Goal: Task Accomplishment & Management: Complete application form

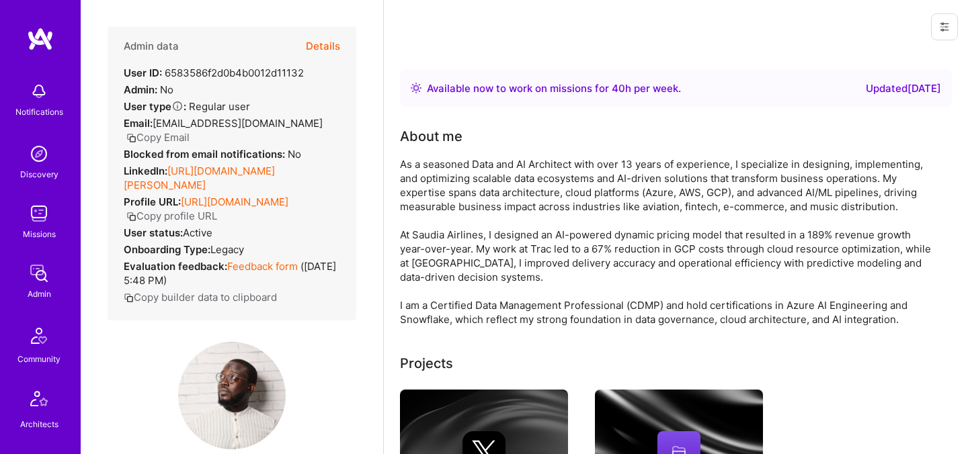
scroll to position [66, 0]
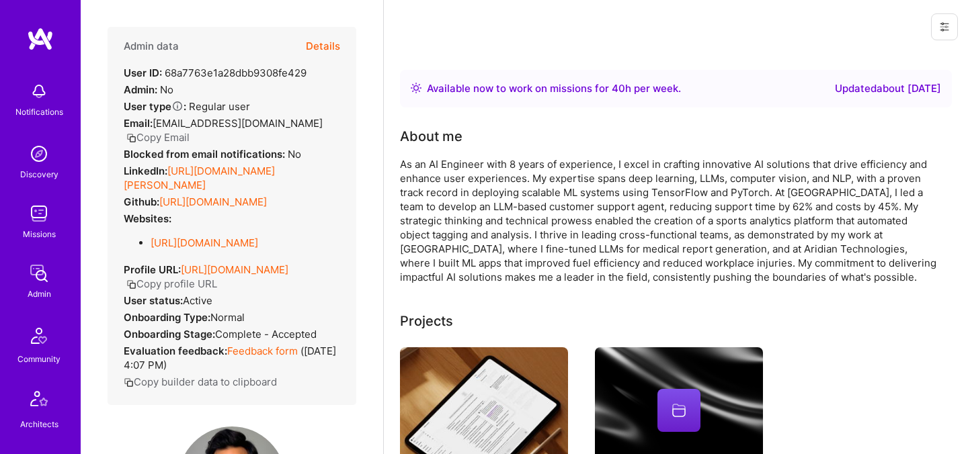
scroll to position [168, 0]
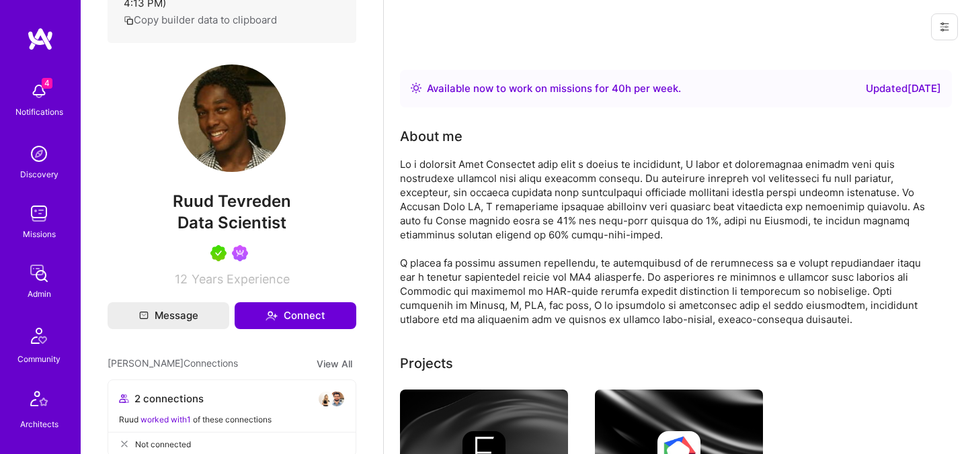
scroll to position [242, 0]
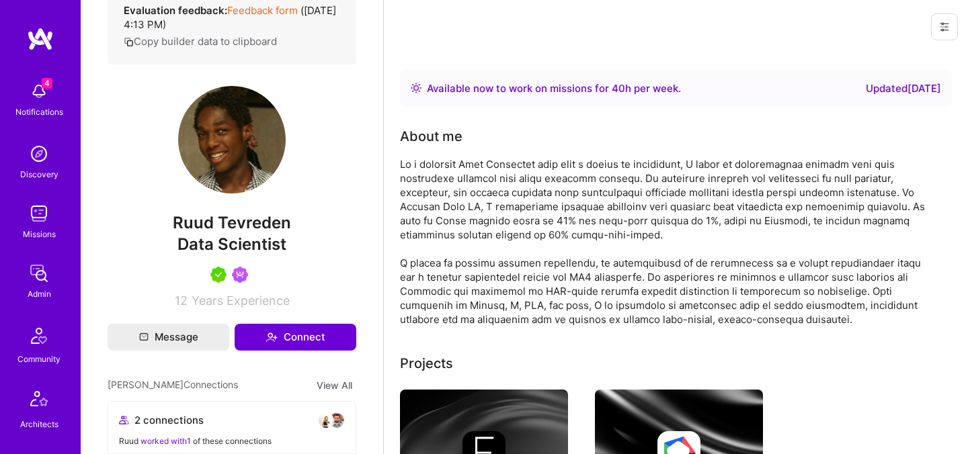
click at [210, 233] on span "Ruud Tevreden" at bounding box center [232, 223] width 249 height 20
copy span "Ruud Tevreden"
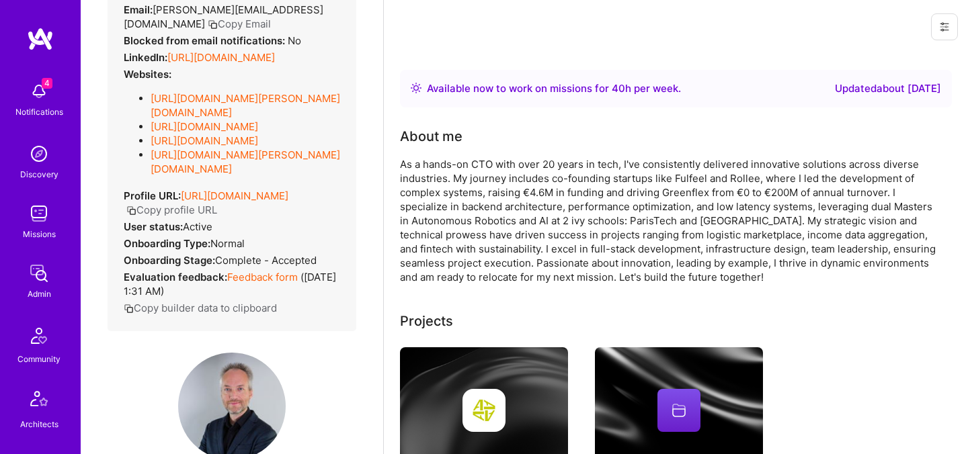
scroll to position [73, 0]
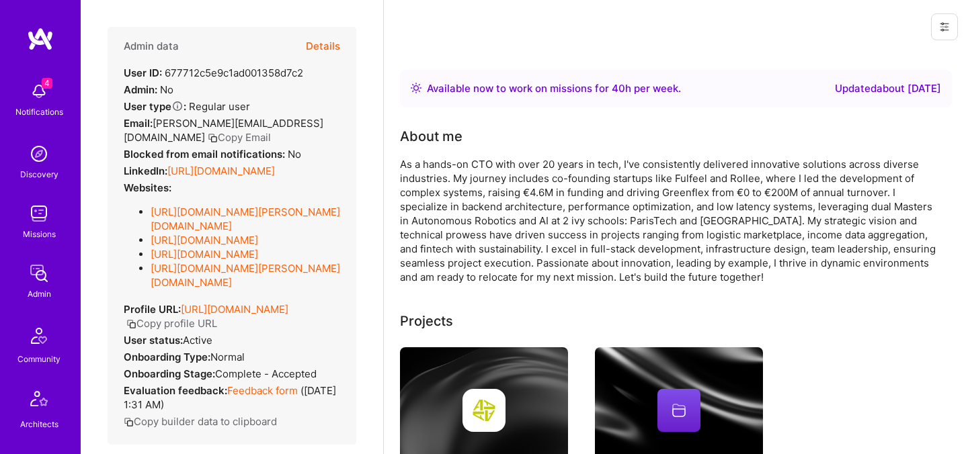
click at [329, 52] on button "Details" at bounding box center [323, 46] width 34 height 39
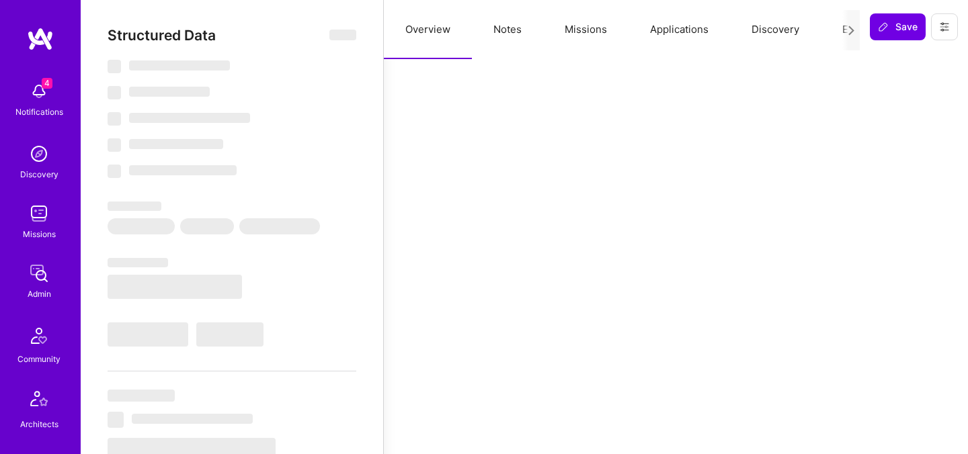
click at [852, 26] on icon at bounding box center [851, 31] width 10 height 10
click at [839, 26] on button "Evaluation" at bounding box center [867, 29] width 92 height 59
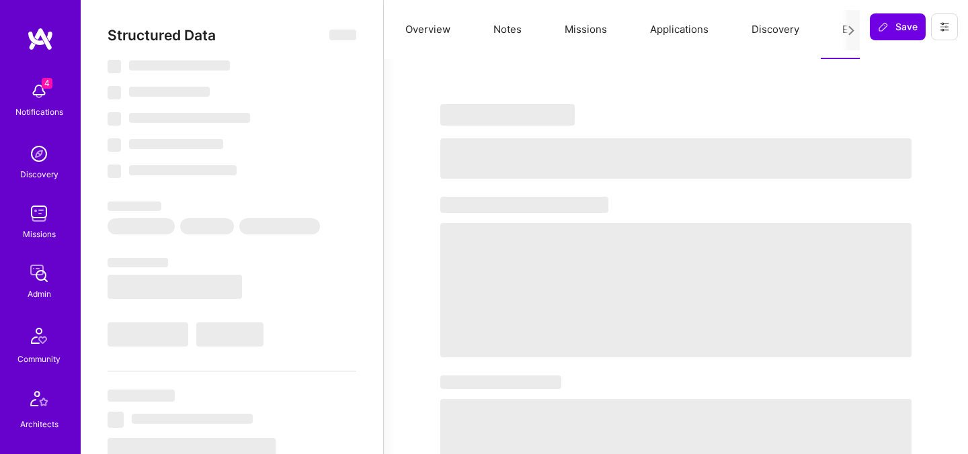
select select "Right Now"
select select "5"
select select "7"
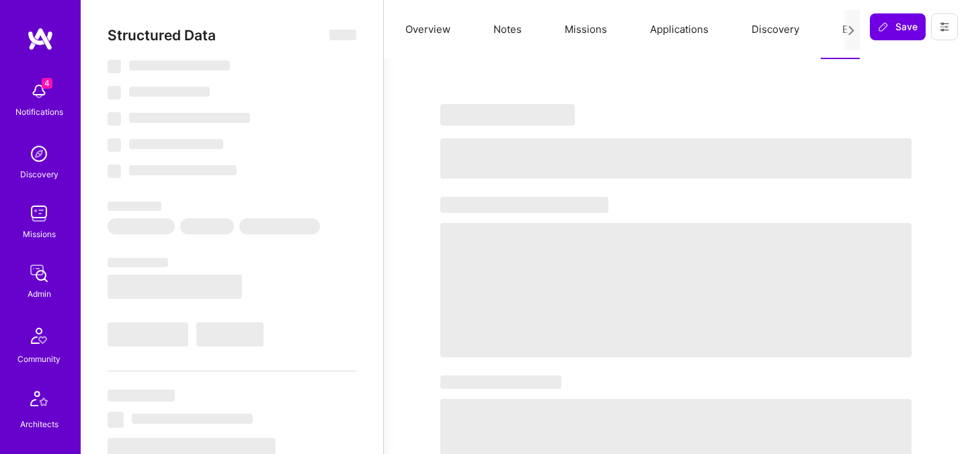
select select "FR"
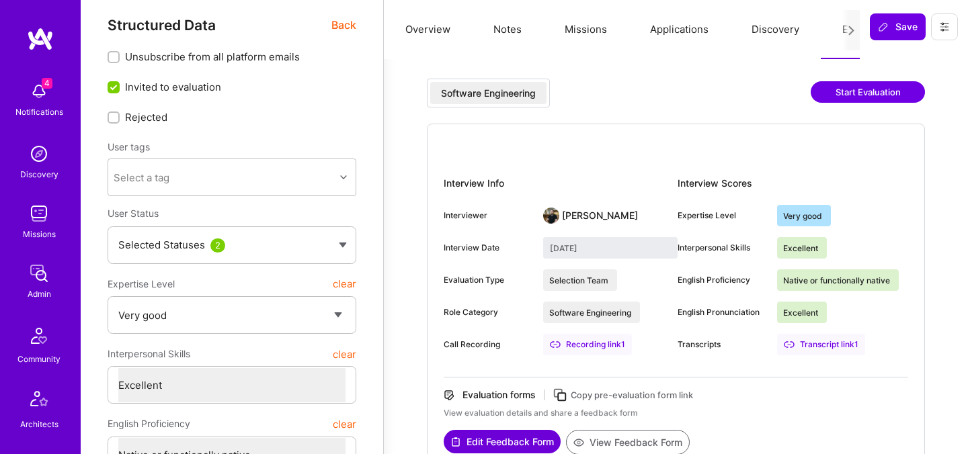
scroll to position [12, 0]
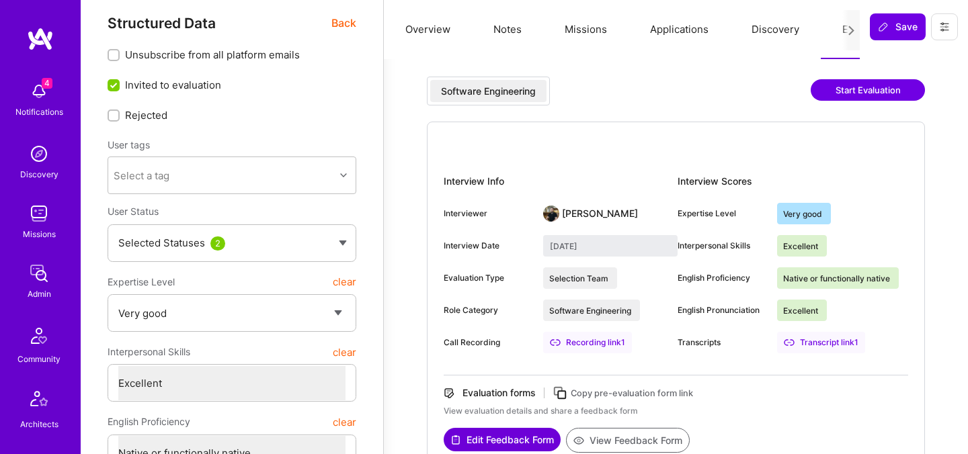
click at [344, 19] on span "Back" at bounding box center [343, 23] width 25 height 17
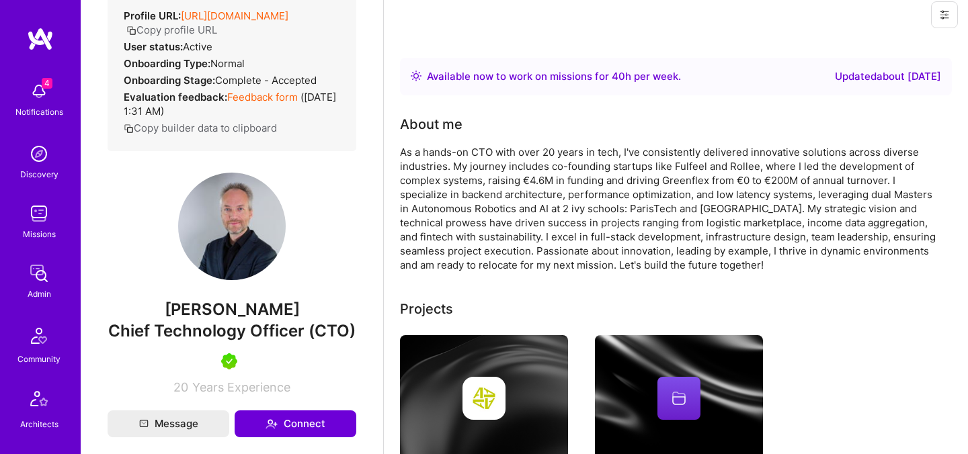
scroll to position [390, 0]
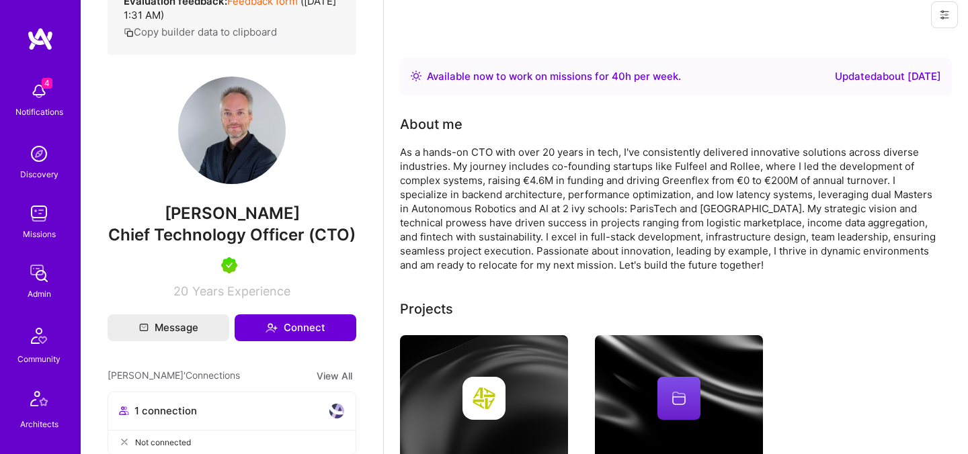
click at [228, 224] on span "Thomas Godart" at bounding box center [232, 214] width 249 height 20
copy span "Thomas Godart"
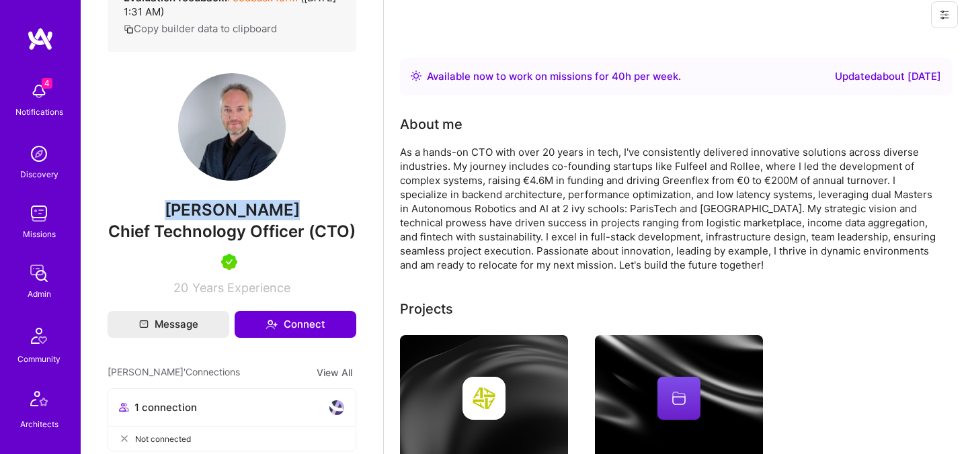
scroll to position [0, 0]
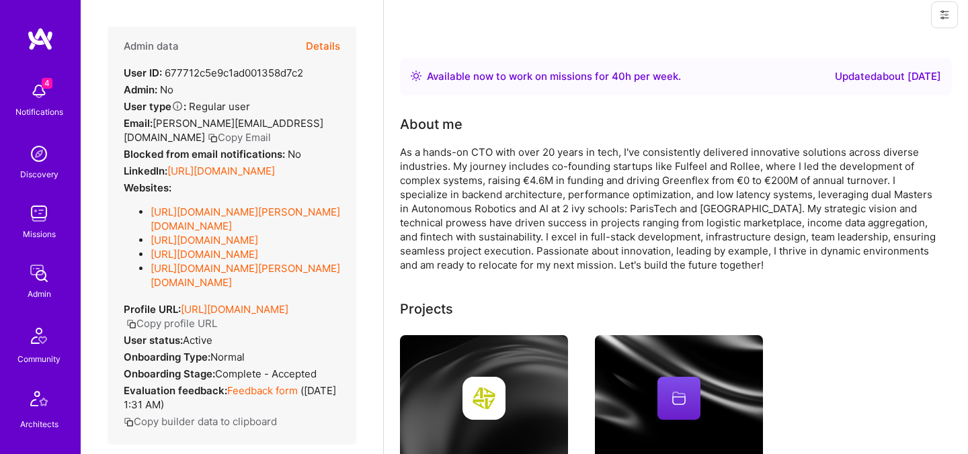
click at [330, 48] on button "Details" at bounding box center [323, 46] width 34 height 39
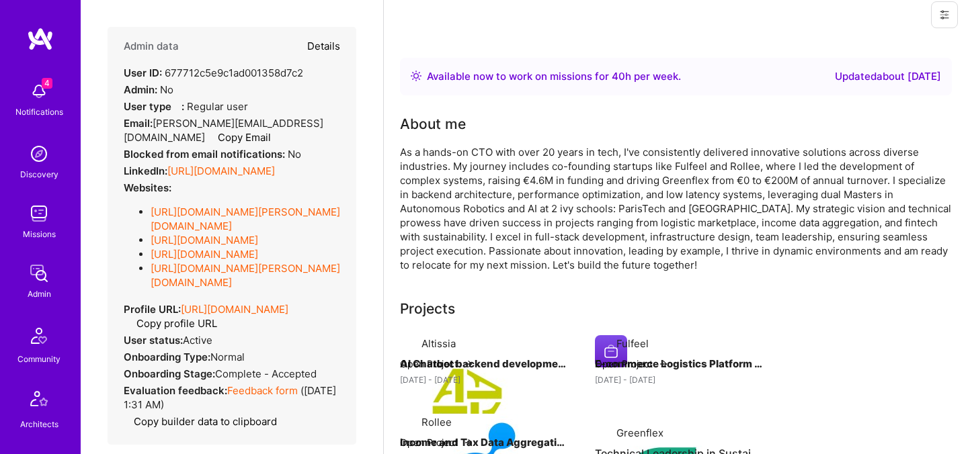
type textarea "x"
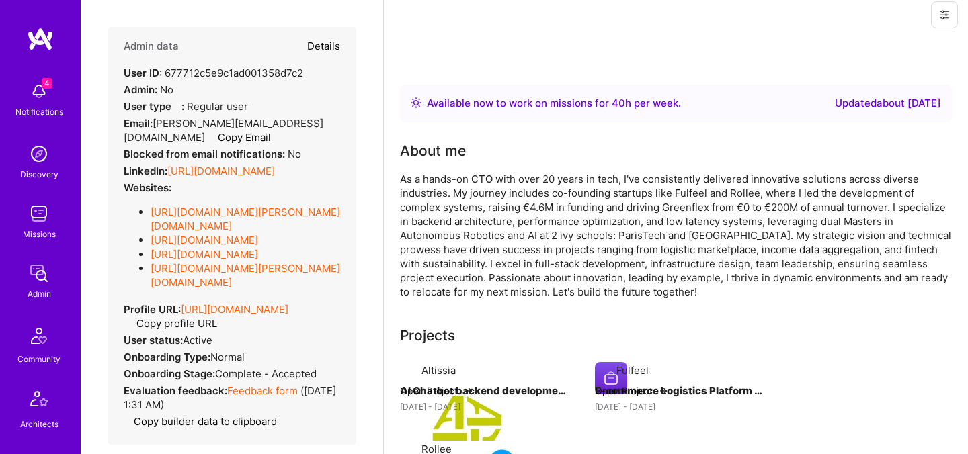
select select "5"
select select "7"
select select "FR"
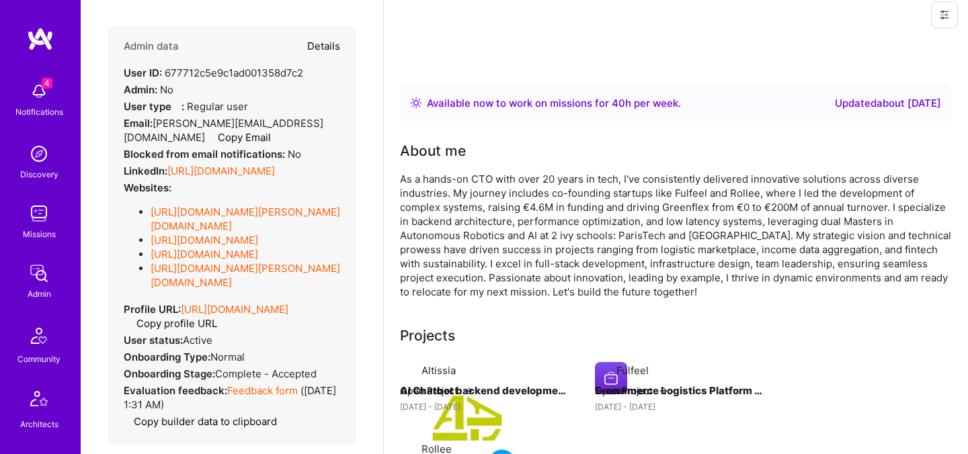
select select "Right Now"
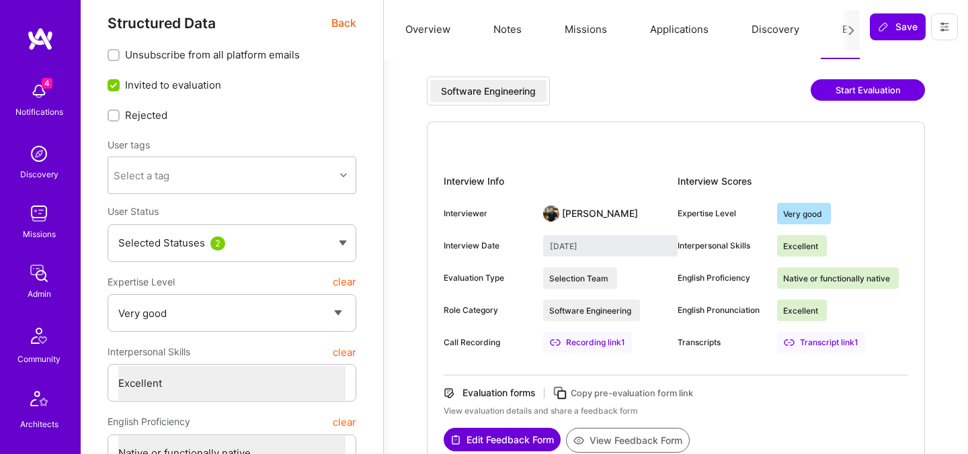
scroll to position [17, 0]
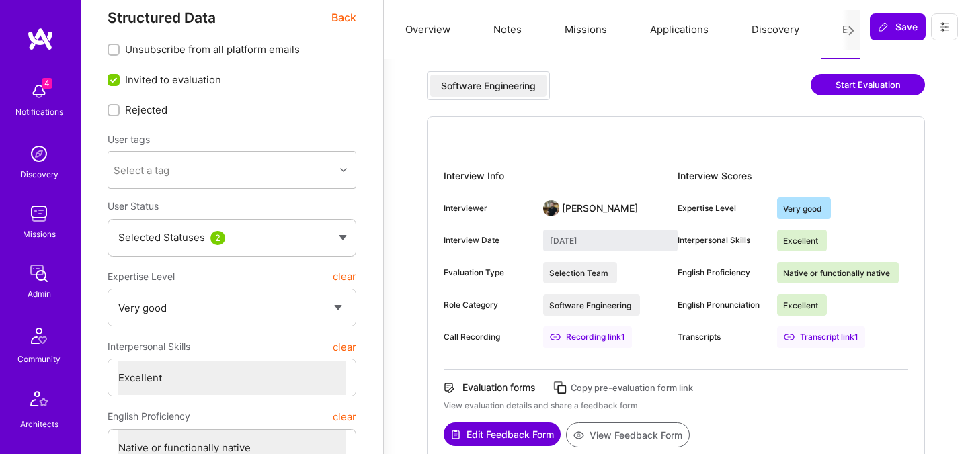
click at [502, 32] on button "Notes" at bounding box center [507, 29] width 71 height 59
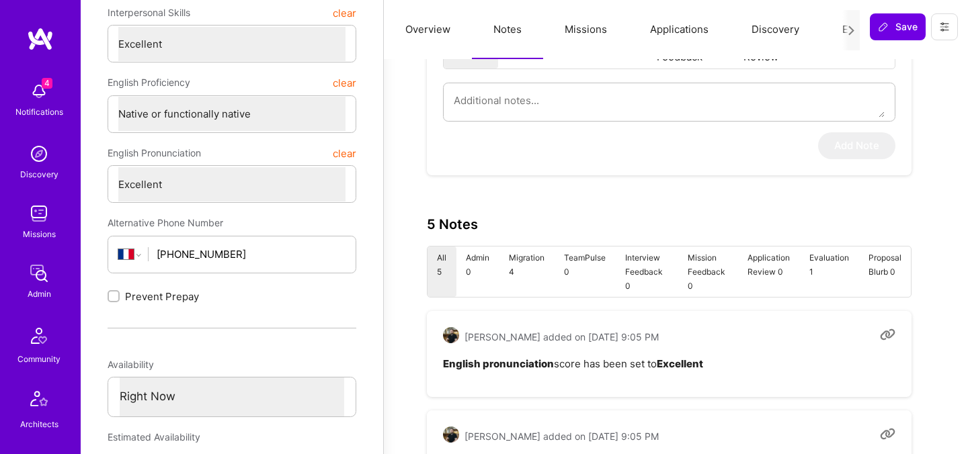
scroll to position [0, 0]
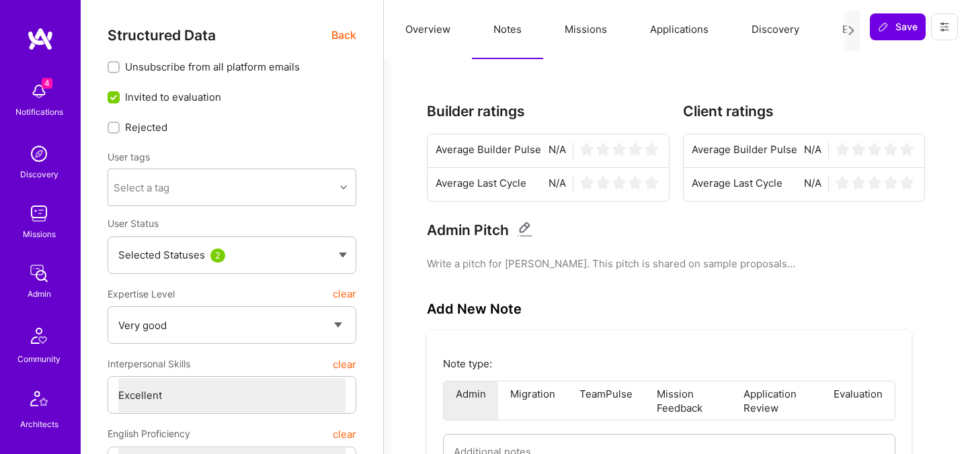
click at [842, 31] on div at bounding box center [850, 30] width 17 height 40
click at [830, 30] on button "Evaluation" at bounding box center [867, 29] width 92 height 59
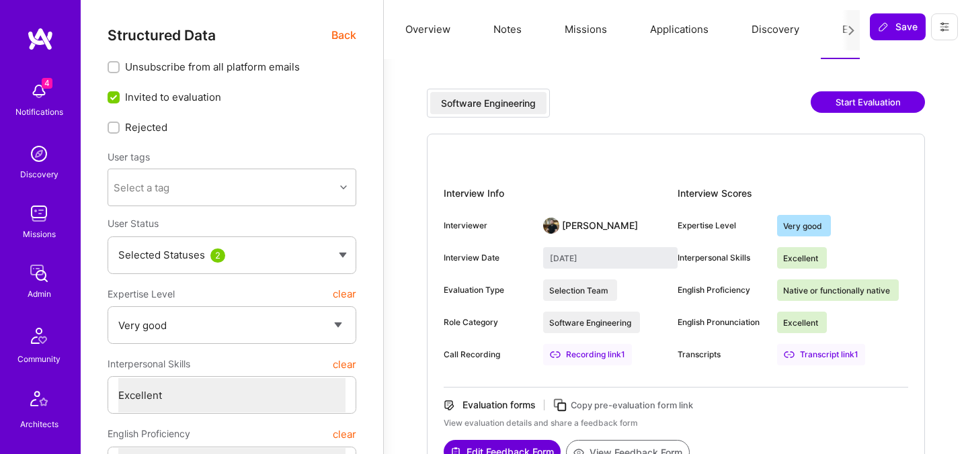
click at [342, 33] on span "Back" at bounding box center [343, 35] width 25 height 17
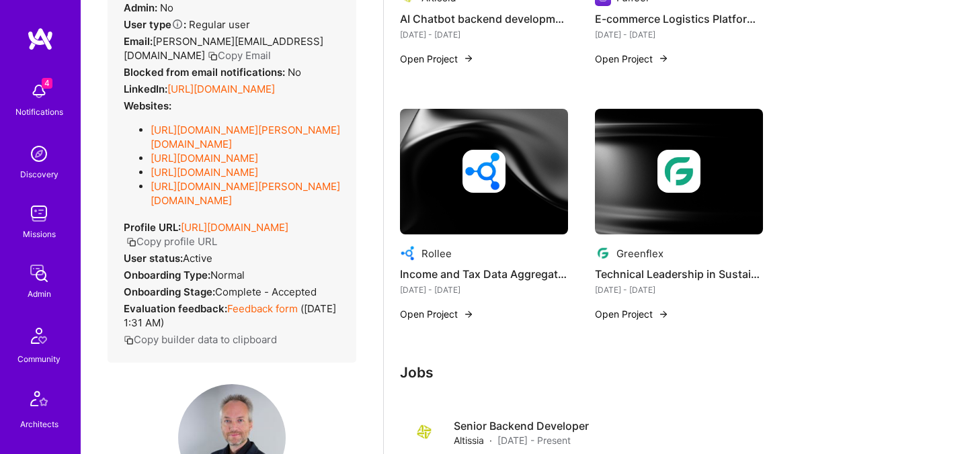
scroll to position [81, 0]
click at [208, 96] on link "https://linkedin.com/in/thomasgodart" at bounding box center [221, 89] width 108 height 13
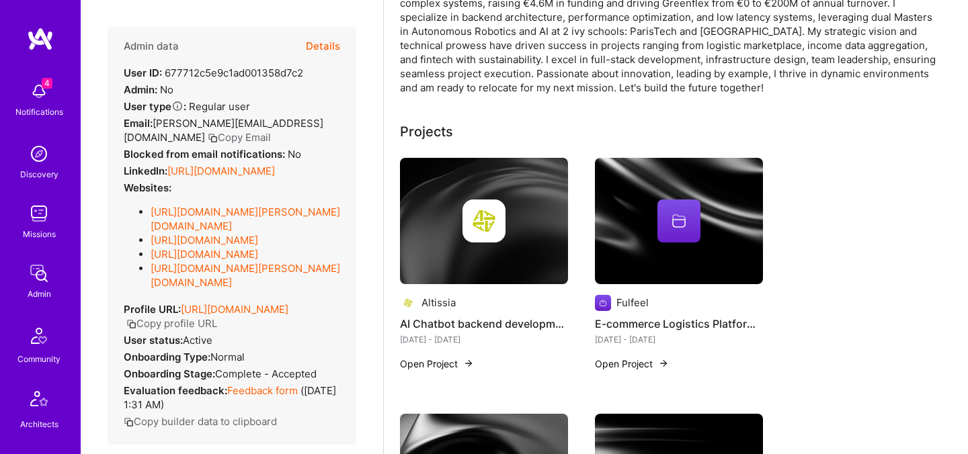
scroll to position [0, 0]
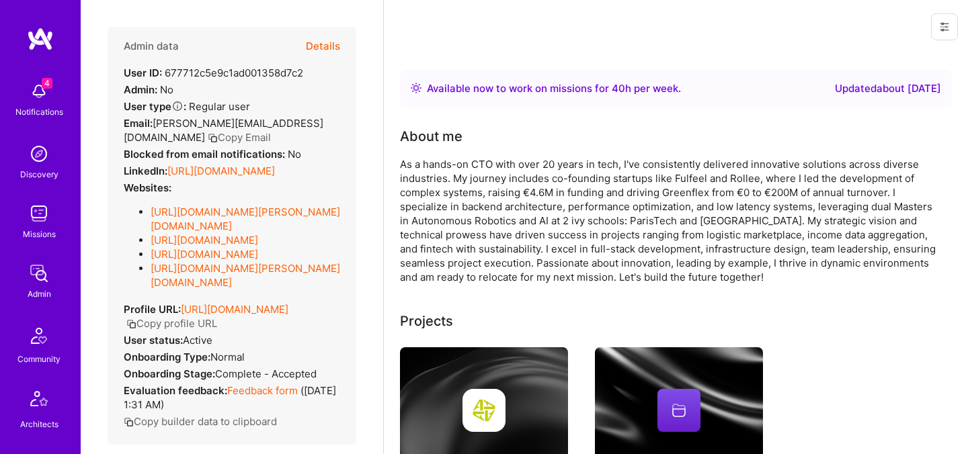
click at [331, 43] on button "Details" at bounding box center [323, 46] width 34 height 39
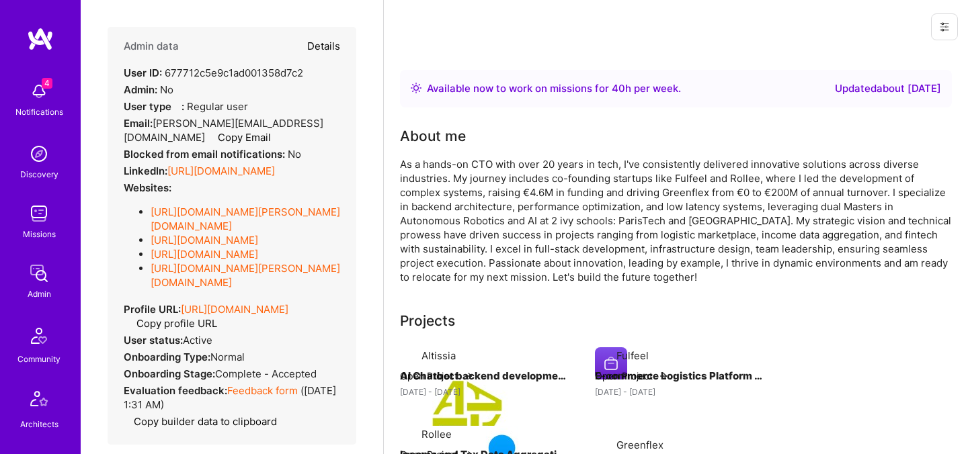
type textarea "x"
select select "5"
select select "7"
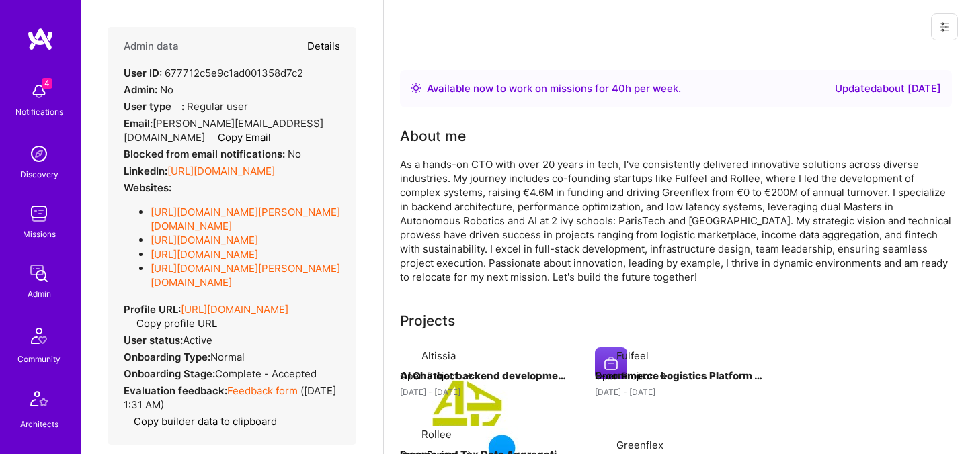
select select "FR"
select select "Right Now"
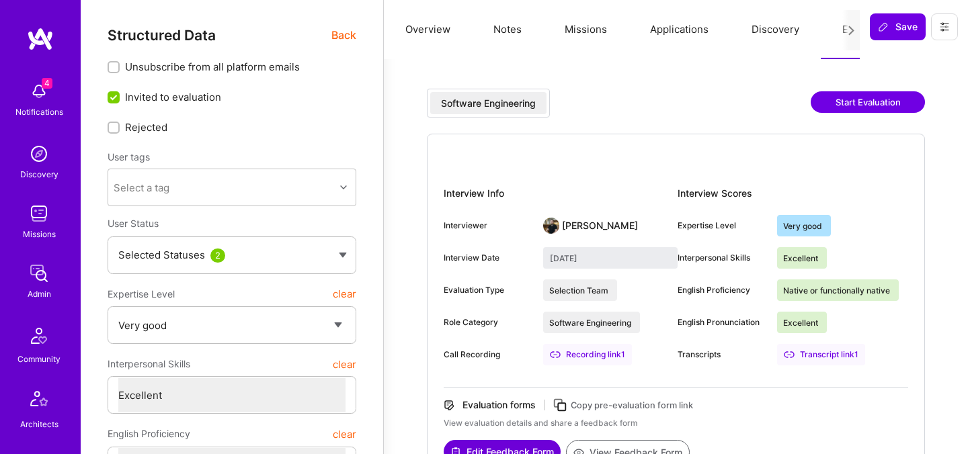
click at [591, 23] on button "Missions" at bounding box center [585, 29] width 85 height 59
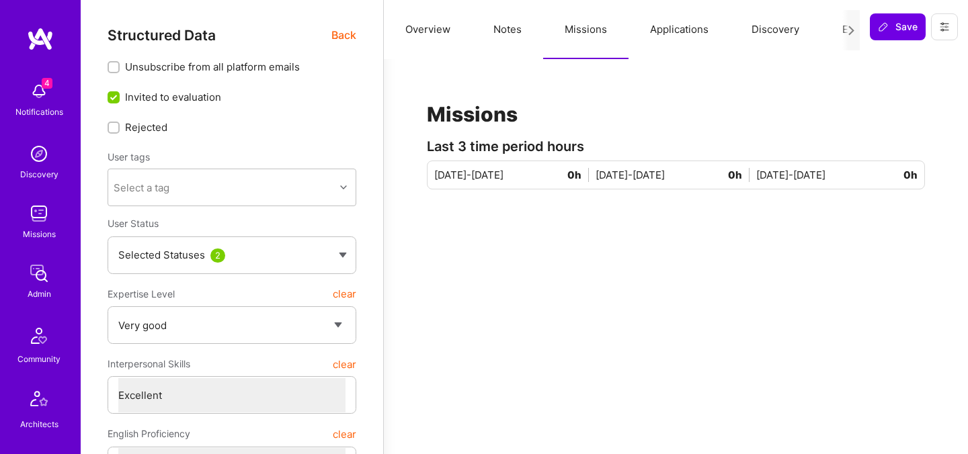
click at [666, 24] on button "Applications" at bounding box center [680, 29] width 102 height 59
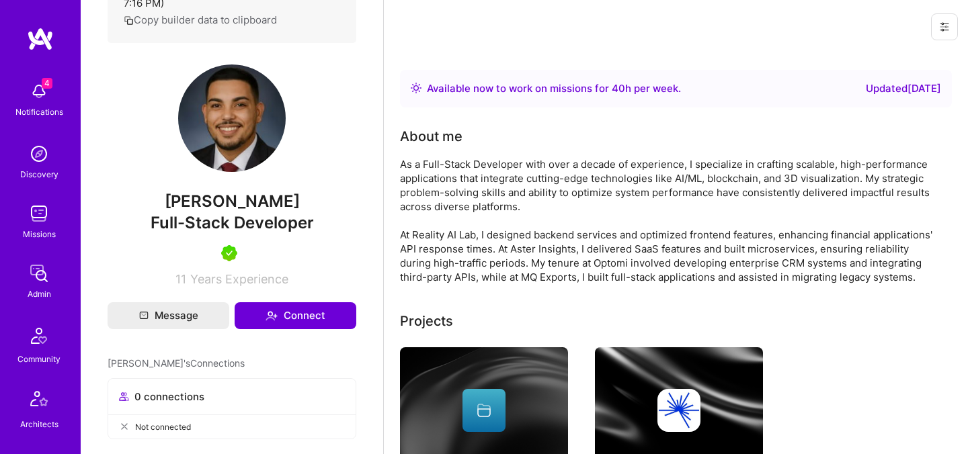
scroll to position [6, 0]
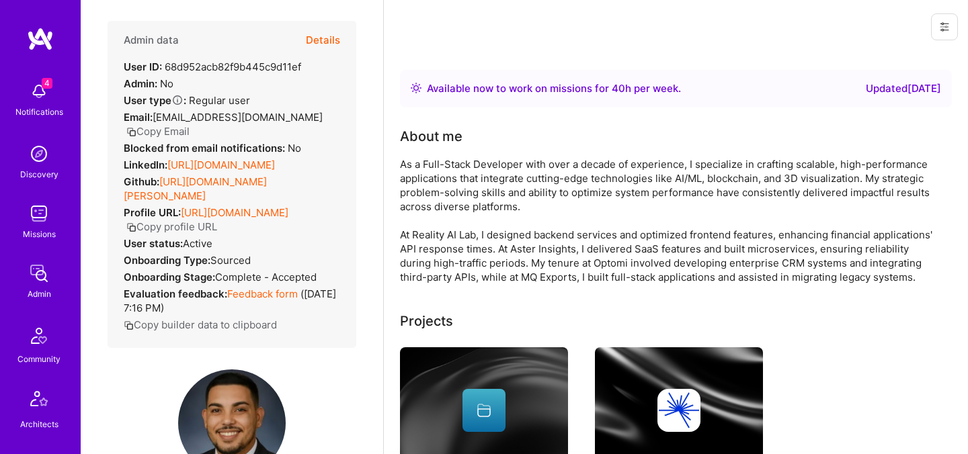
click at [327, 43] on button "Details" at bounding box center [323, 40] width 34 height 39
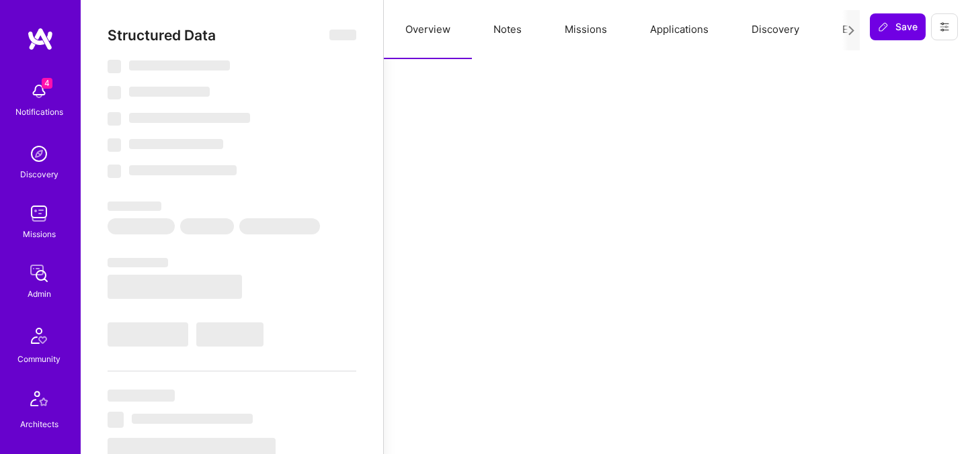
click at [667, 31] on button "Applications" at bounding box center [680, 29] width 102 height 59
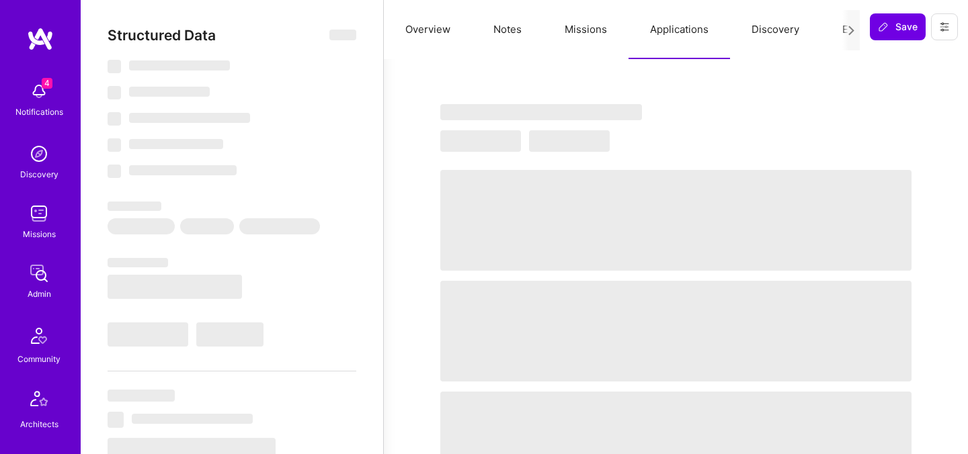
select select "Right Now"
select select "5"
select select "7"
select select "6"
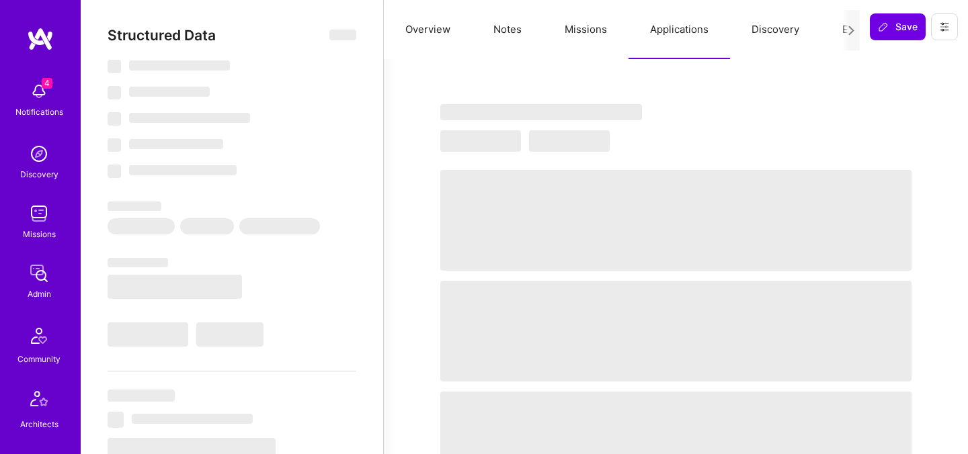
select select "US"
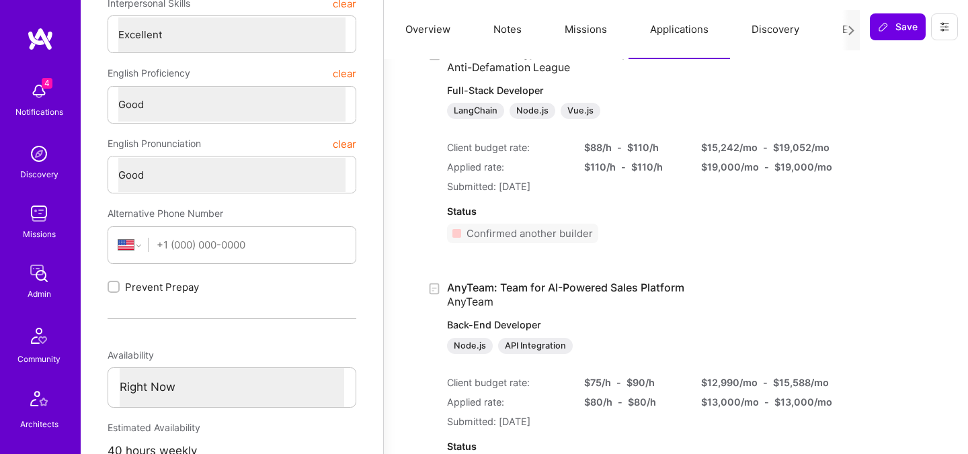
scroll to position [0, 0]
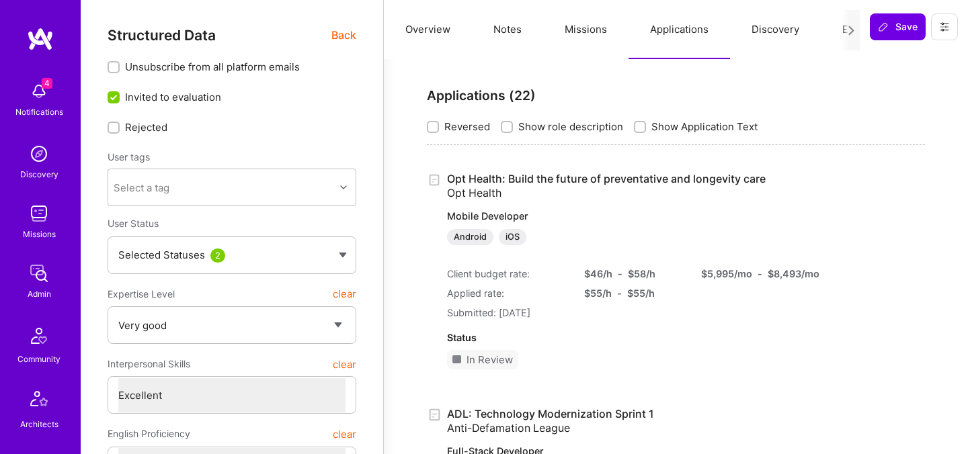
click at [341, 38] on span "Back" at bounding box center [343, 35] width 25 height 17
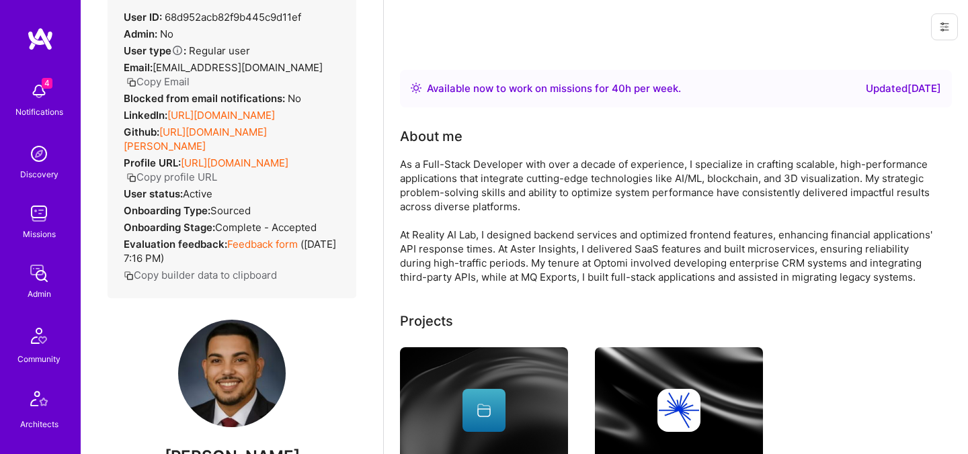
scroll to position [200, 0]
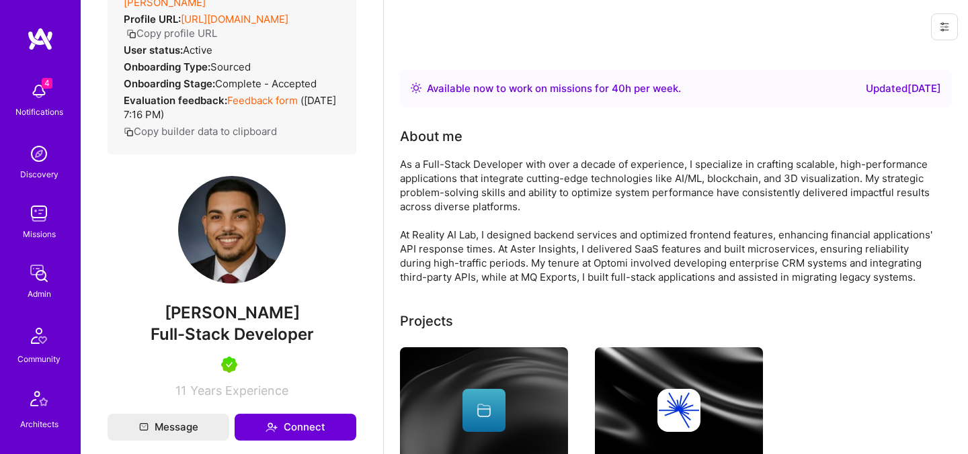
click at [236, 323] on span "Samuel Wlodawski" at bounding box center [232, 313] width 249 height 20
copy span "Samuel Wlodawski"
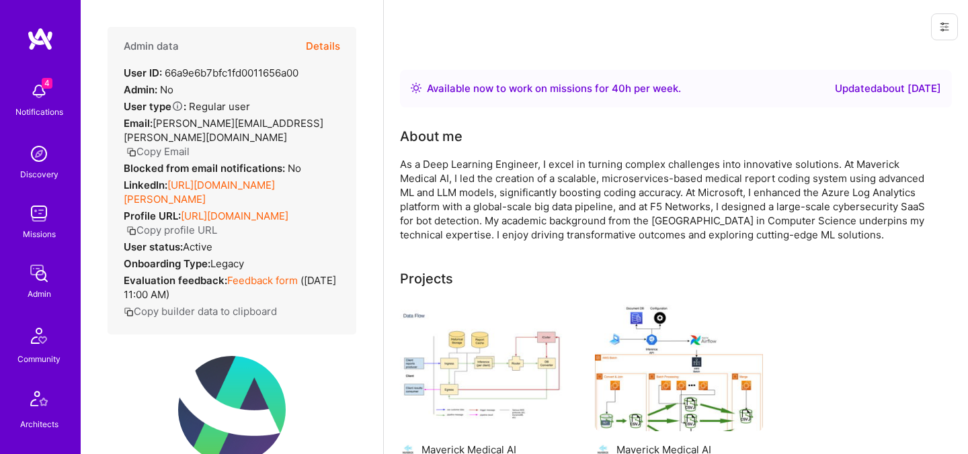
click at [331, 49] on button "Details" at bounding box center [323, 46] width 34 height 39
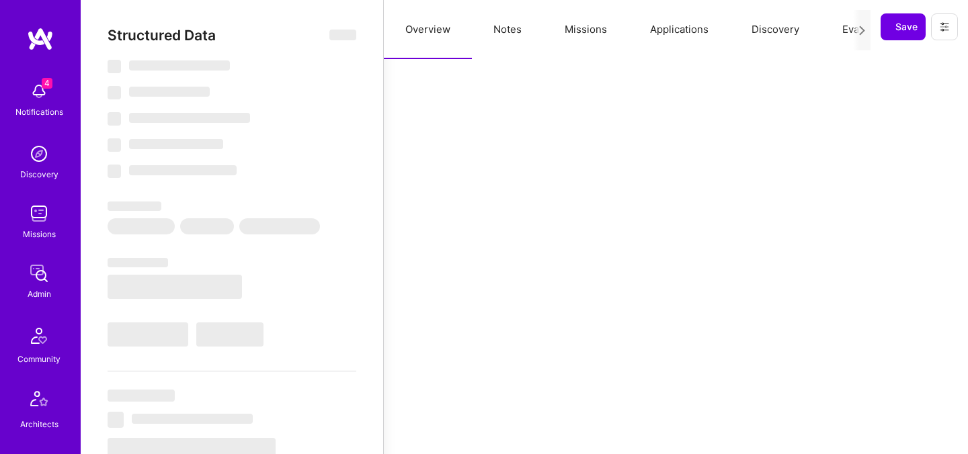
select select "Right Now"
select select "Exceptional"
select select "IL"
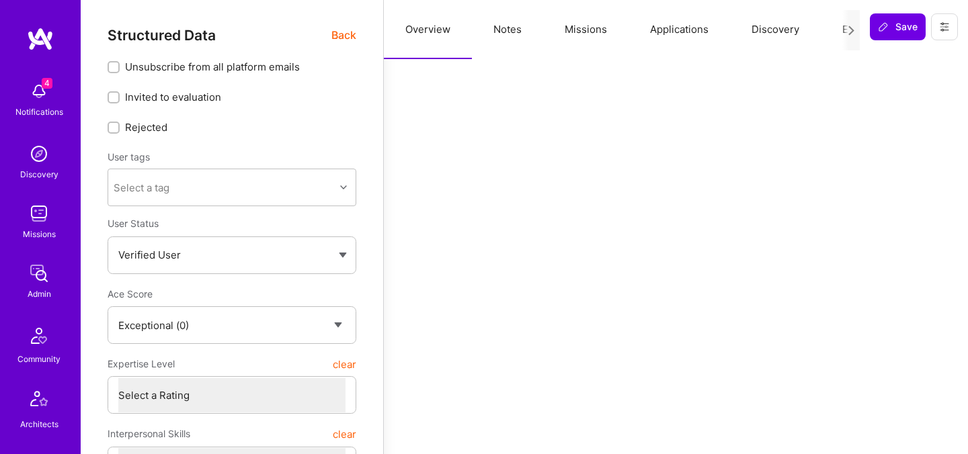
click at [836, 35] on button "Evaluation" at bounding box center [867, 29] width 92 height 59
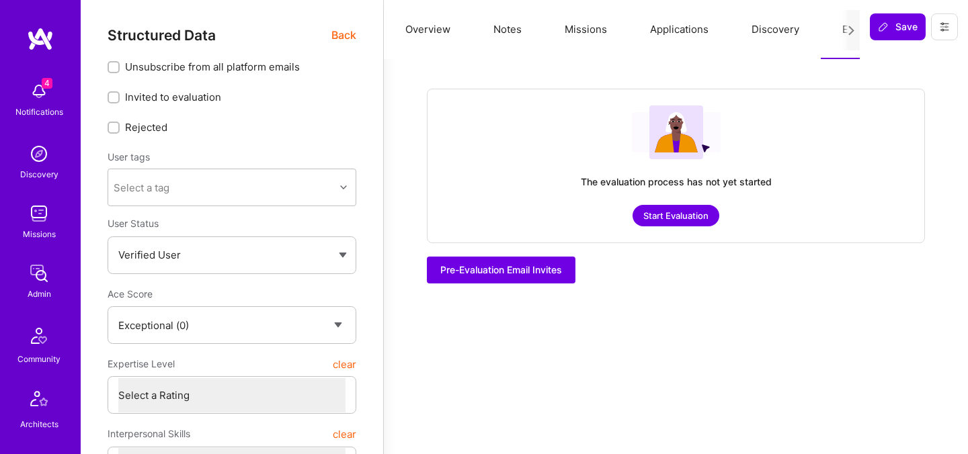
click at [694, 212] on button "Start Evaluation" at bounding box center [676, 216] width 87 height 22
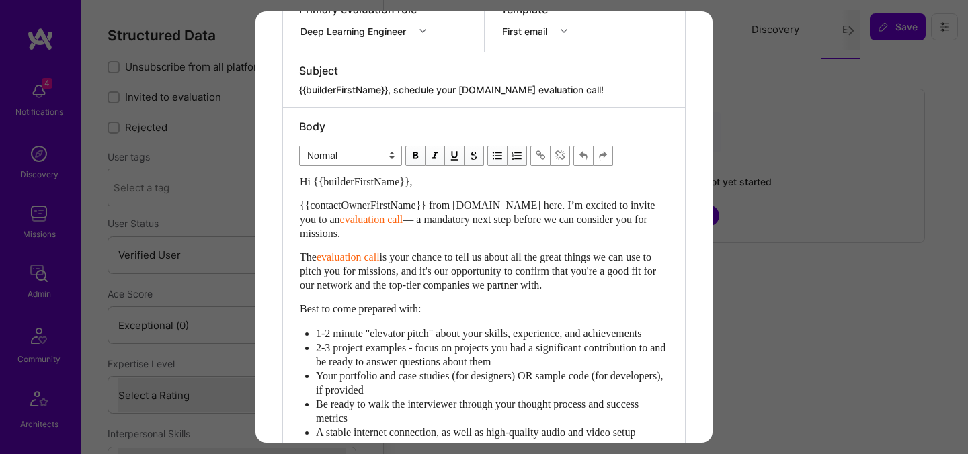
scroll to position [515, 0]
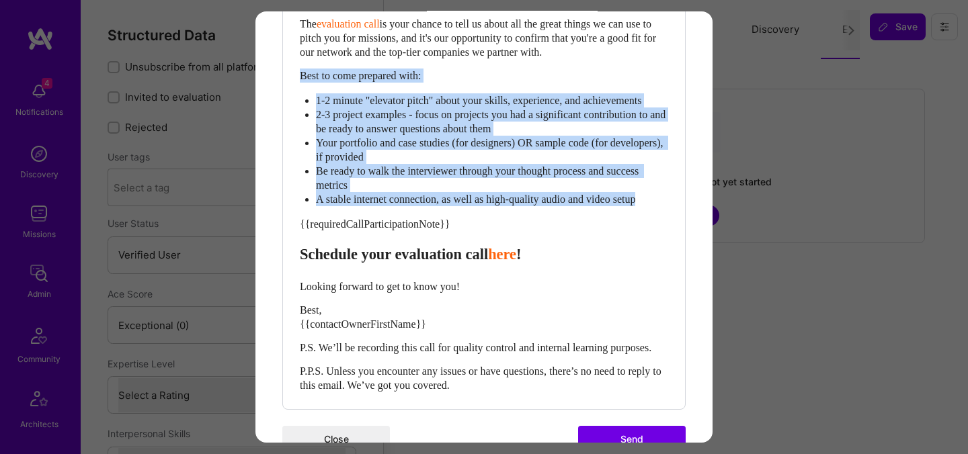
drag, startPoint x: 666, startPoint y: 214, endPoint x: 300, endPoint y: 79, distance: 390.1
click at [300, 79] on div "Hi {{builderFirstName}}, {{contactOwnerFirstName}} from [DOMAIN_NAME] here. I’m…" at bounding box center [484, 167] width 368 height 451
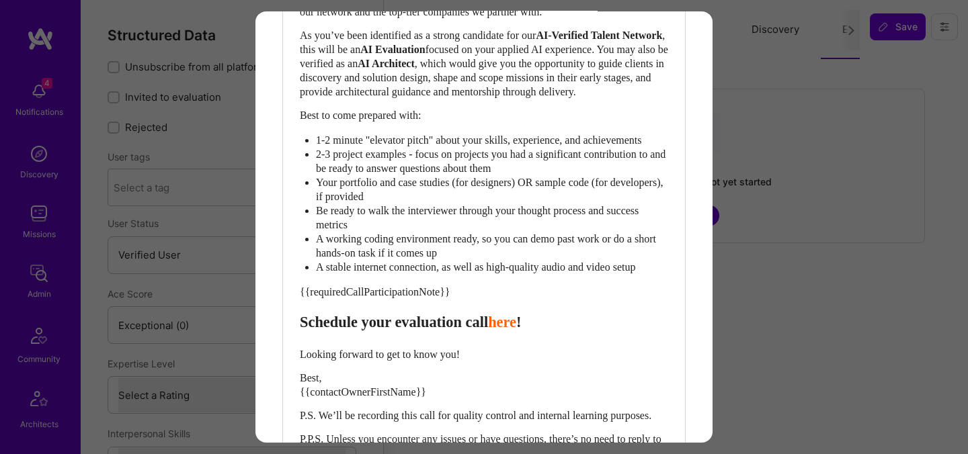
scroll to position [702, 0]
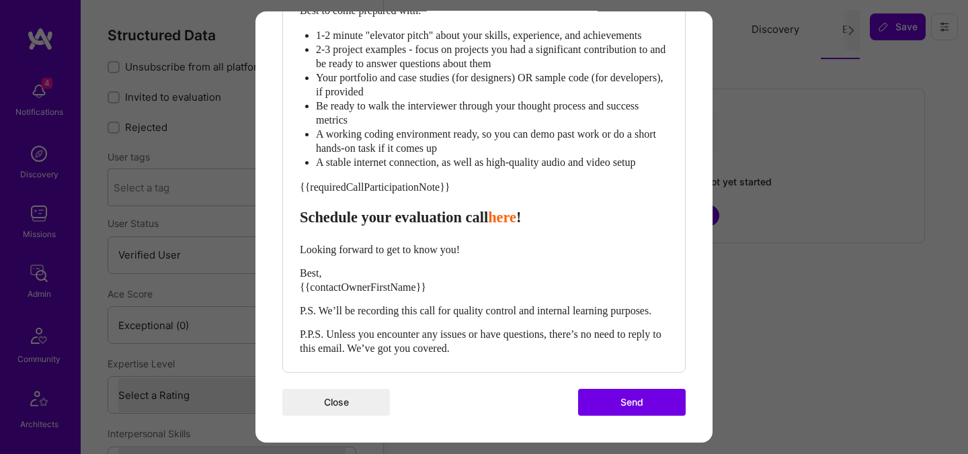
click at [422, 209] on span "Schedule your evaluation call" at bounding box center [394, 217] width 188 height 17
select select "header-three"
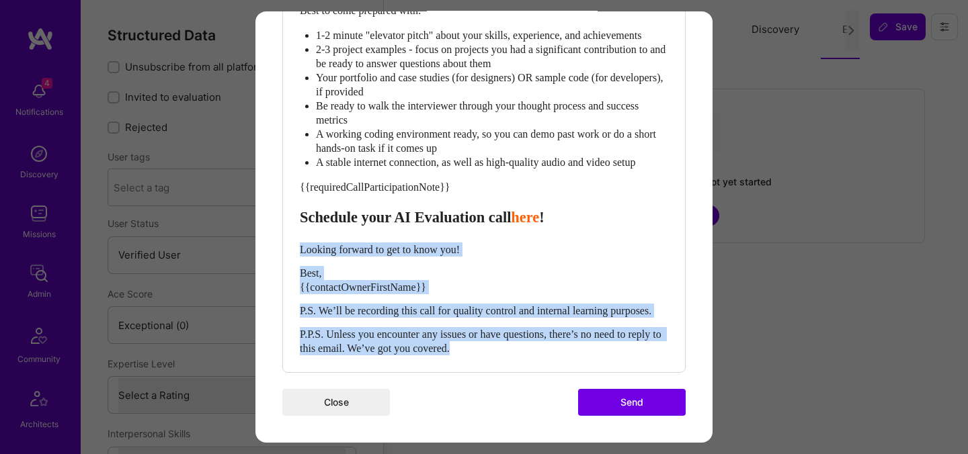
drag, startPoint x: 504, startPoint y: 348, endPoint x: 293, endPoint y: 237, distance: 237.9
click at [293, 237] on div "Body Normal Heading Large Heading Medium Heading Small Heading Small Hi {{build…" at bounding box center [484, 51] width 402 height 643
select select "unstyled"
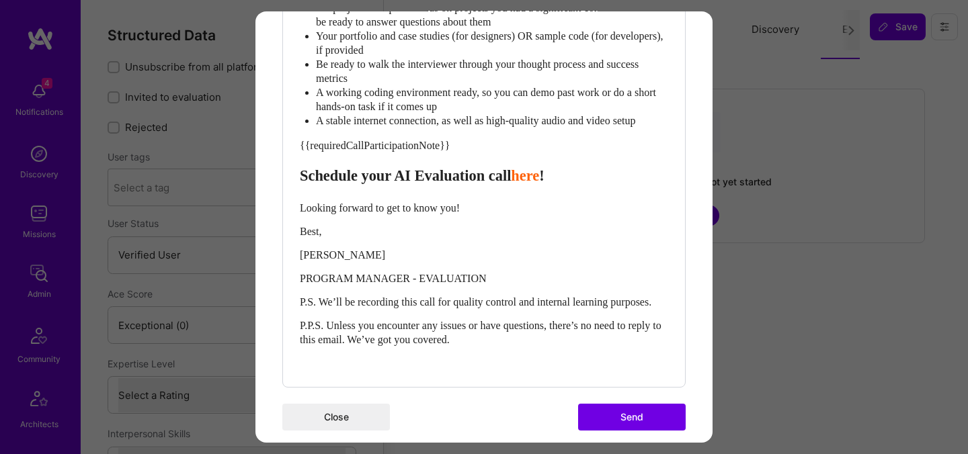
scroll to position [758, 0]
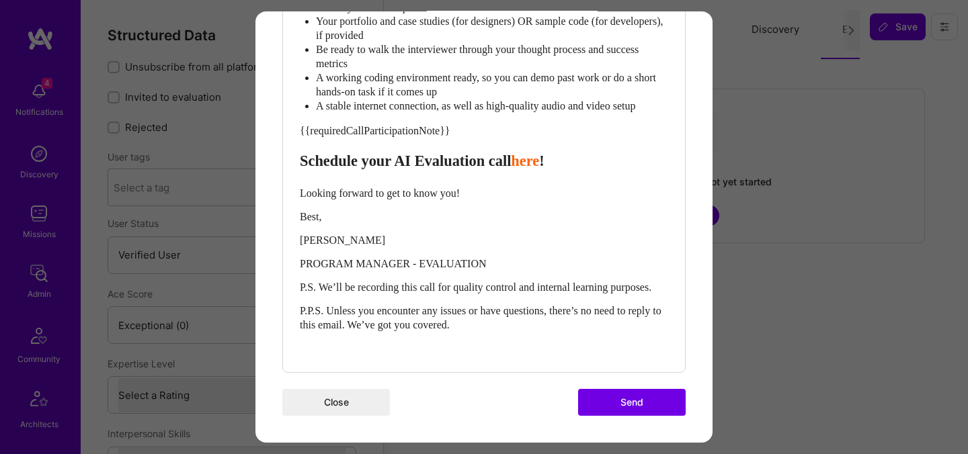
click at [618, 403] on button "Send" at bounding box center [632, 402] width 108 height 27
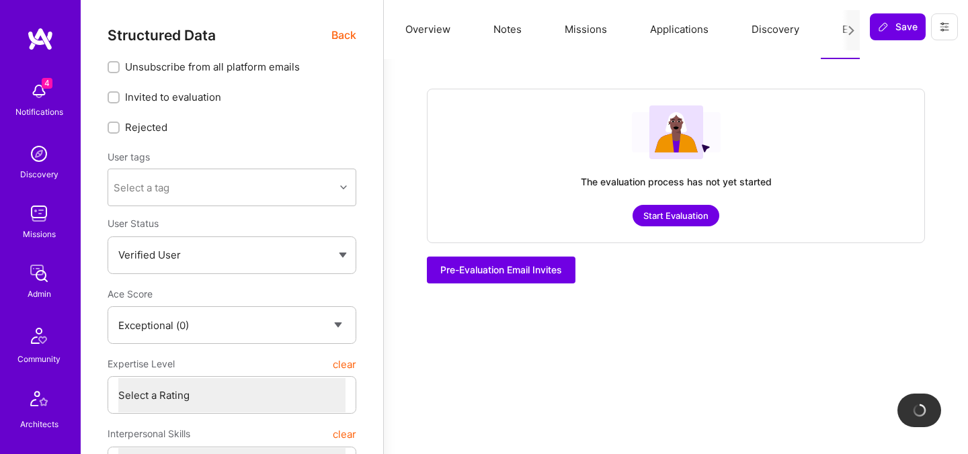
checkbox input "true"
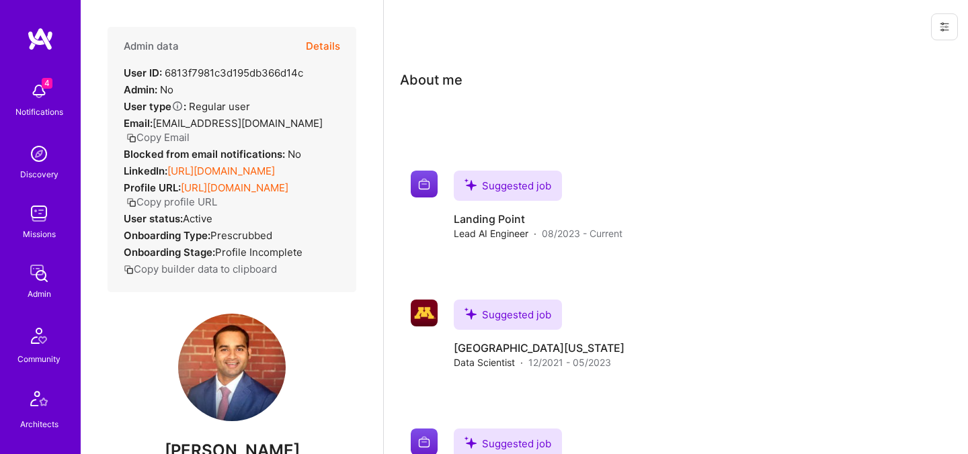
click at [335, 41] on button "Details" at bounding box center [323, 46] width 34 height 39
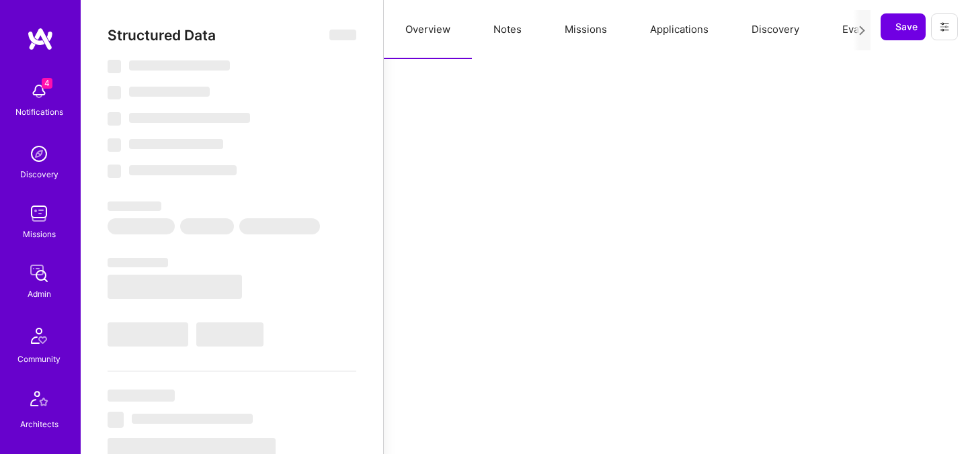
select select "Verified"
select select "US"
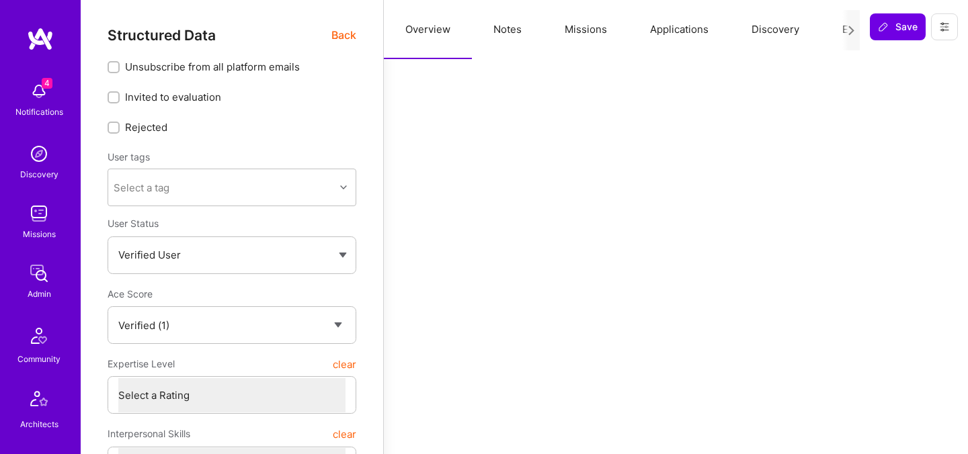
click at [834, 30] on button "Evaluation" at bounding box center [867, 29] width 92 height 59
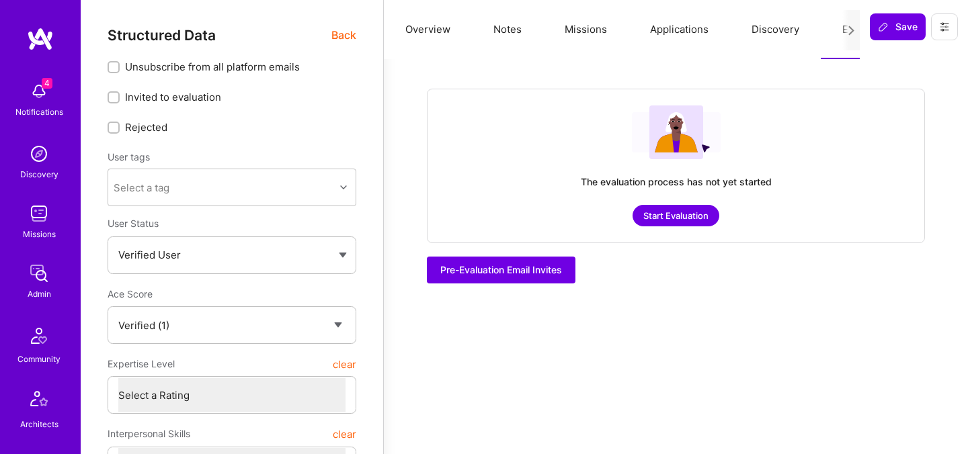
click at [672, 218] on button "Start Evaluation" at bounding box center [676, 216] width 87 height 22
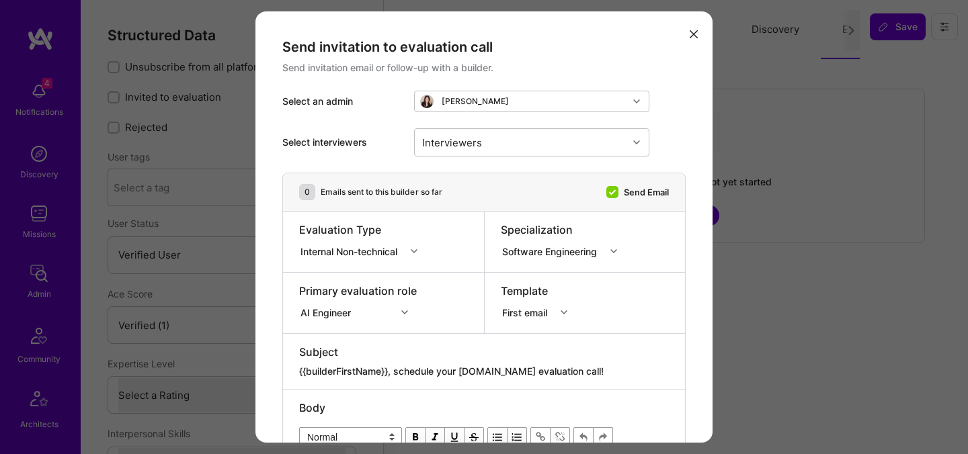
click at [327, 254] on div "Internal Non-technical" at bounding box center [351, 251] width 102 height 14
click at [331, 270] on div "Selection Team" at bounding box center [362, 276] width 127 height 25
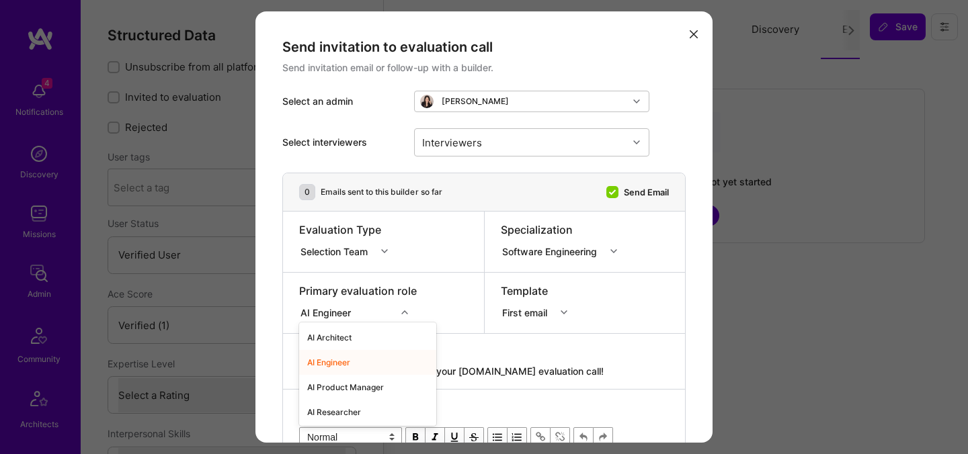
click at [332, 311] on div "option AI Engineer focused, 2 of 70. 70 results available. Use Up and Down to c…" at bounding box center [358, 310] width 118 height 13
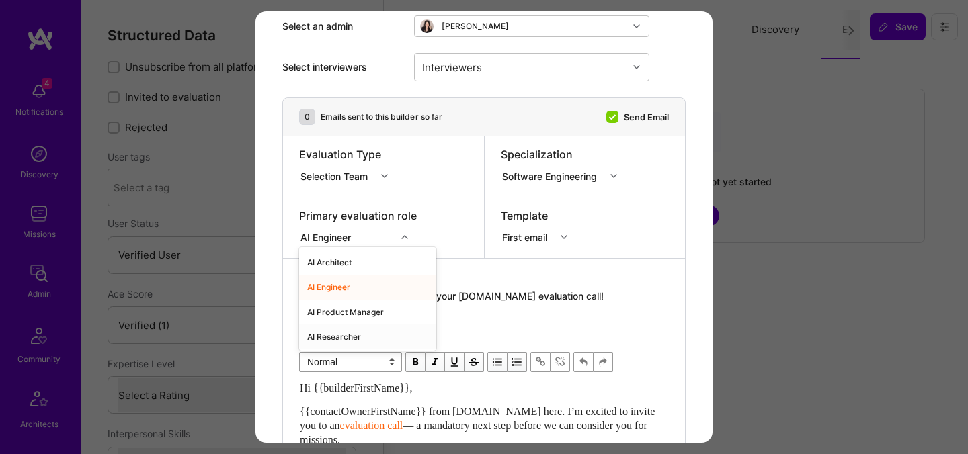
click at [339, 332] on div "AI Researcher" at bounding box center [367, 337] width 137 height 25
click at [340, 241] on div "AI Researcher" at bounding box center [334, 237] width 68 height 14
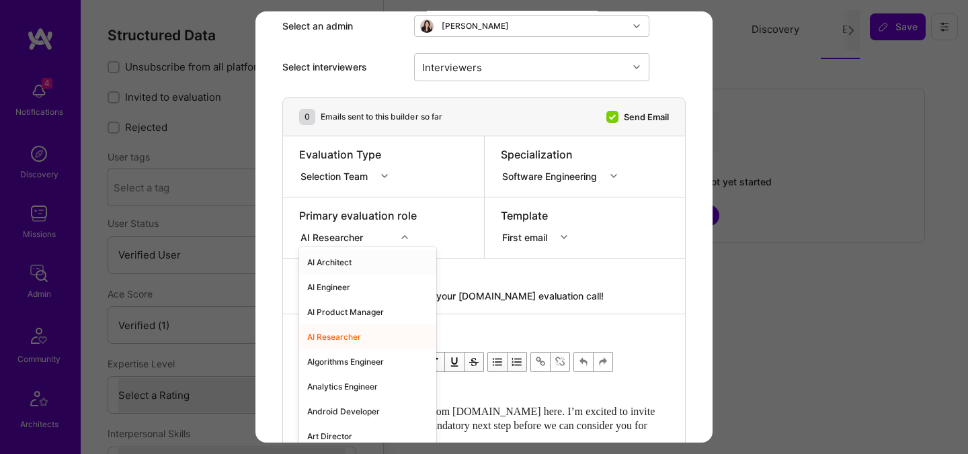
drag, startPoint x: 341, startPoint y: 288, endPoint x: 345, endPoint y: 262, distance: 26.5
click at [345, 263] on div "AI Architect AI Engineer AI Product Manager AI Researcher Algorithms Engineer A…" at bounding box center [367, 348] width 137 height 202
click at [345, 262] on div "AI Architect" at bounding box center [367, 262] width 137 height 25
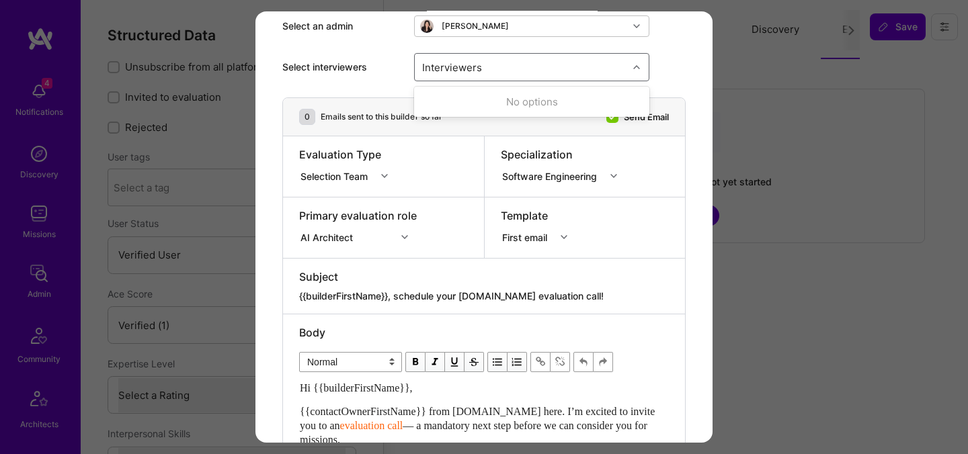
click at [446, 79] on div "Interviewers" at bounding box center [521, 67] width 213 height 27
type input "pedro"
checkbox input "true"
type input "[PERSON_NAME]"
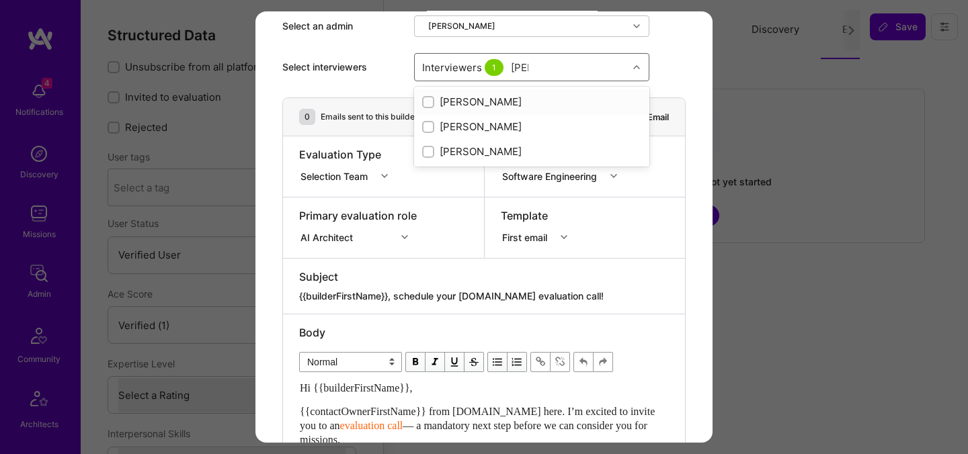
checkbox input "true"
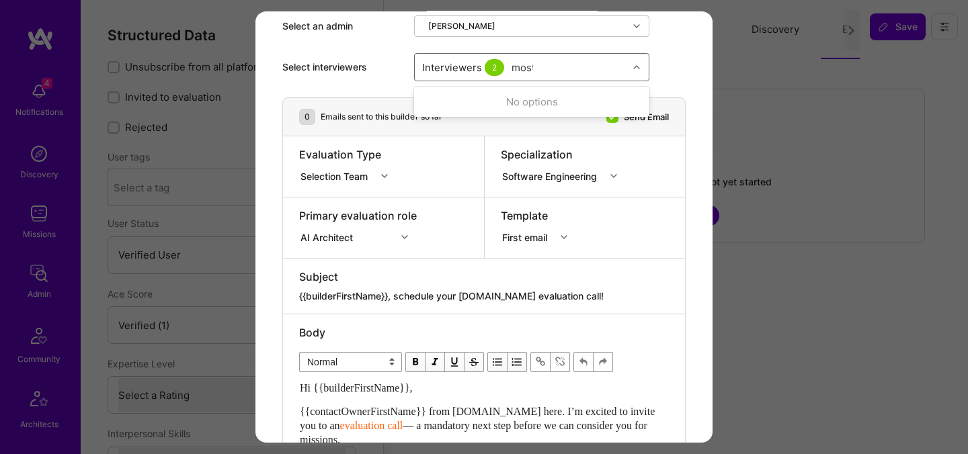
type input "mosta"
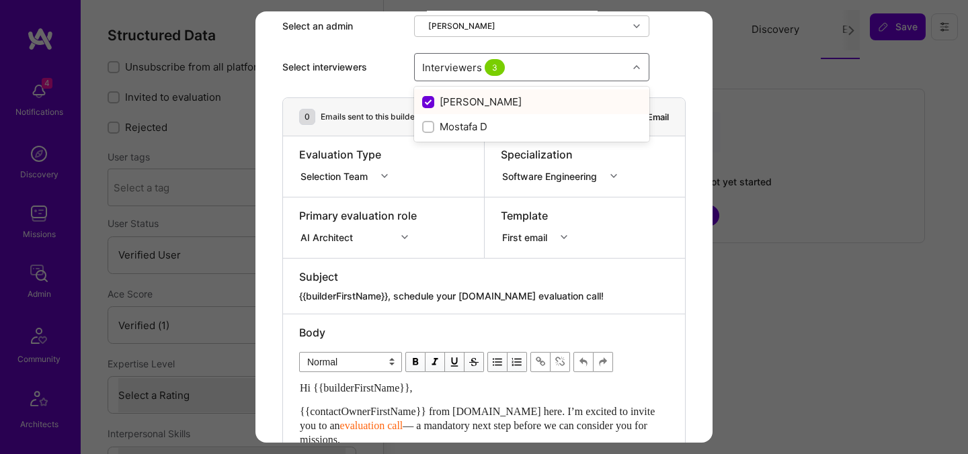
checkbox input "false"
click at [460, 130] on div "Mostafa D" at bounding box center [531, 127] width 219 height 14
checkbox input "true"
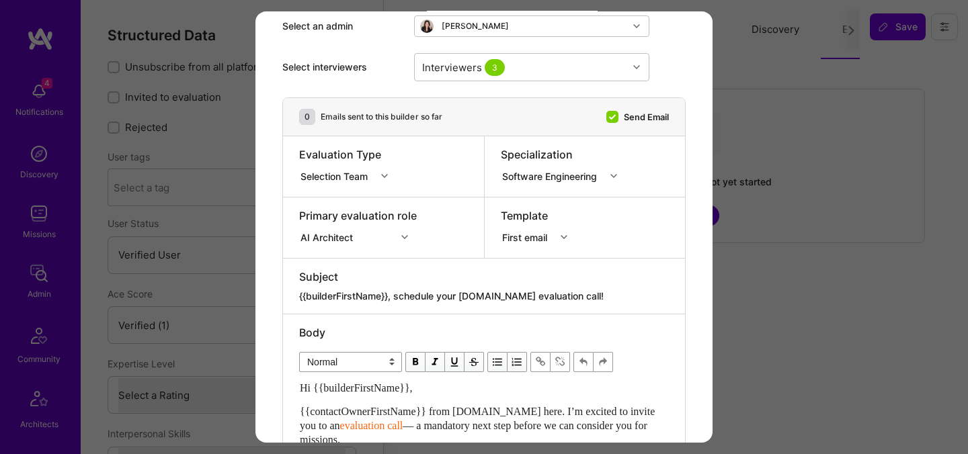
click at [700, 87] on div "Send invitation to evaluation call Send invitation email or follow-up with a bu…" at bounding box center [483, 428] width 457 height 984
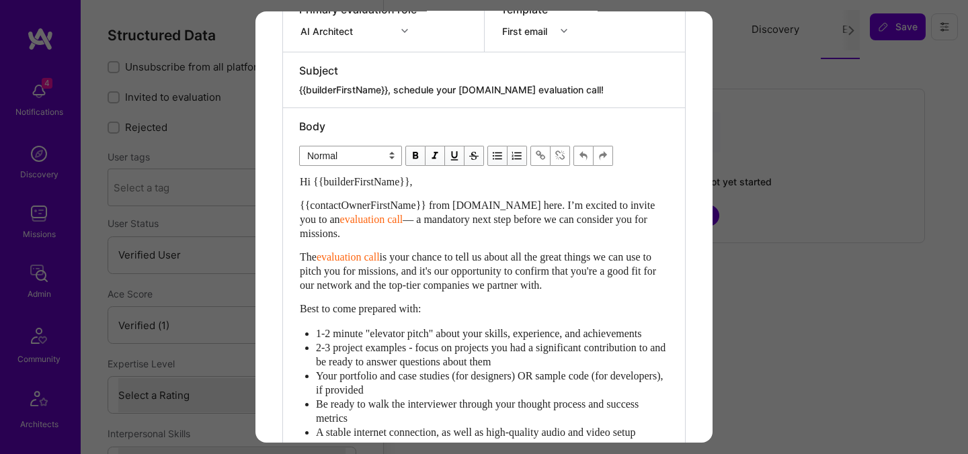
scroll to position [516, 0]
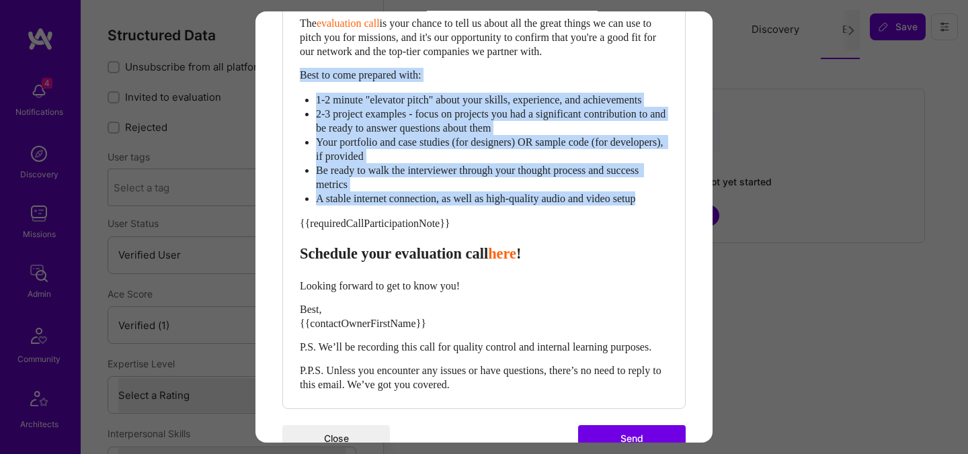
drag, startPoint x: 666, startPoint y: 215, endPoint x: 292, endPoint y: 79, distance: 397.7
click at [292, 79] on div "Body Normal Heading Large Heading Medium Heading Small Normal Hi {{builderFirst…" at bounding box center [484, 141] width 402 height 534
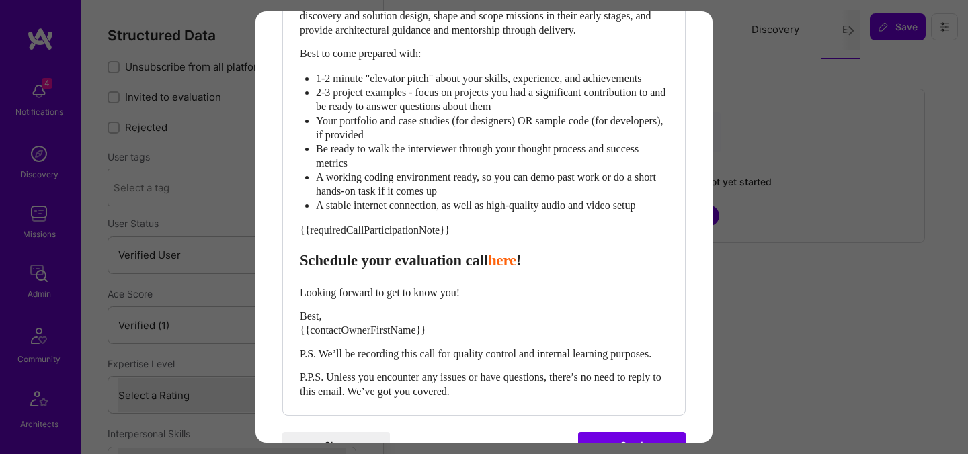
scroll to position [625, 0]
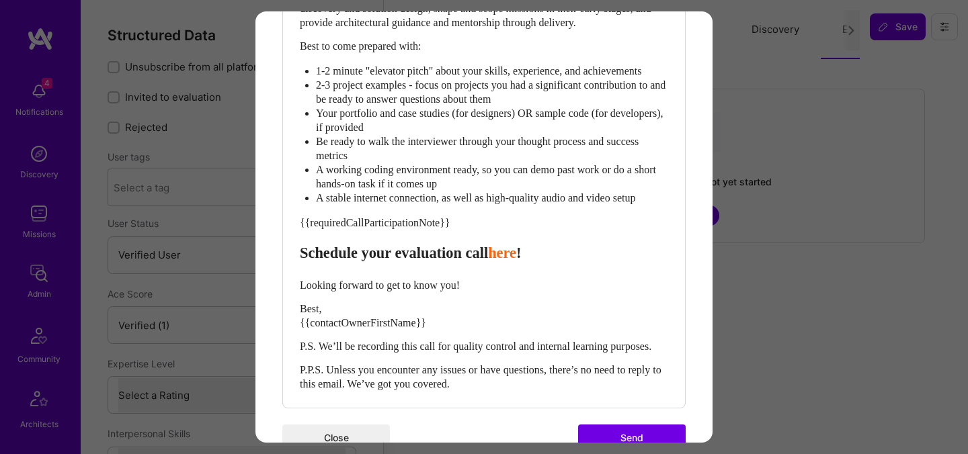
click at [419, 262] on span "Schedule your evaluation call" at bounding box center [394, 253] width 188 height 17
select select "header-three"
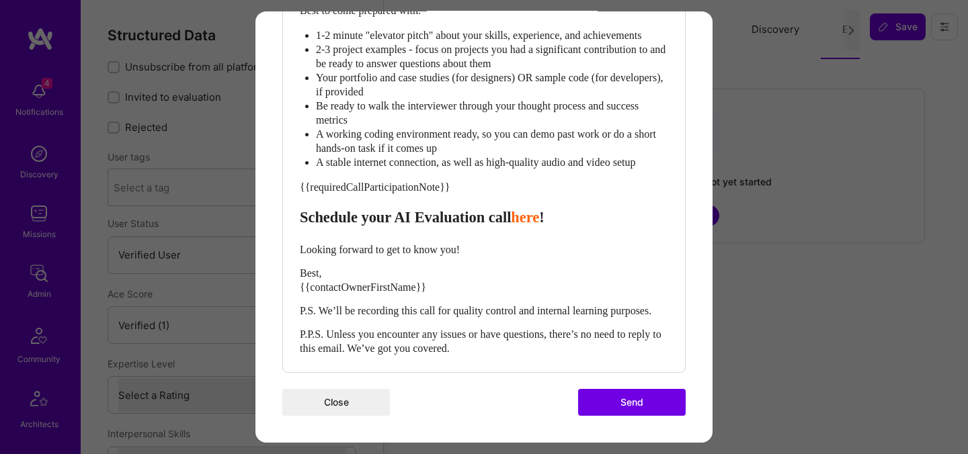
scroll to position [702, 0]
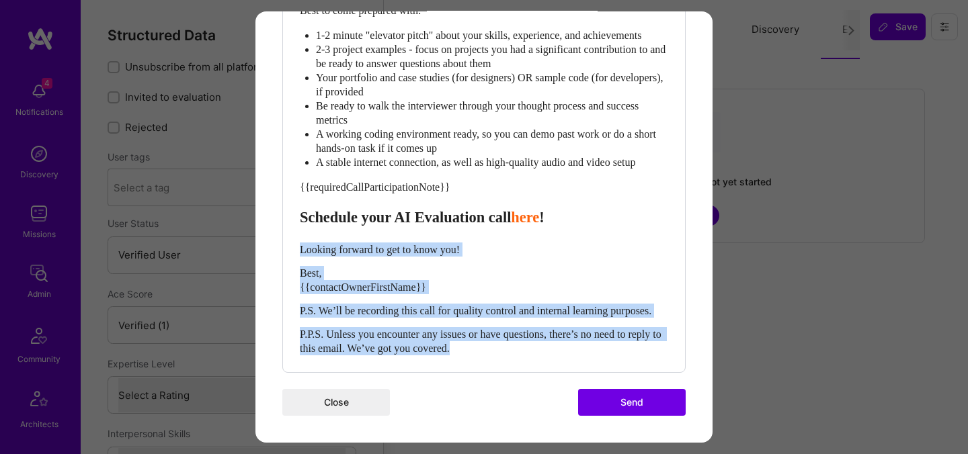
drag, startPoint x: 507, startPoint y: 348, endPoint x: 298, endPoint y: 240, distance: 234.8
click at [299, 240] on div "Hi {{builderFirstName}}, {{contactOwnerFirstName}} from [DOMAIN_NAME] here. I’m…" at bounding box center [484, 76] width 370 height 561
select select "unstyled"
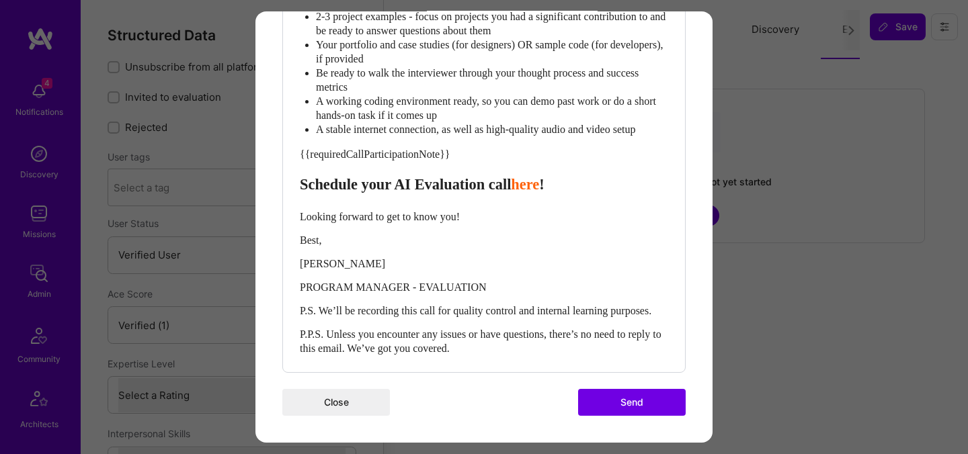
click at [603, 416] on button "Send" at bounding box center [632, 402] width 108 height 27
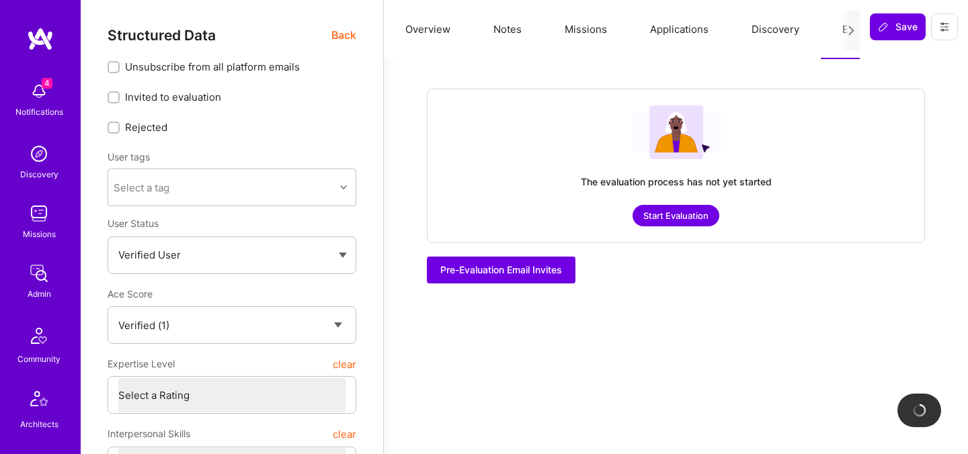
checkbox input "true"
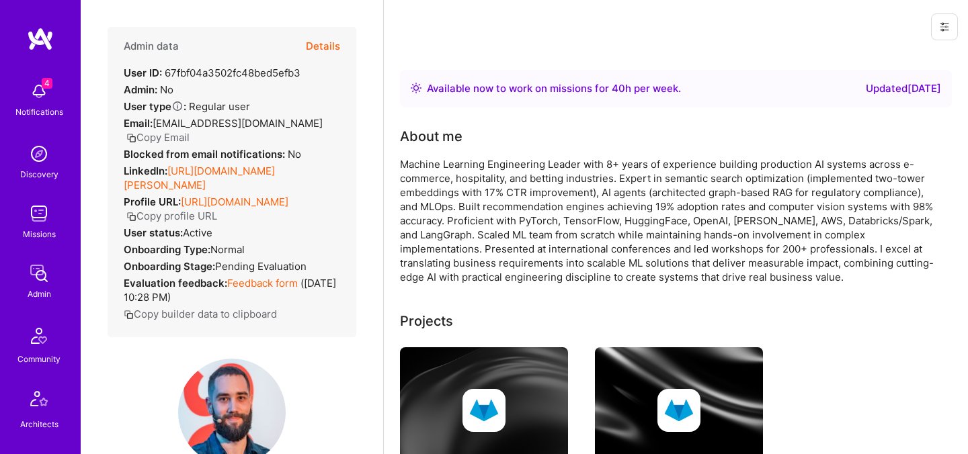
click at [324, 50] on button "Details" at bounding box center [323, 46] width 34 height 39
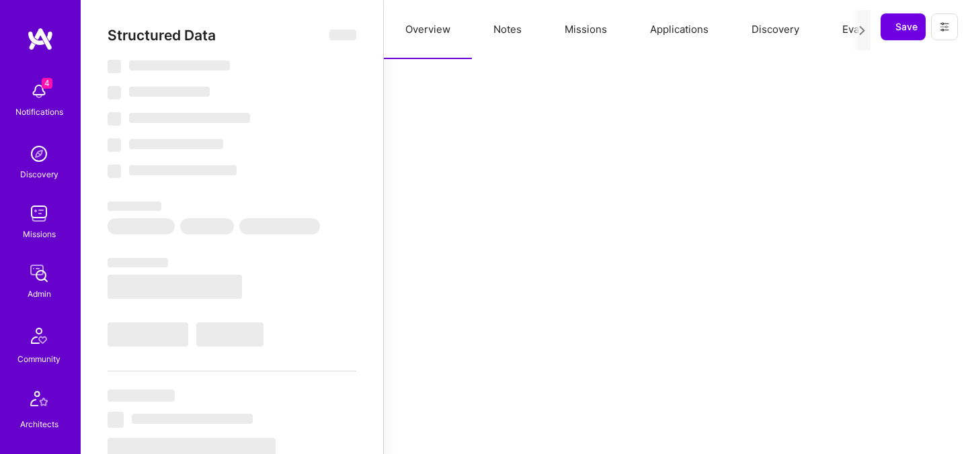
select select "Right Now"
select select "Verified"
select select "US"
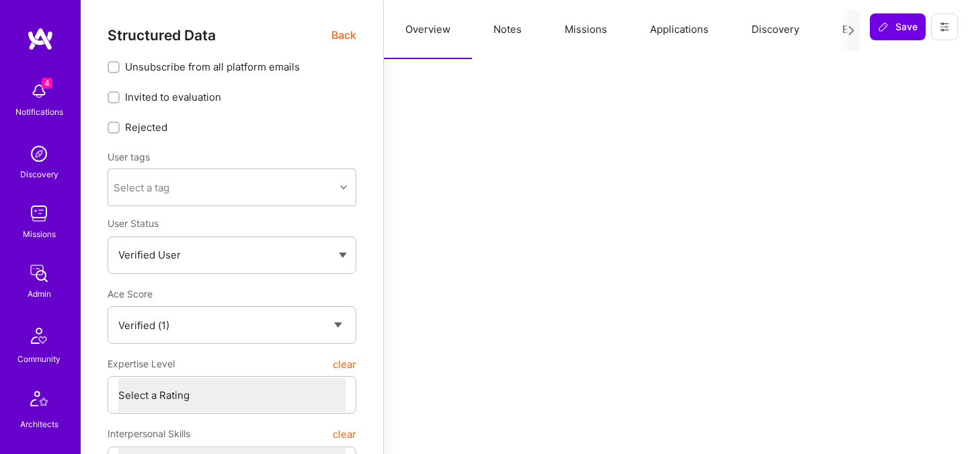
click at [839, 25] on button "Evaluation" at bounding box center [867, 29] width 92 height 59
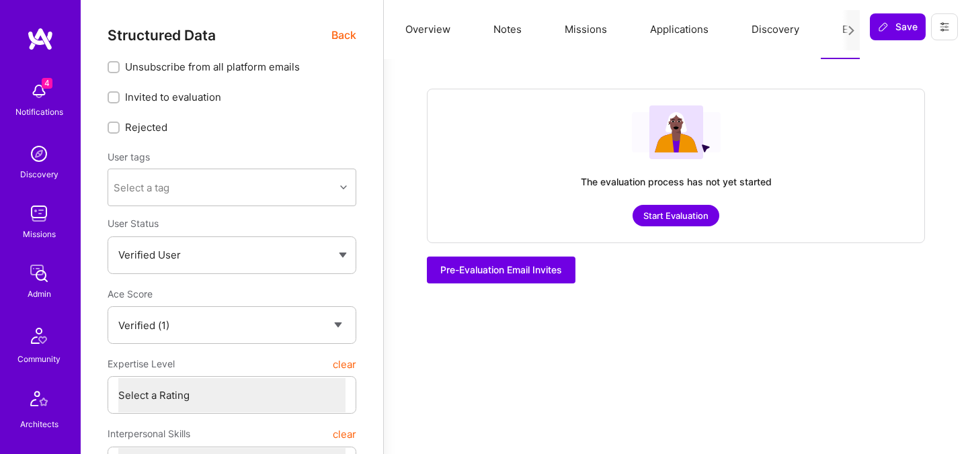
click at [702, 221] on button "Start Evaluation" at bounding box center [676, 216] width 87 height 22
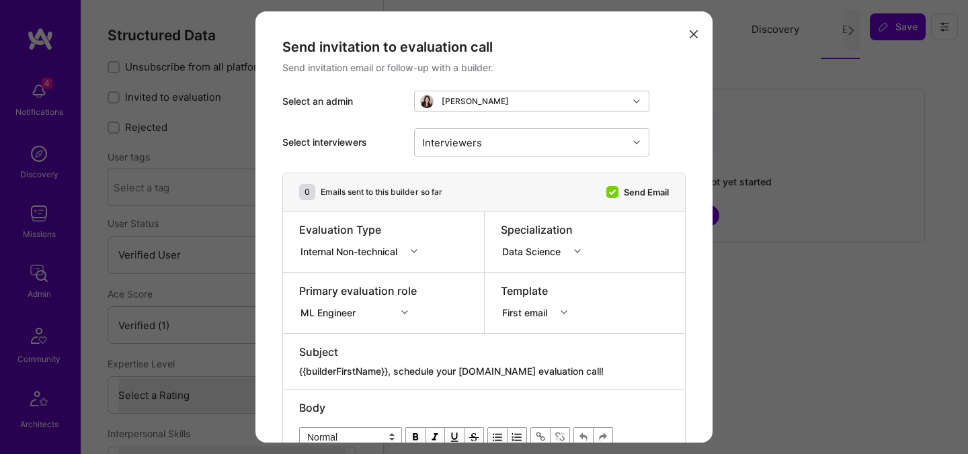
click at [346, 243] on div "Internal Non-technical" at bounding box center [352, 251] width 106 height 17
click at [345, 284] on div "Selection Team" at bounding box center [362, 276] width 127 height 25
click at [331, 321] on div "Primary evaluation role ML Engineer" at bounding box center [358, 303] width 118 height 39
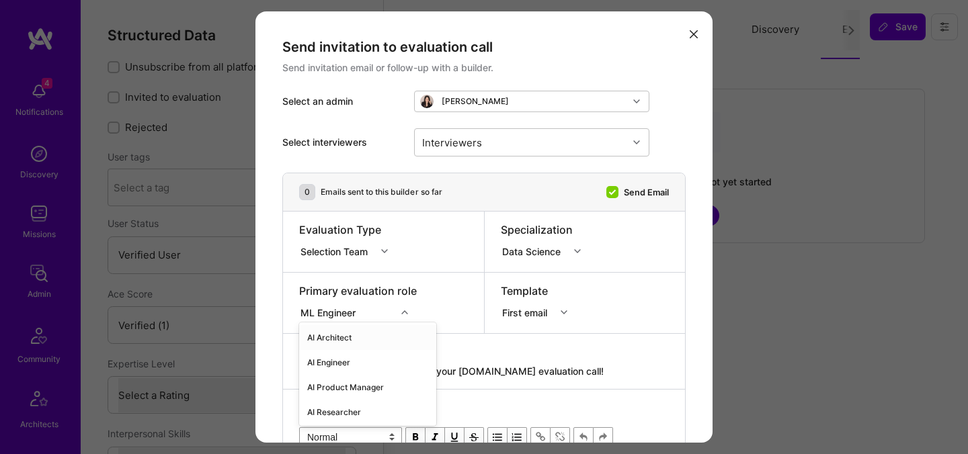
click at [333, 311] on div "option AI Architect focused, 1 of 70. 70 results available. Use Up and Down to …" at bounding box center [358, 310] width 118 height 13
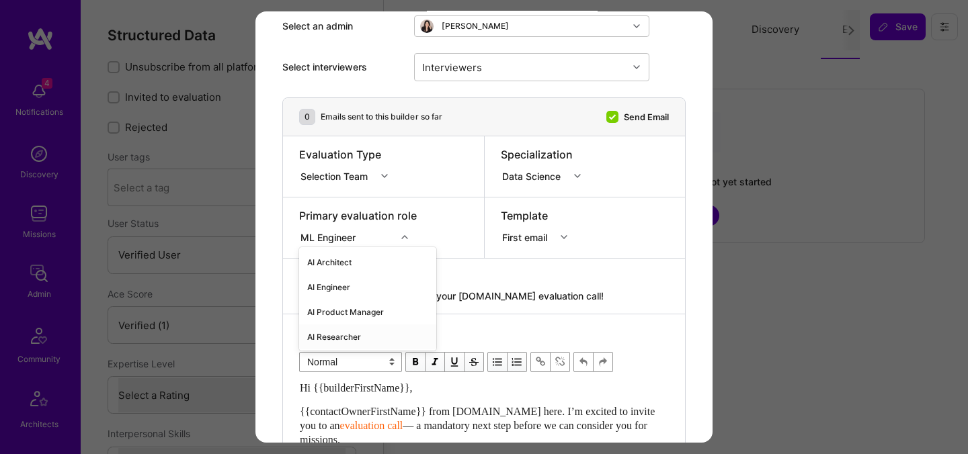
click at [339, 335] on div "AI Researcher" at bounding box center [367, 337] width 137 height 25
click at [339, 239] on div "AI Researcher" at bounding box center [334, 237] width 68 height 14
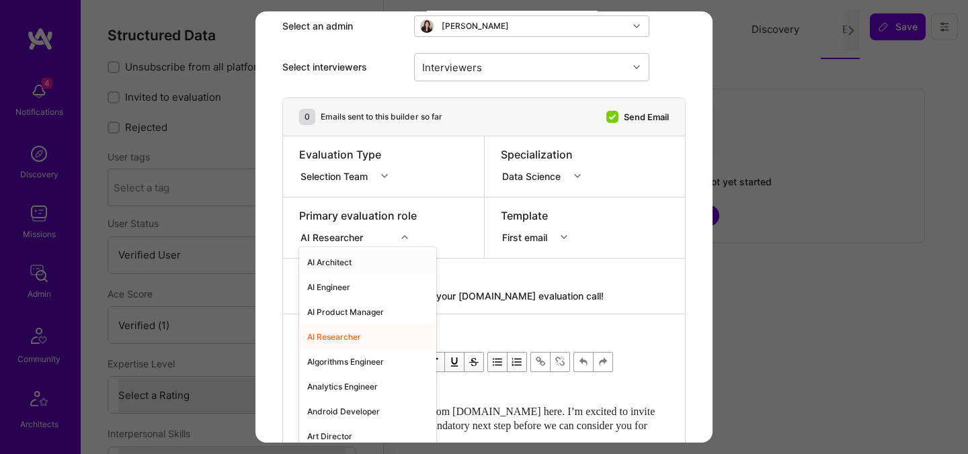
click at [339, 256] on div "AI Architect" at bounding box center [367, 262] width 137 height 25
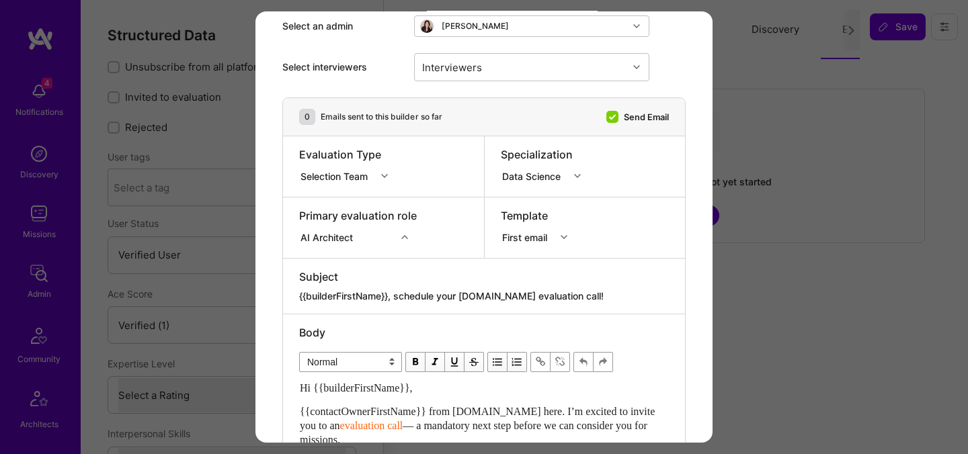
click at [530, 179] on div "Data Science" at bounding box center [534, 176] width 64 height 14
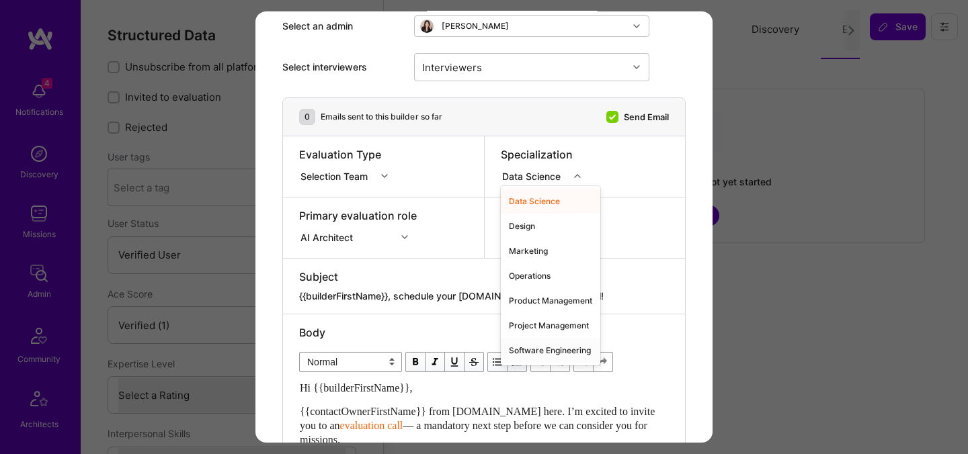
click at [546, 344] on div "Software Engineering" at bounding box center [550, 350] width 99 height 25
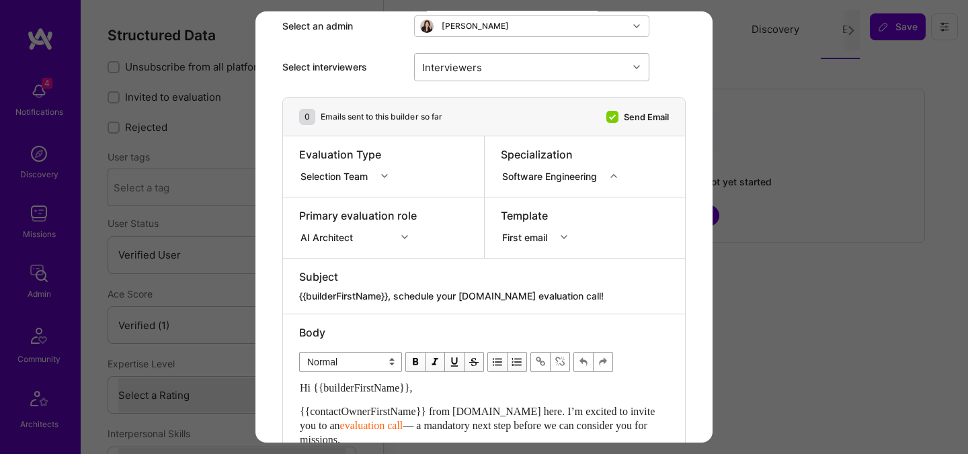
click at [534, 71] on div "Interviewers" at bounding box center [521, 67] width 213 height 27
type input "ped"
checkbox input "true"
type input "mosta"
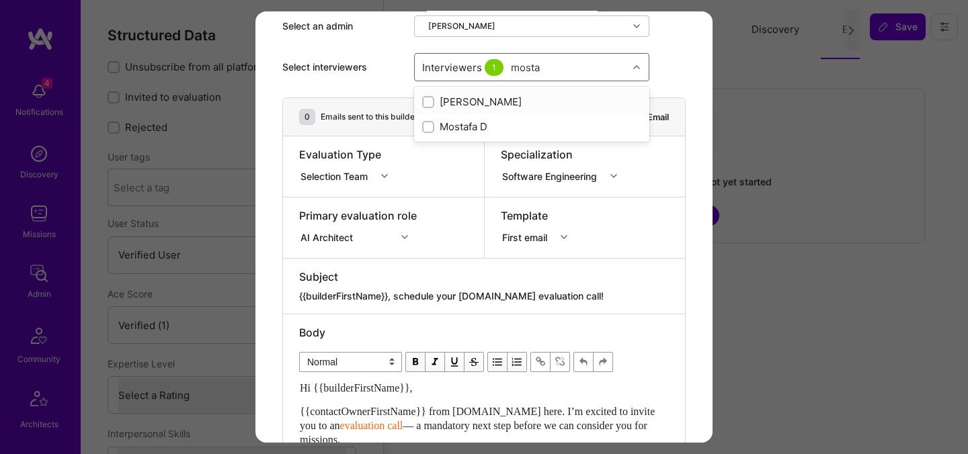
checkbox input "true"
type input "[PERSON_NAME]"
checkbox input "true"
click at [670, 77] on div "Select interviewers option [PERSON_NAME], selected. option [PERSON_NAME] select…" at bounding box center [483, 67] width 403 height 61
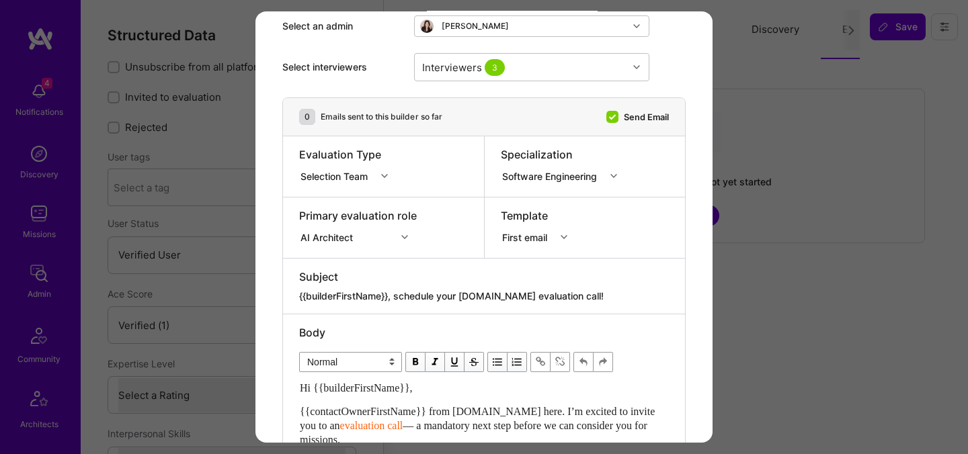
scroll to position [480, 0]
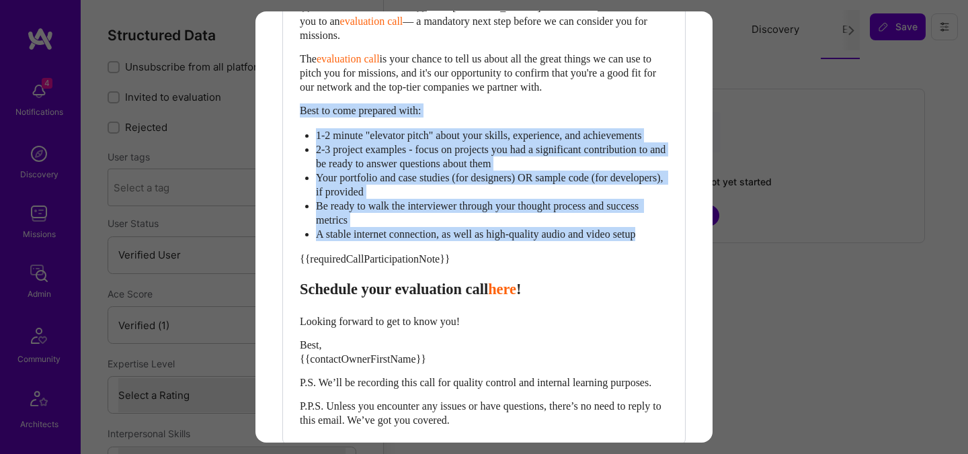
drag, startPoint x: 666, startPoint y: 249, endPoint x: 299, endPoint y: 111, distance: 392.1
click at [300, 111] on div "Hi {{builderFirstName}}, {{contactOwnerFirstName}} from [DOMAIN_NAME] here. I’m…" at bounding box center [484, 201] width 368 height 451
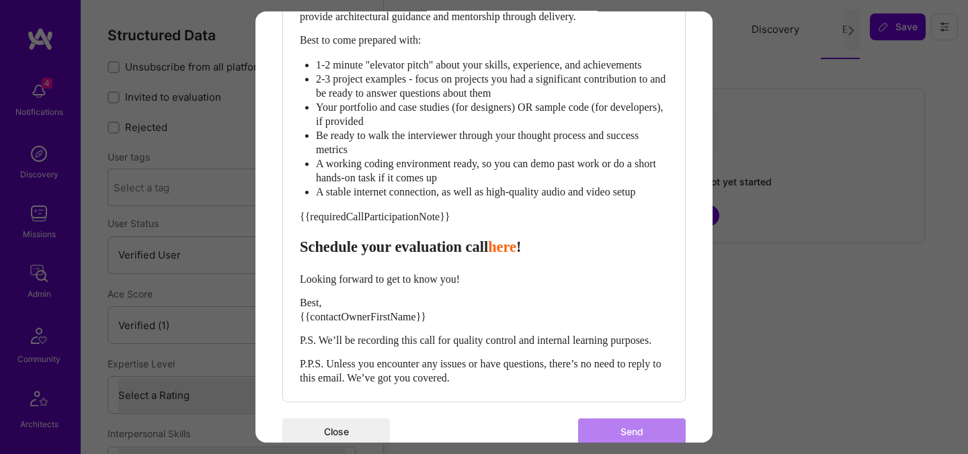
scroll to position [702, 0]
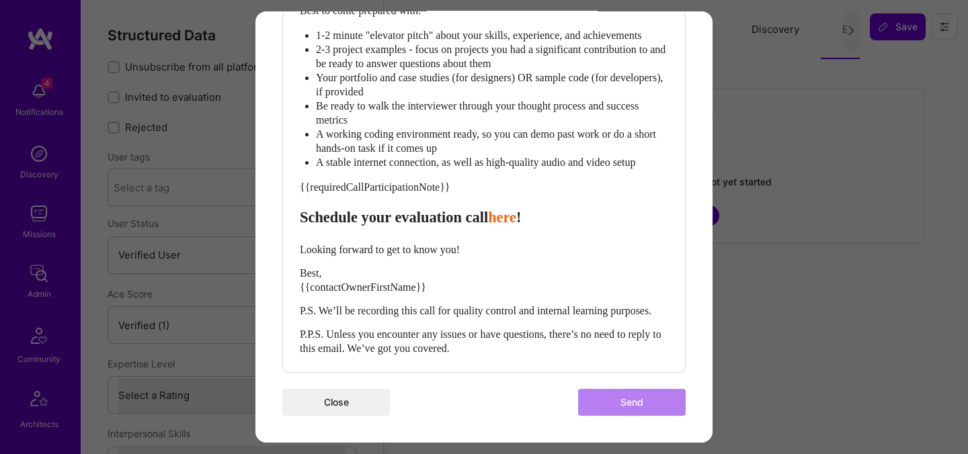
click at [807, 132] on div "Send invitation to evaluation call Send invitation email or follow-up with a bu…" at bounding box center [484, 227] width 968 height 454
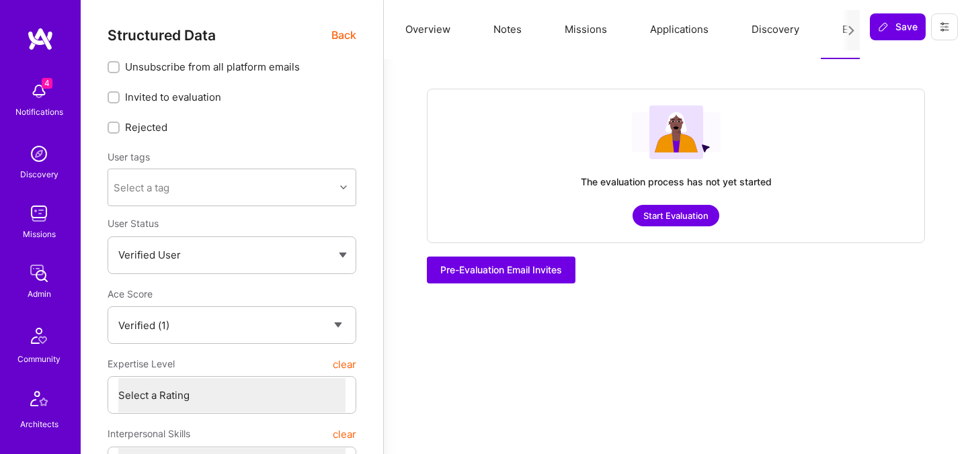
click at [664, 219] on button "Start Evaluation" at bounding box center [676, 216] width 87 height 22
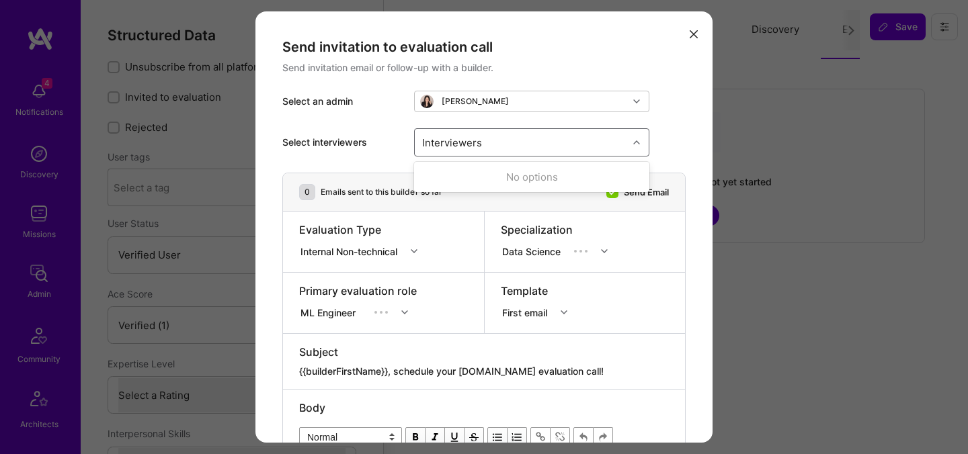
click at [581, 145] on div "Interviewers" at bounding box center [521, 142] width 213 height 27
type input "pedr"
checkbox input "true"
type input "mosta"
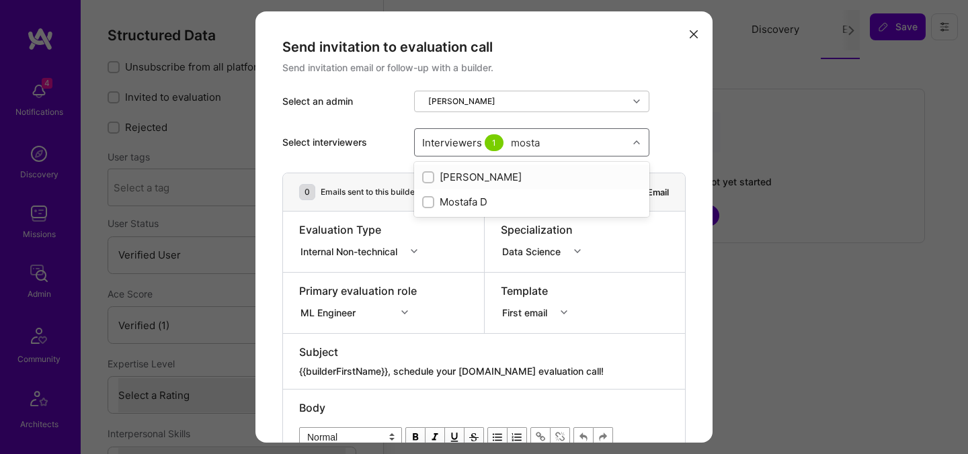
checkbox input "true"
type input "[PERSON_NAME]"
checkbox input "true"
type input "tomi"
checkbox input "true"
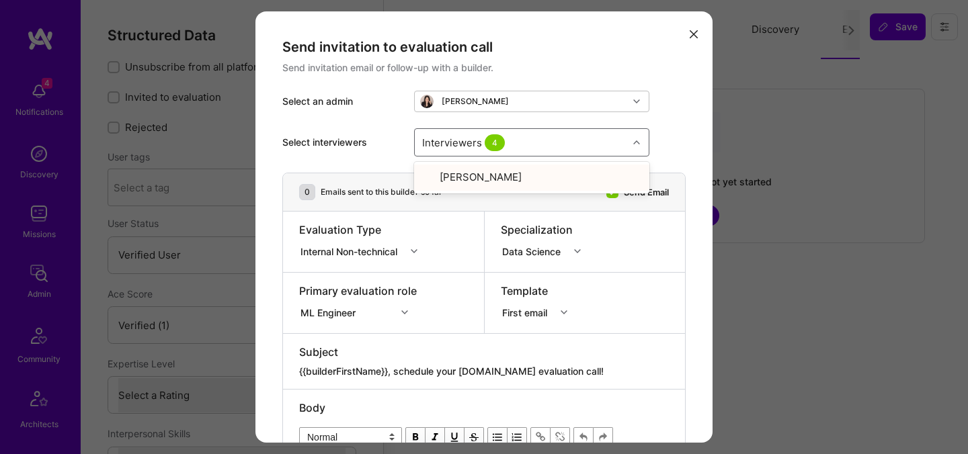
click at [360, 255] on div "Internal Non-technical" at bounding box center [351, 251] width 102 height 14
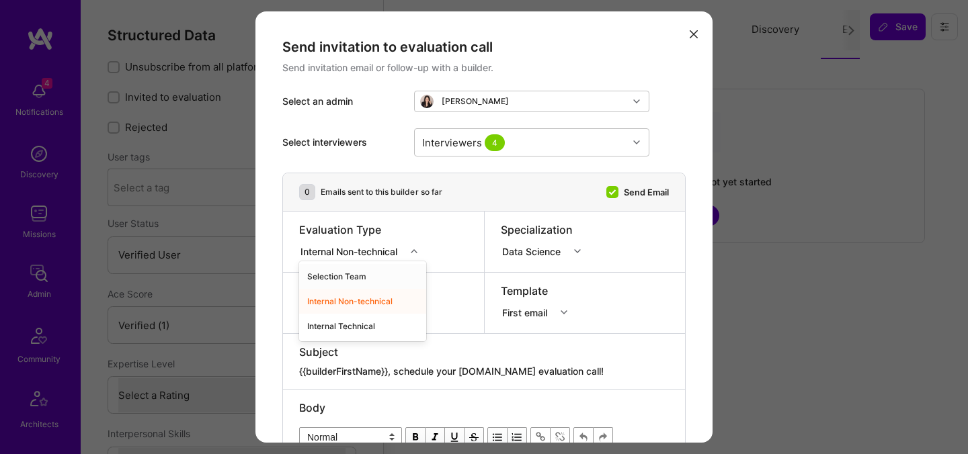
click at [353, 280] on div "Selection Team" at bounding box center [362, 276] width 127 height 25
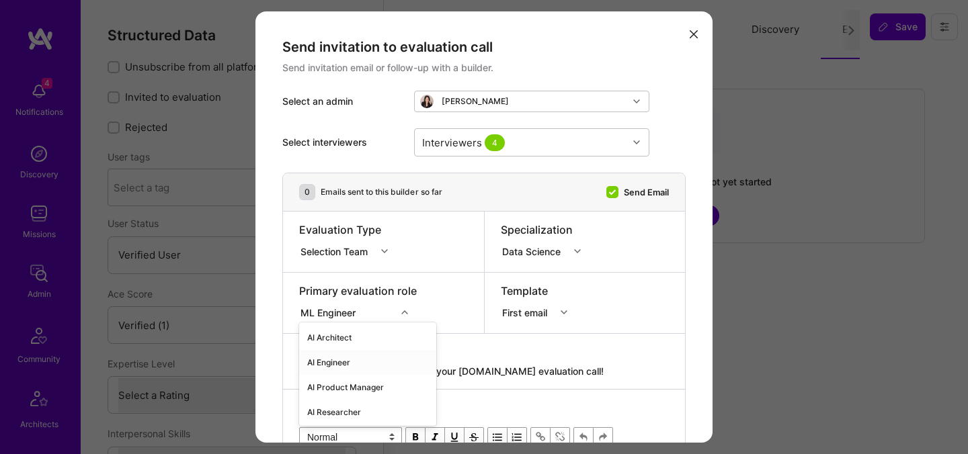
click at [344, 317] on div "option AI Engineer focused, 2 of 70. 70 results available. Use Up and Down to c…" at bounding box center [358, 310] width 118 height 13
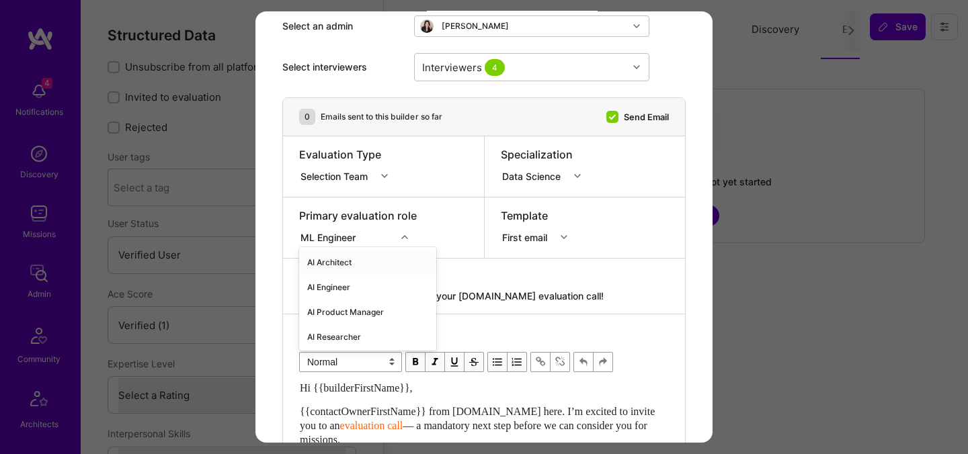
click at [338, 262] on div "AI Architect" at bounding box center [367, 262] width 137 height 25
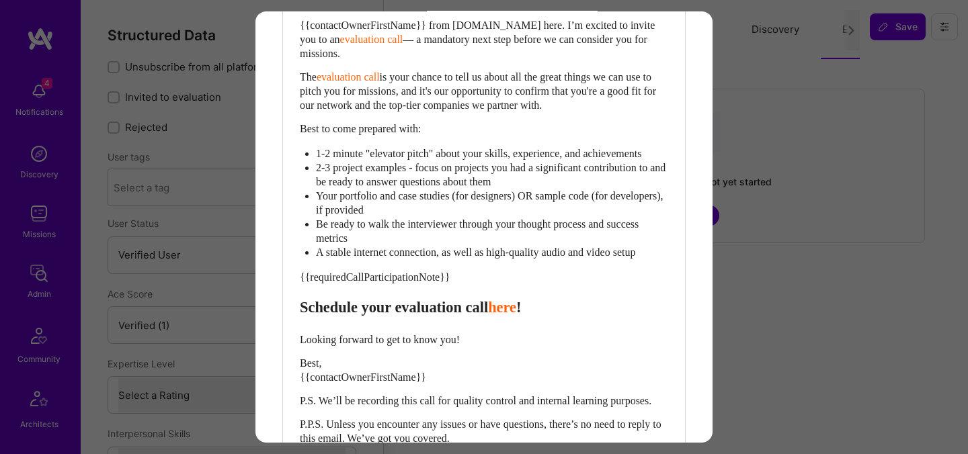
scroll to position [579, 0]
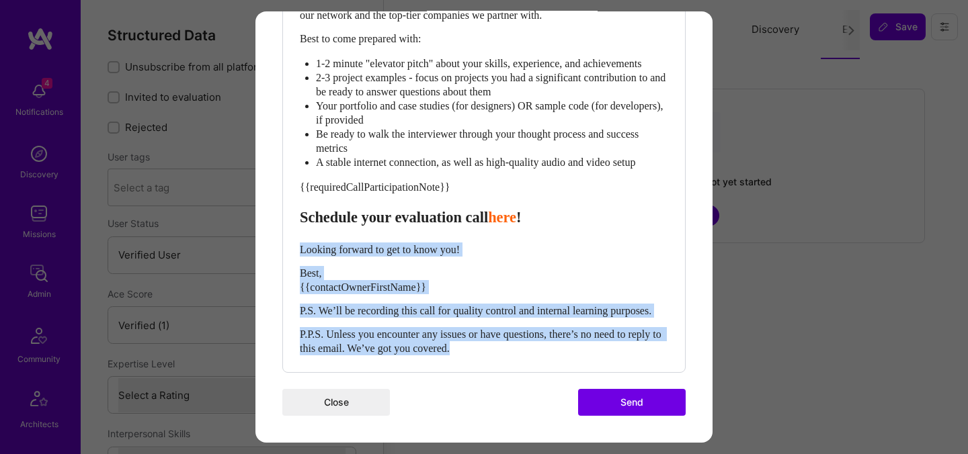
drag, startPoint x: 506, startPoint y: 346, endPoint x: 286, endPoint y: 225, distance: 250.6
click at [286, 225] on div "Body Normal Heading Large Heading Medium Heading Small Normal Hi {{builderFirst…" at bounding box center [484, 105] width 402 height 534
paste div "Enter email text"
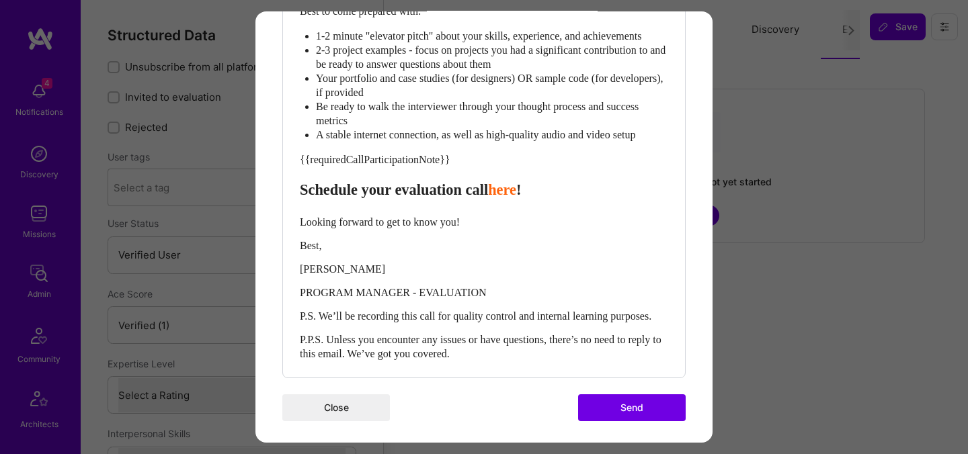
click at [424, 198] on span "Schedule your evaluation call" at bounding box center [394, 190] width 188 height 17
select select "header-three"
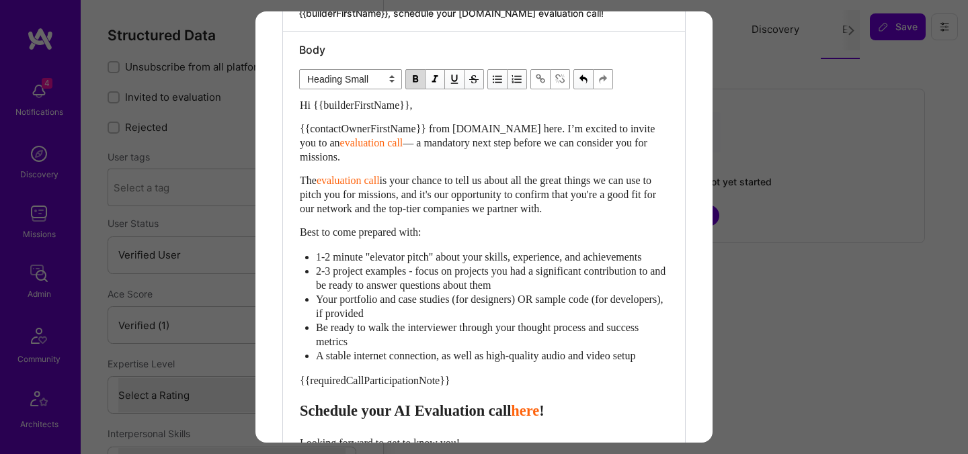
scroll to position [348, 0]
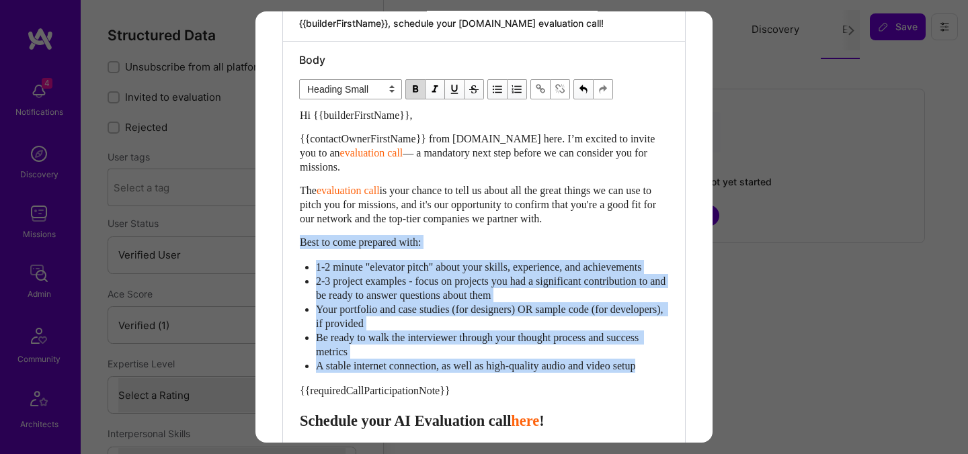
drag, startPoint x: 666, startPoint y: 378, endPoint x: 287, endPoint y: 241, distance: 402.3
click at [287, 241] on div "Body Normal Heading Large Heading Medium Heading Small Heading Small Hi {{build…" at bounding box center [484, 325] width 402 height 567
select select "unstyled"
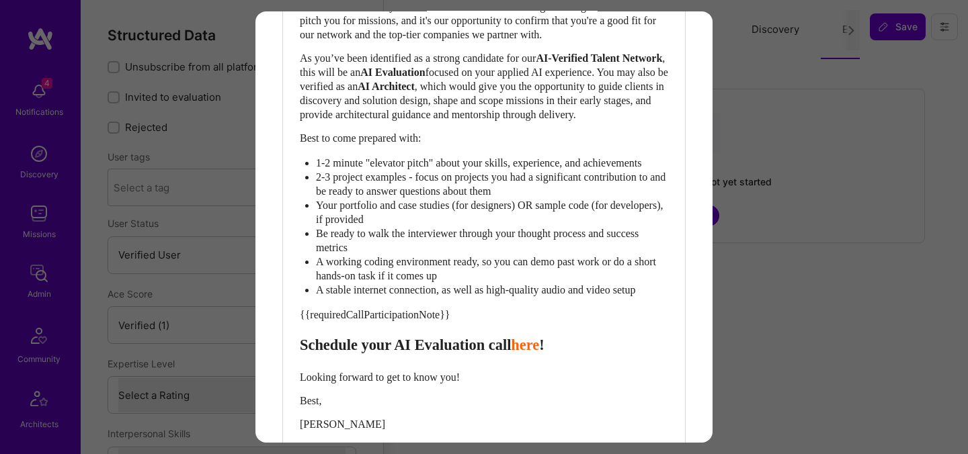
scroll to position [725, 0]
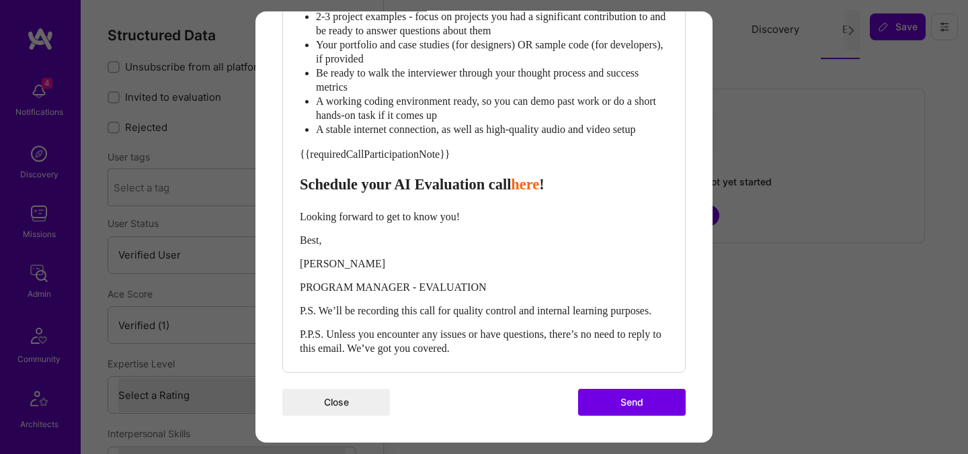
click at [606, 409] on button "Send" at bounding box center [632, 402] width 108 height 27
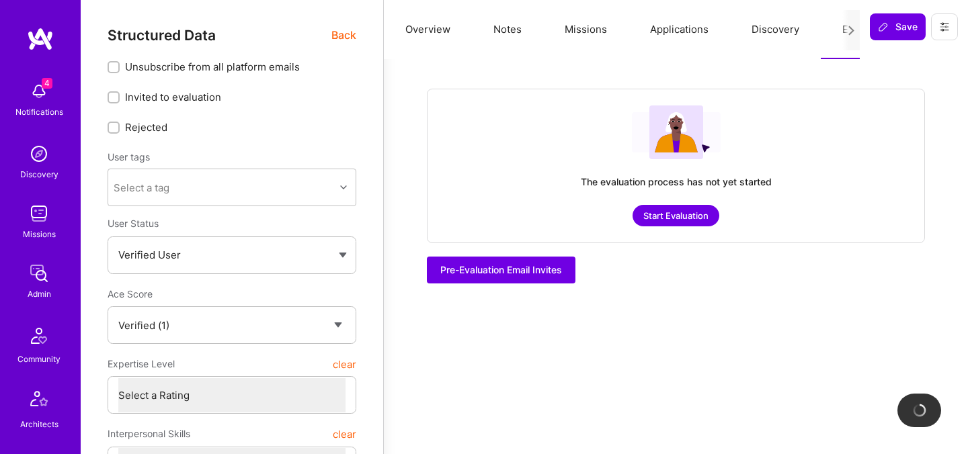
checkbox input "true"
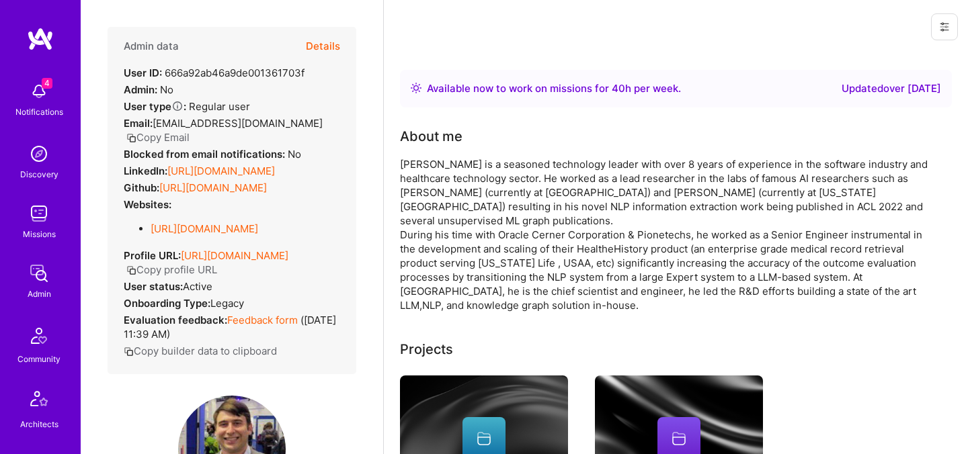
click at [328, 52] on button "Details" at bounding box center [323, 46] width 34 height 39
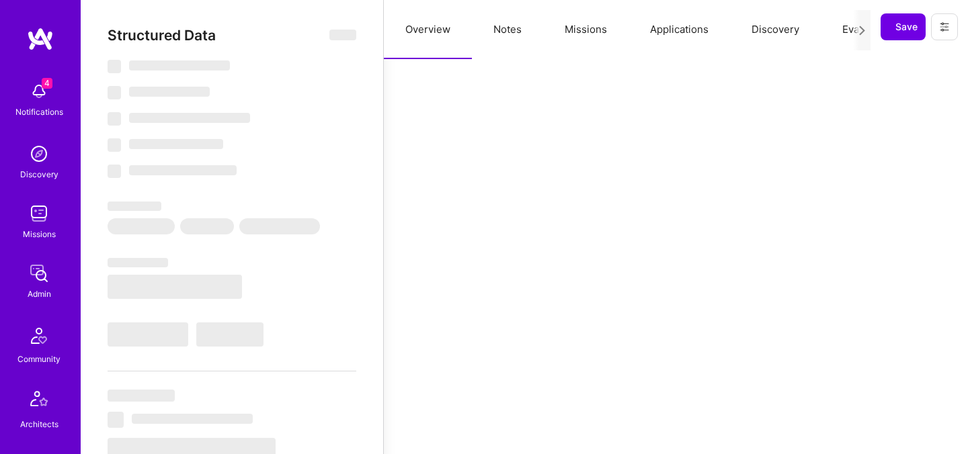
select select "Right Now"
select select "Verified"
select select "US"
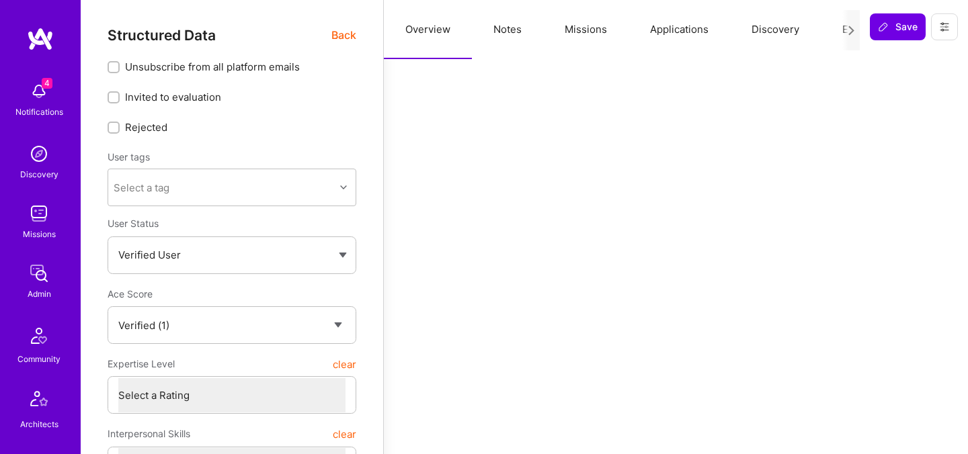
click at [841, 32] on button "Evaluation" at bounding box center [867, 29] width 92 height 59
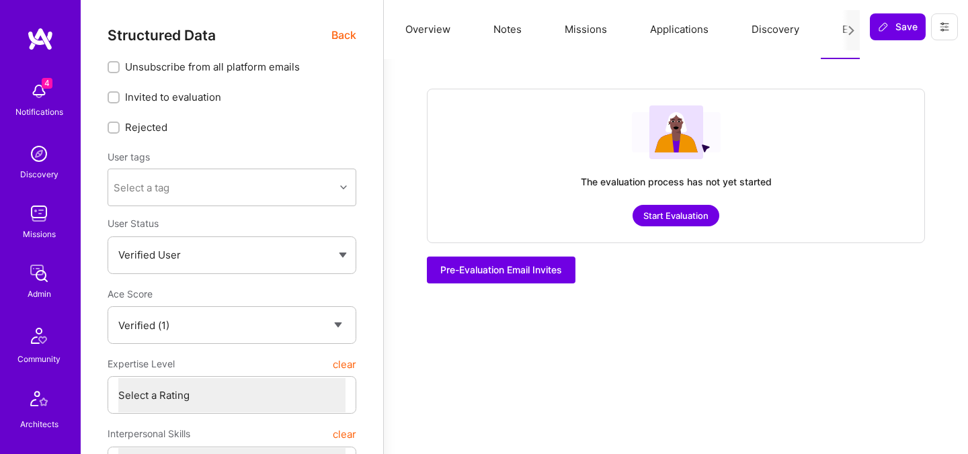
click at [684, 216] on button "Start Evaluation" at bounding box center [676, 216] width 87 height 22
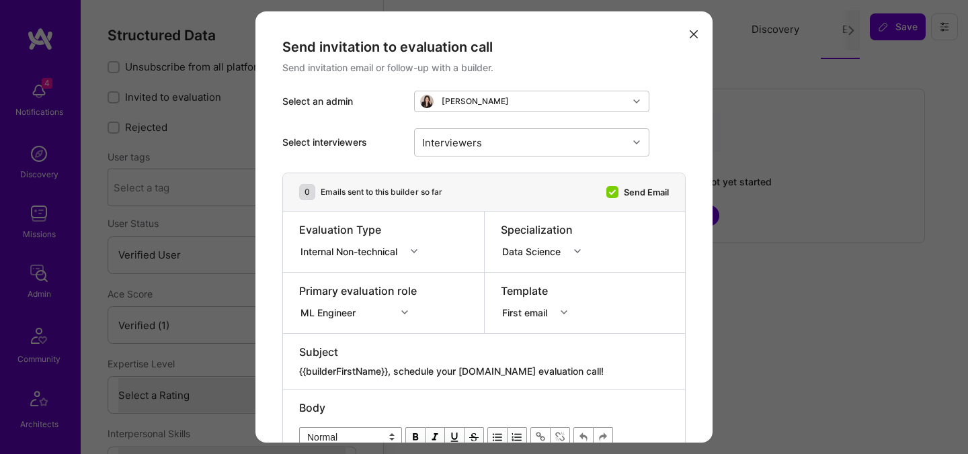
click at [364, 251] on div "Internal Non-technical" at bounding box center [351, 251] width 102 height 14
click at [363, 274] on div "Selection Team" at bounding box center [362, 276] width 127 height 25
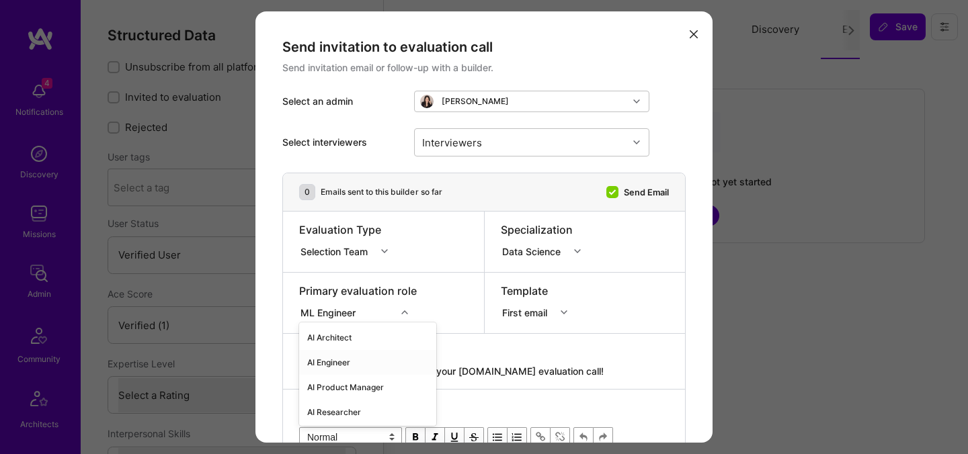
click at [342, 317] on div "option AI Engineer focused, 2 of 70. 70 results available. Use Up and Down to c…" at bounding box center [358, 310] width 118 height 13
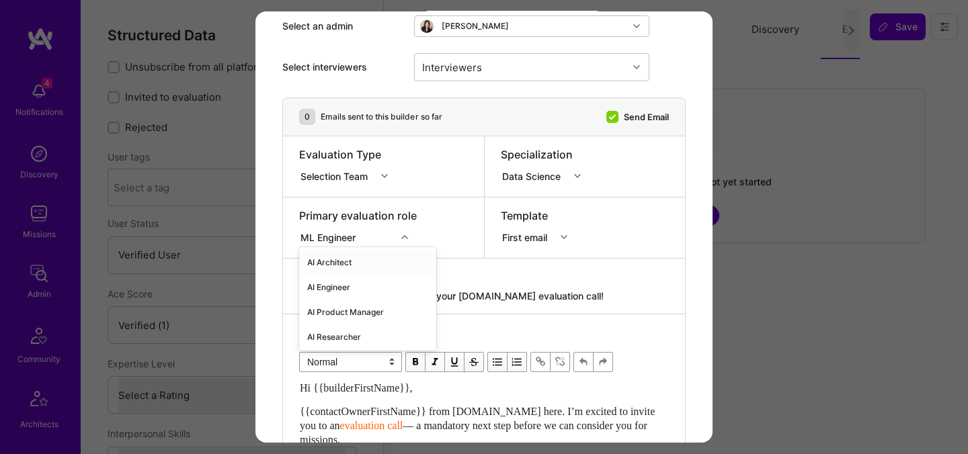
click at [350, 262] on div "AI Architect" at bounding box center [367, 262] width 137 height 25
click at [528, 162] on div "modal" at bounding box center [545, 164] width 89 height 5
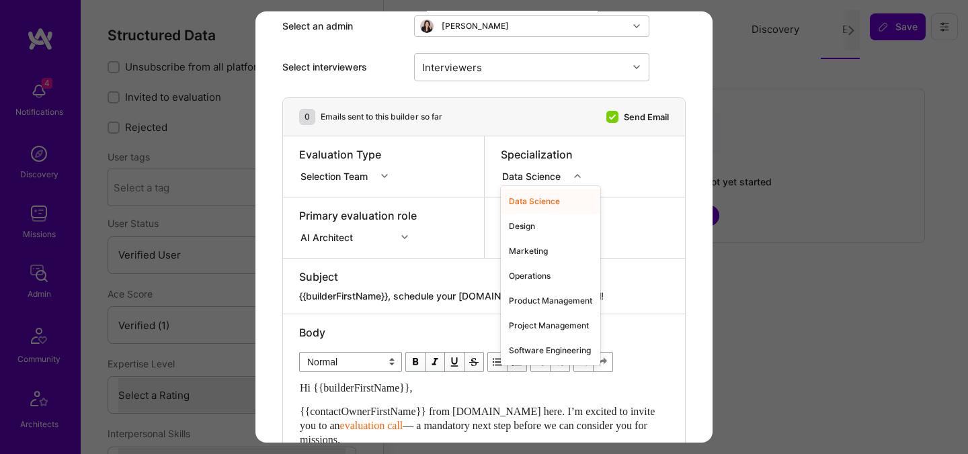
click at [527, 176] on div "Data Science" at bounding box center [534, 176] width 64 height 14
click at [530, 351] on div "Software Engineering" at bounding box center [550, 350] width 99 height 25
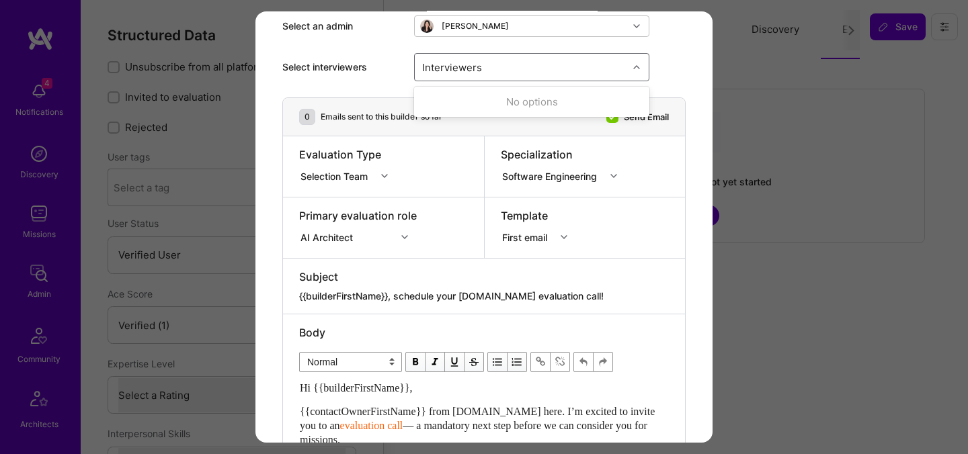
click at [497, 75] on div "Interviewers" at bounding box center [521, 67] width 213 height 27
type input "ped"
checkbox input "true"
type input "most"
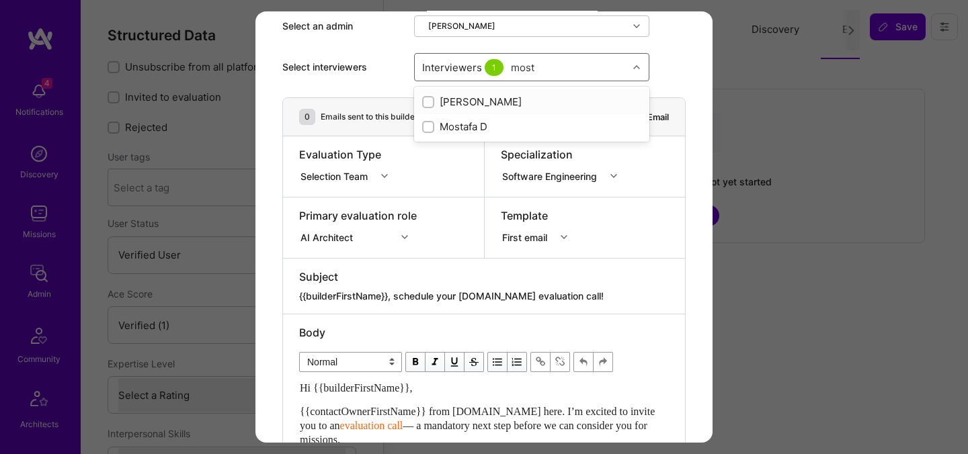
checkbox input "true"
type input "luis"
checkbox input "true"
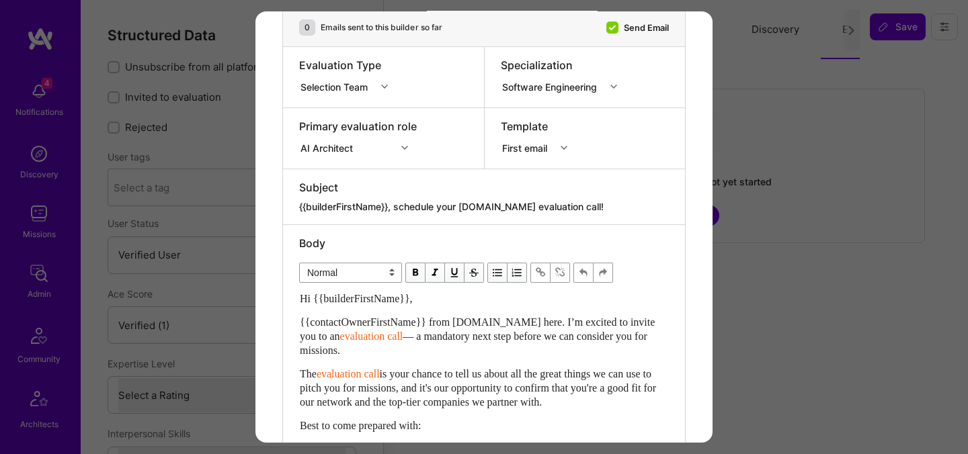
scroll to position [348, 0]
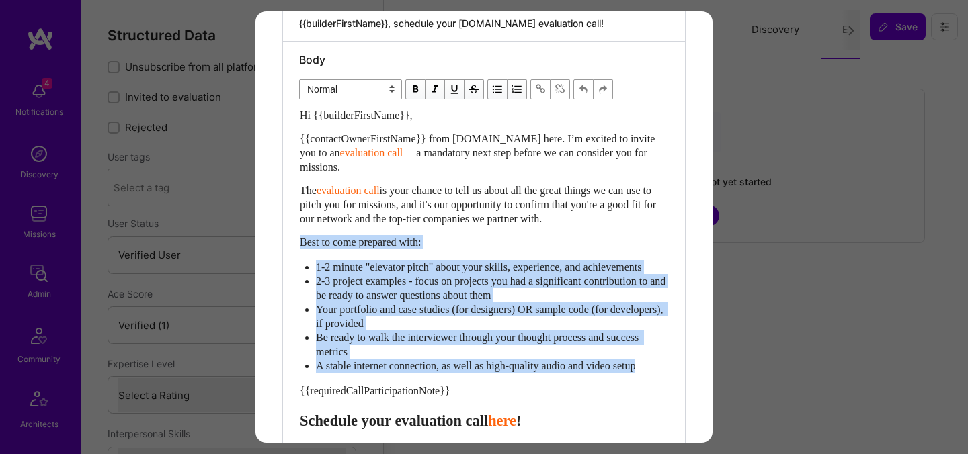
drag, startPoint x: 667, startPoint y: 380, endPoint x: 301, endPoint y: 244, distance: 390.1
click at [301, 244] on div "Hi {{builderFirstName}}, {{contactOwnerFirstName}} from [DOMAIN_NAME] here. I’m…" at bounding box center [484, 333] width 368 height 451
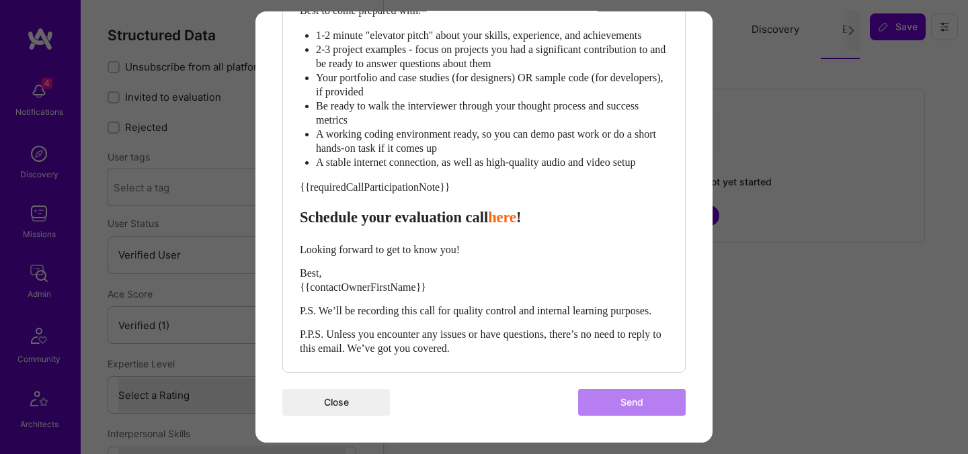
scroll to position [284, 0]
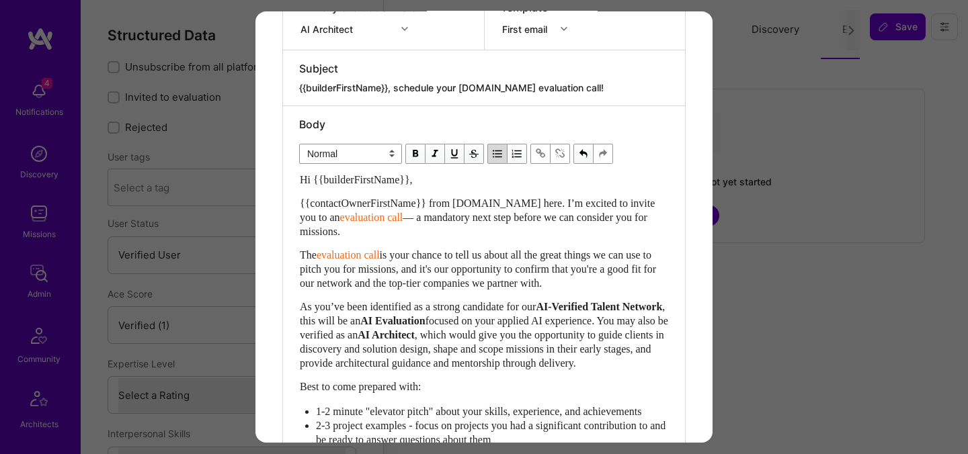
click at [799, 89] on div "Send invitation to evaluation call Send invitation email or follow-up with a bu…" at bounding box center [484, 227] width 968 height 454
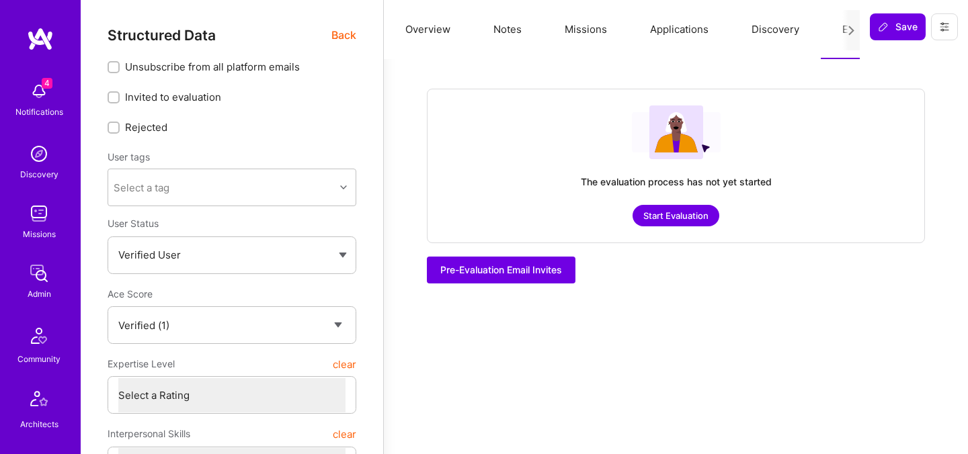
click at [668, 216] on button "Start Evaluation" at bounding box center [676, 216] width 87 height 22
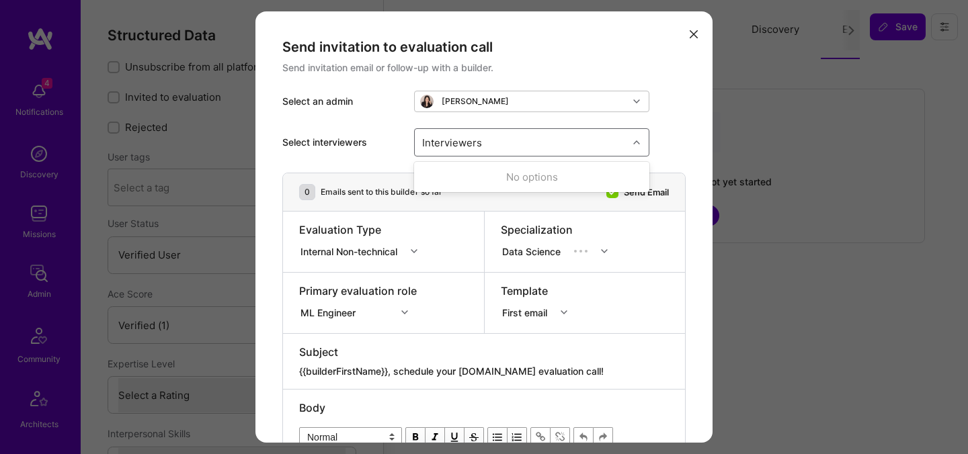
click at [499, 141] on div "Interviewers" at bounding box center [521, 142] width 213 height 27
type input "ped"
checkbox input "true"
type input "most"
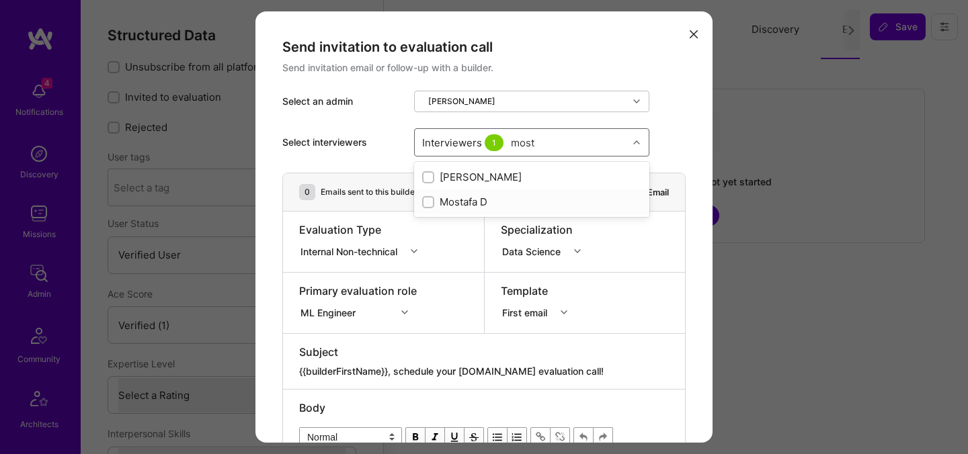
checkbox input "true"
type input "[PERSON_NAME]"
checkbox input "true"
type input "tomi"
checkbox input "true"
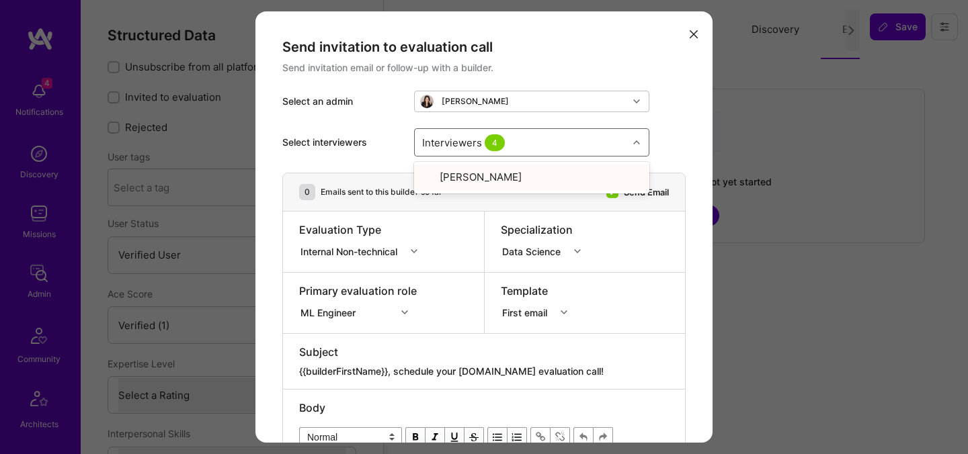
click at [352, 251] on div "Internal Non-technical" at bounding box center [351, 251] width 102 height 14
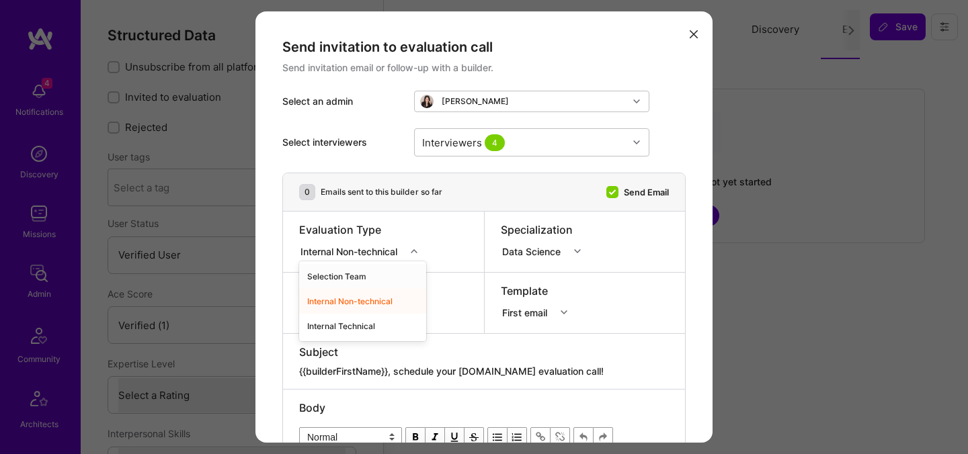
click at [352, 271] on div "Selection Team" at bounding box center [362, 276] width 127 height 25
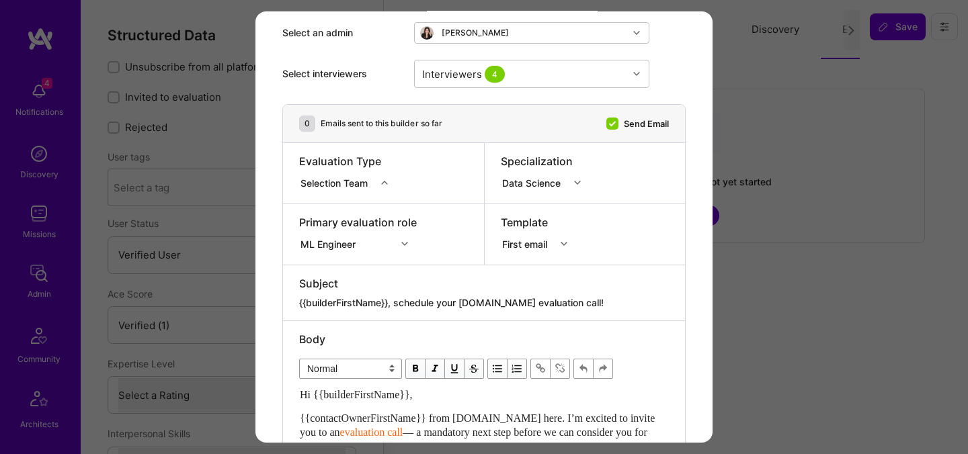
click at [350, 249] on div "ML Engineer" at bounding box center [358, 241] width 118 height 13
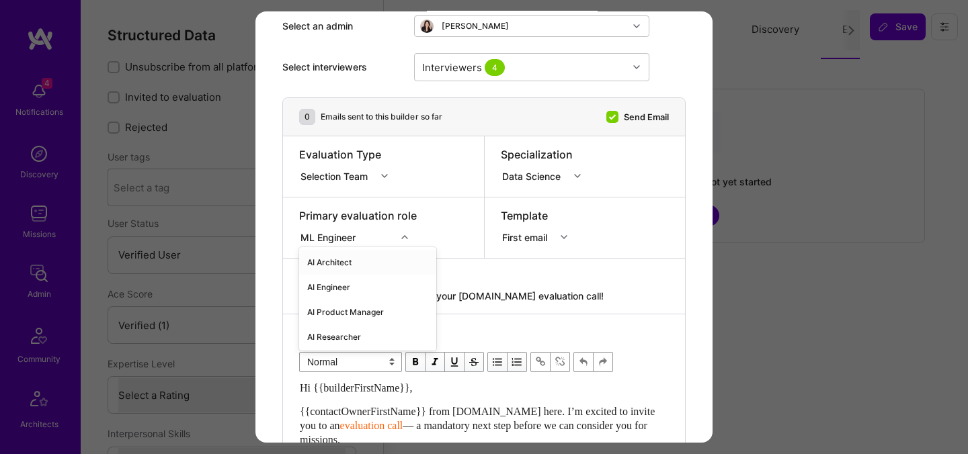
click at [344, 265] on div "AI Architect" at bounding box center [367, 262] width 137 height 25
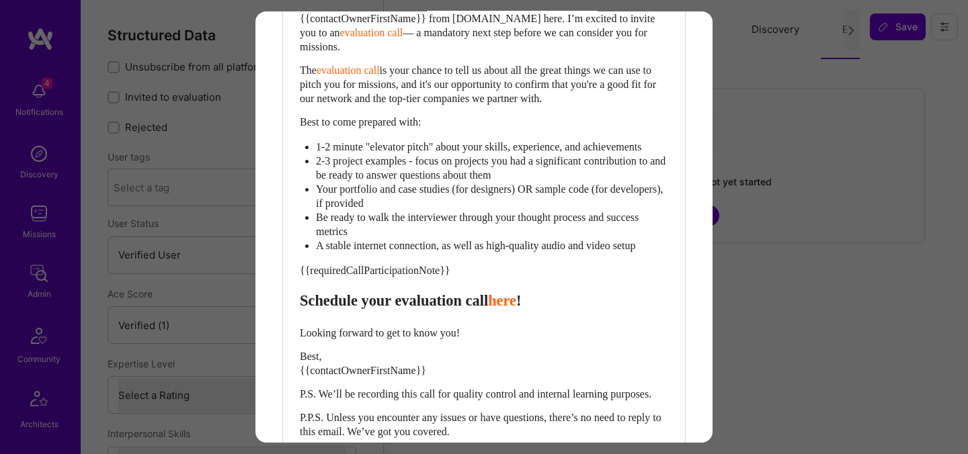
scroll to position [579, 0]
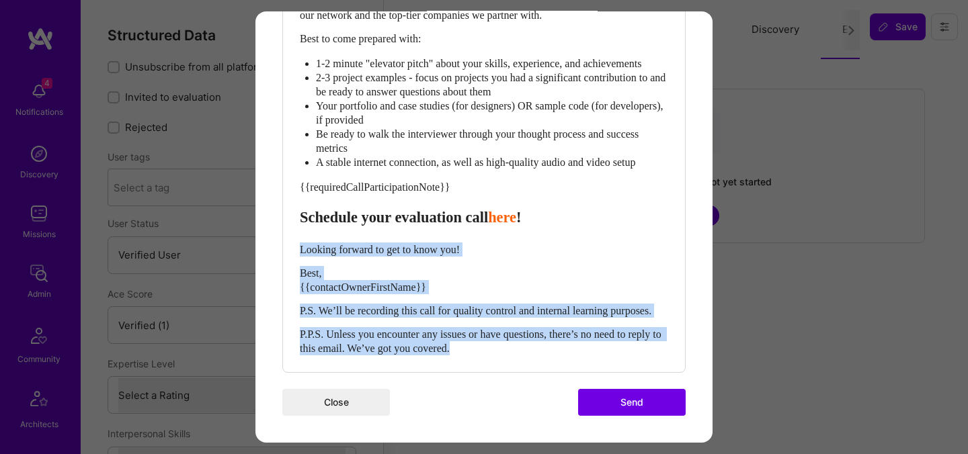
drag, startPoint x: 507, startPoint y: 351, endPoint x: 288, endPoint y: 239, distance: 245.3
click at [288, 239] on div "Body Normal Heading Large Heading Medium Heading Small Normal Hi {{builderFirst…" at bounding box center [484, 105] width 402 height 534
paste div "Enter email text"
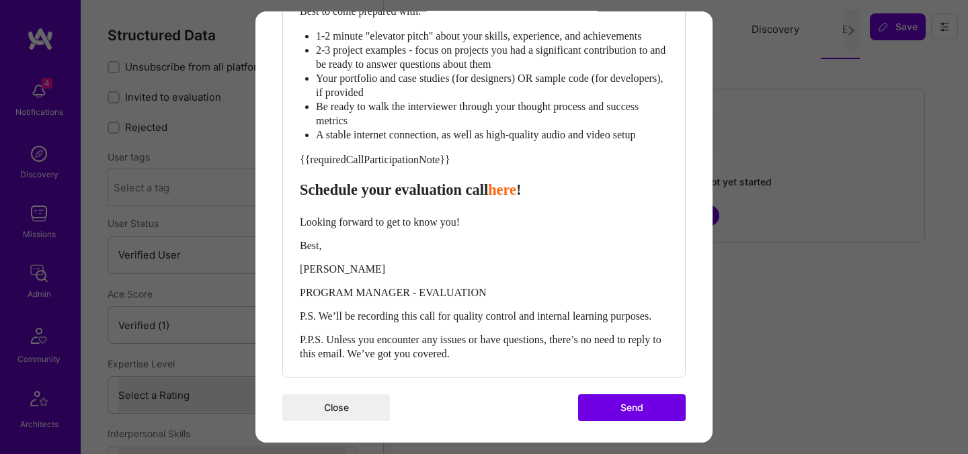
click at [425, 198] on span "Schedule your evaluation call" at bounding box center [394, 190] width 188 height 17
select select "header-three"
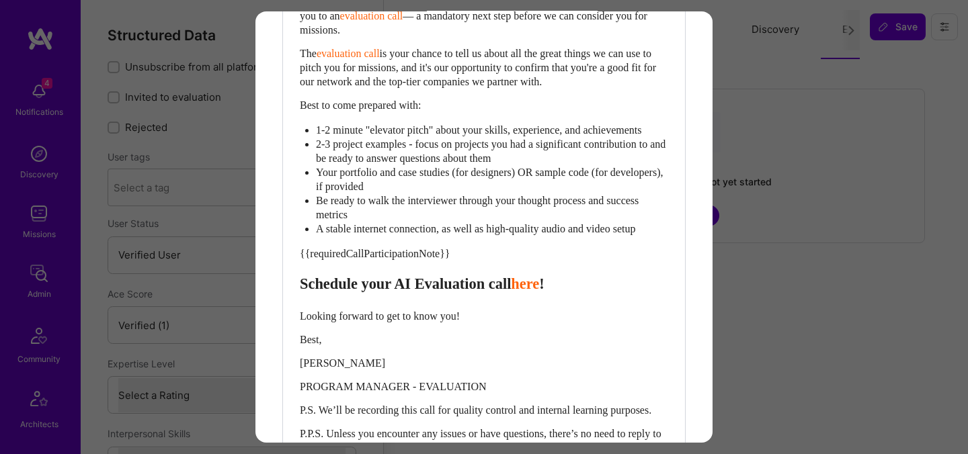
scroll to position [462, 0]
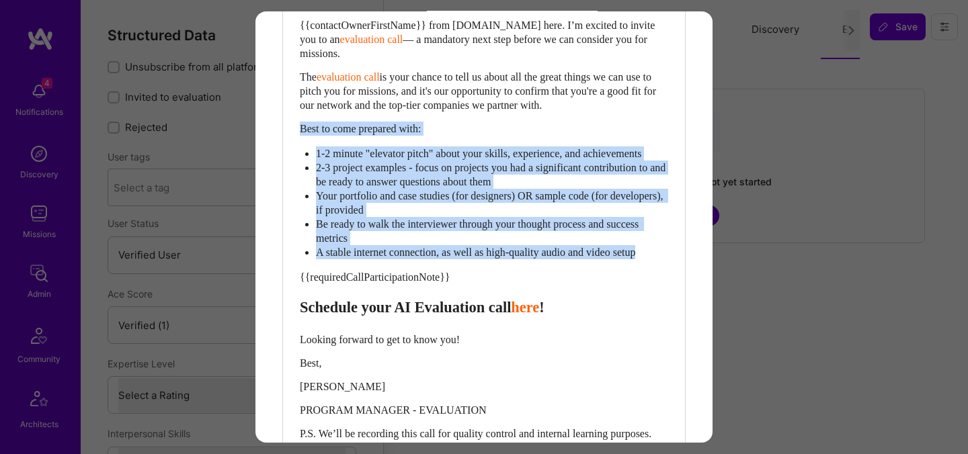
drag, startPoint x: 666, startPoint y: 268, endPoint x: 303, endPoint y: 126, distance: 389.5
click at [303, 126] on div "Hi {{builderFirstName}}, {{contactOwnerFirstName}} from A.Team here. I’m excite…" at bounding box center [484, 237] width 368 height 484
select select "unstyled"
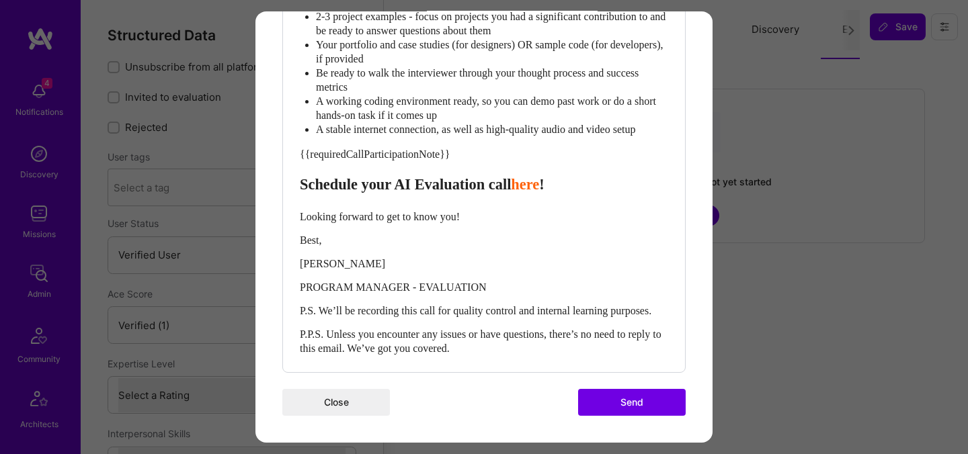
scroll to position [735, 0]
click at [595, 395] on button "Send" at bounding box center [632, 402] width 108 height 27
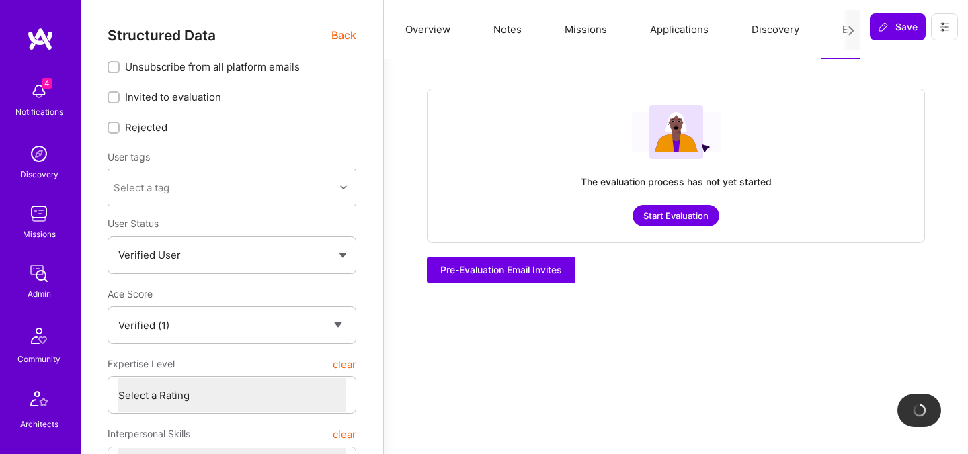
checkbox input "true"
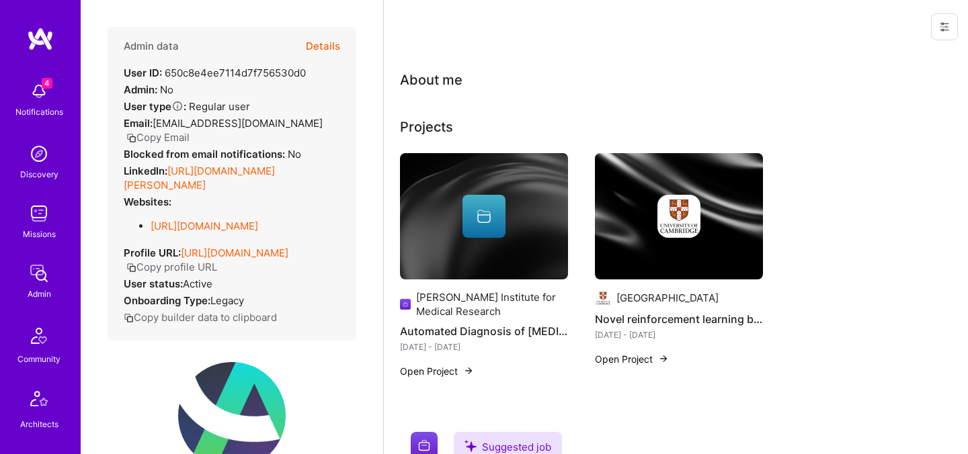
click at [323, 53] on button "Details" at bounding box center [323, 46] width 34 height 39
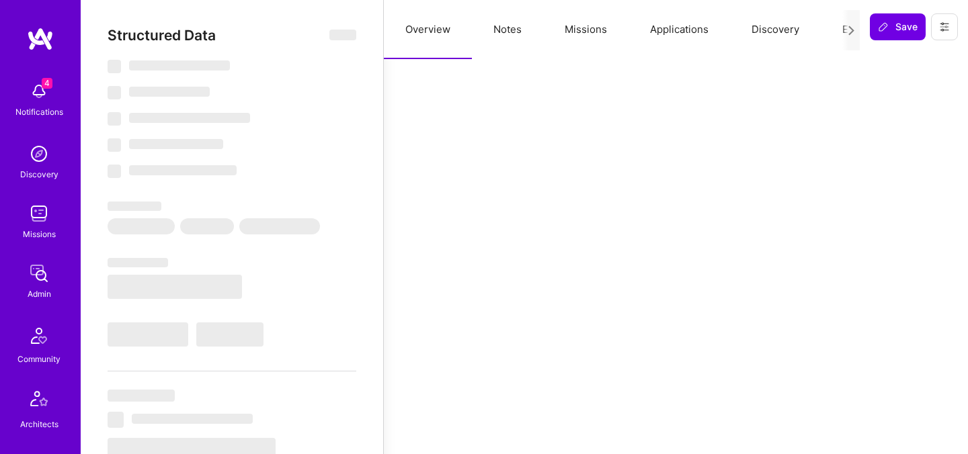
select select "Verified"
select select "US"
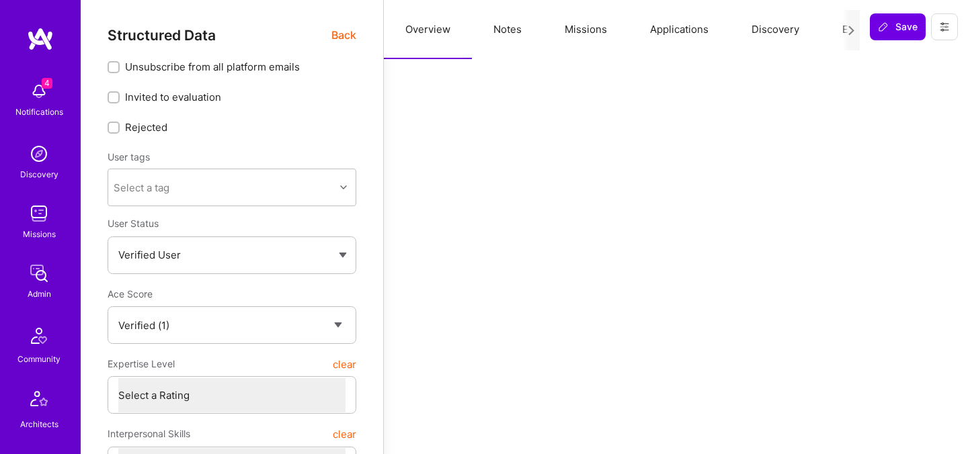
click at [836, 27] on button "Evaluation" at bounding box center [867, 29] width 92 height 59
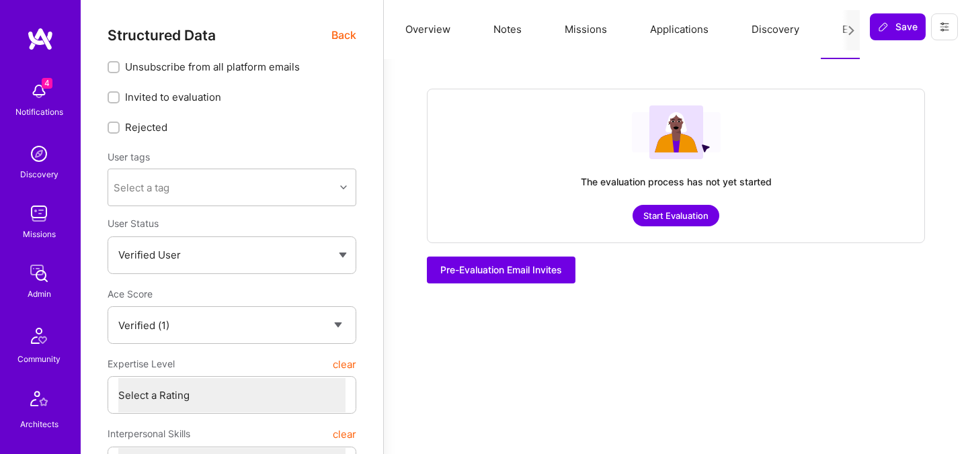
click at [690, 214] on button "Start Evaluation" at bounding box center [676, 216] width 87 height 22
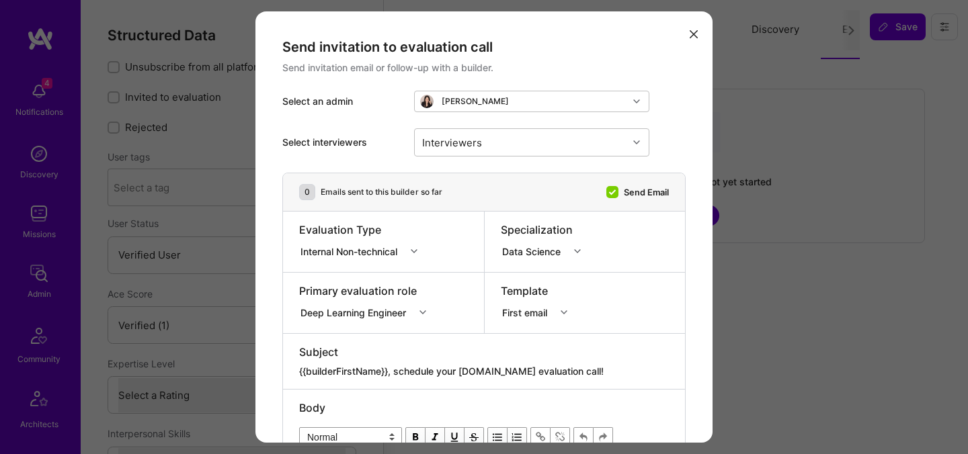
click at [357, 246] on div "Internal Non-technical" at bounding box center [351, 251] width 102 height 14
click at [352, 277] on div "Selection Team" at bounding box center [362, 276] width 127 height 25
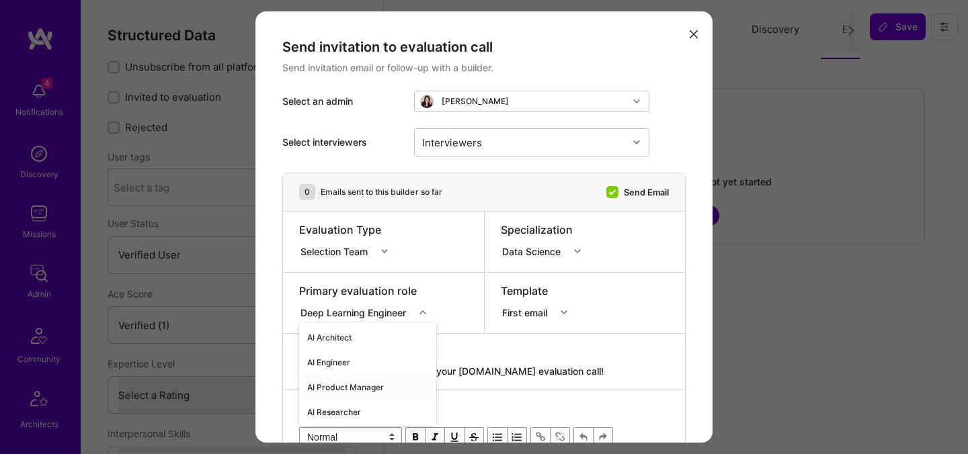
scroll to position [75, 0]
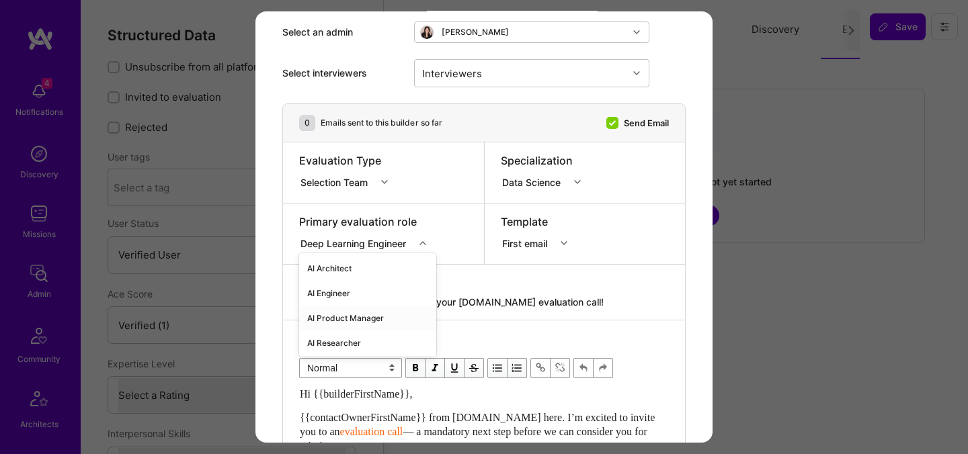
click at [347, 248] on div "option AI Product Manager focused, 3 of 70. 70 results available. Use Up and Do…" at bounding box center [367, 241] width 136 height 13
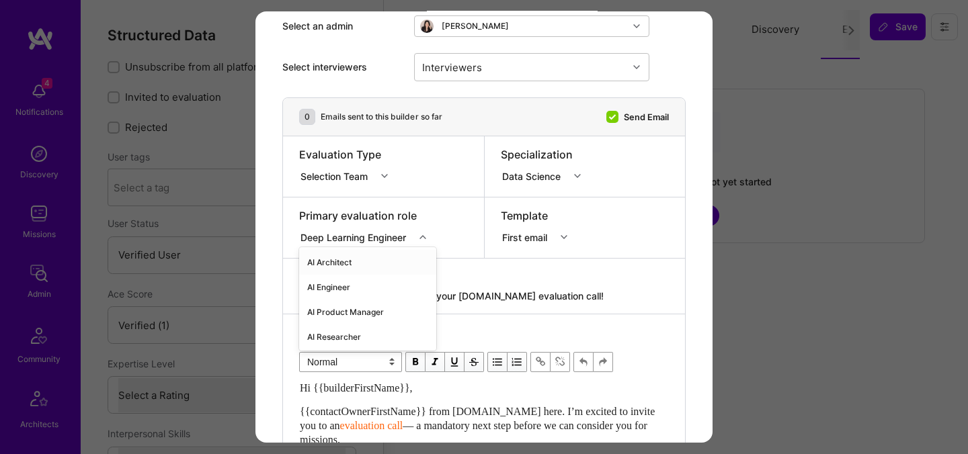
click at [350, 263] on div "AI Architect" at bounding box center [367, 262] width 137 height 25
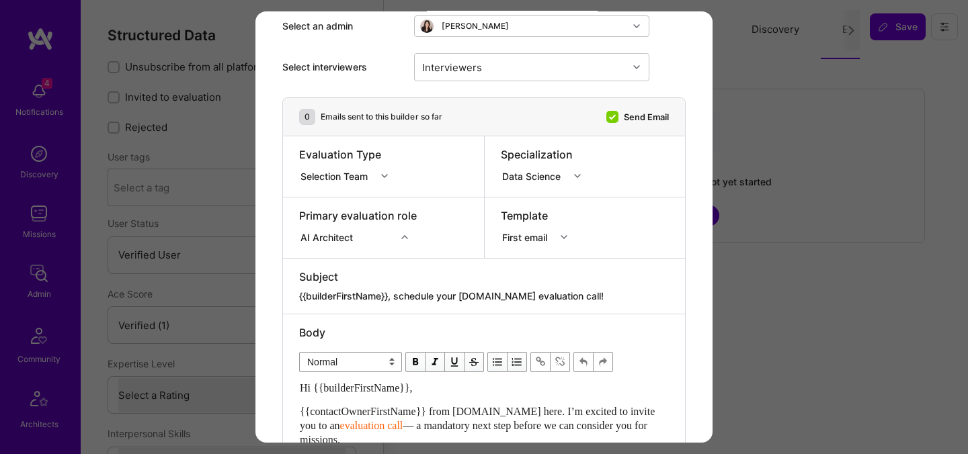
click at [524, 176] on div "Data Science" at bounding box center [534, 176] width 64 height 14
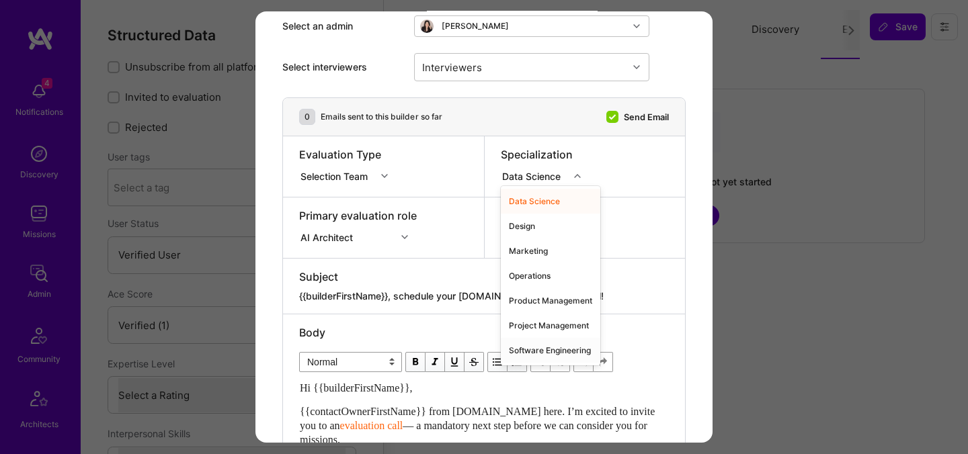
click at [532, 354] on div "Software Engineering" at bounding box center [550, 350] width 99 height 25
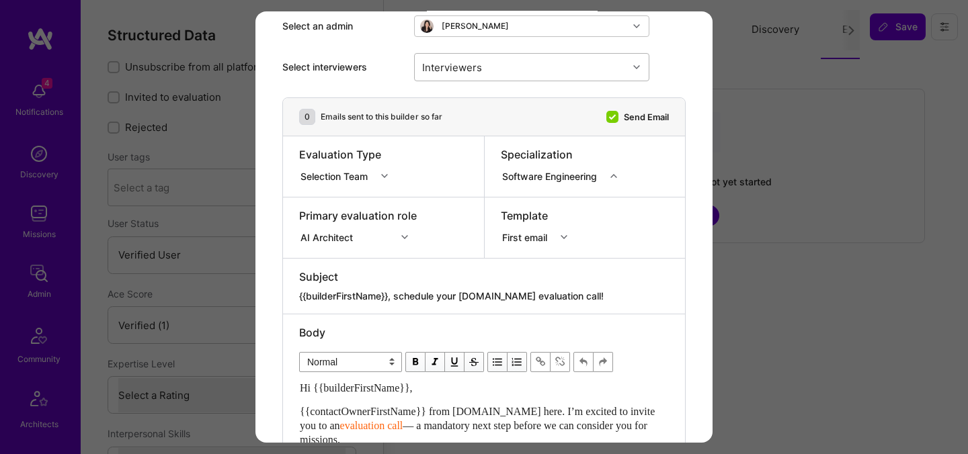
click at [491, 72] on div "Interviewers" at bounding box center [521, 67] width 213 height 27
type input "pedr"
checkbox input "true"
type input "most"
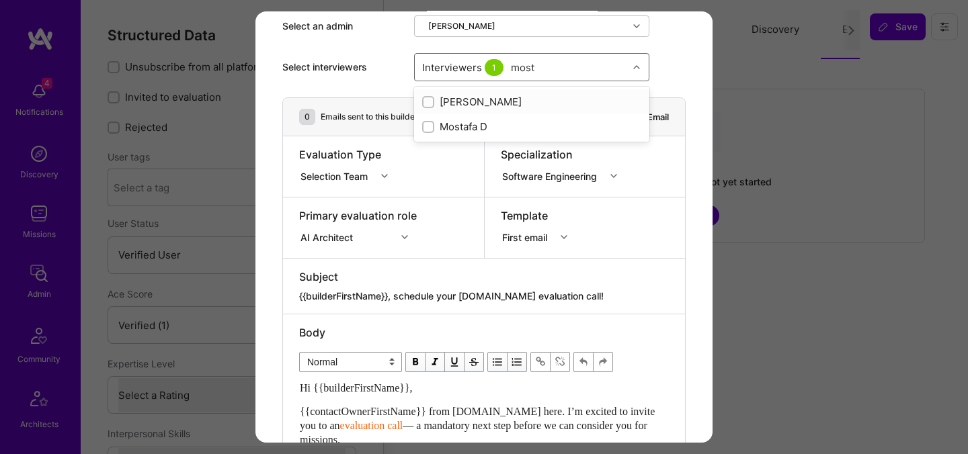
checkbox input "true"
type input "[PERSON_NAME]"
checkbox input "true"
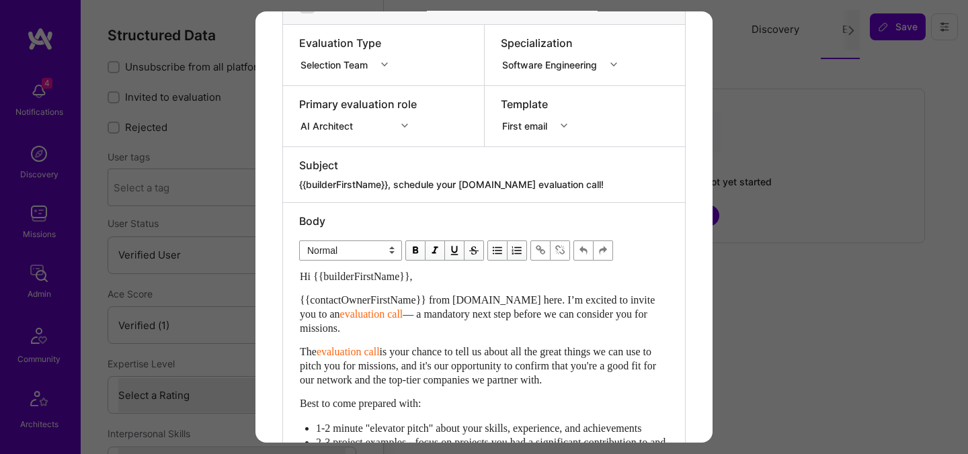
scroll to position [389, 0]
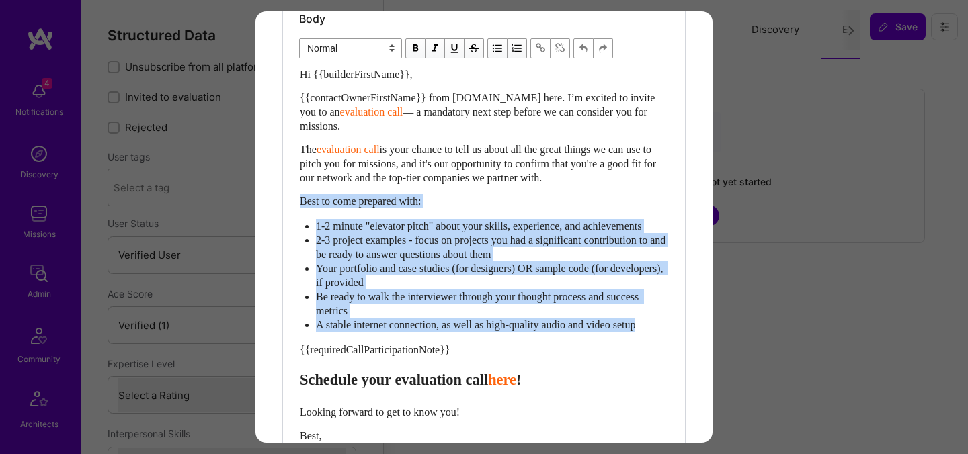
drag, startPoint x: 666, startPoint y: 339, endPoint x: 262, endPoint y: 190, distance: 430.7
click at [262, 190] on div "Send invitation to evaluation call Send invitation email or follow-up with a bu…" at bounding box center [483, 114] width 457 height 984
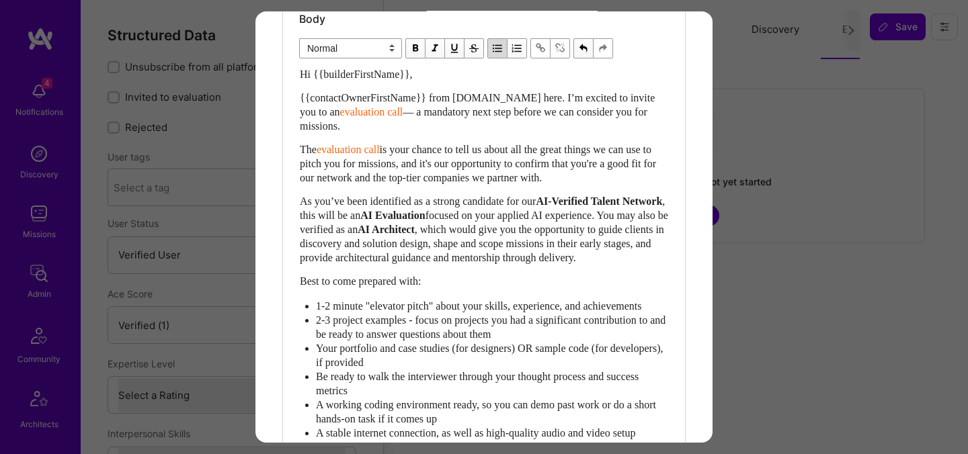
scroll to position [684, 0]
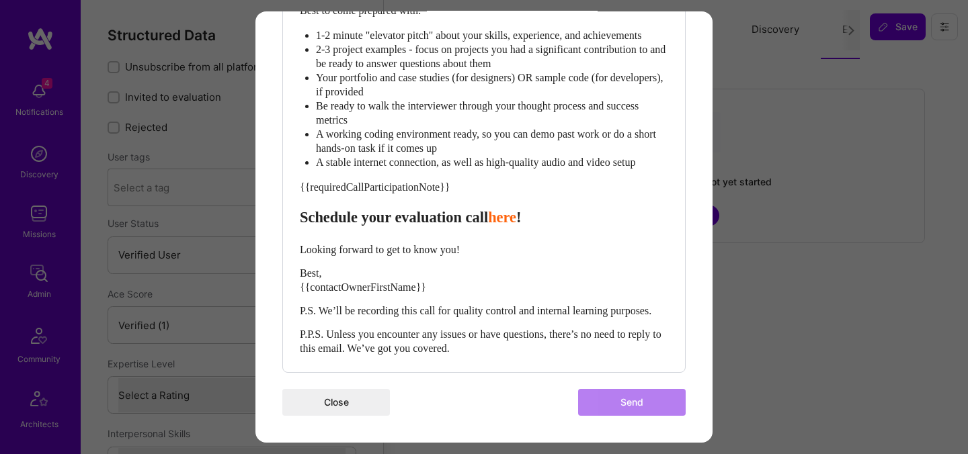
click at [428, 221] on span "Schedule your evaluation call" at bounding box center [394, 217] width 188 height 17
select select "header-three"
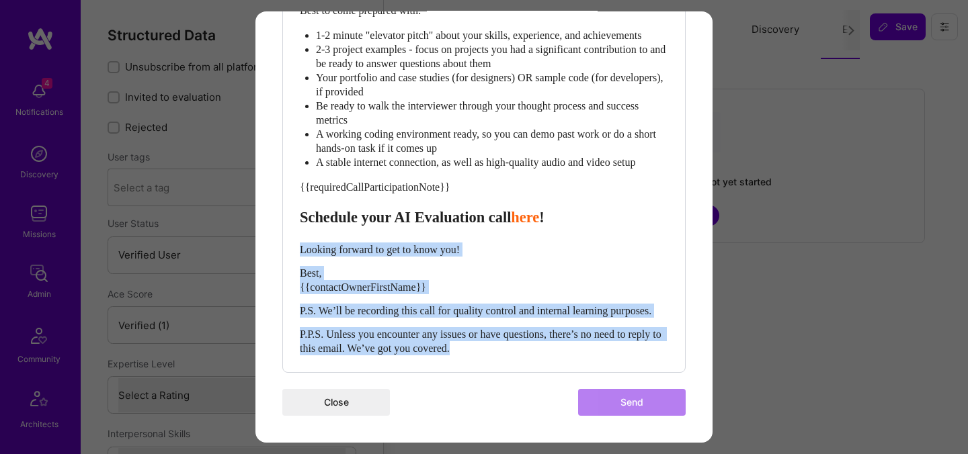
drag, startPoint x: 504, startPoint y: 370, endPoint x: 299, endPoint y: 257, distance: 233.8
click at [299, 257] on div "Hi {{builderFirstName}}, {{contactOwnerFirstName}} from [DOMAIN_NAME] here. I’m…" at bounding box center [484, 76] width 370 height 561
select select "unstyled"
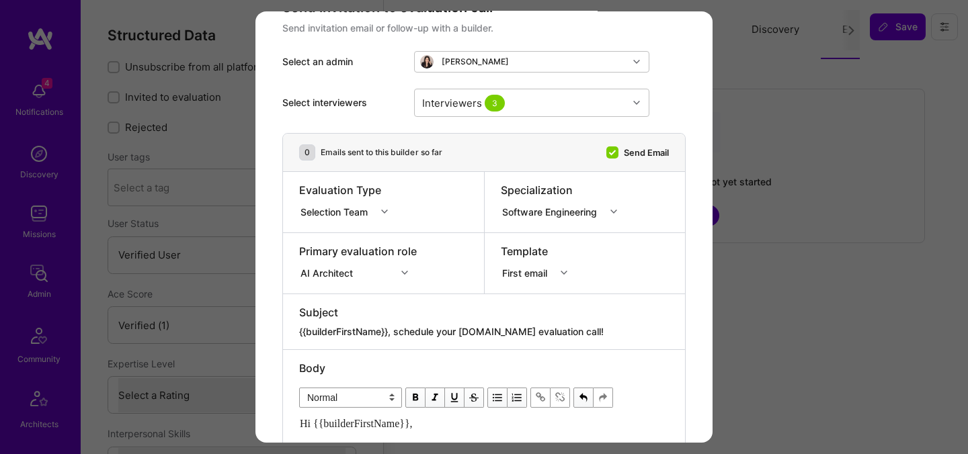
scroll to position [44, 0]
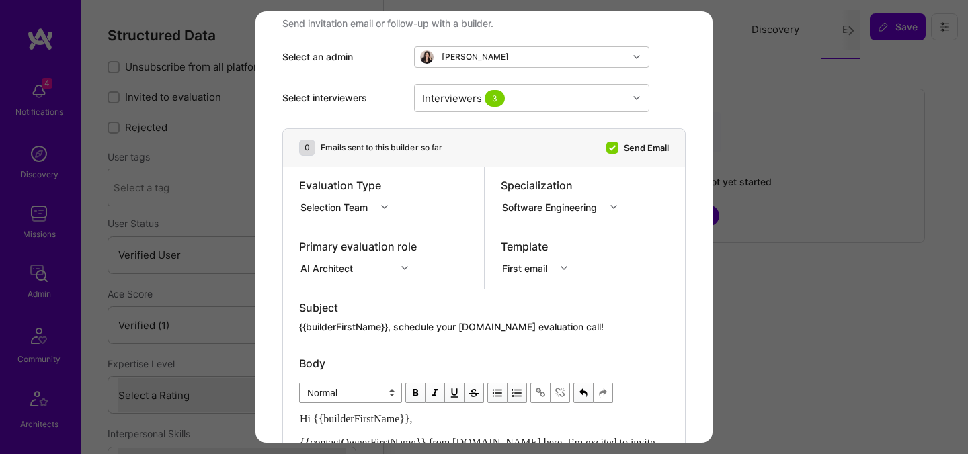
click at [548, 208] on div "Software Engineering" at bounding box center [552, 207] width 100 height 14
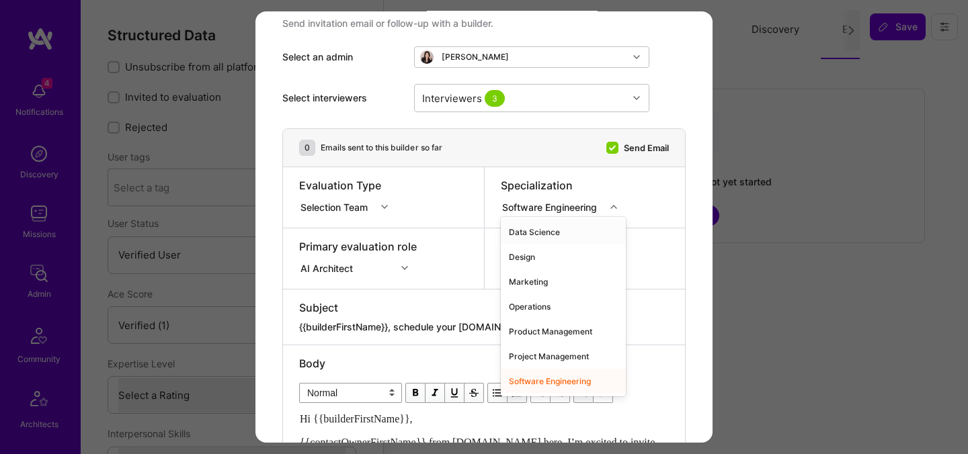
click at [541, 230] on div "Data Science" at bounding box center [563, 232] width 125 height 25
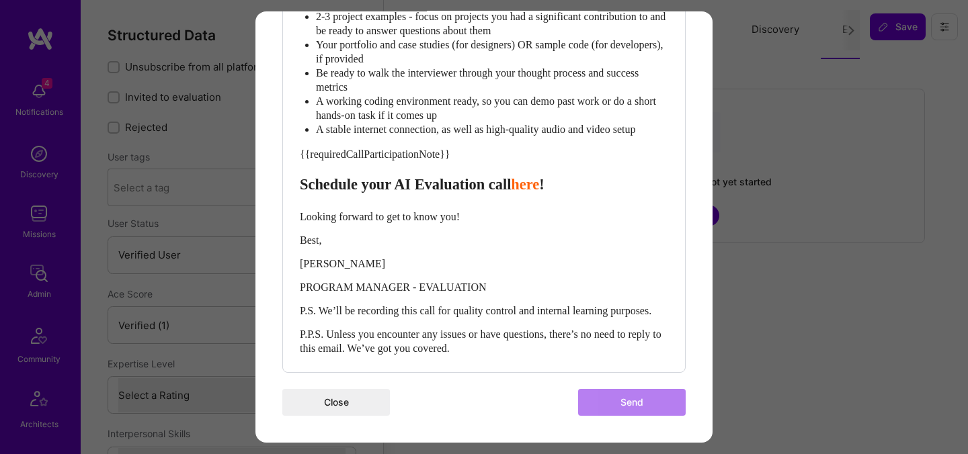
scroll to position [735, 0]
click at [546, 280] on div "PROGRAM MANAGER - EVALUATION" at bounding box center [484, 287] width 368 height 14
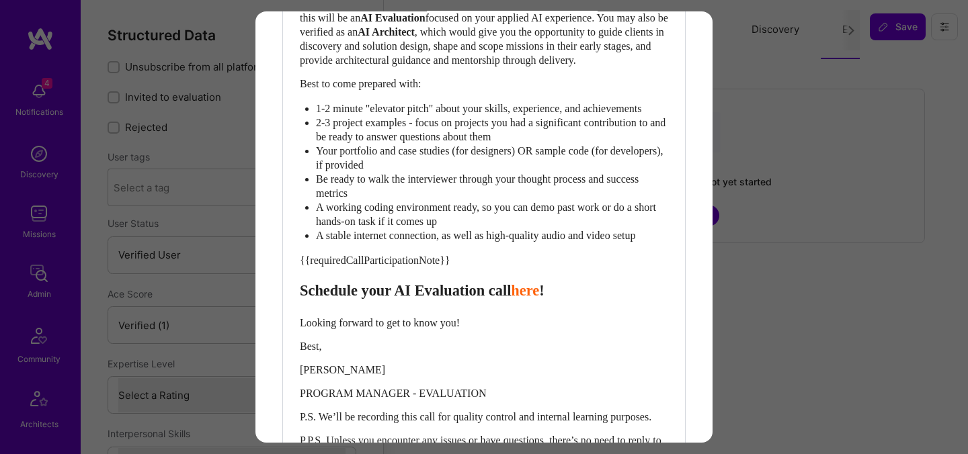
scroll to position [602, 0]
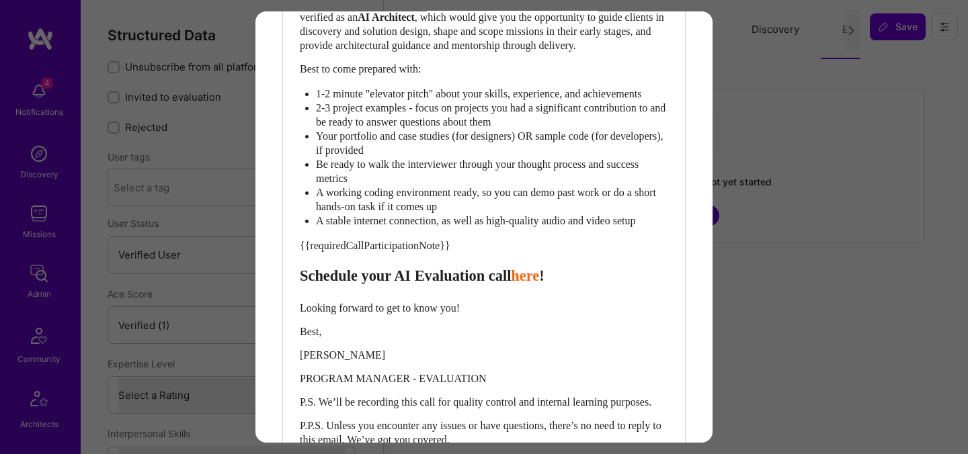
click at [757, 128] on div "Send invitation to evaluation call Send invitation email or follow-up with a bu…" at bounding box center [484, 227] width 968 height 454
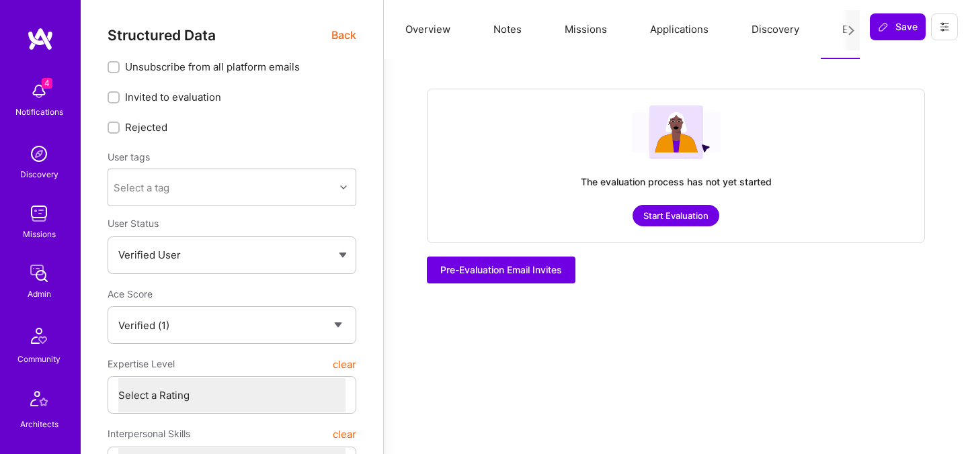
click at [665, 222] on button "Start Evaluation" at bounding box center [676, 216] width 87 height 22
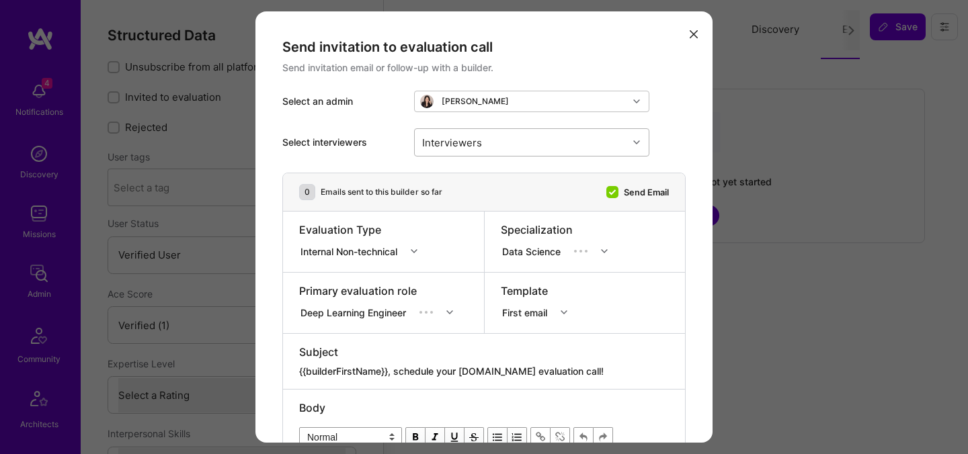
click at [457, 147] on div "Interviewers" at bounding box center [452, 141] width 67 height 19
type input "pedr"
click at [470, 166] on div "[PERSON_NAME]" at bounding box center [531, 177] width 235 height 25
checkbox input "true"
type input "most"
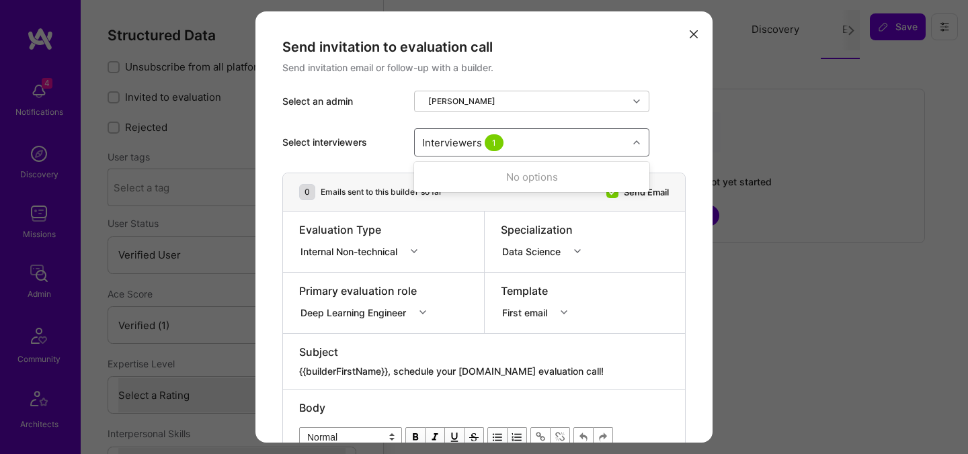
click at [549, 146] on div "Interviewers 1 most" at bounding box center [521, 142] width 213 height 27
type input "a"
type input "most"
checkbox input "true"
type input "[PERSON_NAME]"
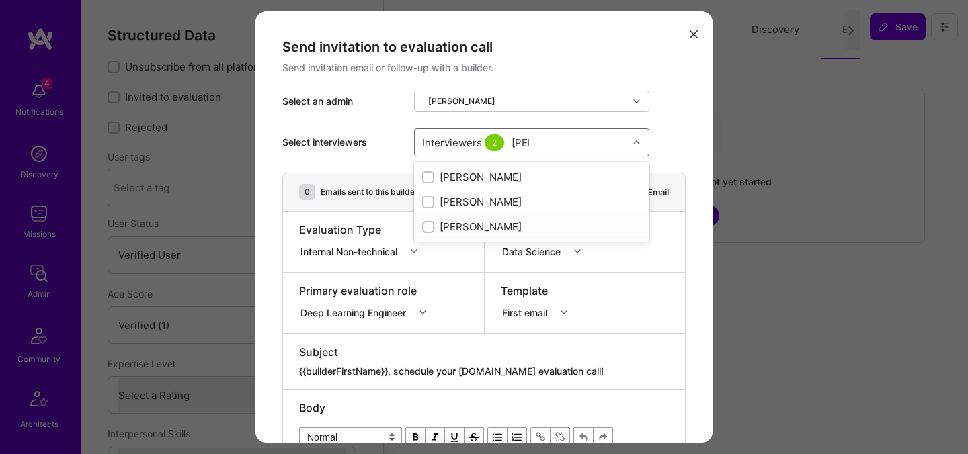
checkbox input "true"
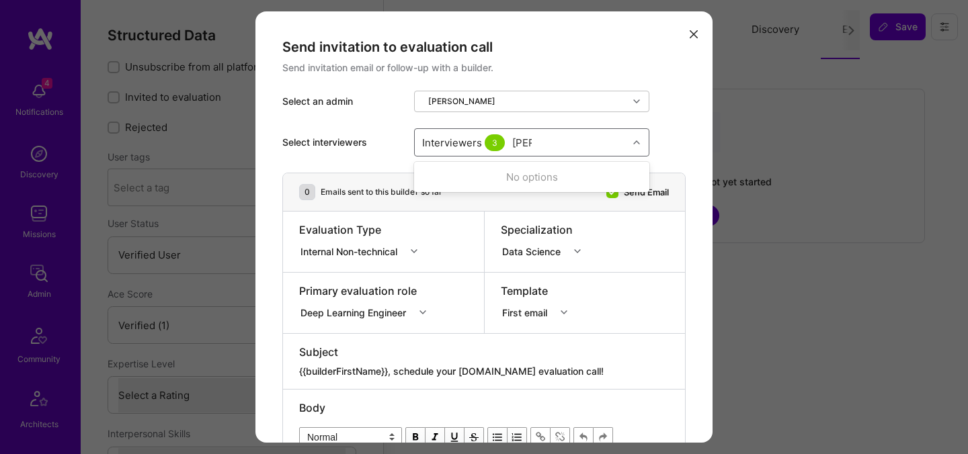
type input "tomi"
click at [480, 180] on div "Tomislav Peharda" at bounding box center [531, 177] width 219 height 14
checkbox input "true"
click at [356, 257] on div "Internal Non-technical" at bounding box center [351, 251] width 102 height 14
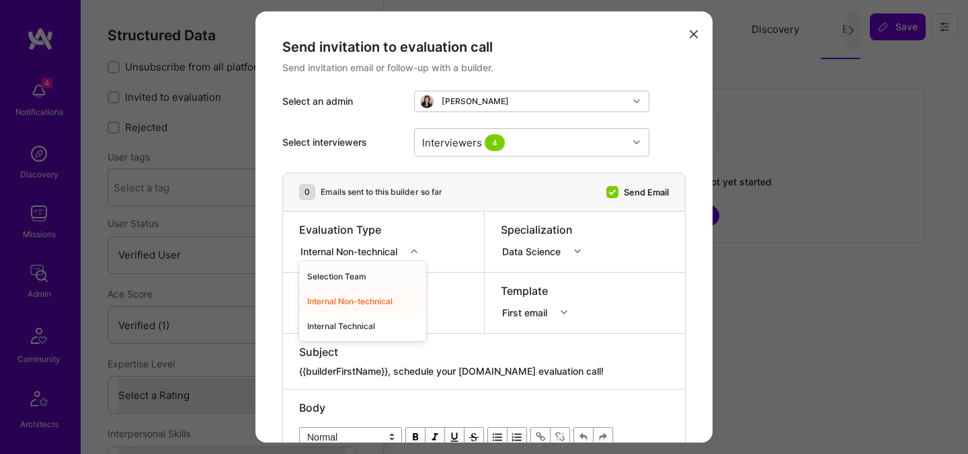
click at [353, 273] on div "Selection Team" at bounding box center [362, 276] width 127 height 25
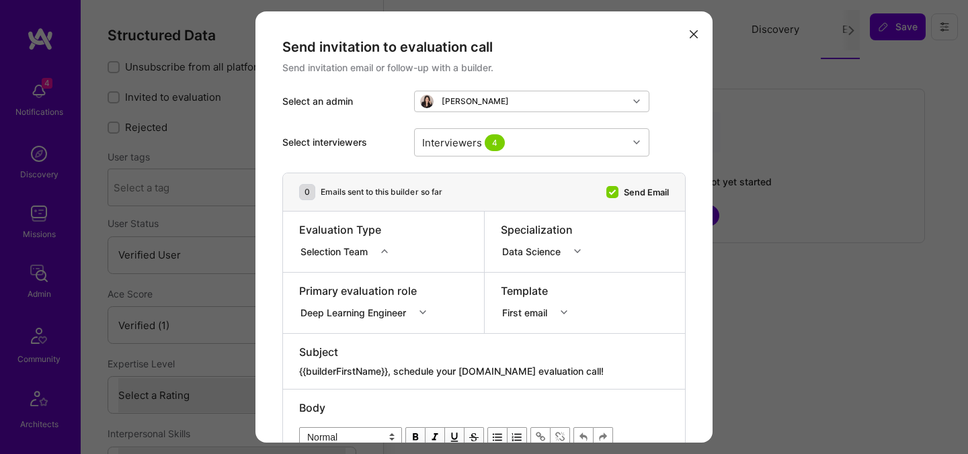
click at [352, 316] on div "Deep Learning Engineer" at bounding box center [367, 310] width 136 height 13
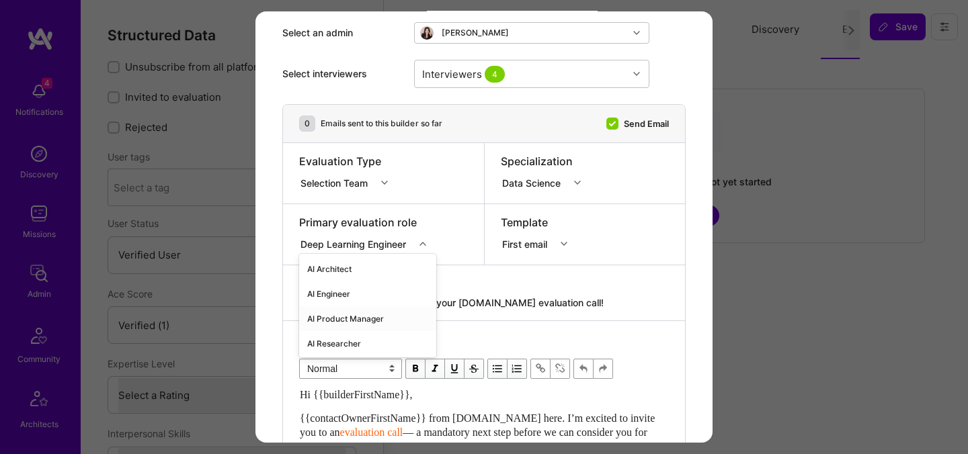
scroll to position [75, 0]
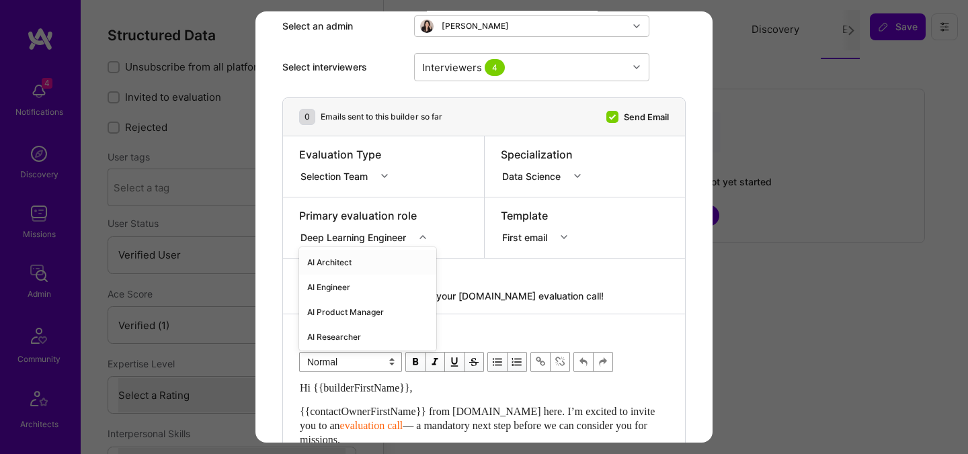
click at [351, 266] on div "AI Architect" at bounding box center [367, 262] width 137 height 25
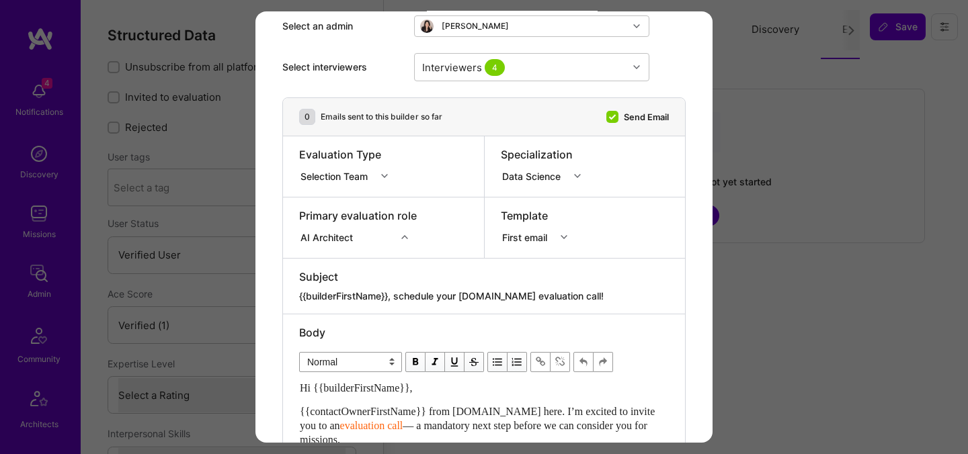
scroll to position [579, 0]
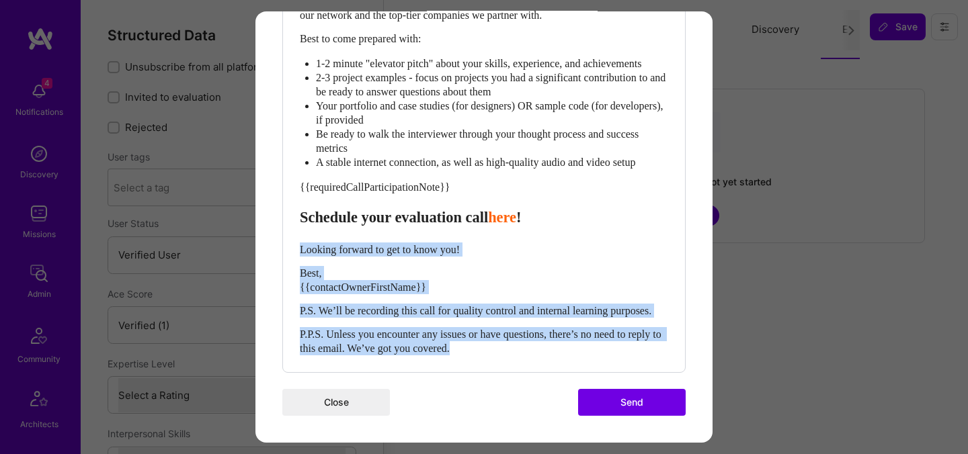
drag, startPoint x: 502, startPoint y: 349, endPoint x: 286, endPoint y: 239, distance: 242.0
click at [286, 239] on div "Body Normal Heading Large Heading Medium Heading Small Normal Hi {{builderFirst…" at bounding box center [484, 105] width 402 height 534
paste div "Enter email text"
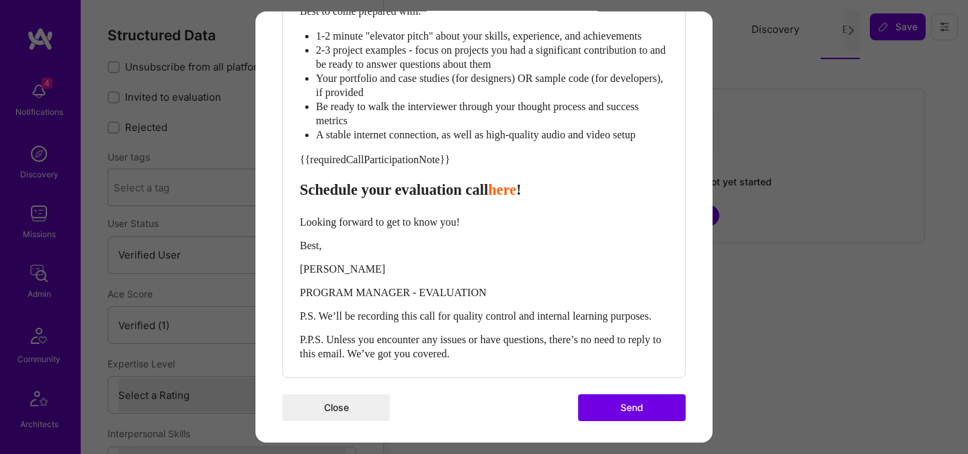
click at [423, 198] on span "Schedule your evaluation call" at bounding box center [394, 190] width 188 height 17
select select "header-three"
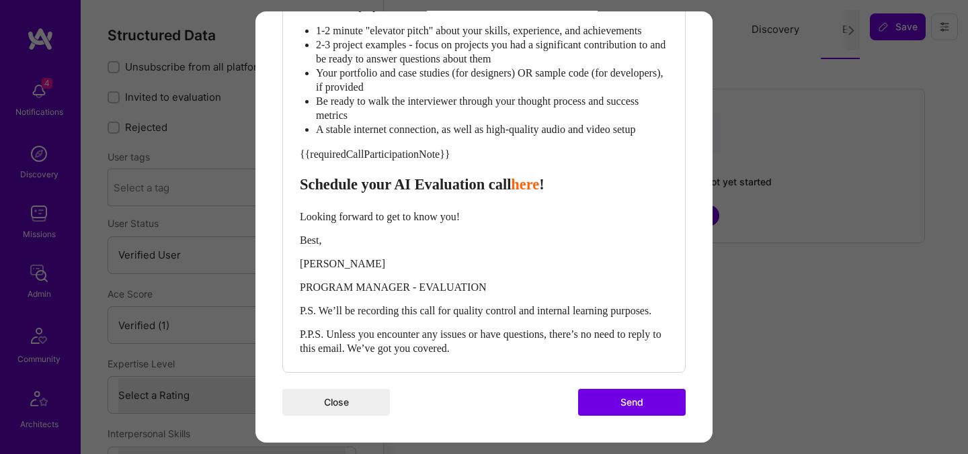
scroll to position [433, 0]
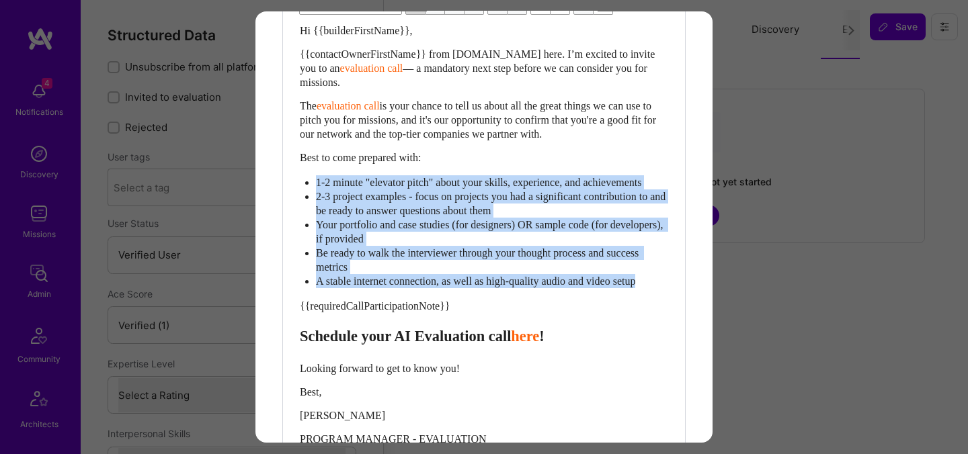
drag, startPoint x: 666, startPoint y: 296, endPoint x: 305, endPoint y: 172, distance: 382.2
click at [305, 172] on div "Hi {{builderFirstName}}, {{contactOwnerFirstName}} from A.Team here. I’m excite…" at bounding box center [484, 266] width 368 height 484
select select "unstyled"
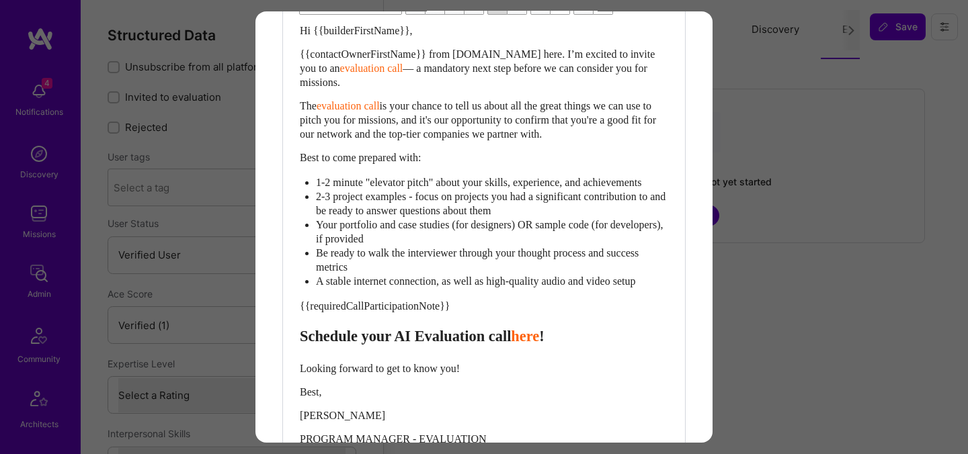
click at [320, 181] on span "1-2 minute "elevator pitch" about your skills, experience, and achievements" at bounding box center [478, 182] width 325 height 11
click at [635, 287] on span "A stable internet connection, as well as high-quality audio and video setup" at bounding box center [475, 281] width 319 height 11
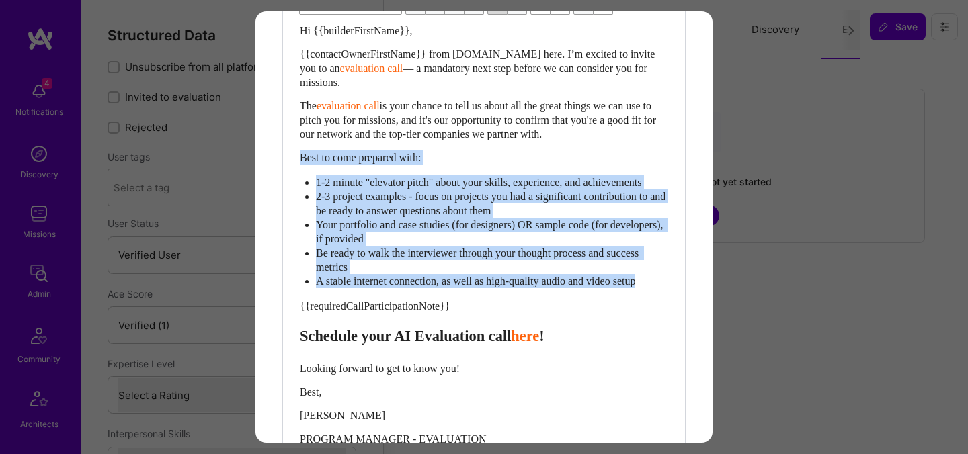
drag, startPoint x: 665, startPoint y: 294, endPoint x: 293, endPoint y: 157, distance: 396.5
click at [293, 157] on div "Body Normal Heading Large Heading Medium Heading Small Normal Hi {{builderFirst…" at bounding box center [484, 240] width 402 height 567
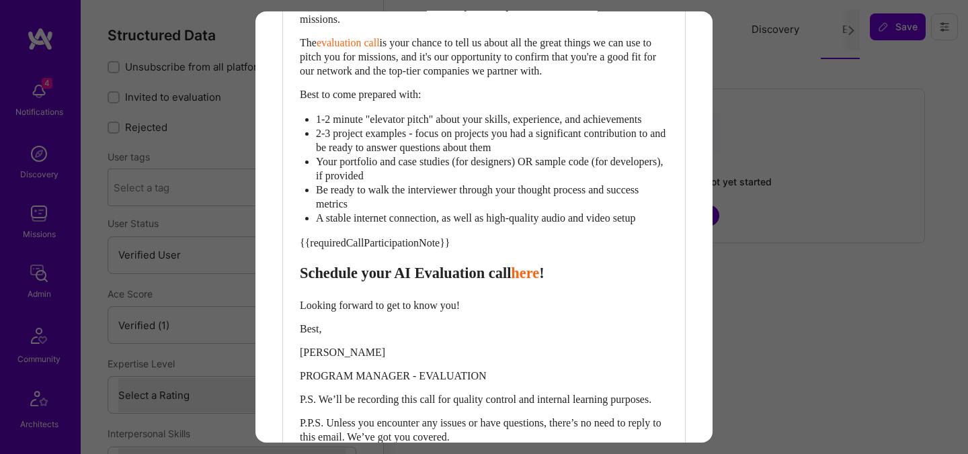
scroll to position [417, 0]
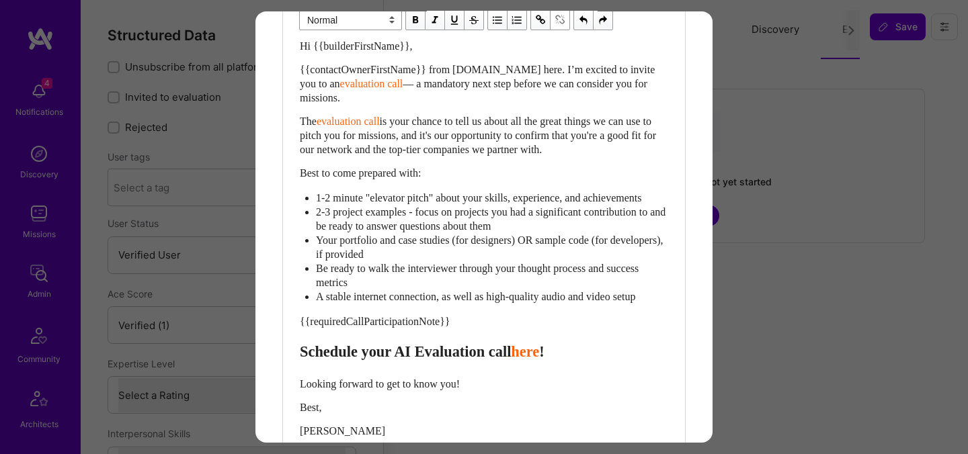
click at [571, 230] on span "2-3 project examples - focus on projects you had a significant contribution to …" at bounding box center [492, 219] width 352 height 26
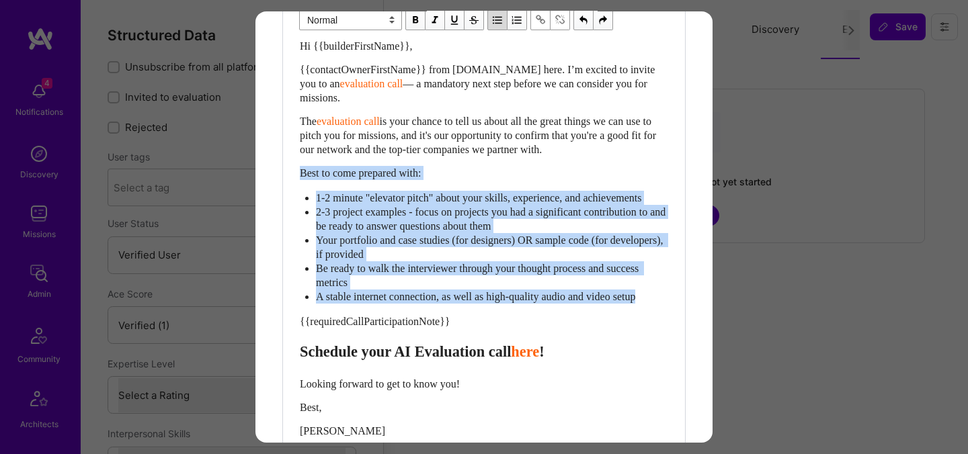
drag, startPoint x: 668, startPoint y: 308, endPoint x: 300, endPoint y: 169, distance: 392.3
click at [300, 169] on div "Hi {{builderFirstName}}, {{contactOwnerFirstName}} from A.Team here. I’m excite…" at bounding box center [484, 281] width 368 height 484
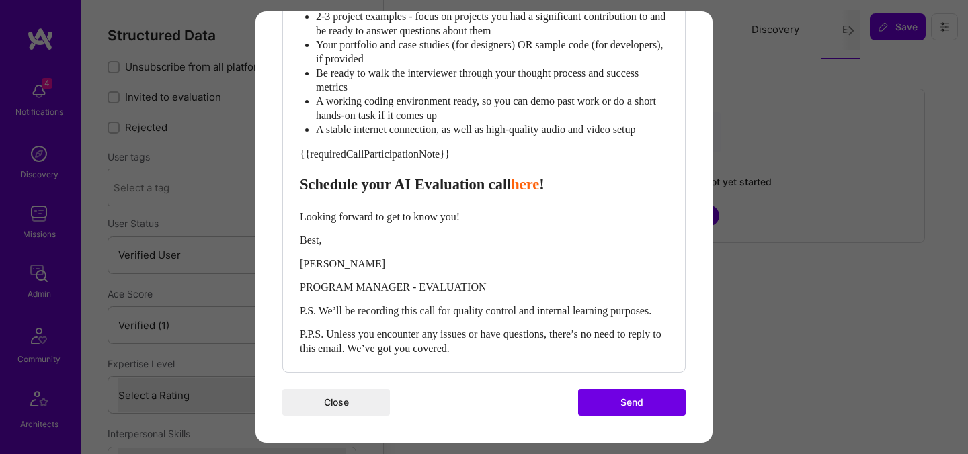
scroll to position [711, 0]
click at [609, 416] on button "Send" at bounding box center [632, 402] width 108 height 27
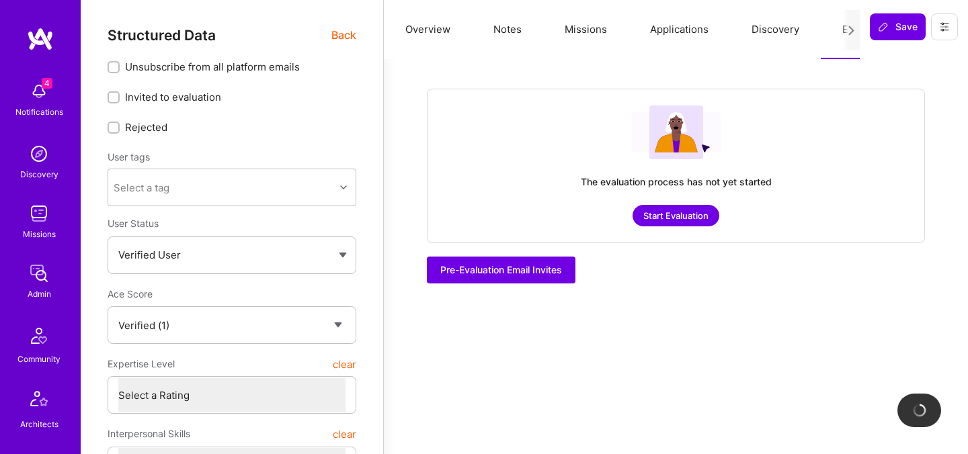
checkbox input "true"
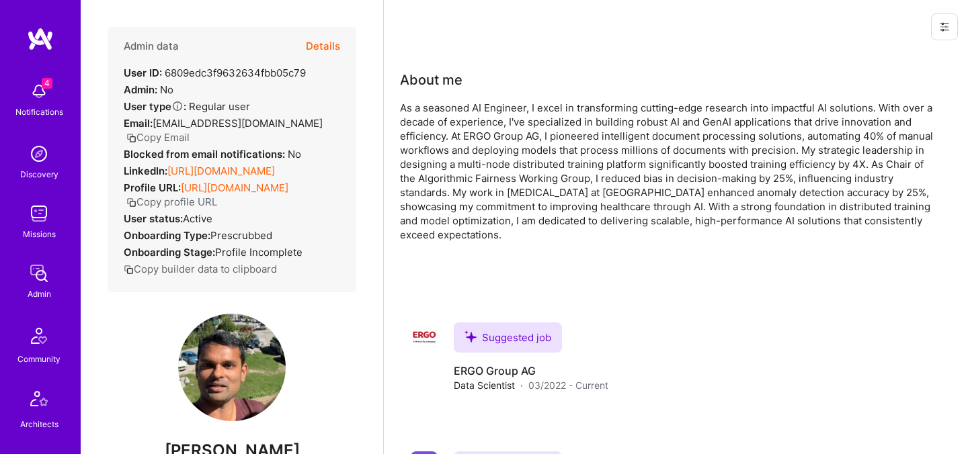
click at [329, 45] on button "Details" at bounding box center [323, 46] width 34 height 39
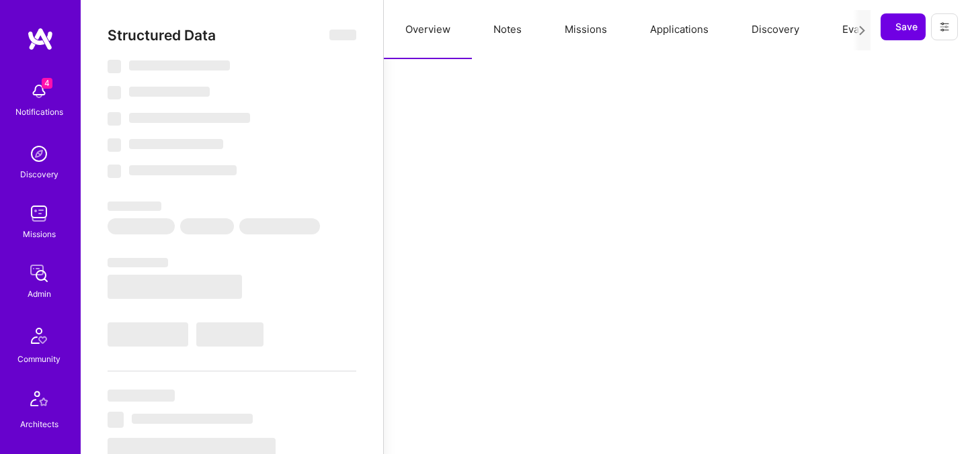
select select "Verified"
select select "DE"
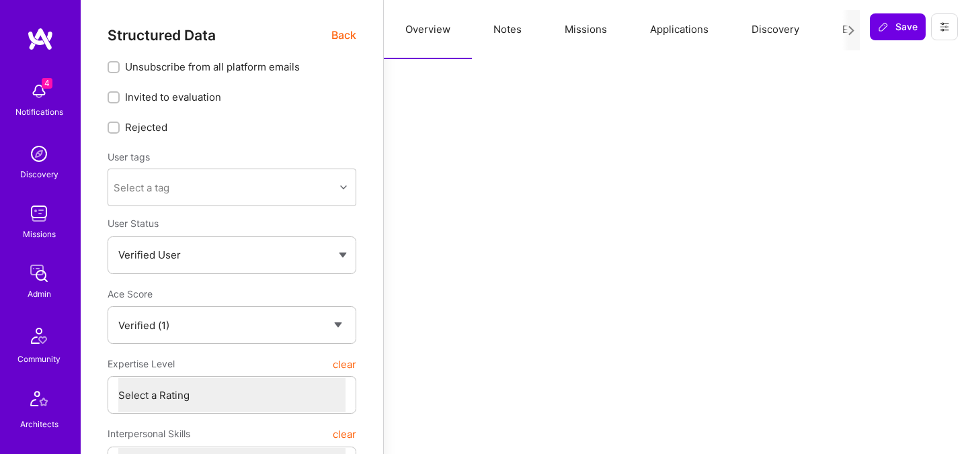
click at [839, 32] on button "Evaluation" at bounding box center [867, 29] width 92 height 59
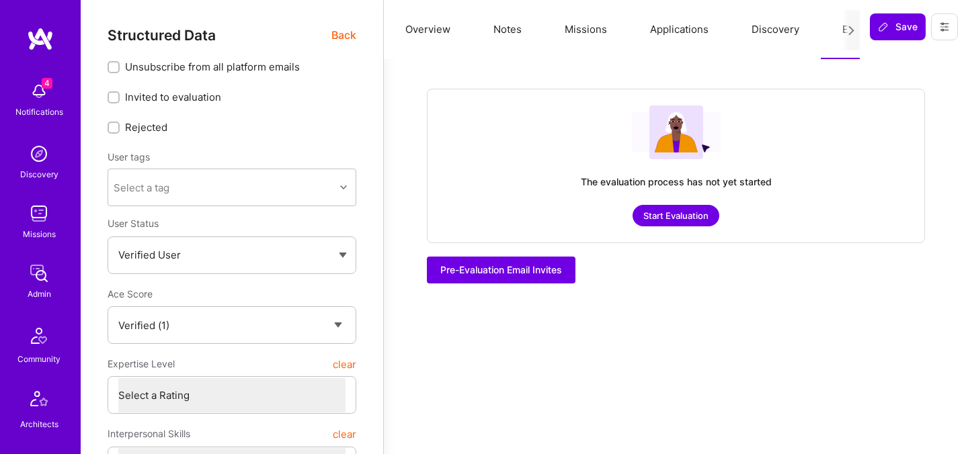
click at [682, 222] on button "Start Evaluation" at bounding box center [676, 216] width 87 height 22
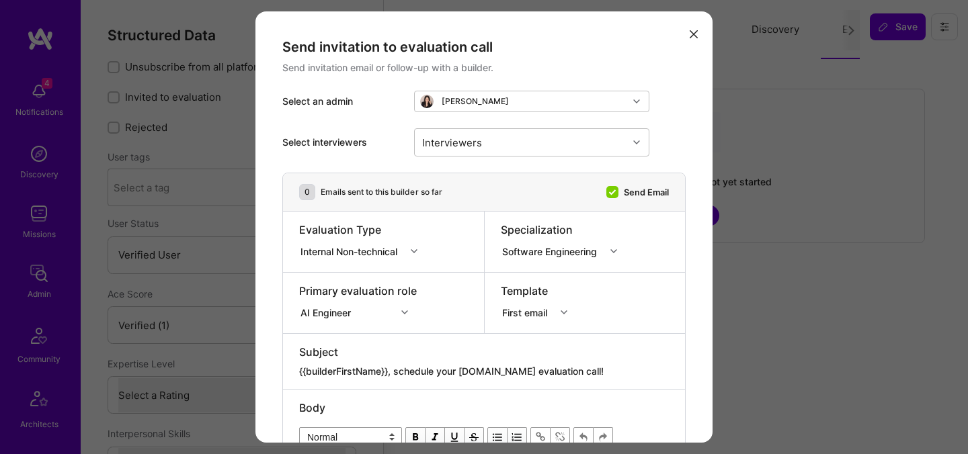
click at [335, 249] on div "Internal Non-technical" at bounding box center [351, 251] width 102 height 14
click at [337, 278] on div "Selection Team" at bounding box center [362, 276] width 127 height 25
click at [337, 315] on div "AI Engineer" at bounding box center [358, 310] width 118 height 13
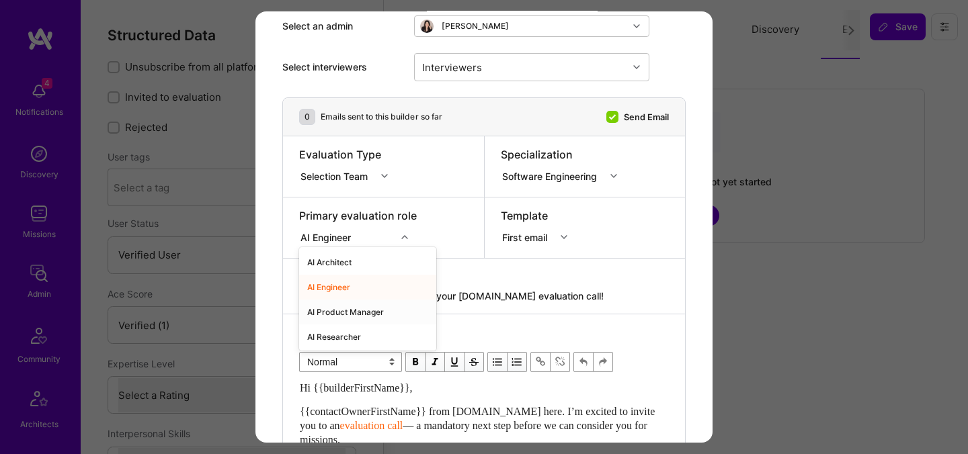
scroll to position [75, 0]
click at [348, 264] on div "AI Architect" at bounding box center [367, 262] width 137 height 25
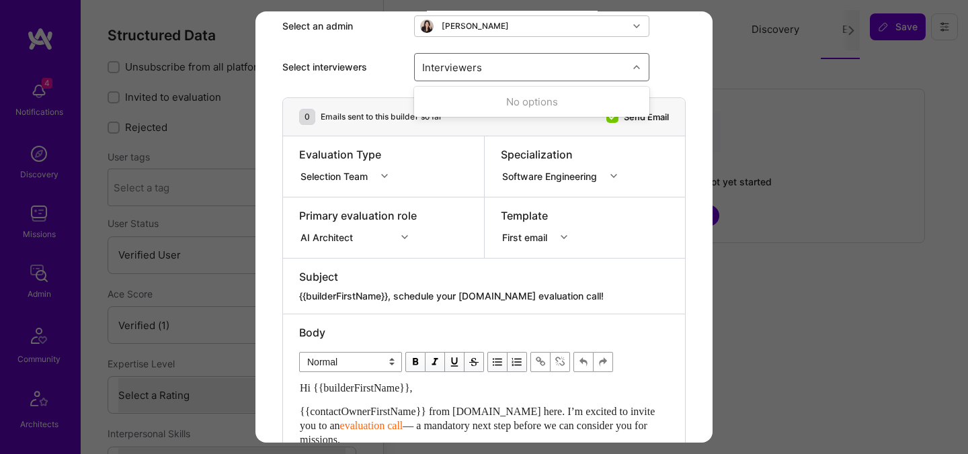
click at [488, 68] on div "Interviewers" at bounding box center [521, 67] width 213 height 27
type input "[PERSON_NAME]"
checkbox input "true"
type input "[PERSON_NAME]"
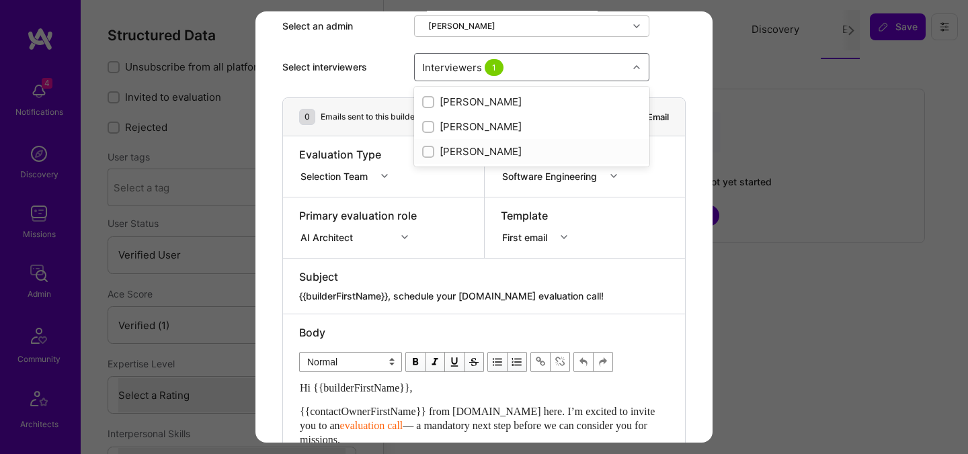
checkbox input "true"
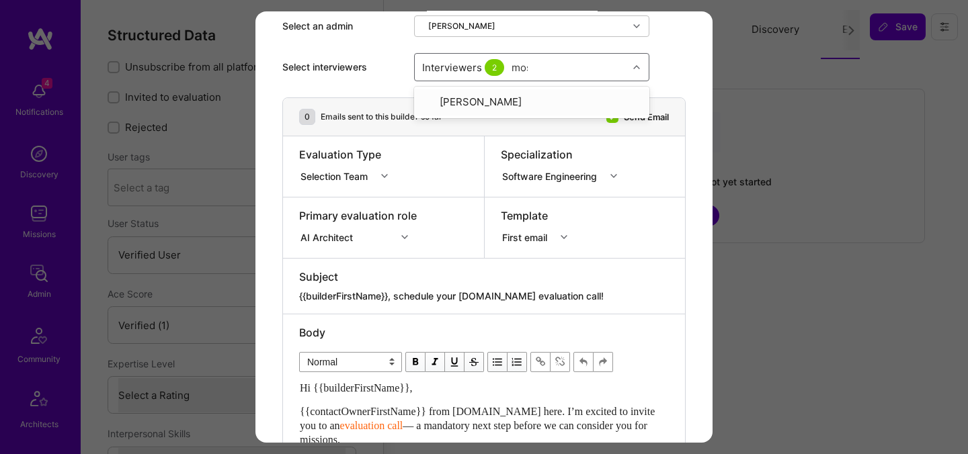
type input "most"
checkbox input "true"
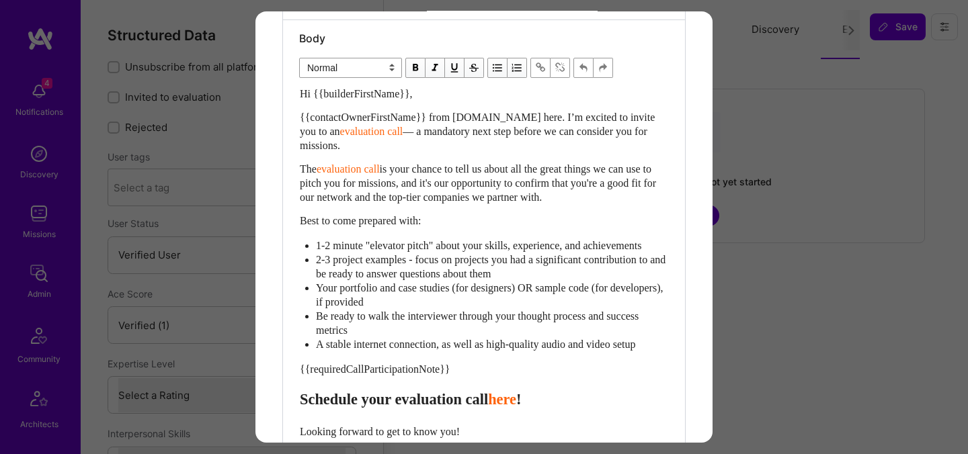
scroll to position [426, 0]
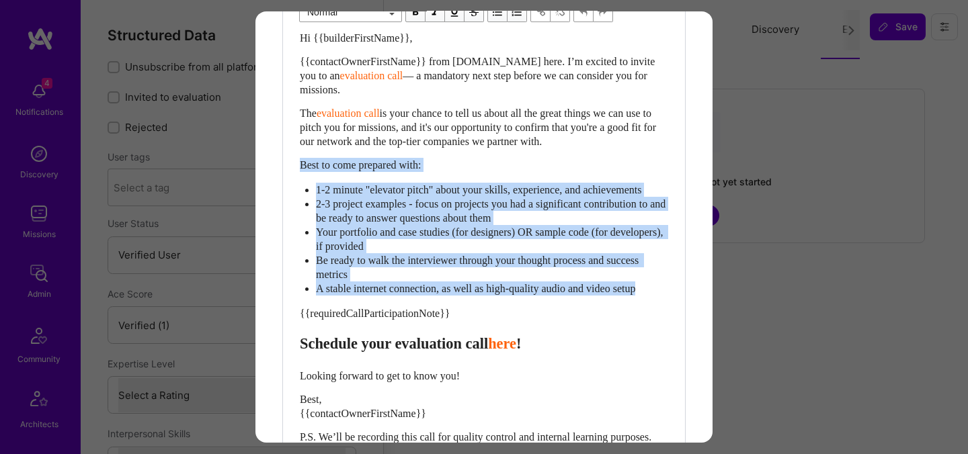
drag, startPoint x: 666, startPoint y: 301, endPoint x: 278, endPoint y: 169, distance: 410.5
click at [278, 169] on div "Send invitation to evaluation call Send invitation email or follow-up with a bu…" at bounding box center [483, 78] width 457 height 984
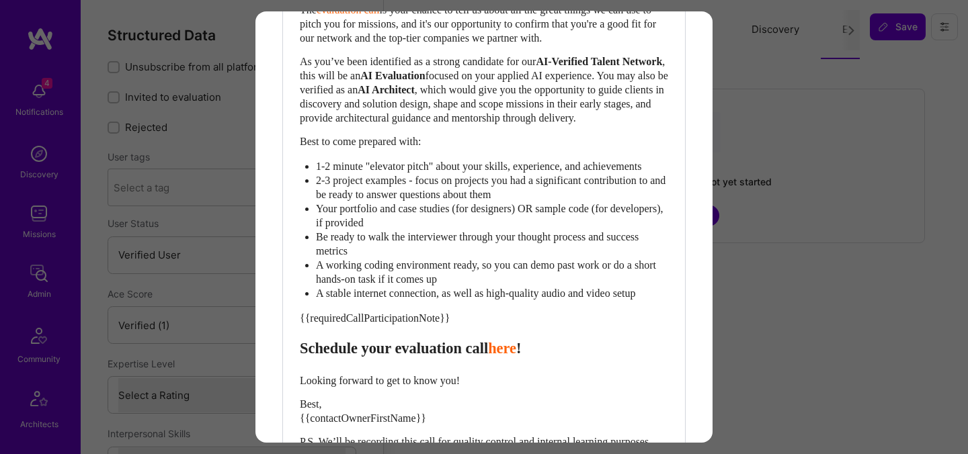
scroll to position [702, 0]
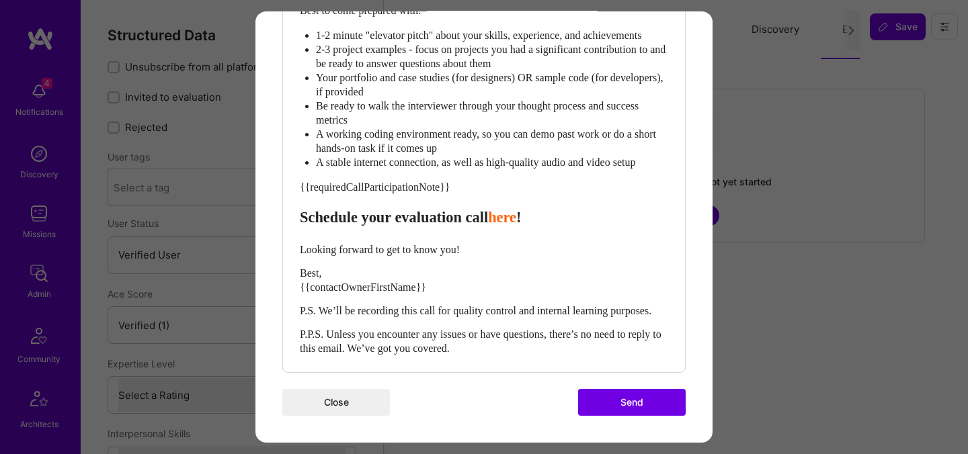
click at [424, 209] on span "Schedule your evaluation call" at bounding box center [394, 217] width 188 height 17
select select "header-three"
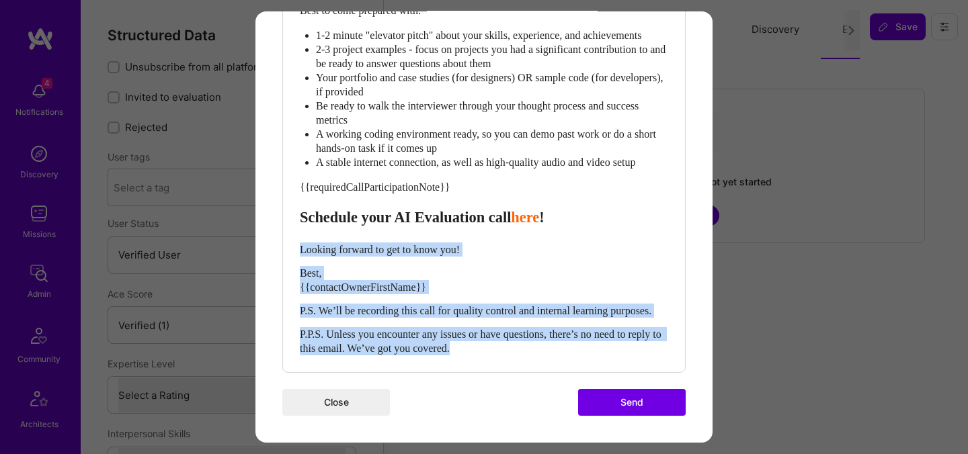
drag, startPoint x: 500, startPoint y: 348, endPoint x: 300, endPoint y: 231, distance: 231.4
click at [300, 231] on div "Hi {{builderFirstName}}, {{contactOwnerFirstName}} from [DOMAIN_NAME] here. I’m…" at bounding box center [484, 75] width 368 height 559
select select "unstyled"
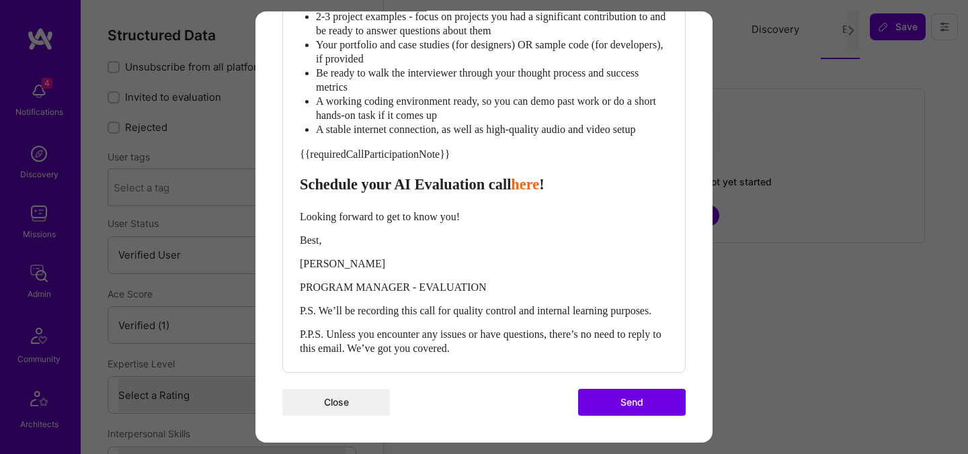
click at [609, 416] on button "Send" at bounding box center [632, 402] width 108 height 27
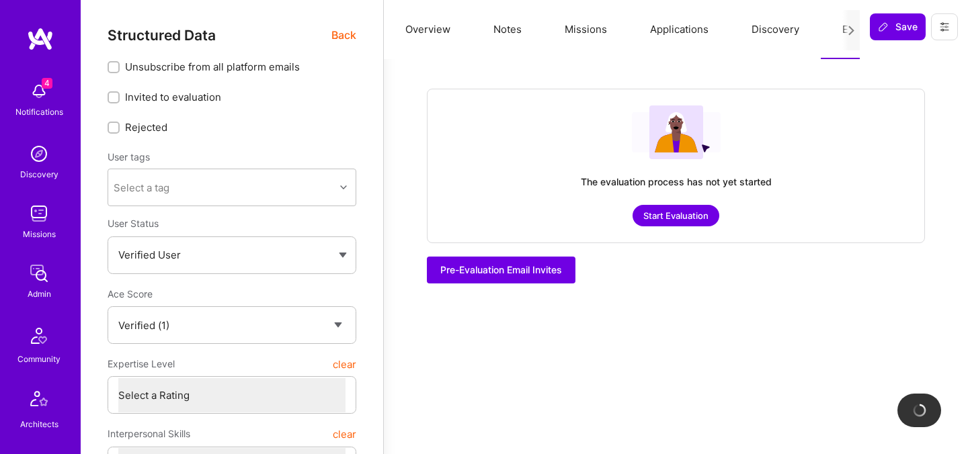
checkbox input "true"
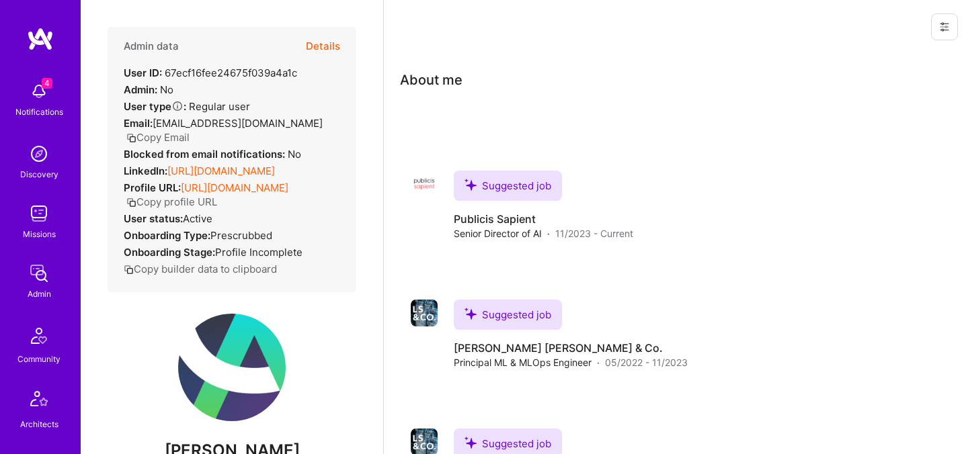
click at [327, 48] on button "Details" at bounding box center [323, 46] width 34 height 39
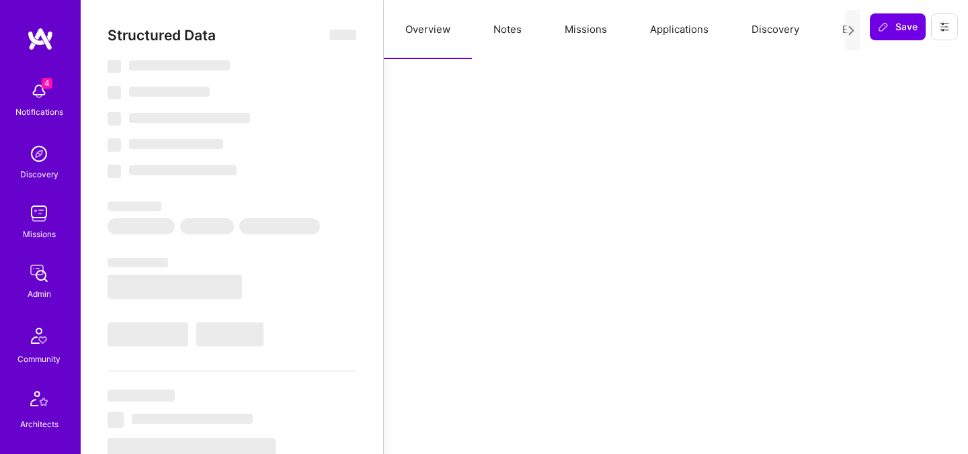
select select "Verified"
select select "US"
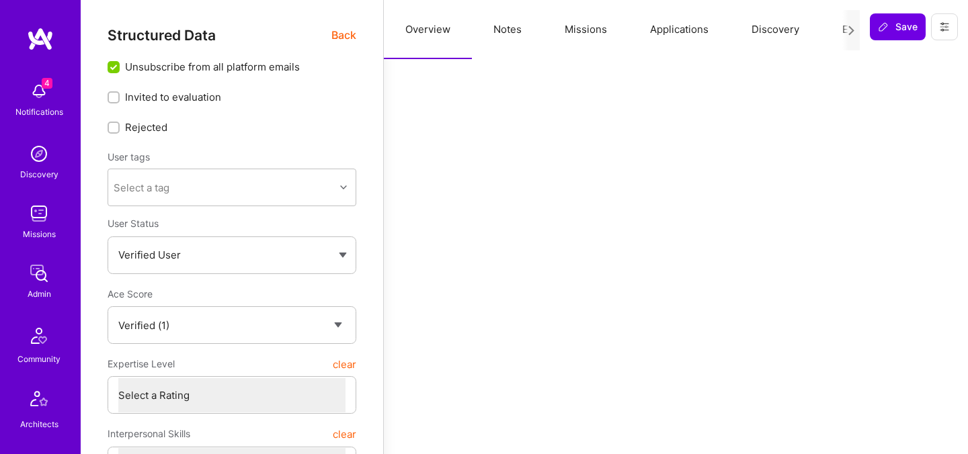
click at [834, 25] on button "Evaluation" at bounding box center [867, 29] width 92 height 59
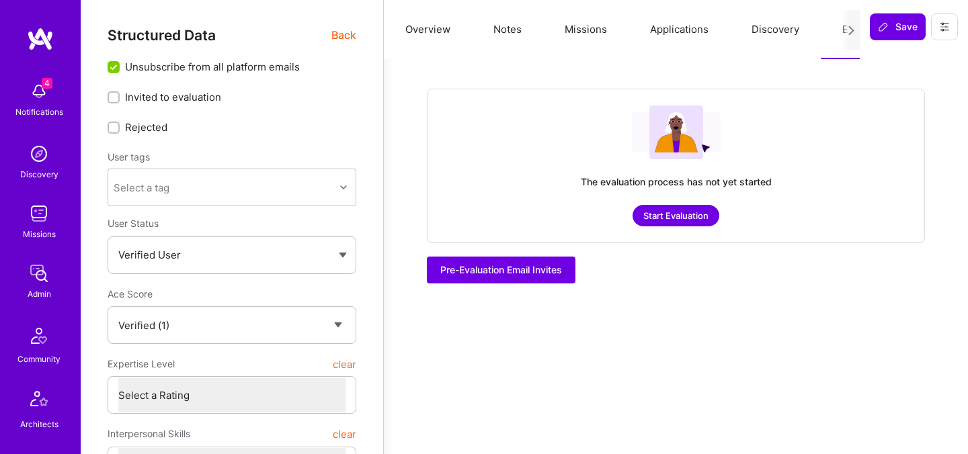
click at [690, 206] on button "Start Evaluation" at bounding box center [676, 216] width 87 height 22
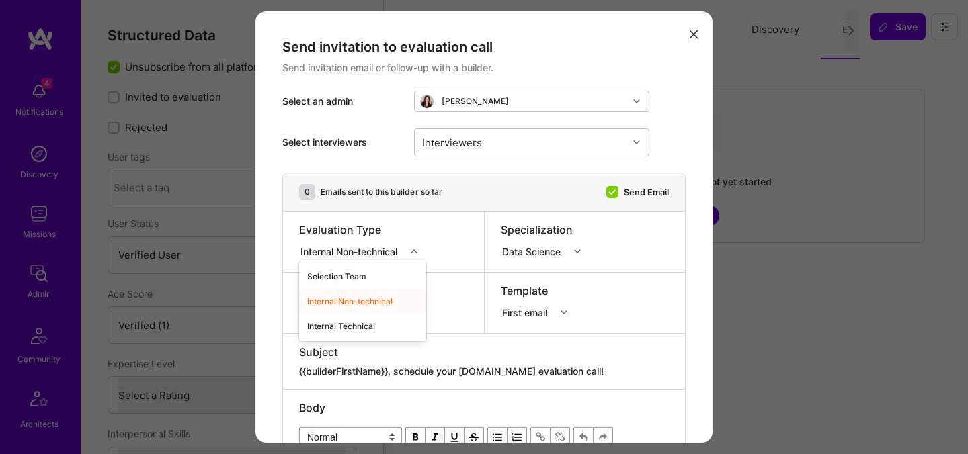
click at [352, 249] on div "Internal Non-technical" at bounding box center [351, 251] width 102 height 14
click at [350, 276] on div "Selection Team" at bounding box center [362, 276] width 127 height 25
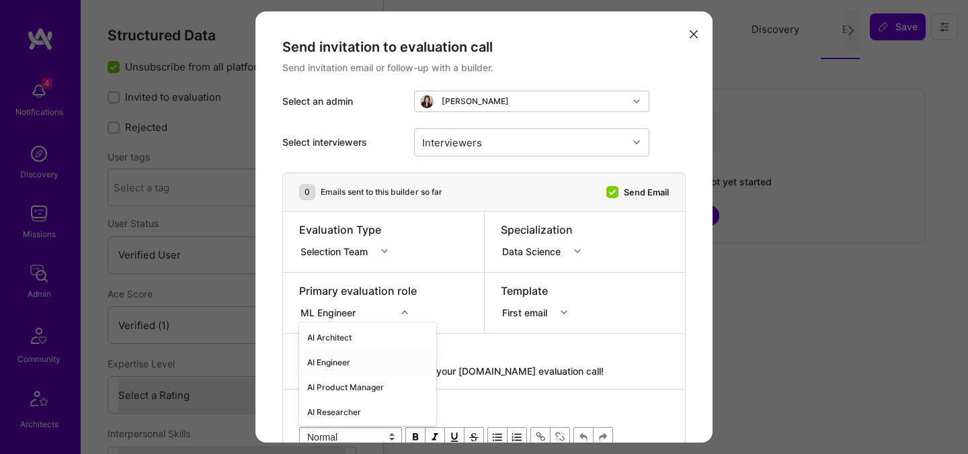
scroll to position [75, 0]
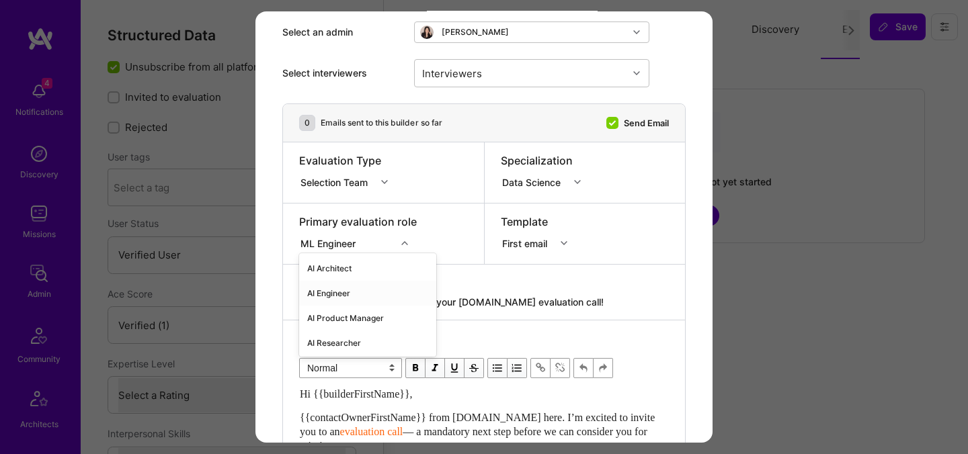
click at [341, 248] on div "option AI Engineer focused, 2 of 70. 70 results available. Use Up and Down to c…" at bounding box center [358, 241] width 118 height 13
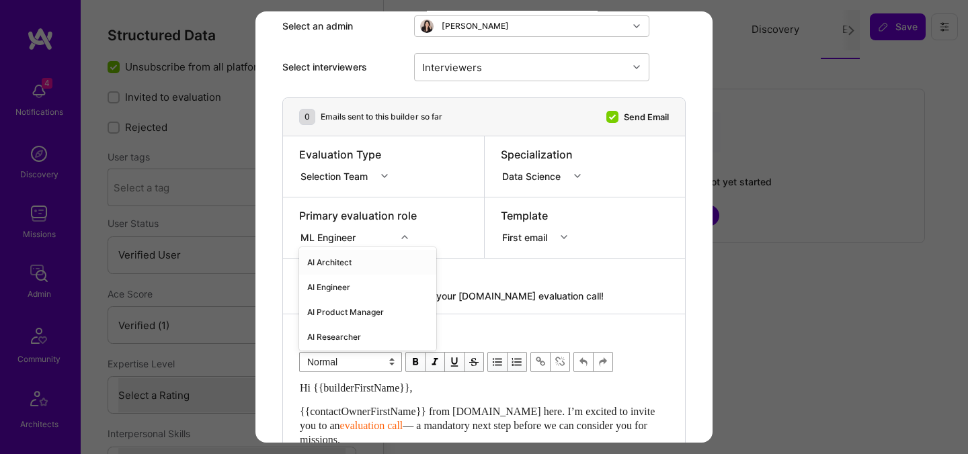
click at [511, 177] on div "Data Science" at bounding box center [534, 176] width 64 height 14
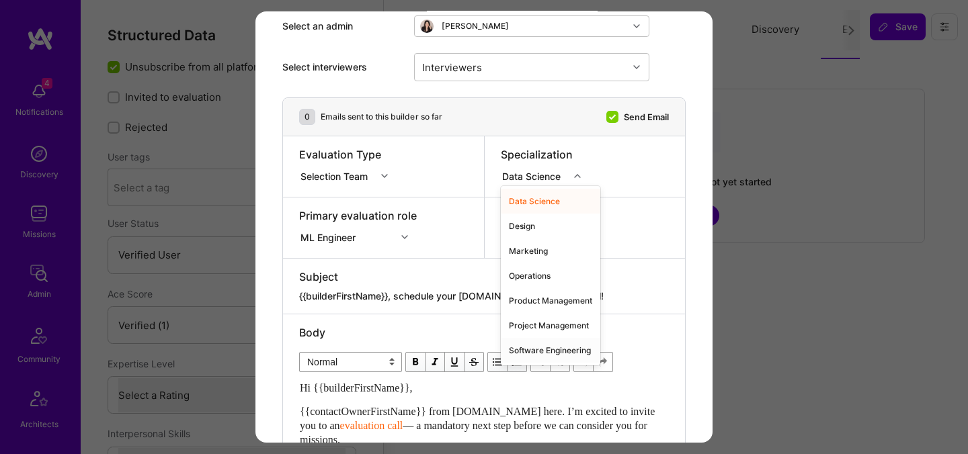
click at [530, 350] on div "Software Engineering" at bounding box center [550, 350] width 99 height 25
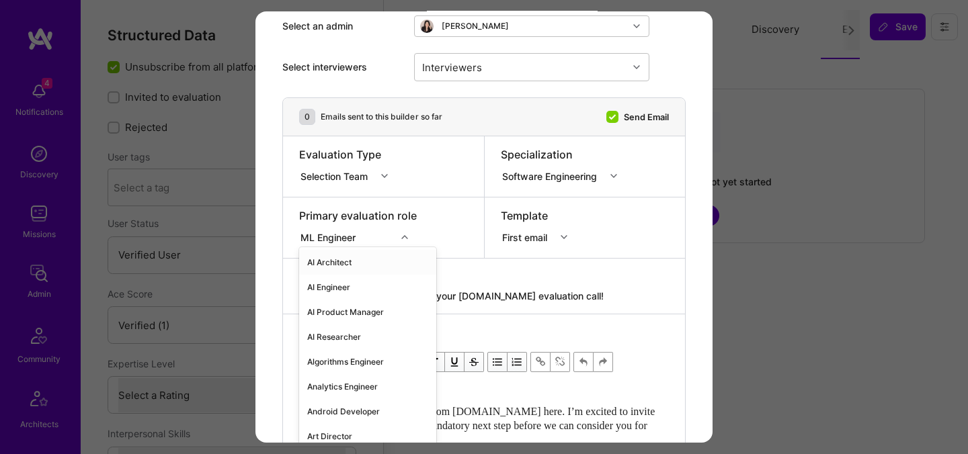
click at [393, 237] on div "ML Engineer" at bounding box center [347, 237] width 97 height 17
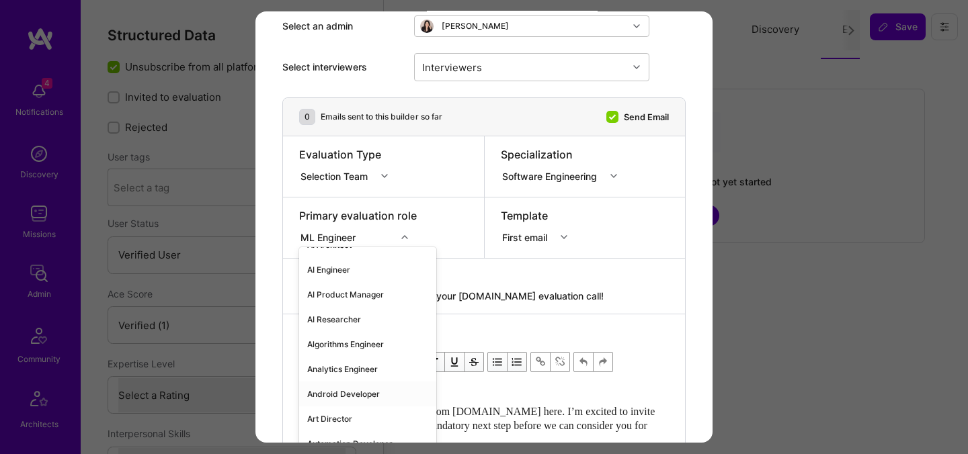
scroll to position [0, 0]
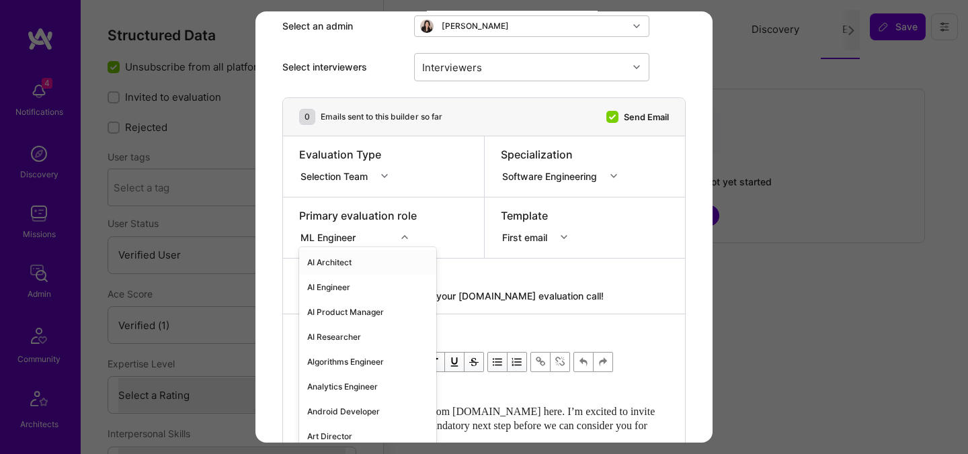
click at [350, 259] on div "AI Architect" at bounding box center [367, 262] width 137 height 25
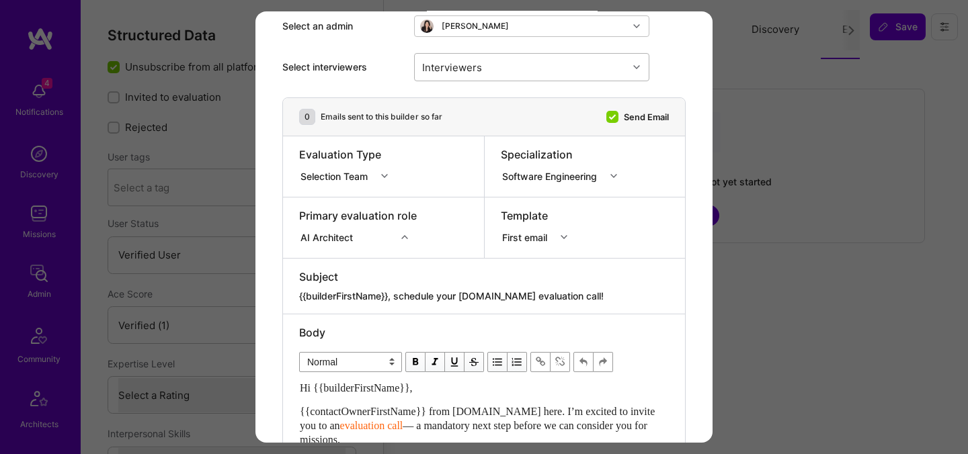
click at [488, 67] on div "Interviewers" at bounding box center [521, 67] width 213 height 27
type input "[PERSON_NAME]"
checkbox input "true"
type input "most"
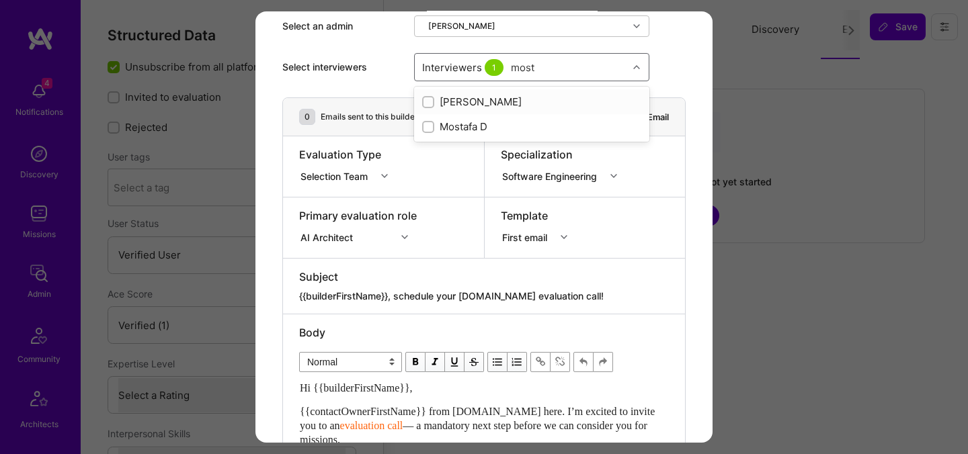
checkbox input "true"
type input "[PERSON_NAME]"
checkbox input "true"
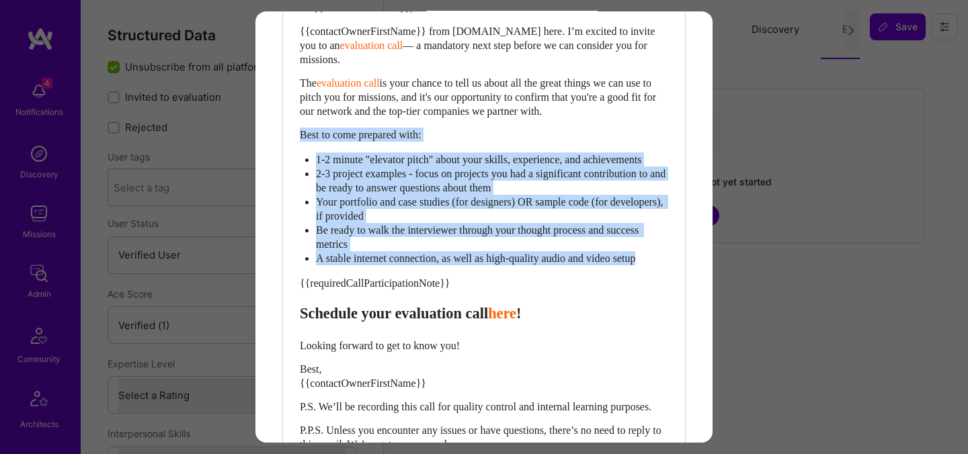
drag, startPoint x: 666, startPoint y: 273, endPoint x: 298, endPoint y: 134, distance: 393.6
click at [298, 134] on div "Body Normal Heading Large Heading Medium Heading Small Normal Hi {{builderFirst…" at bounding box center [484, 201] width 402 height 534
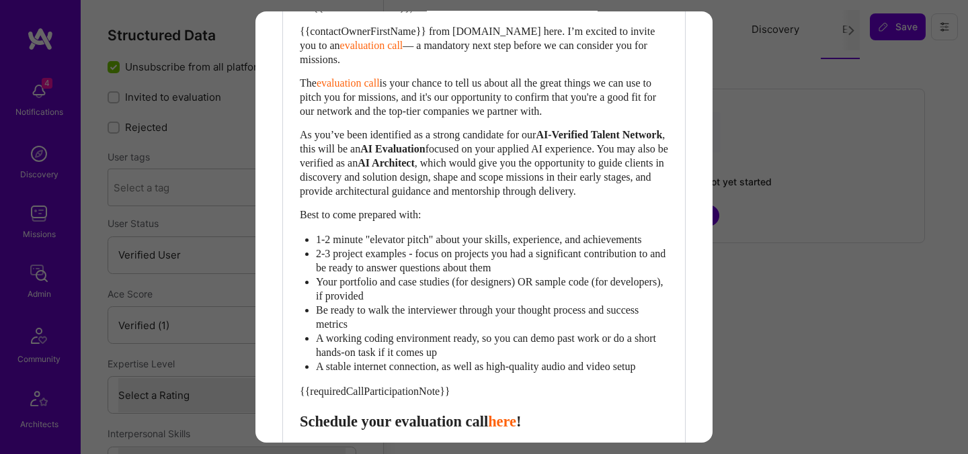
scroll to position [702, 0]
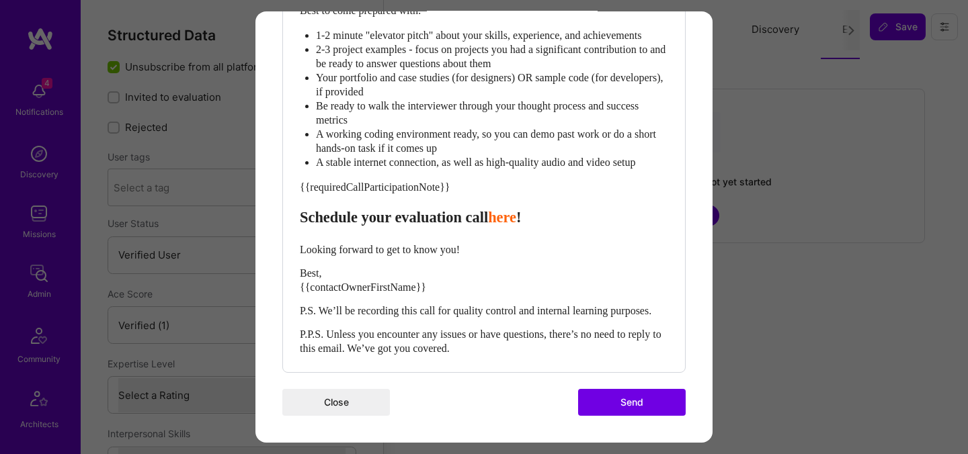
click at [424, 209] on span "Schedule your evaluation call" at bounding box center [394, 217] width 188 height 17
select select "header-three"
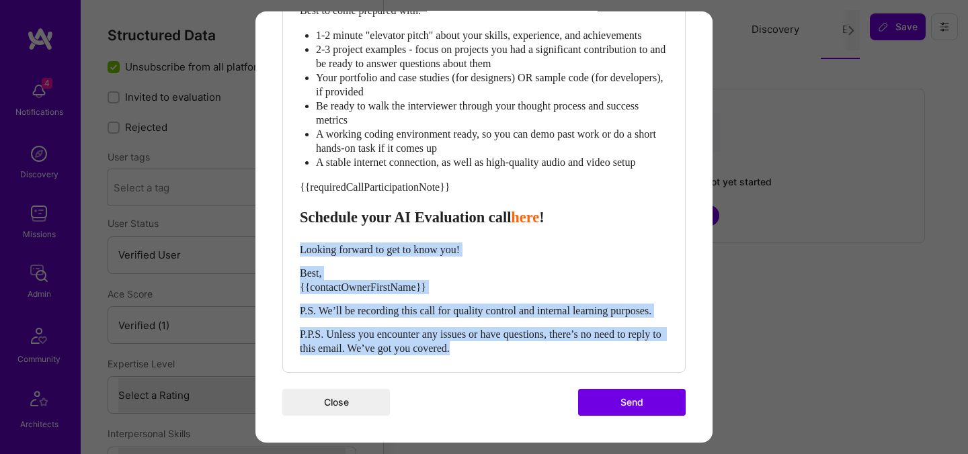
drag, startPoint x: 502, startPoint y: 348, endPoint x: 292, endPoint y: 236, distance: 238.5
click at [292, 236] on div "Body Normal Heading Large Heading Medium Heading Small Heading Small Hi {{build…" at bounding box center [484, 51] width 402 height 643
select select "unstyled"
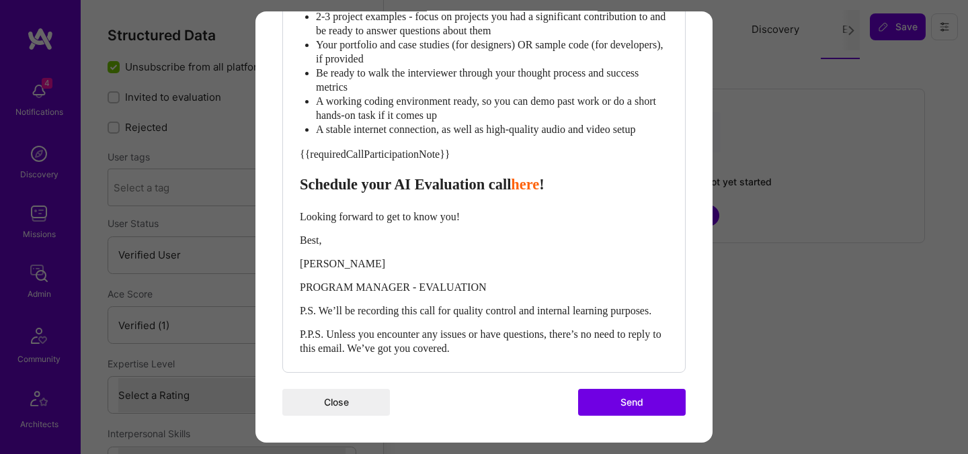
scroll to position [735, 0]
click at [608, 407] on button "Send" at bounding box center [632, 402] width 108 height 27
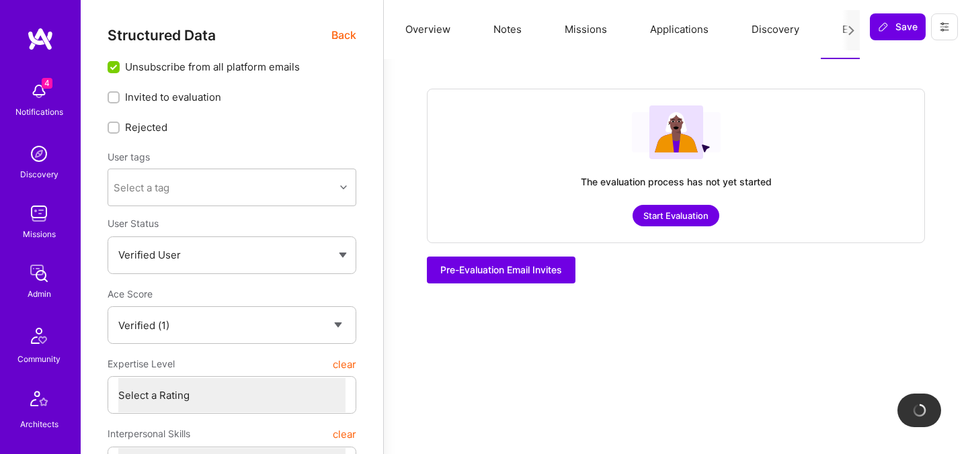
checkbox input "true"
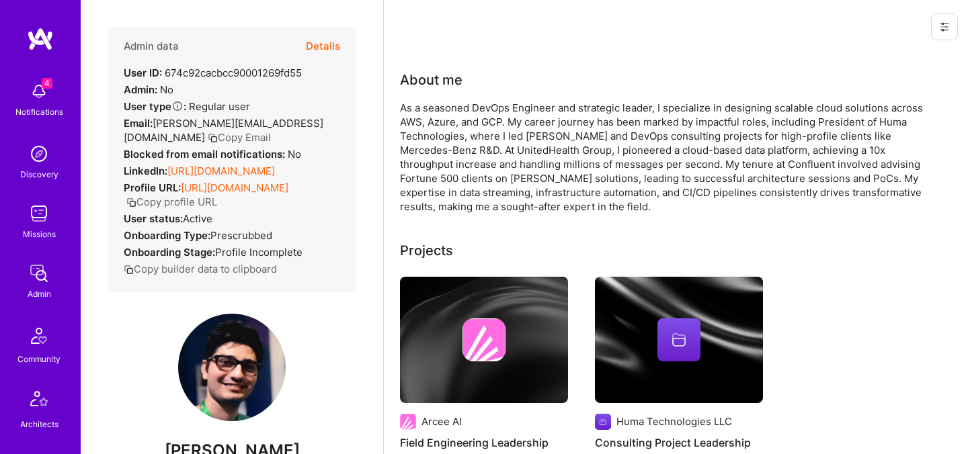
click at [329, 49] on button "Details" at bounding box center [323, 46] width 34 height 39
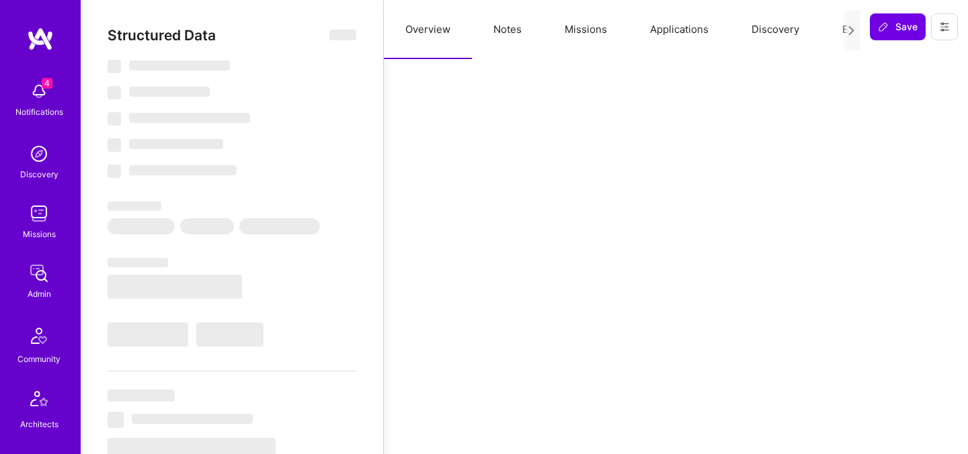
select select "Verified"
select select "US"
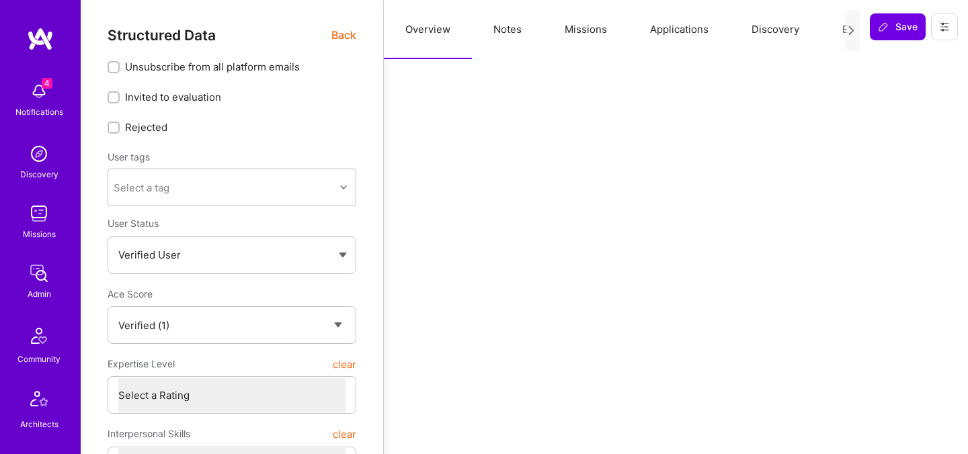
click at [830, 28] on button "Evaluation" at bounding box center [867, 29] width 92 height 59
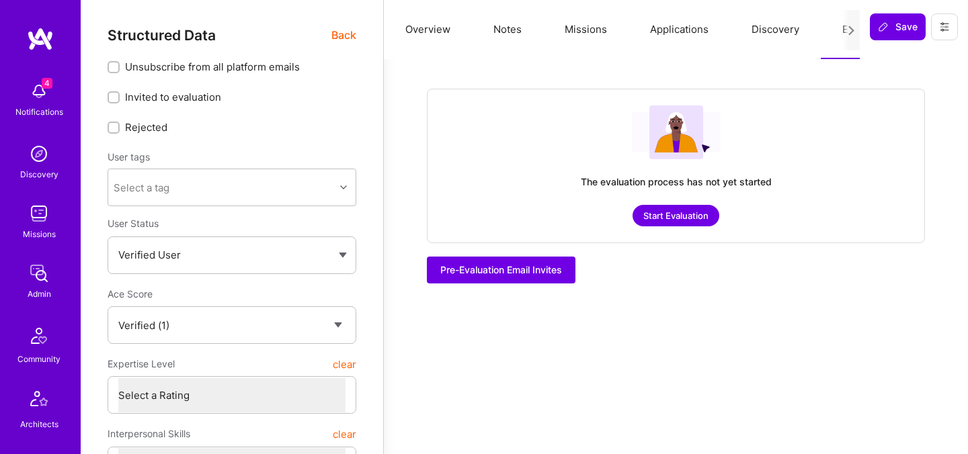
click at [677, 214] on button "Start Evaluation" at bounding box center [676, 216] width 87 height 22
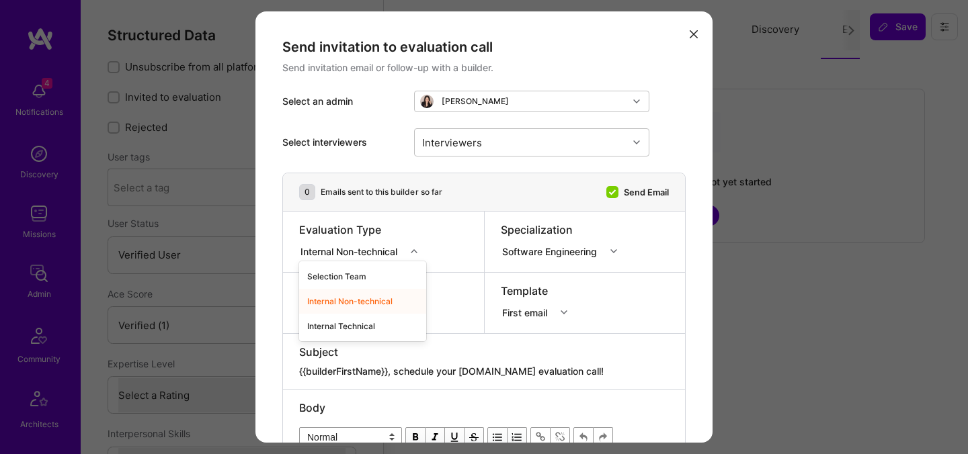
click at [342, 251] on div "Internal Non-technical" at bounding box center [351, 251] width 102 height 14
click at [342, 267] on div "Selection Team" at bounding box center [362, 276] width 127 height 25
click at [334, 309] on div "DevOps Engineer" at bounding box center [358, 310] width 118 height 13
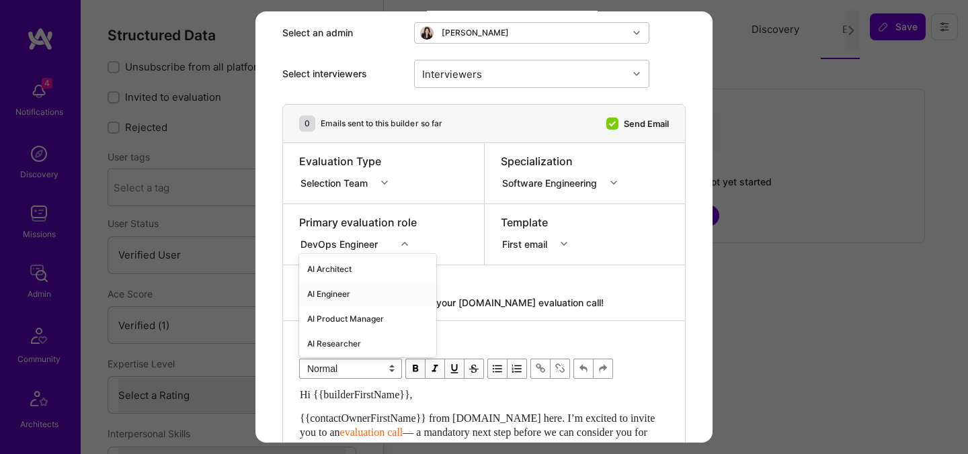
scroll to position [75, 0]
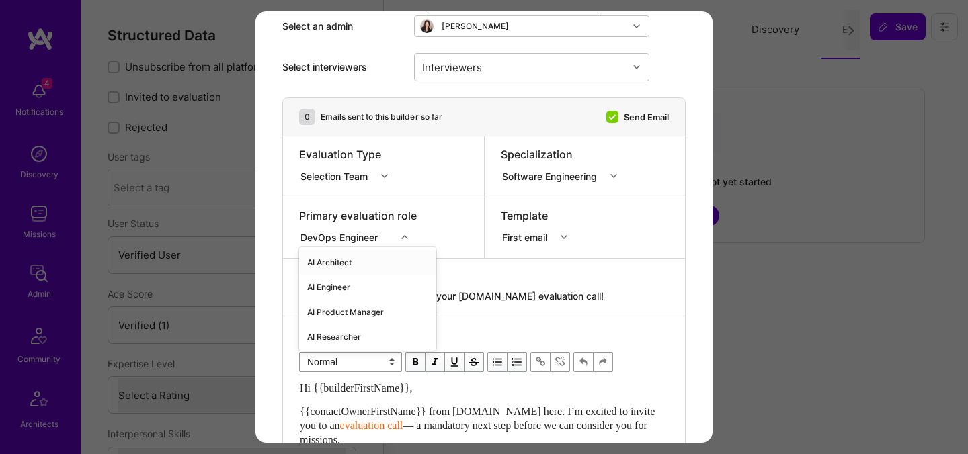
click at [348, 268] on div "AI Architect" at bounding box center [367, 262] width 137 height 25
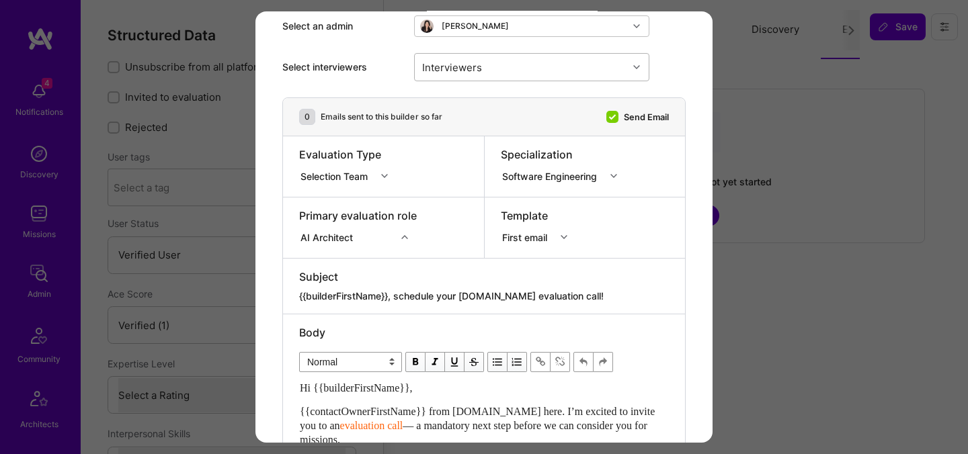
click at [487, 71] on div "Interviewers" at bounding box center [521, 67] width 213 height 27
type input "ped"
checkbox input "true"
type input "most"
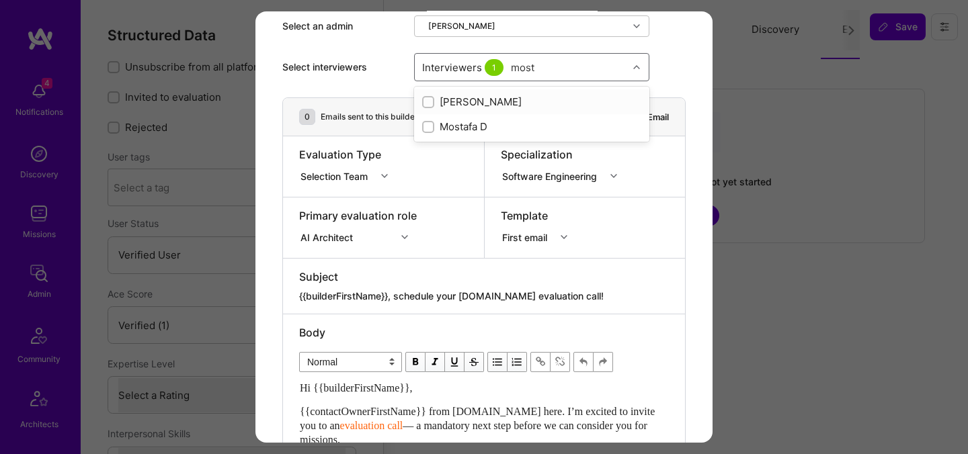
checkbox input "true"
type input "lui"
checkbox input "true"
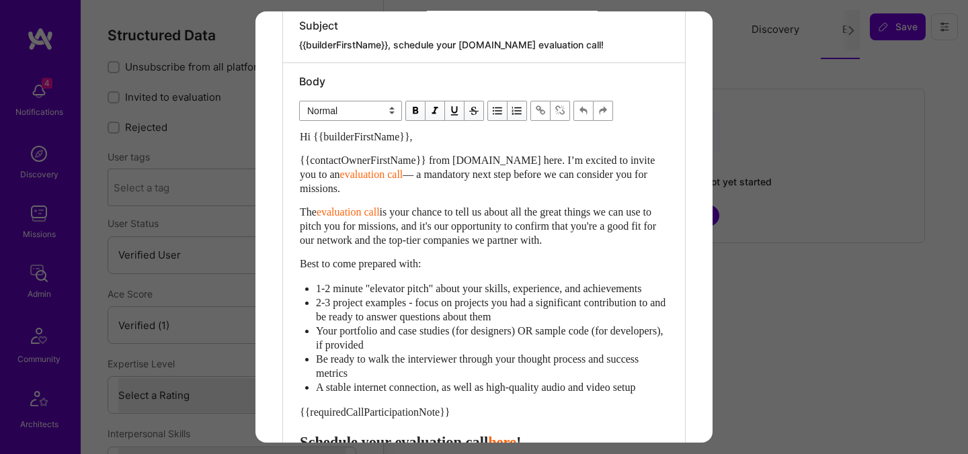
scroll to position [389, 0]
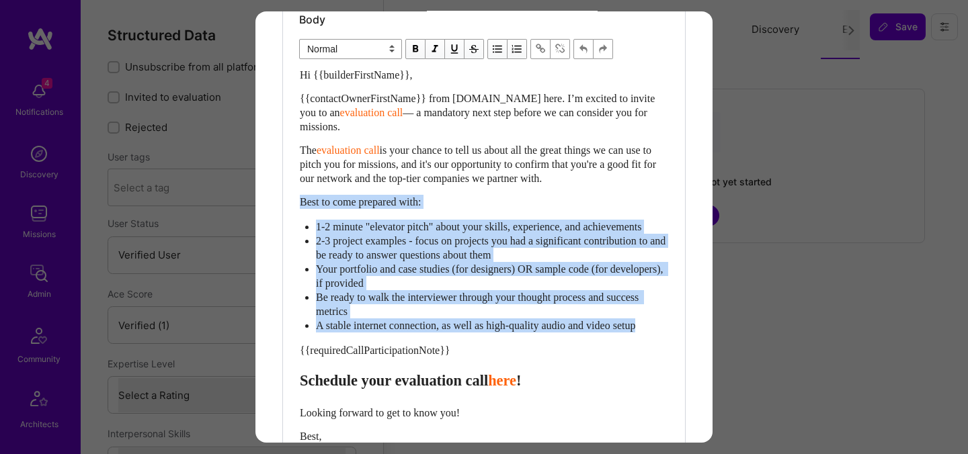
drag, startPoint x: 666, startPoint y: 339, endPoint x: 296, endPoint y: 202, distance: 394.6
click at [296, 202] on div "Body Normal Heading Large Heading Medium Heading Small Normal Hi {{builderFirst…" at bounding box center [484, 268] width 402 height 534
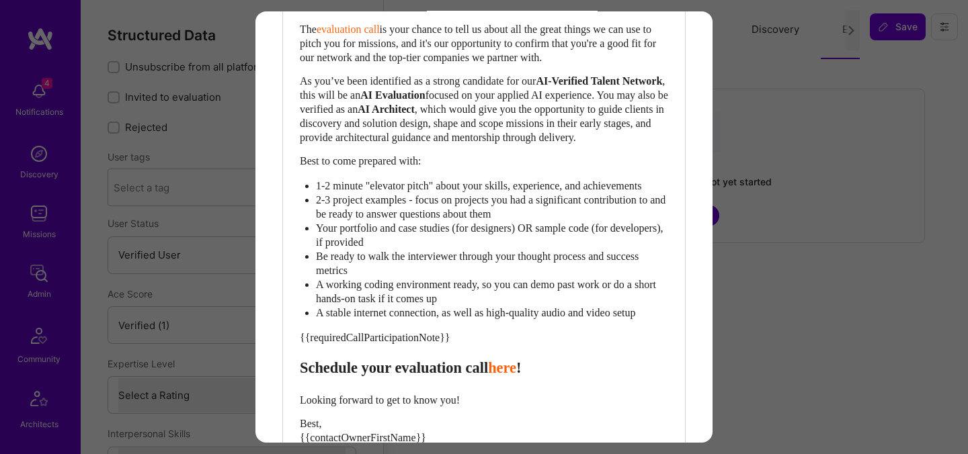
scroll to position [694, 0]
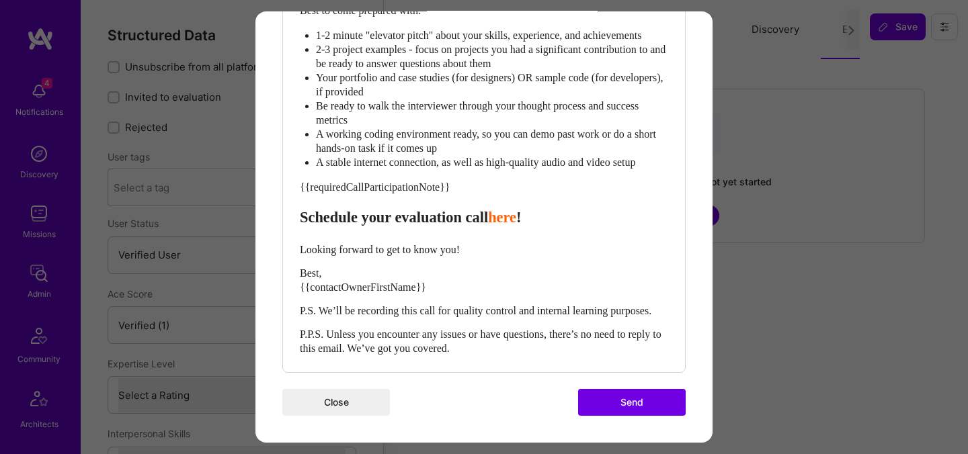
click at [427, 212] on span "Schedule your evaluation call" at bounding box center [394, 217] width 188 height 17
select select "header-three"
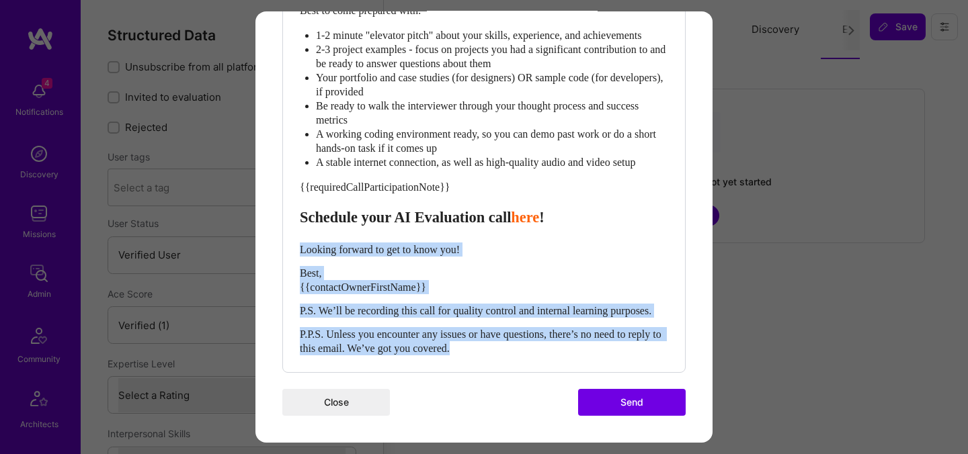
drag, startPoint x: 510, startPoint y: 356, endPoint x: 298, endPoint y: 244, distance: 239.7
click at [299, 244] on div "Hi {{builderFirstName}}, {{contactOwnerFirstName}} from [DOMAIN_NAME] here. I’m…" at bounding box center [484, 76] width 370 height 561
select select "unstyled"
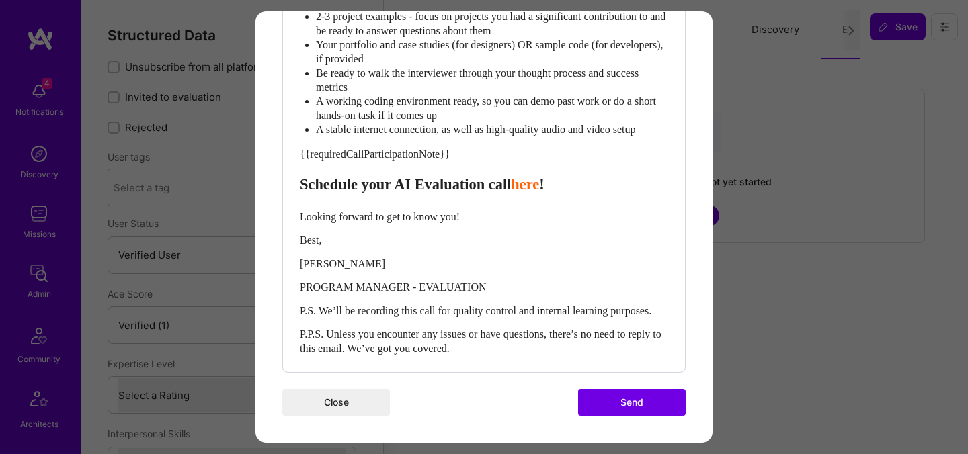
click at [596, 416] on button "Send" at bounding box center [632, 402] width 108 height 27
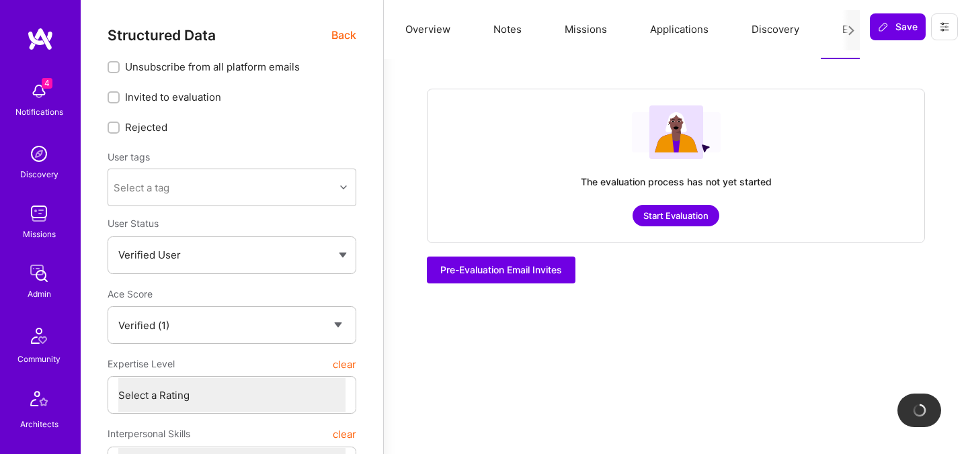
checkbox input "true"
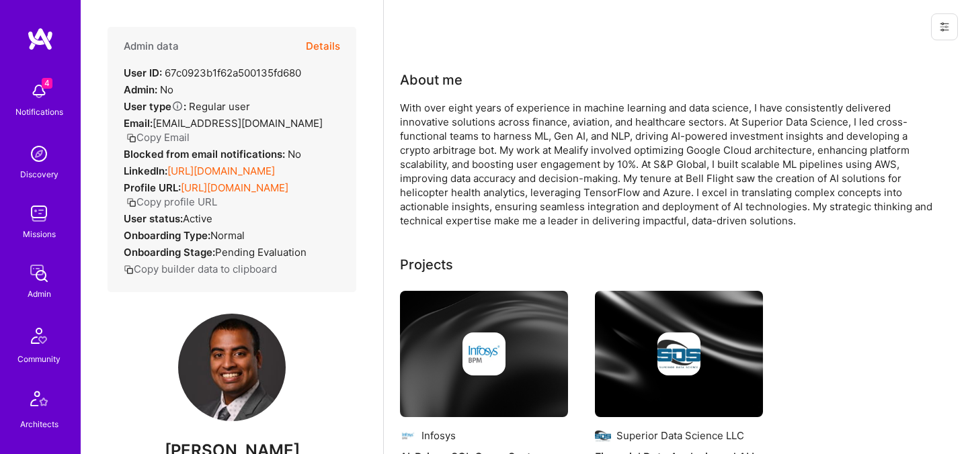
click at [338, 44] on button "Details" at bounding box center [323, 46] width 34 height 39
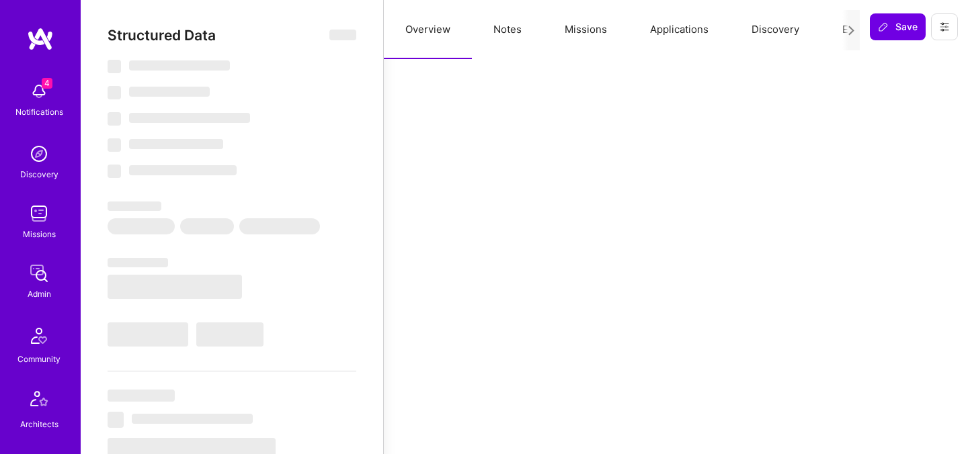
select select "Verified"
select select "US"
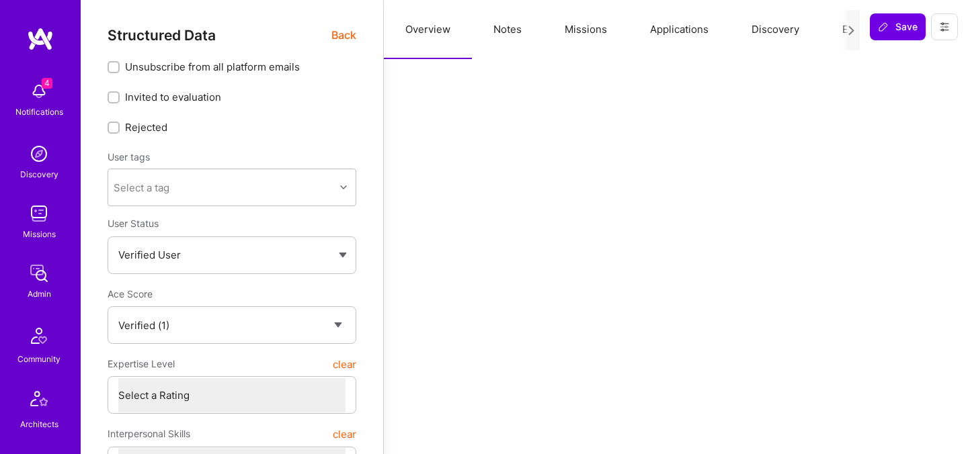
click at [844, 31] on div at bounding box center [850, 30] width 17 height 40
click at [842, 30] on button "Evaluation" at bounding box center [867, 29] width 92 height 59
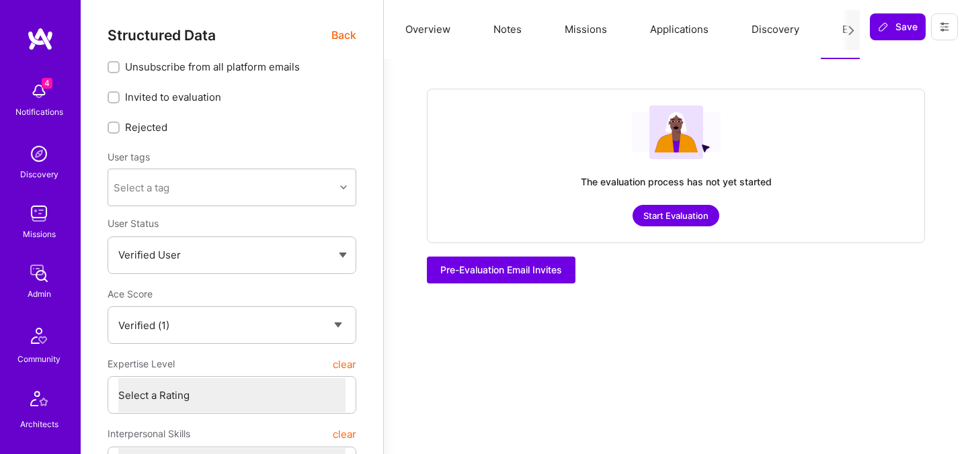
click at [703, 219] on button "Start Evaluation" at bounding box center [676, 216] width 87 height 22
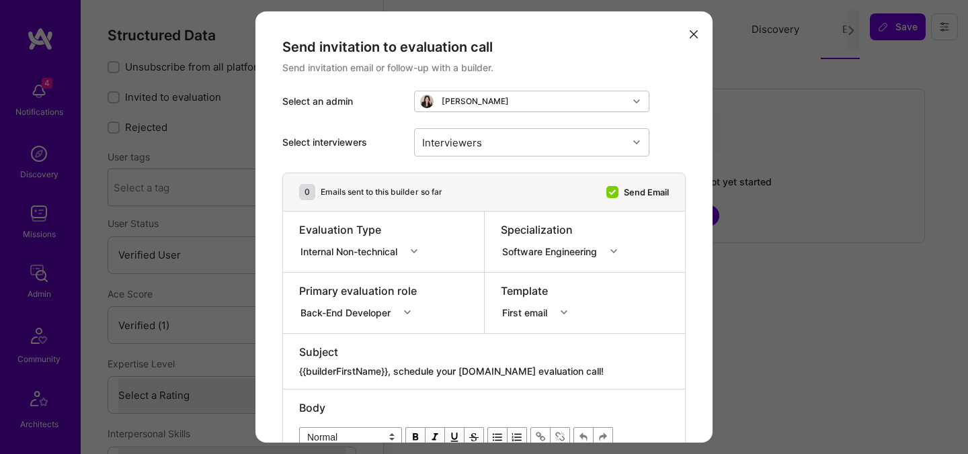
click at [387, 237] on div "modal" at bounding box center [362, 239] width 127 height 5
click at [385, 250] on div "Internal Non-technical" at bounding box center [351, 251] width 102 height 14
click at [378, 272] on div "Selection Team" at bounding box center [362, 276] width 127 height 25
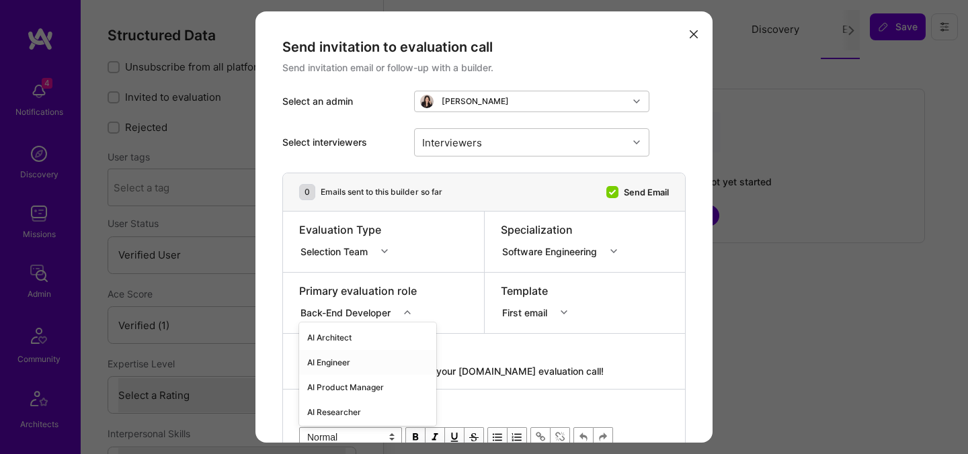
click at [360, 313] on div "option AI Engineer focused, 2 of 70. 70 results available. Use Up and Down to c…" at bounding box center [359, 310] width 120 height 13
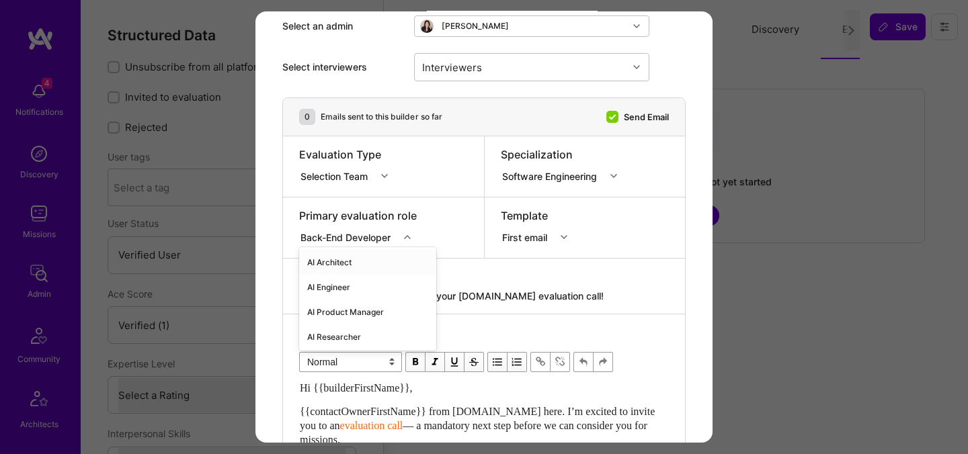
click at [362, 265] on div "AI Architect" at bounding box center [367, 262] width 137 height 25
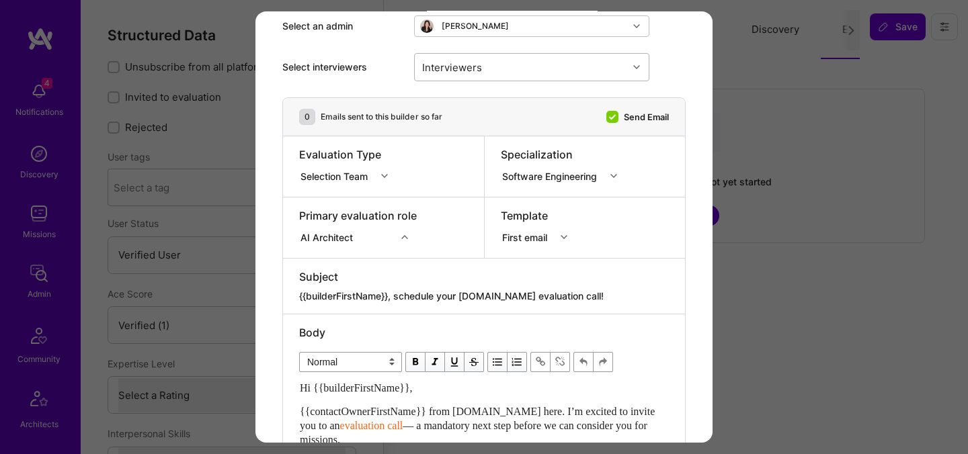
click at [502, 73] on div "Interviewers" at bounding box center [521, 67] width 213 height 27
type input "[PERSON_NAME]"
checkbox input "true"
type input "most"
checkbox input "true"
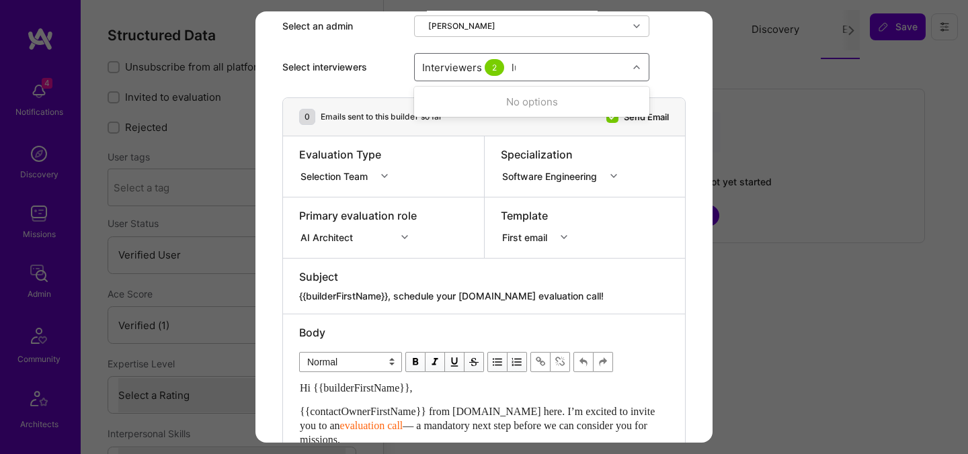
type input "luis"
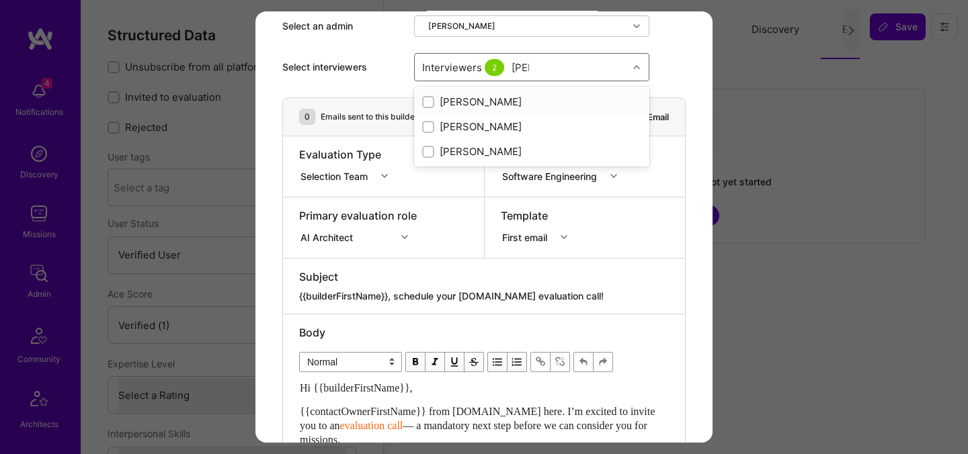
checkbox input "true"
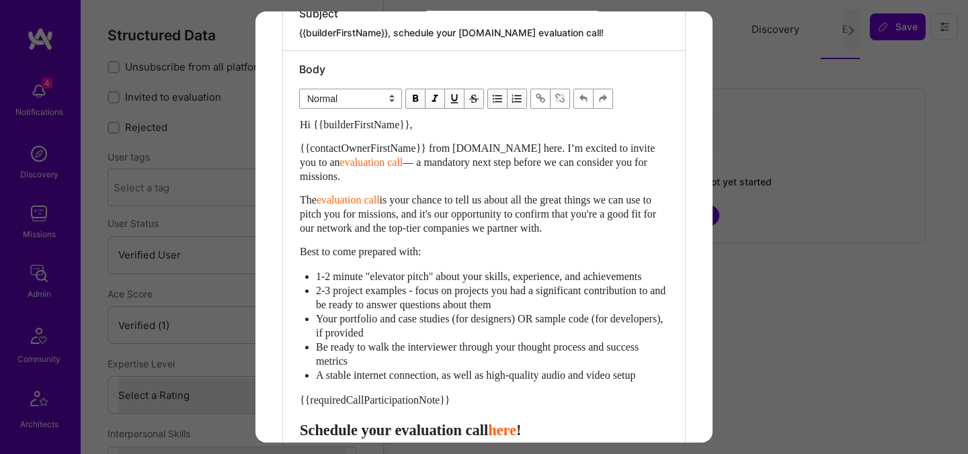
scroll to position [442, 0]
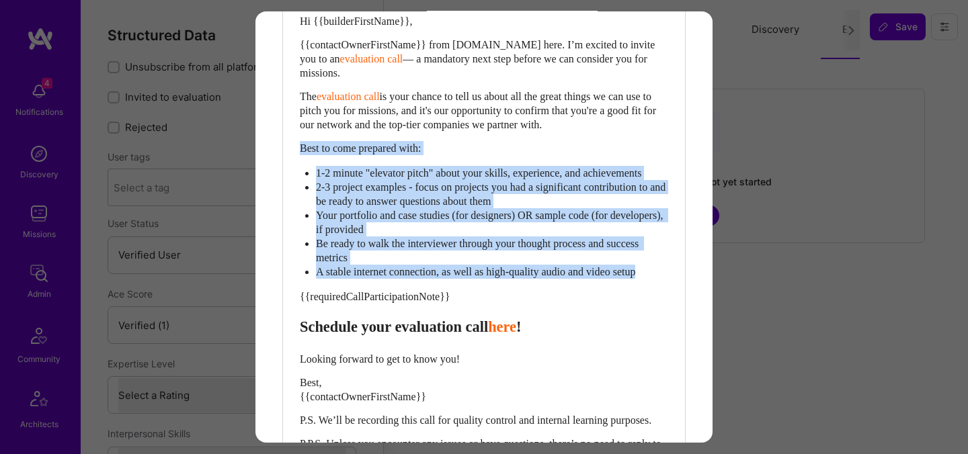
drag, startPoint x: 665, startPoint y: 289, endPoint x: 300, endPoint y: 147, distance: 391.0
click at [300, 147] on div "Hi {{builderFirstName}}, {{contactOwnerFirstName}} from [DOMAIN_NAME] here. I’m…" at bounding box center [484, 239] width 368 height 451
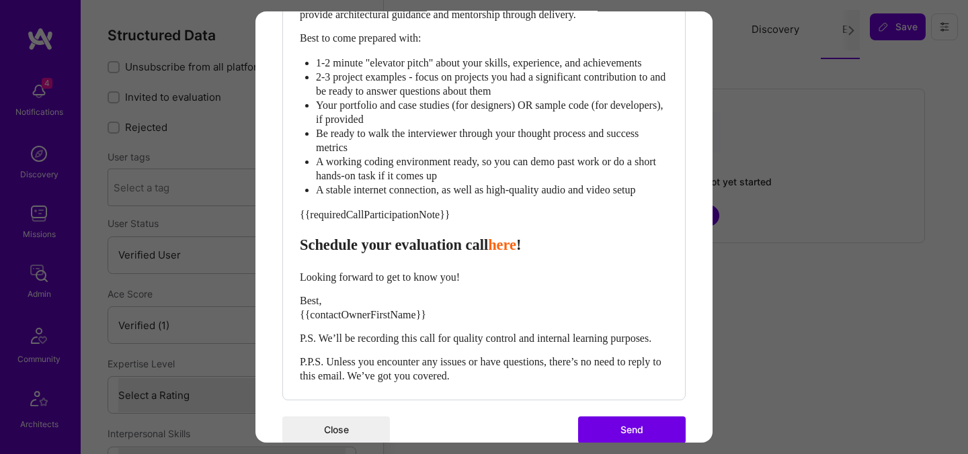
scroll to position [702, 0]
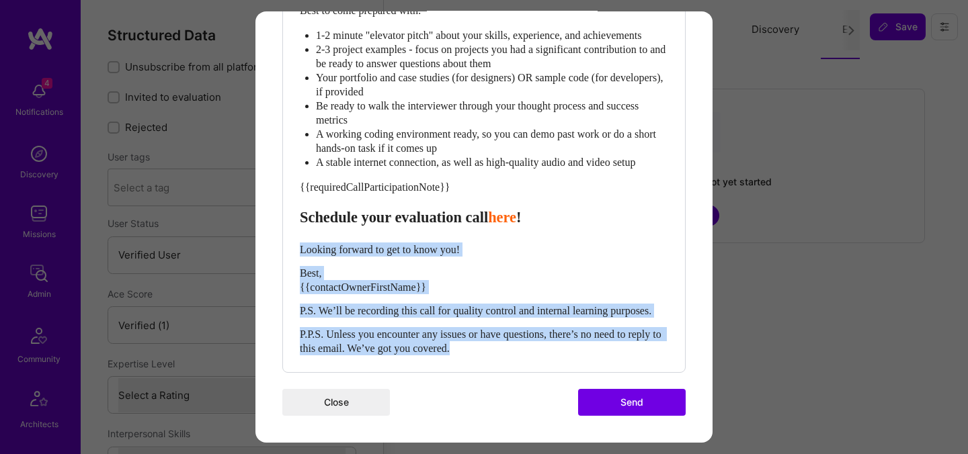
drag, startPoint x: 302, startPoint y: 236, endPoint x: 541, endPoint y: 370, distance: 274.2
click at [541, 370] on div "Body Normal Heading Large Heading Medium Heading Small Normal Hi {{builderFirst…" at bounding box center [484, 51] width 402 height 643
paste div "Enter email text"
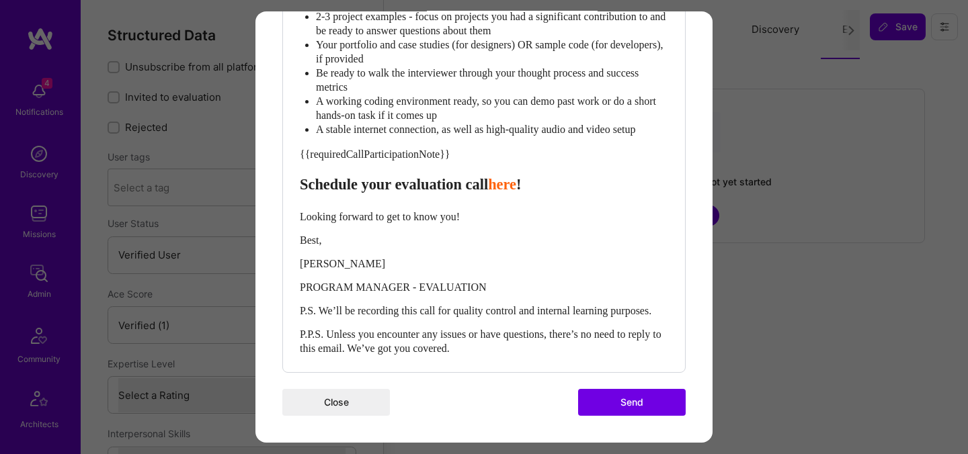
click at [423, 193] on span "Schedule your evaluation call" at bounding box center [394, 184] width 188 height 17
select select "header-three"
click at [597, 416] on button "Send" at bounding box center [632, 402] width 108 height 27
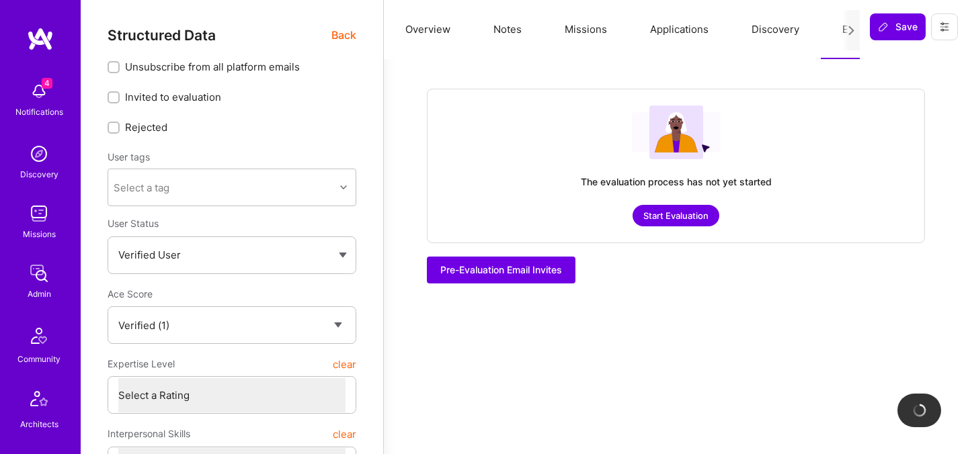
checkbox input "true"
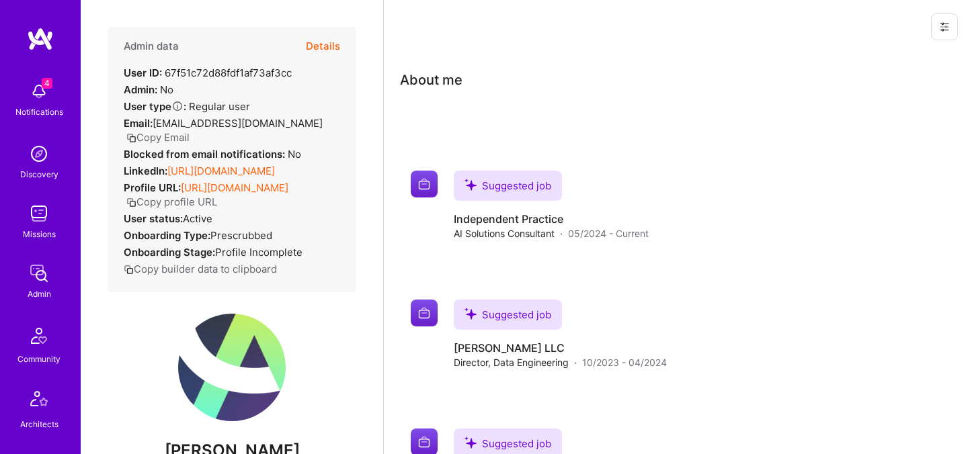
click at [328, 48] on button "Details" at bounding box center [323, 46] width 34 height 39
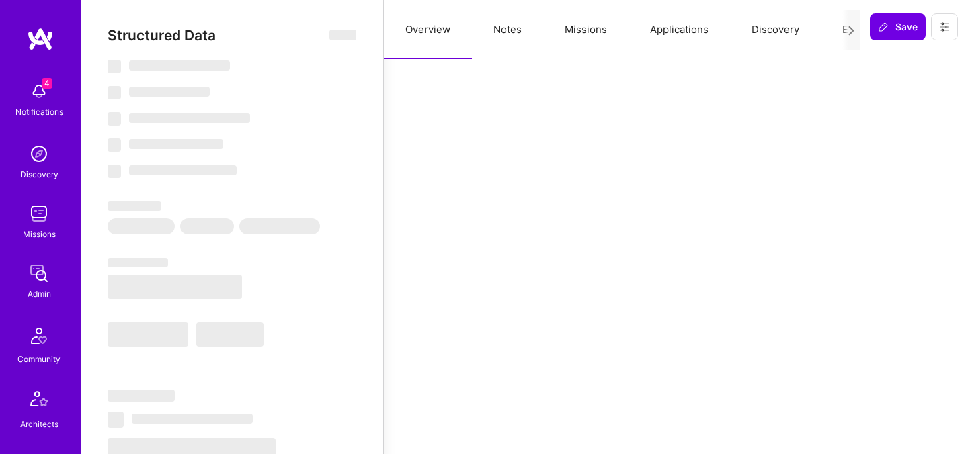
select select "Verified"
select select "US"
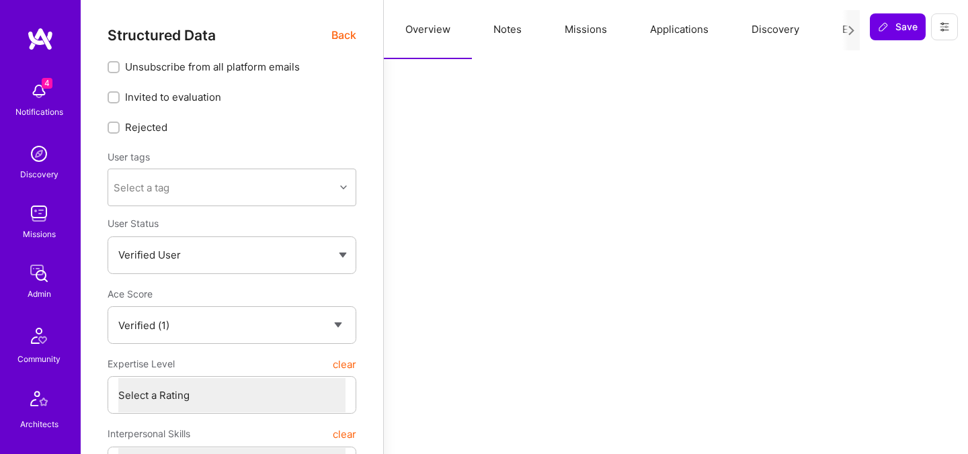
click at [827, 30] on button "Evaluation" at bounding box center [867, 29] width 92 height 59
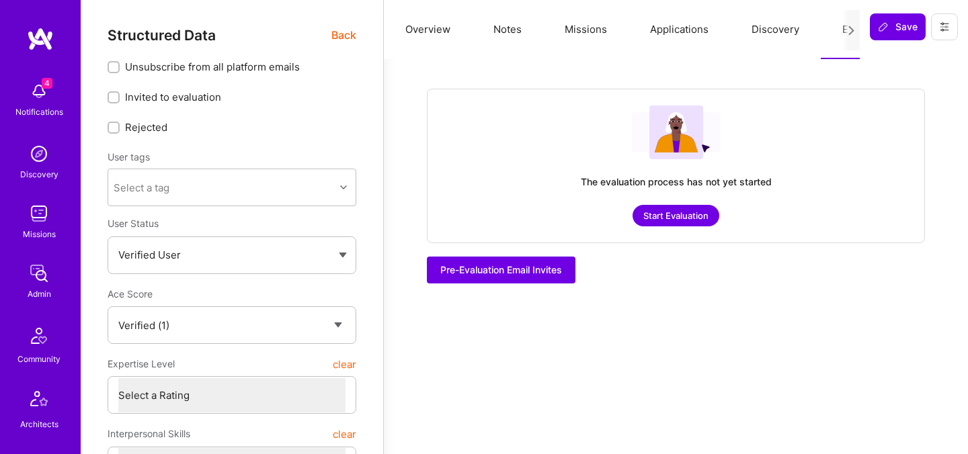
click at [686, 210] on button "Start Evaluation" at bounding box center [676, 216] width 87 height 22
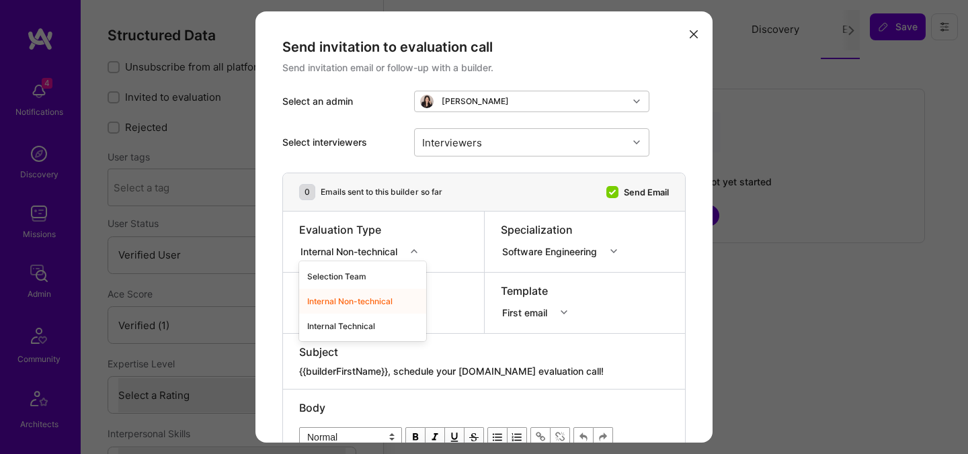
click at [389, 259] on div "Internal Non-technical" at bounding box center [352, 251] width 106 height 17
click at [349, 321] on div "Internal Technical" at bounding box center [362, 326] width 127 height 25
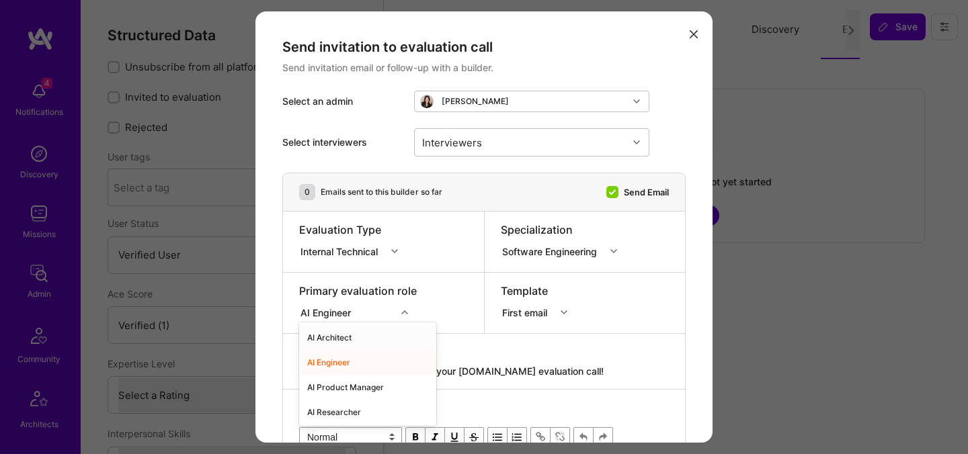
click at [352, 308] on div "option AI Architect focused, 1 of 70. 70 results available. Use Up and Down to …" at bounding box center [358, 310] width 118 height 13
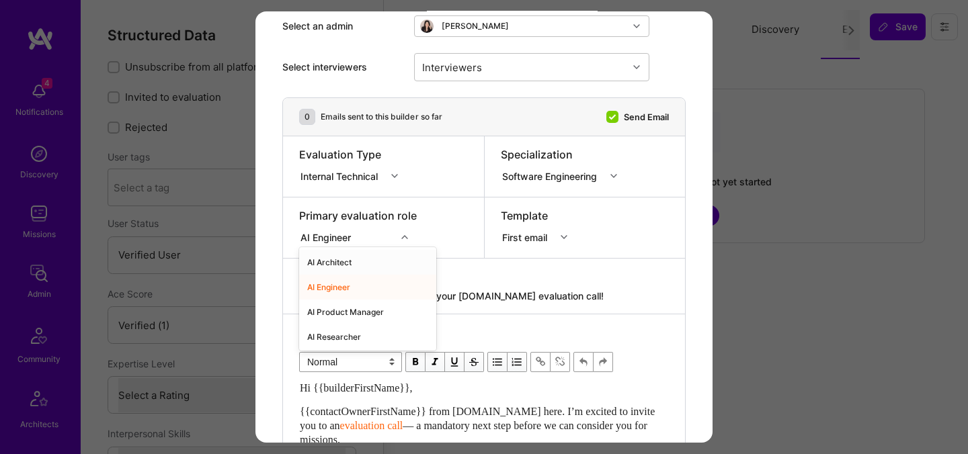
click at [350, 264] on div "AI Architect" at bounding box center [367, 262] width 137 height 25
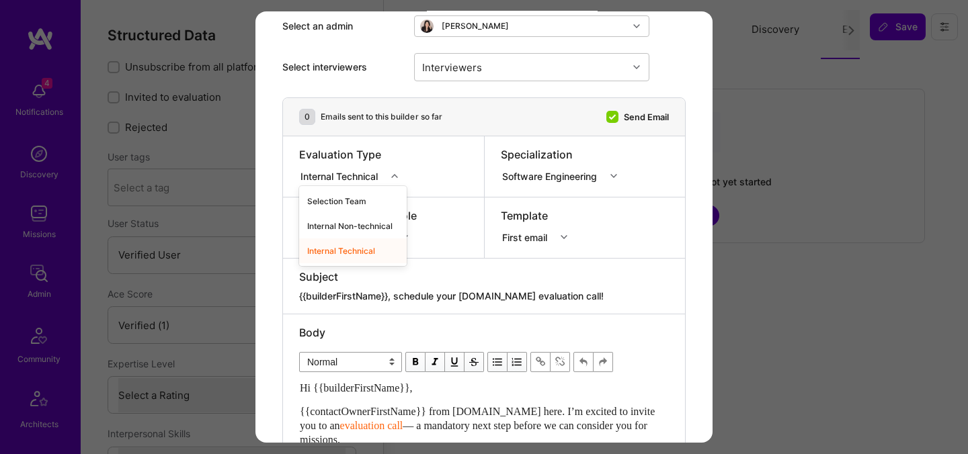
click at [395, 175] on icon "modal" at bounding box center [394, 176] width 7 height 7
click at [365, 229] on div "Internal Non-technical" at bounding box center [353, 226] width 108 height 25
click at [374, 177] on div "Internal Non-technical" at bounding box center [351, 176] width 102 height 14
click at [368, 204] on div "Selection Team" at bounding box center [362, 201] width 127 height 25
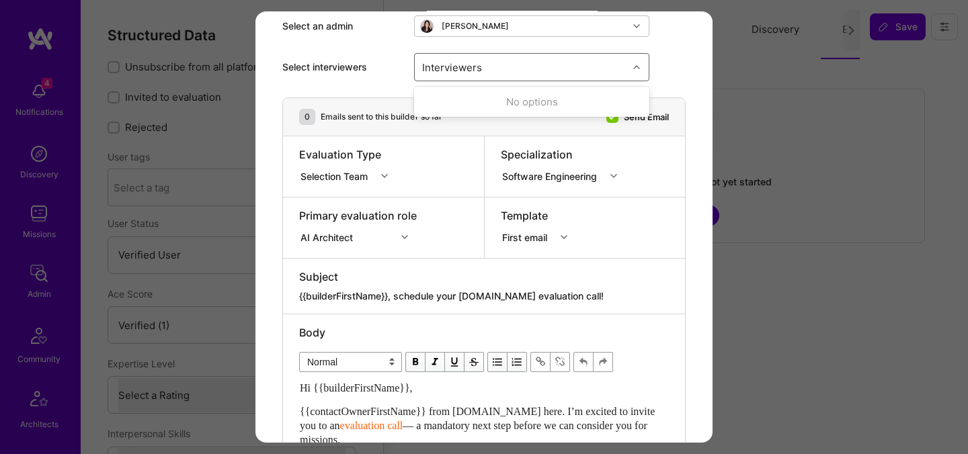
click at [499, 73] on div "Interviewers" at bounding box center [521, 67] width 213 height 27
type input "ped"
checkbox input "true"
type input "most"
checkbox input "true"
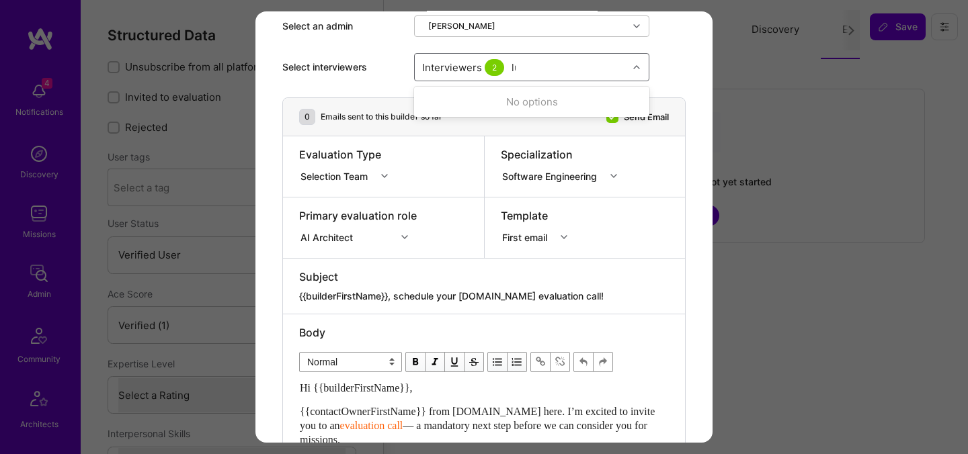
type input "lui"
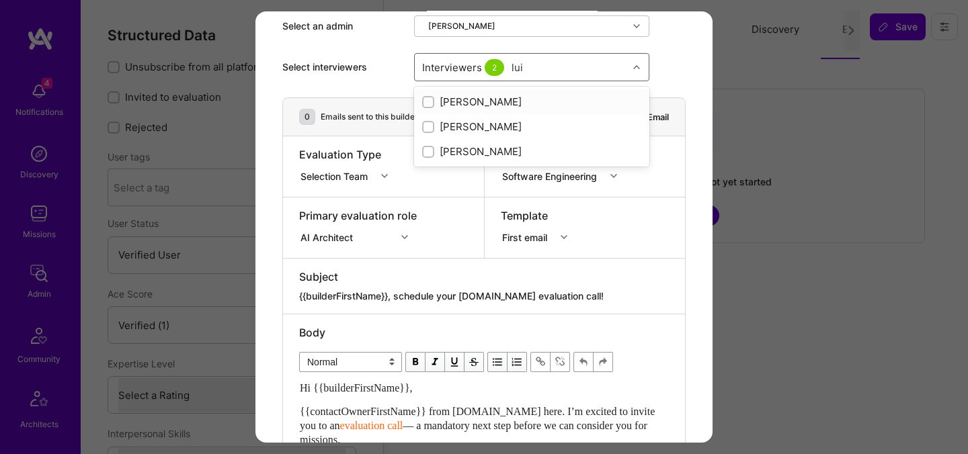
checkbox input "true"
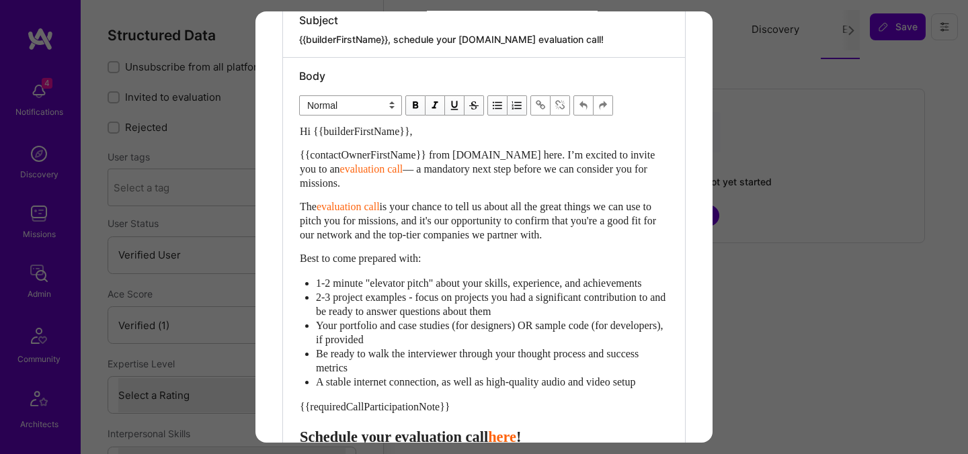
scroll to position [389, 0]
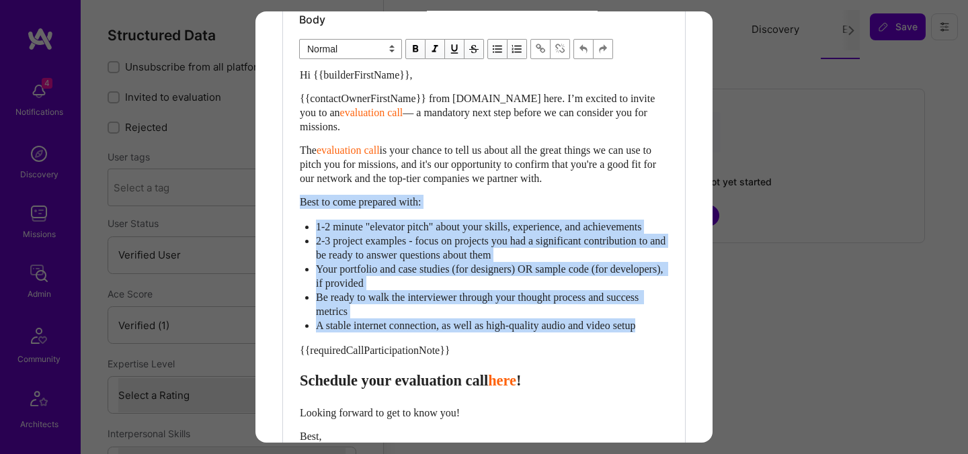
drag, startPoint x: 666, startPoint y: 339, endPoint x: 297, endPoint y: 200, distance: 393.8
click at [297, 200] on div "Body Normal Heading Large Heading Medium Heading Small Normal Hi {{builderFirst…" at bounding box center [484, 268] width 402 height 534
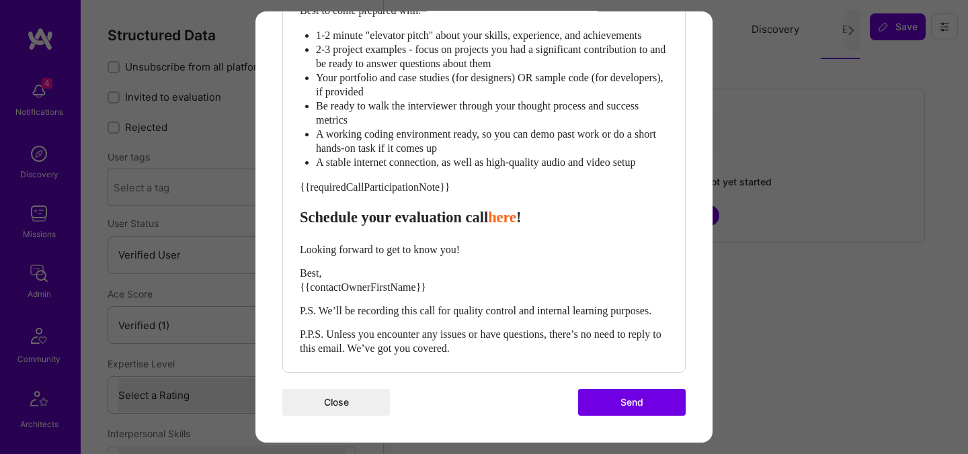
scroll to position [702, 0]
click at [426, 209] on span "Schedule your evaluation call" at bounding box center [394, 217] width 188 height 17
select select "header-three"
click at [330, 272] on span "Best, {{contactOwnerFirstName}}" at bounding box center [363, 281] width 126 height 26
select select "unstyled"
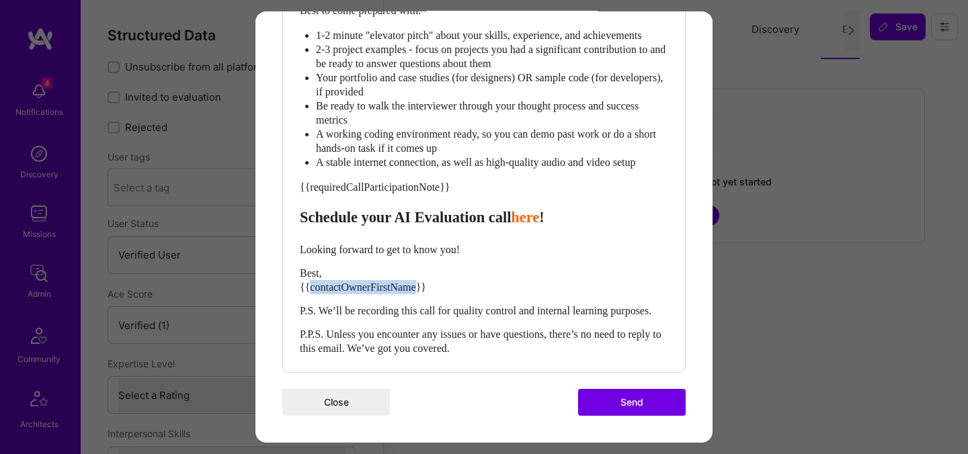
click at [330, 272] on span "Best, {{contactOwnerFirstName}}" at bounding box center [363, 281] width 126 height 26
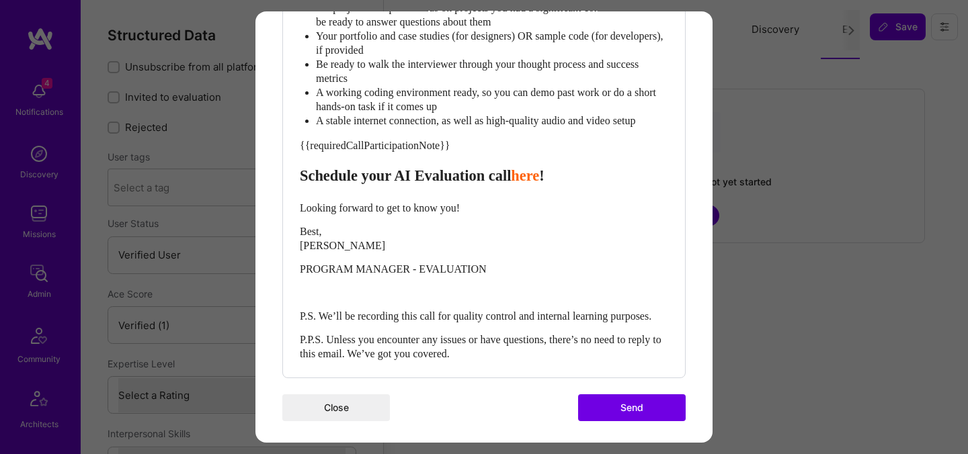
click at [301, 251] on span "Best, ADI SOFER" at bounding box center [342, 239] width 85 height 26
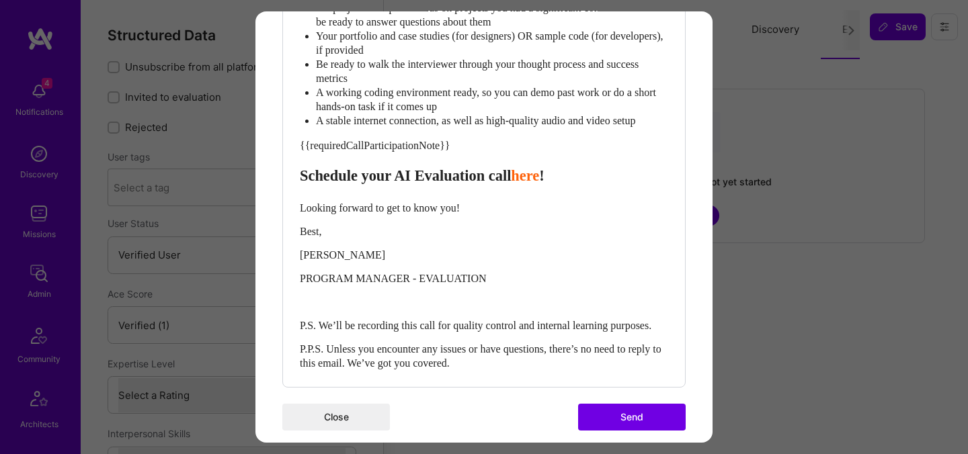
scroll to position [758, 0]
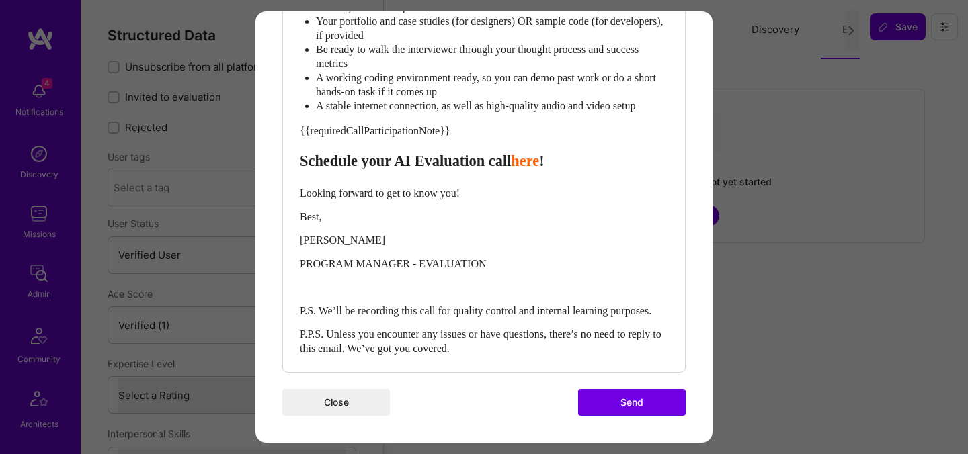
click at [602, 398] on button "Send" at bounding box center [632, 402] width 108 height 27
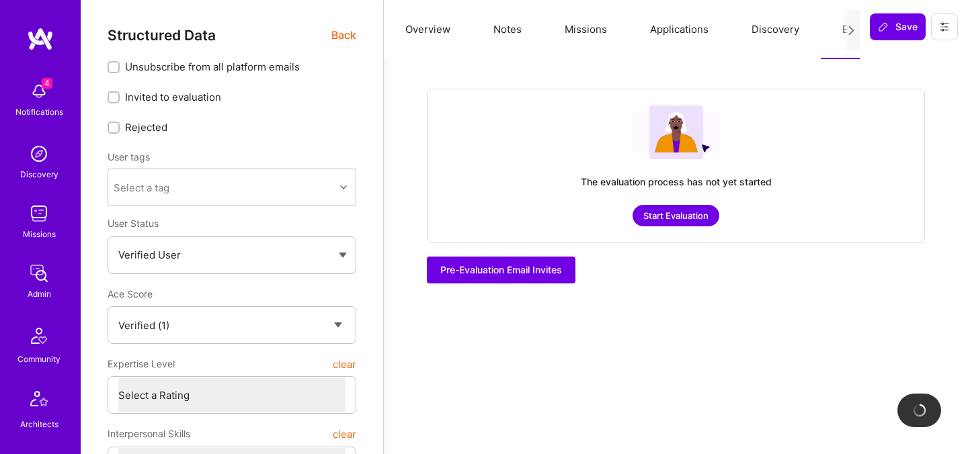
checkbox input "true"
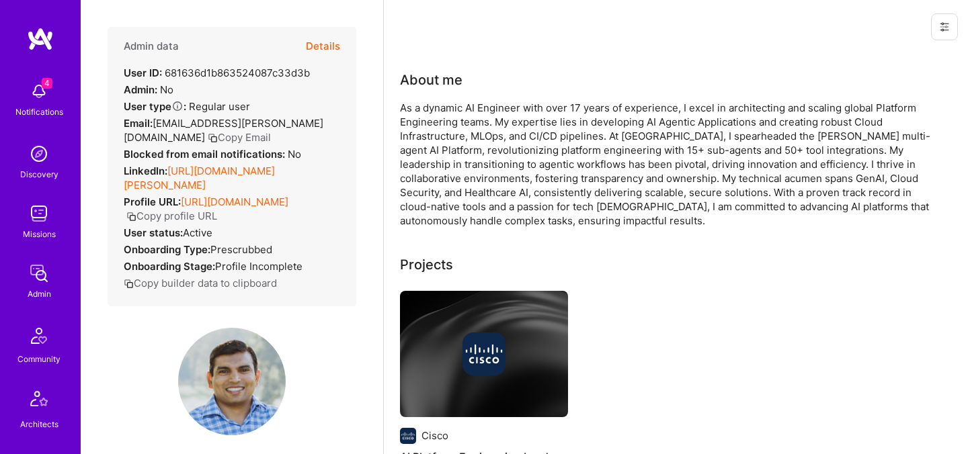
click at [328, 46] on button "Details" at bounding box center [323, 46] width 34 height 39
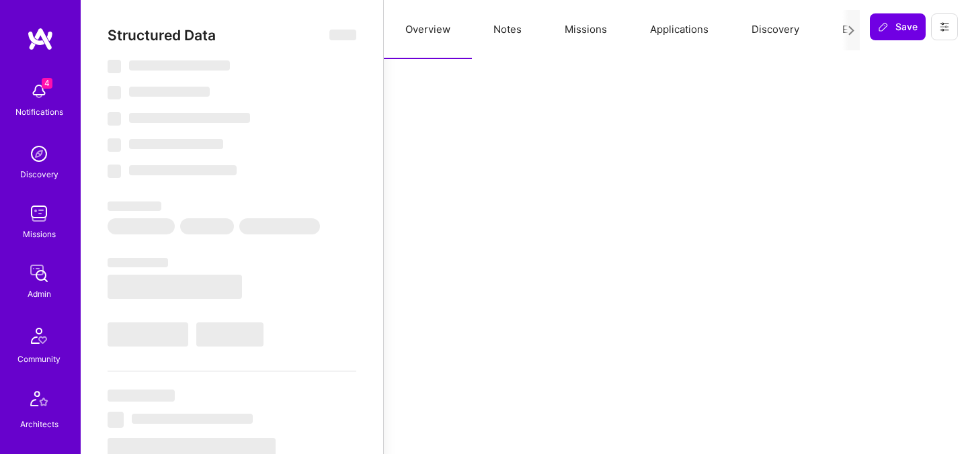
select select "Verified"
select select "US"
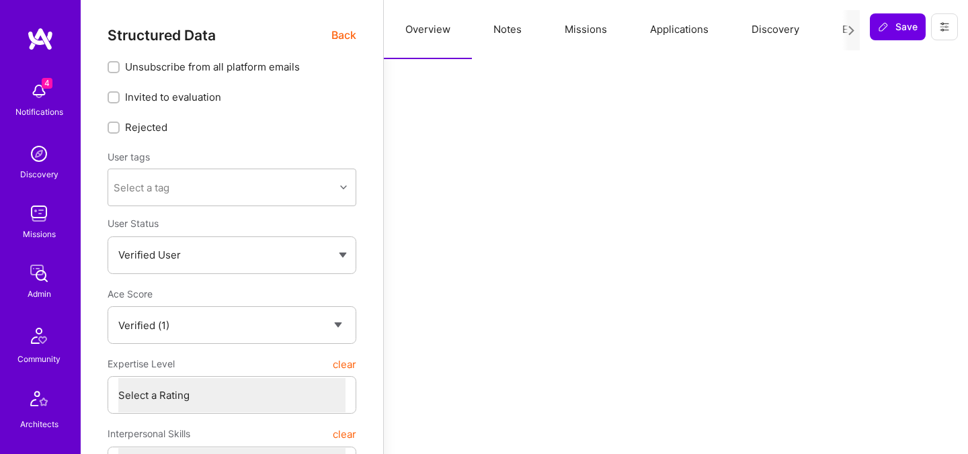
click at [835, 28] on button "Evaluation" at bounding box center [867, 29] width 92 height 59
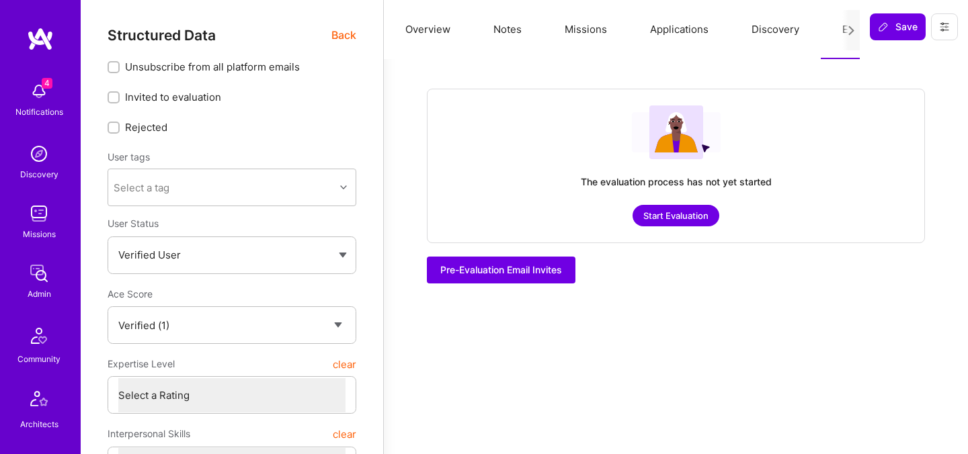
click at [690, 214] on button "Start Evaluation" at bounding box center [676, 216] width 87 height 22
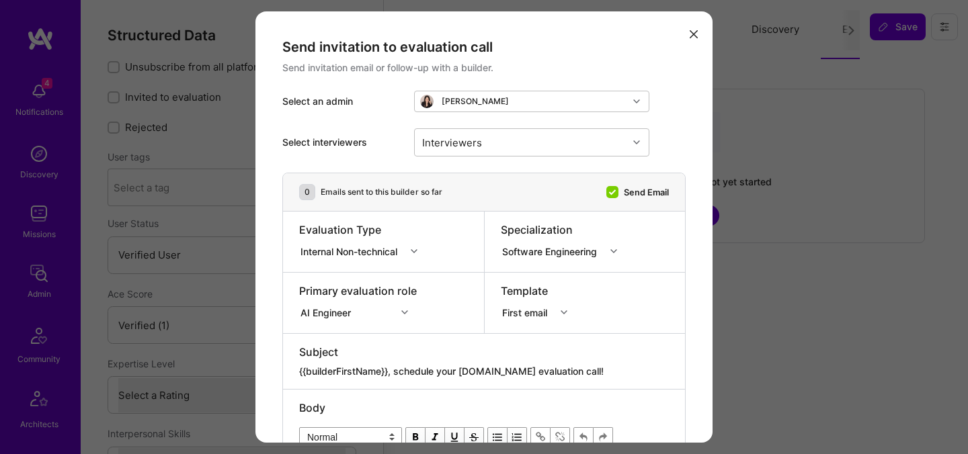
click at [348, 257] on div "Internal Non-technical" at bounding box center [351, 251] width 102 height 14
click at [335, 331] on div "Internal Technical" at bounding box center [362, 326] width 127 height 25
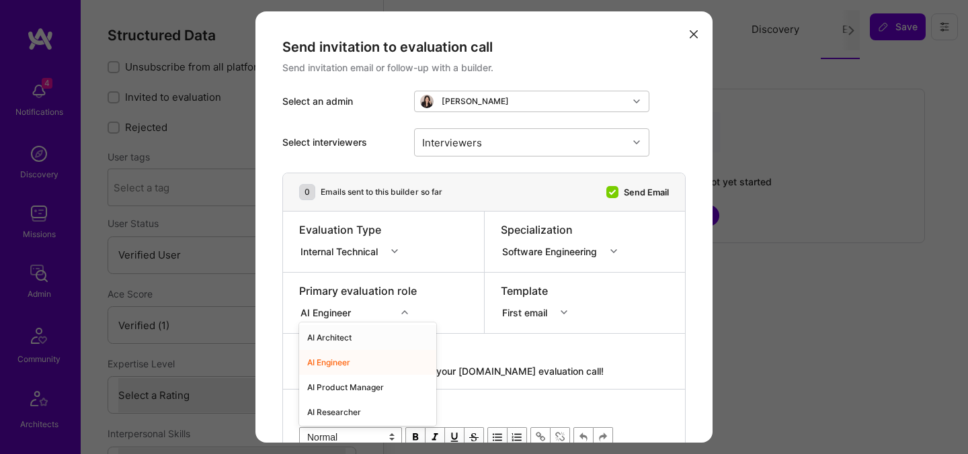
click at [343, 315] on div "option AI Architect focused, 1 of 70. 70 results available. Use Up and Down to …" at bounding box center [358, 310] width 118 height 13
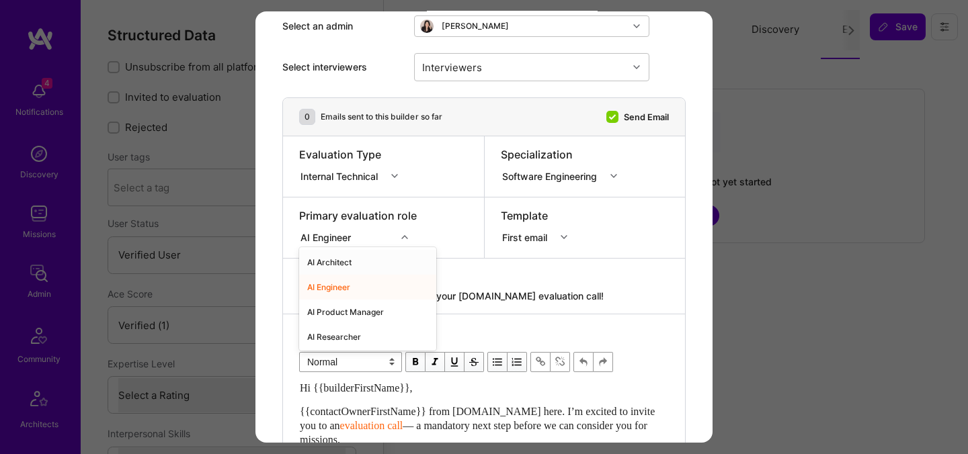
click at [358, 254] on div "AI Architect" at bounding box center [367, 262] width 137 height 25
click at [481, 70] on div "Interviewers" at bounding box center [452, 66] width 67 height 19
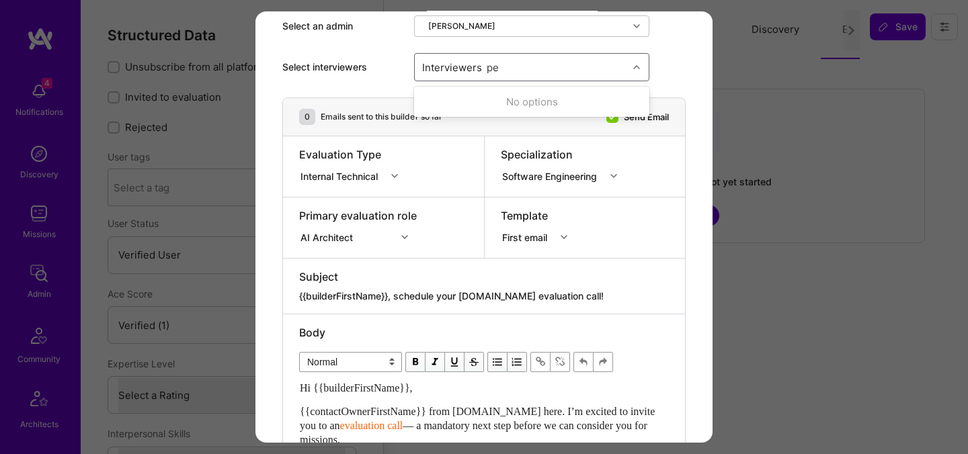
type input "ped"
checkbox input "true"
type input "most"
checkbox input "true"
type input "[PERSON_NAME]"
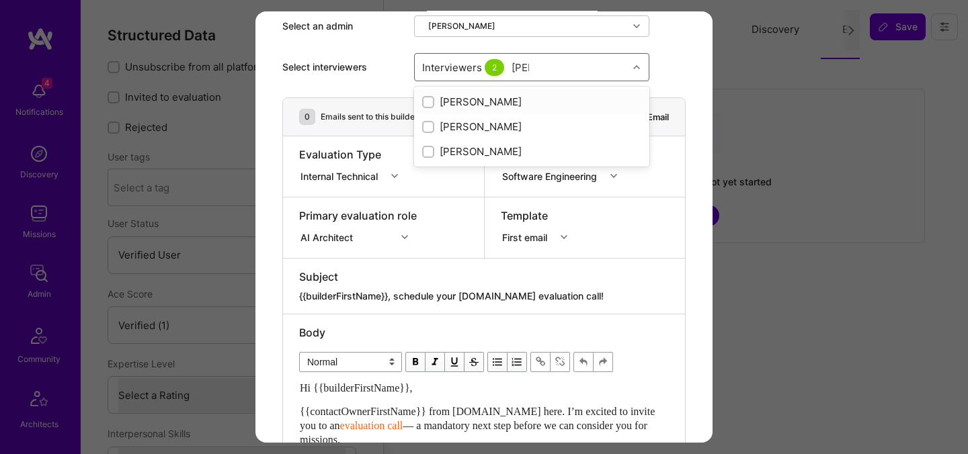
checkbox input "true"
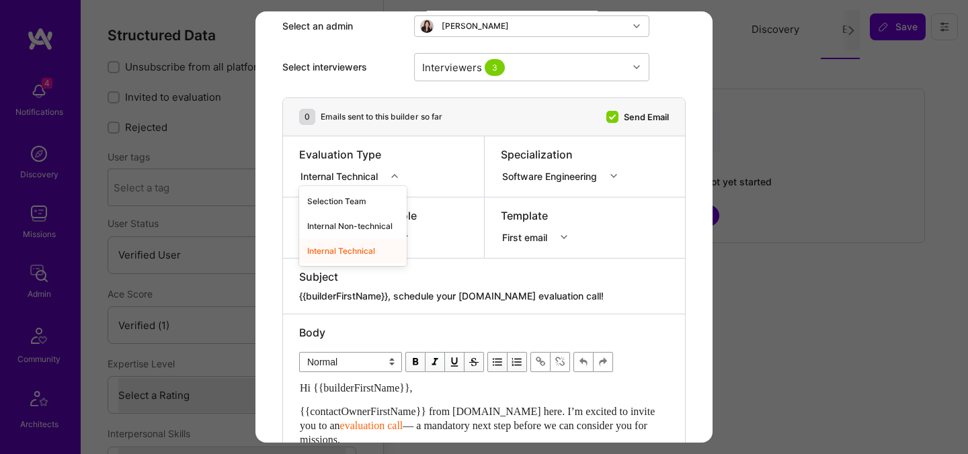
click at [351, 181] on div "Internal Technical" at bounding box center [341, 176] width 83 height 14
click at [341, 227] on div "Internal Non-technical" at bounding box center [353, 226] width 108 height 25
click at [366, 177] on div "Internal Non-technical" at bounding box center [351, 176] width 102 height 14
click at [363, 204] on div "Selection Team" at bounding box center [362, 201] width 127 height 25
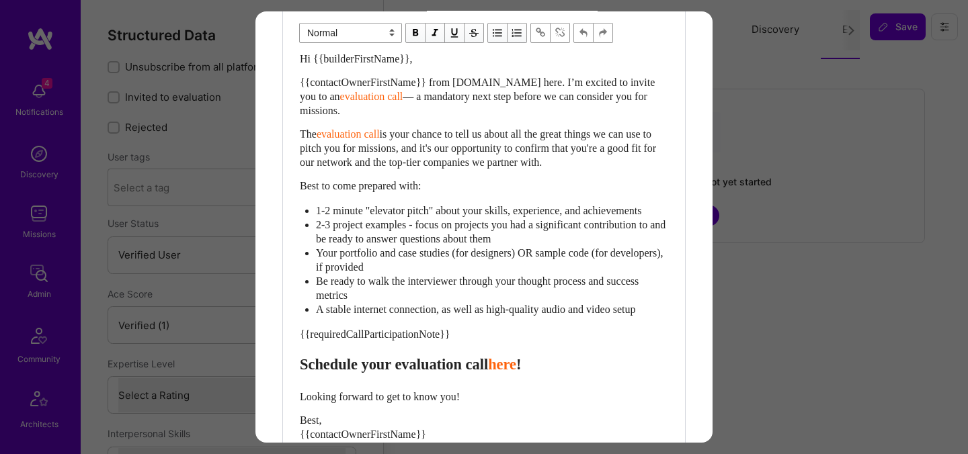
scroll to position [422, 0]
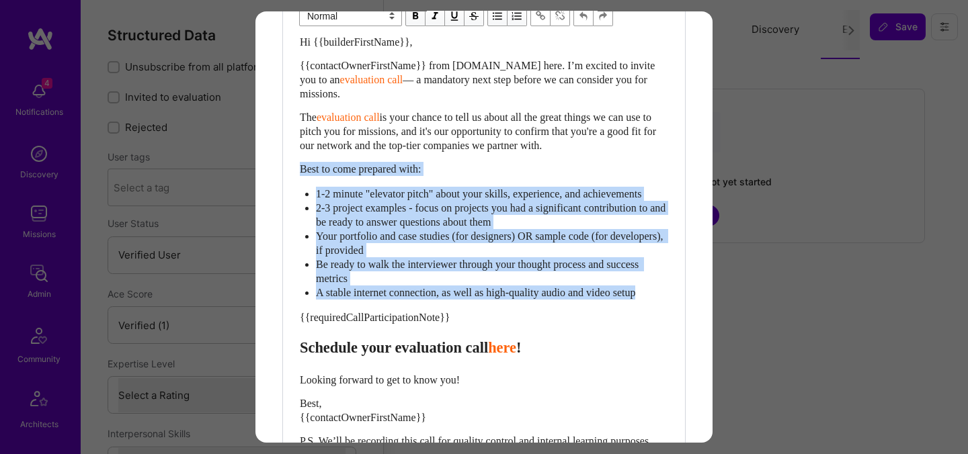
drag, startPoint x: 666, startPoint y: 307, endPoint x: 301, endPoint y: 168, distance: 390.0
click at [301, 168] on div "Hi {{builderFirstName}}, {{contactOwnerFirstName}} from [DOMAIN_NAME] here. I’m…" at bounding box center [484, 260] width 368 height 451
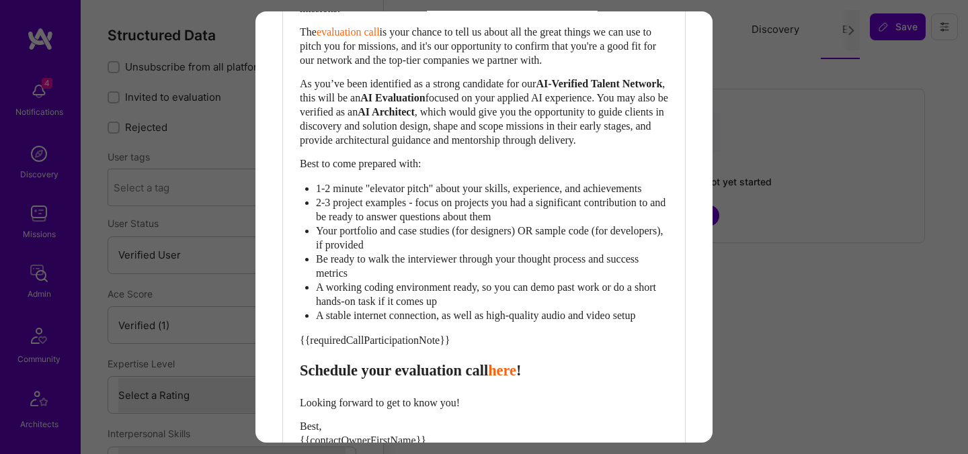
scroll to position [702, 0]
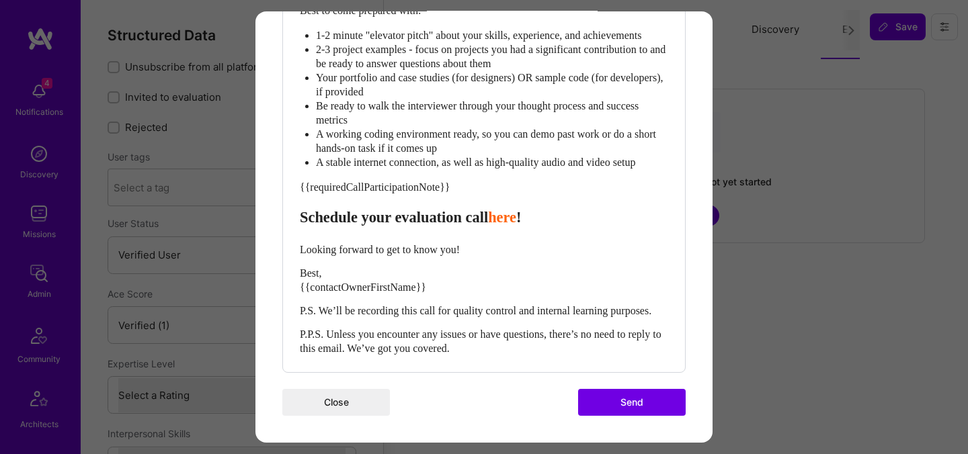
click at [428, 209] on span "Schedule your evaluation call" at bounding box center [394, 217] width 188 height 17
select select "header-three"
click at [331, 273] on span "Best, {{contactOwnerFirstName}}" at bounding box center [363, 281] width 126 height 26
select select "unstyled"
click at [331, 273] on span "Best, {{contactOwnerFirstName}}" at bounding box center [363, 281] width 126 height 26
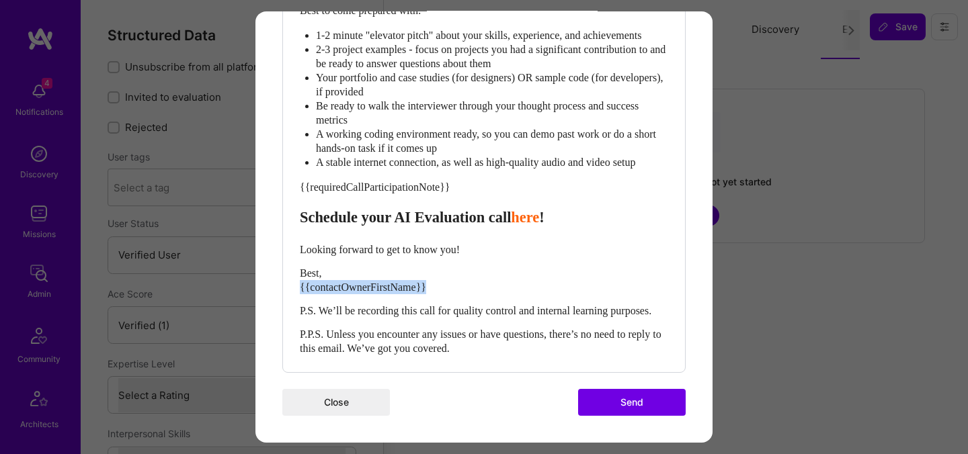
click at [331, 273] on span "Best, {{contactOwnerFirstName}}" at bounding box center [363, 281] width 126 height 26
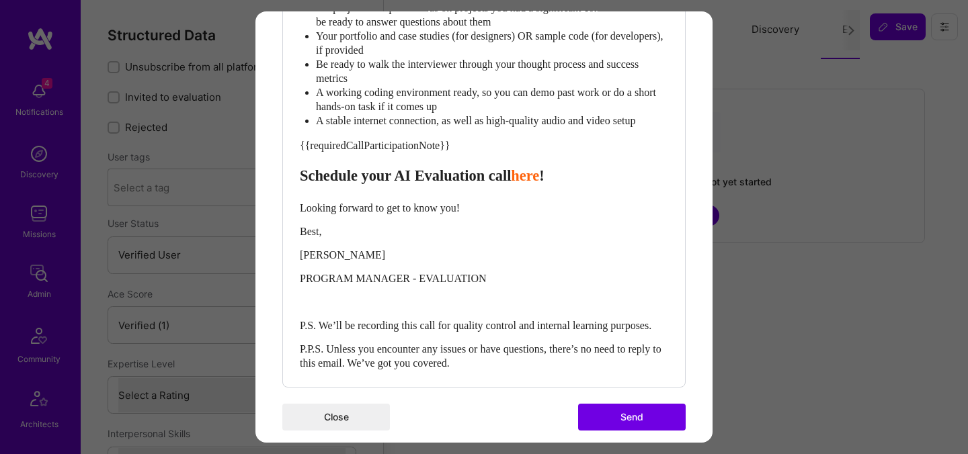
scroll to position [758, 0]
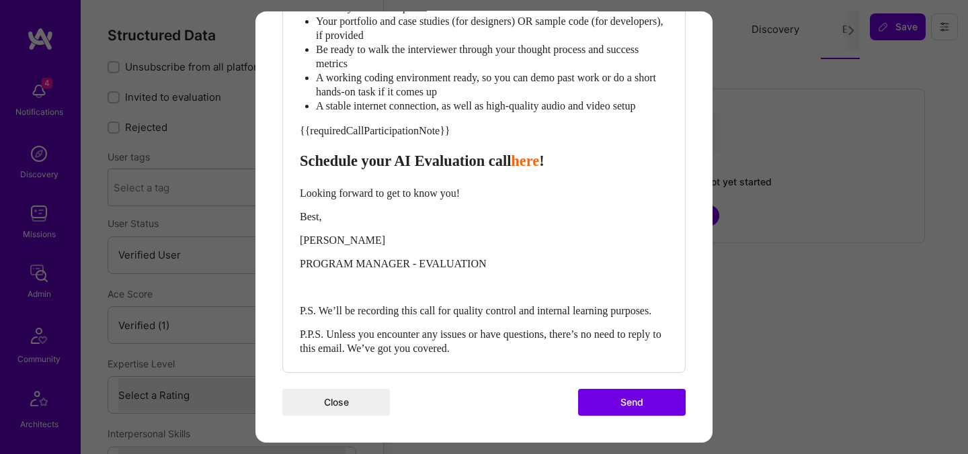
click at [632, 407] on button "Send" at bounding box center [632, 402] width 108 height 27
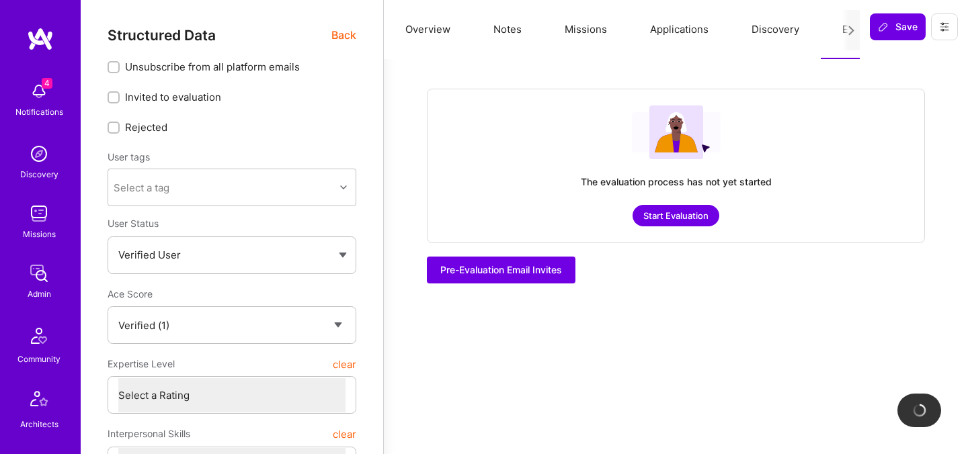
checkbox input "true"
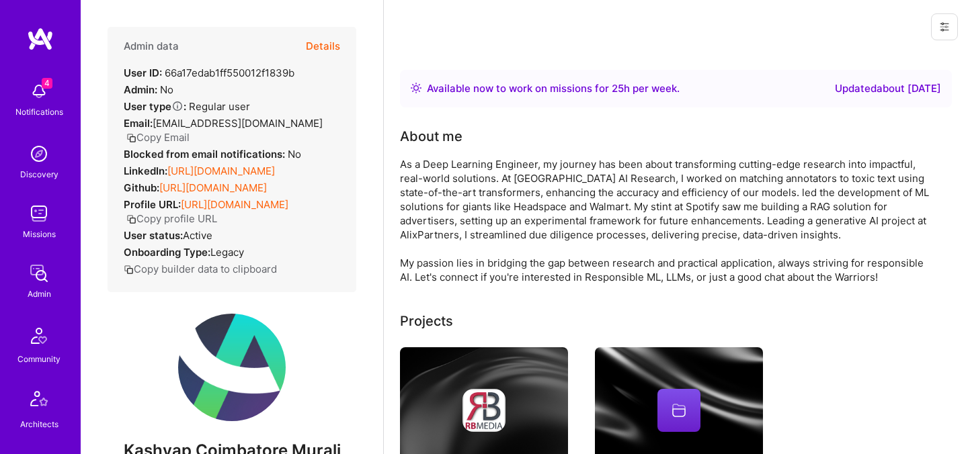
click at [333, 44] on button "Details" at bounding box center [323, 46] width 34 height 39
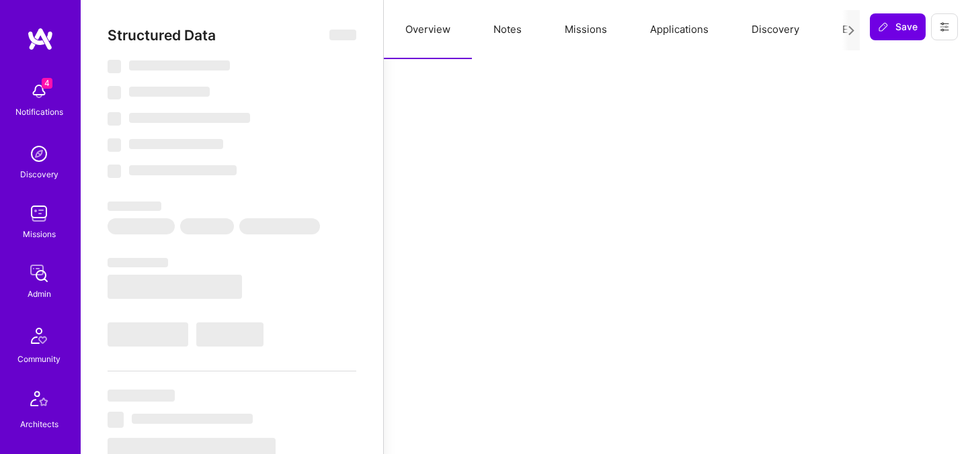
select select "Right Now"
select select "Verified"
select select "US"
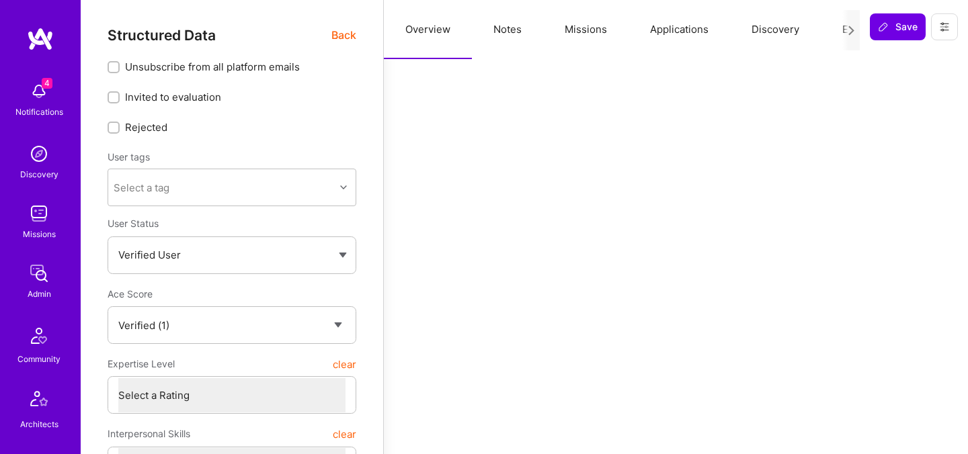
click at [837, 29] on button "Evaluation" at bounding box center [867, 29] width 92 height 59
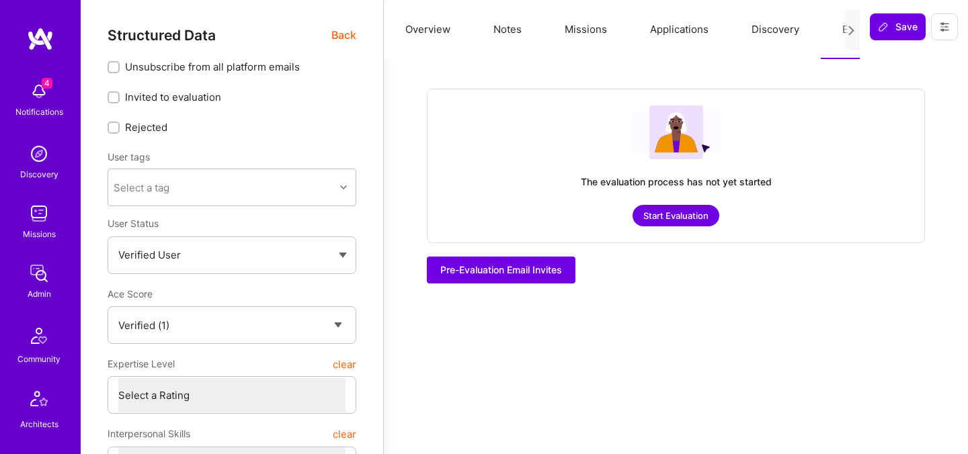
click at [686, 220] on button "Start Evaluation" at bounding box center [676, 216] width 87 height 22
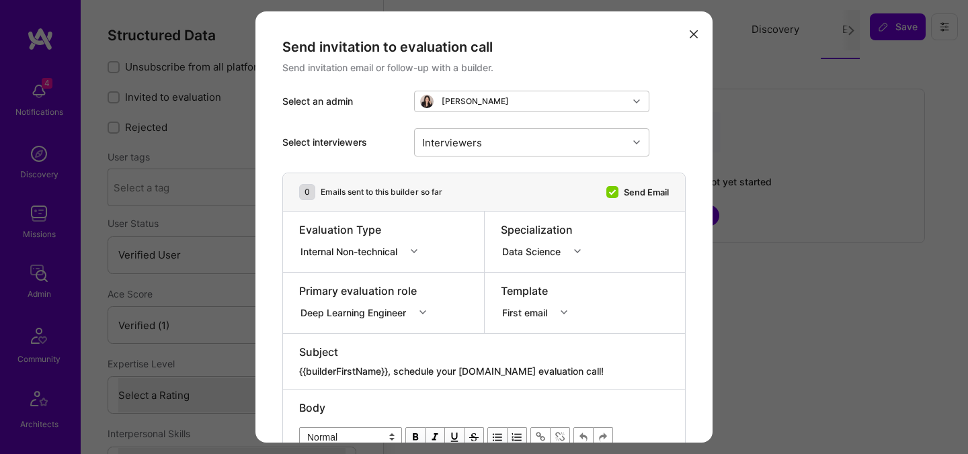
click at [359, 233] on div "Evaluation Type" at bounding box center [362, 230] width 127 height 15
click at [356, 251] on div "Internal Non-technical" at bounding box center [351, 251] width 102 height 14
click at [354, 282] on div "Selection Team" at bounding box center [362, 276] width 127 height 25
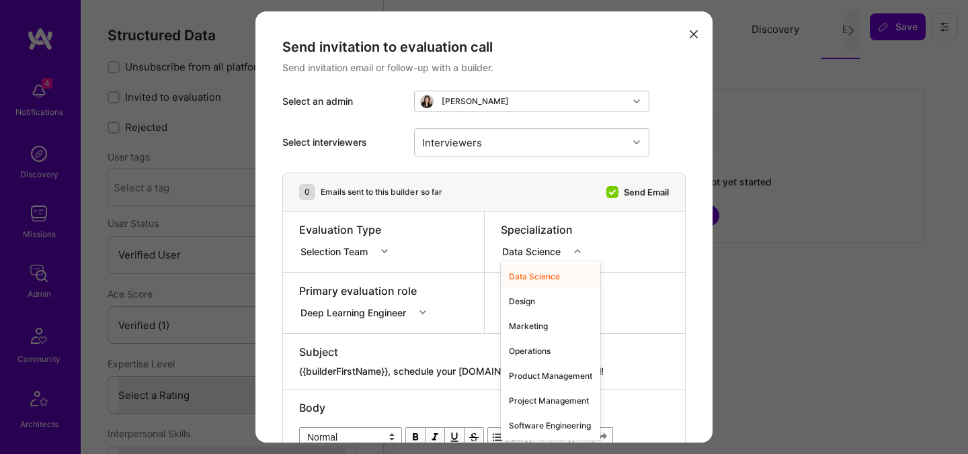
click at [536, 243] on div "Data Science" at bounding box center [535, 251] width 68 height 17
click at [530, 422] on div "Software Engineering" at bounding box center [550, 425] width 99 height 25
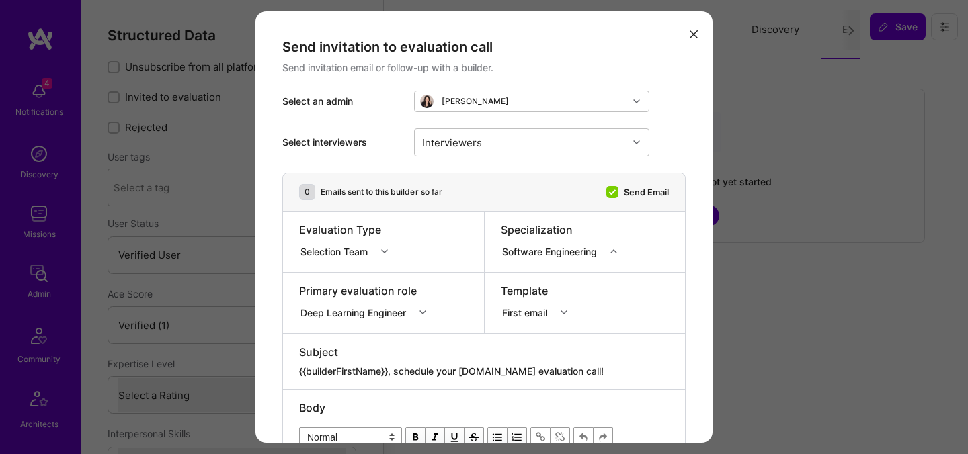
click at [403, 311] on div "Deep Learning Engineer" at bounding box center [367, 310] width 136 height 13
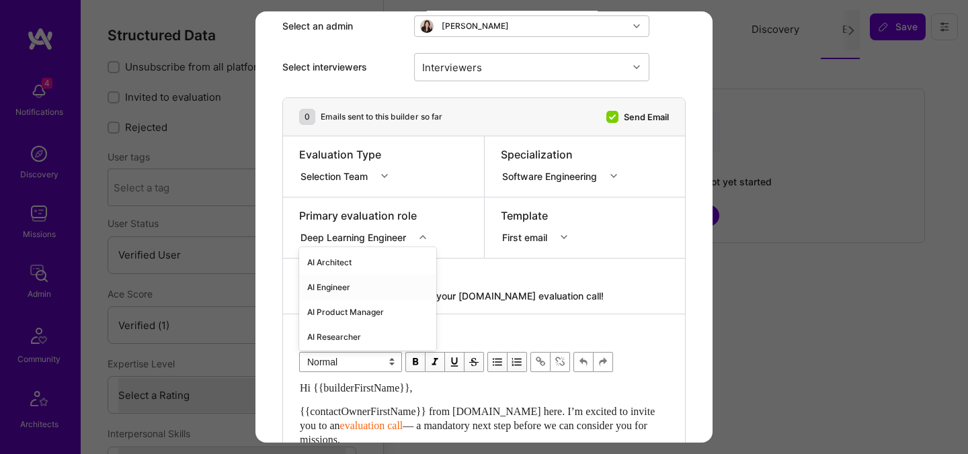
scroll to position [75, 0]
click at [380, 252] on div "AI Architect" at bounding box center [367, 262] width 137 height 25
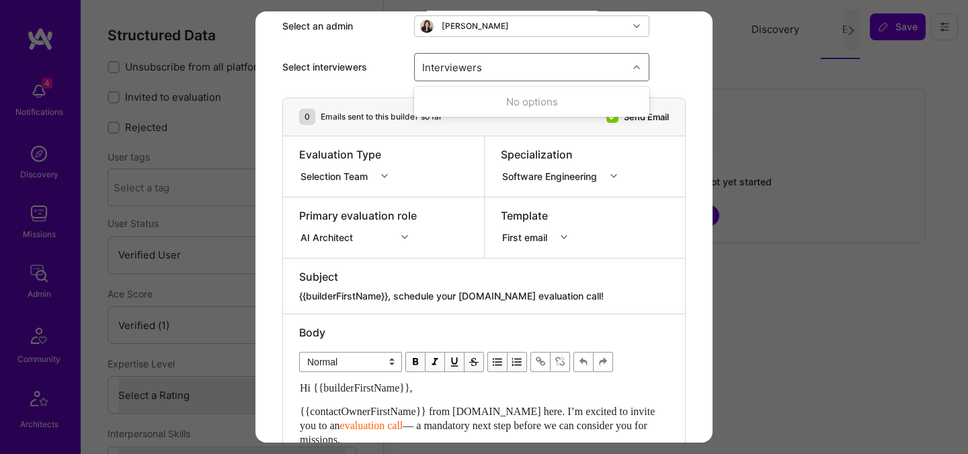
click at [463, 73] on div "Interviewers" at bounding box center [452, 66] width 67 height 19
type input "ped"
checkbox input "true"
type input "most"
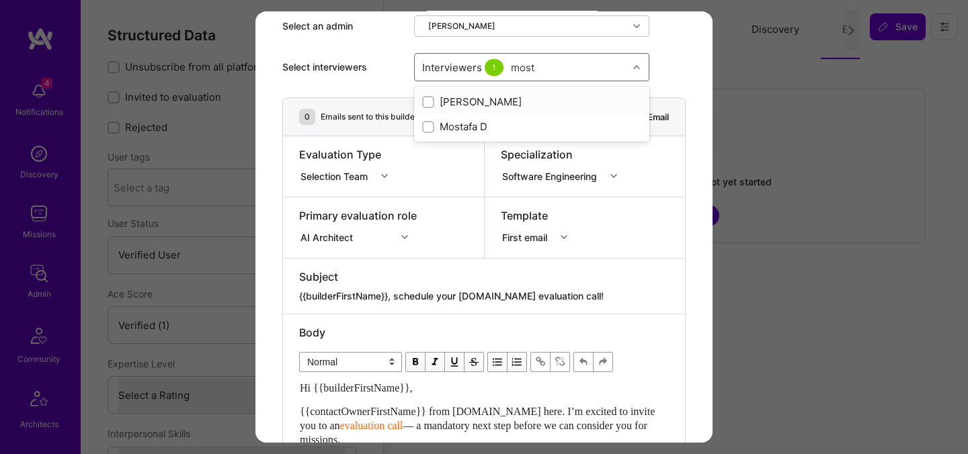
checkbox input "true"
type input "[PERSON_NAME]"
drag, startPoint x: 473, startPoint y: 105, endPoint x: 466, endPoint y: 153, distance: 48.3
click at [466, 153] on div "Luís Teófilo Luis Montoya Luis Teofilo" at bounding box center [531, 127] width 235 height 80
click at [466, 153] on div "[PERSON_NAME]" at bounding box center [531, 152] width 219 height 14
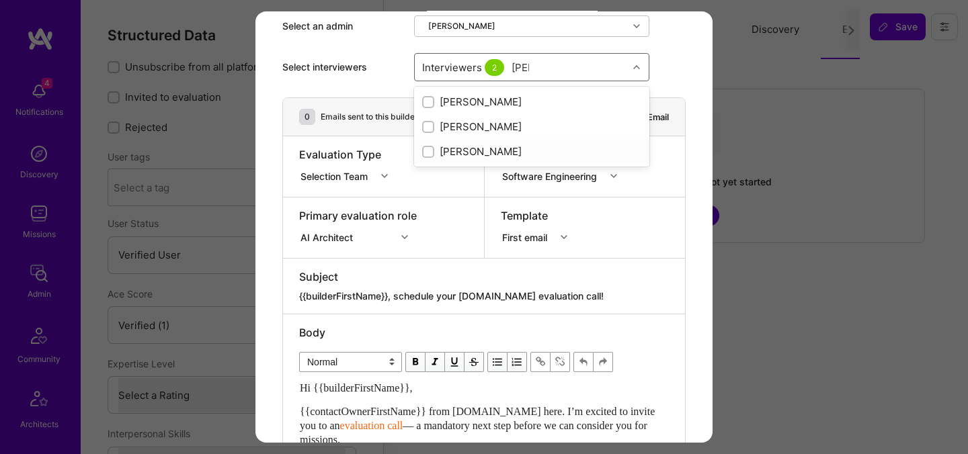
checkbox input "true"
click at [668, 69] on div "Select interviewers option Luis Teofilo, selected. option Luís Teófilo focused,…" at bounding box center [483, 67] width 403 height 61
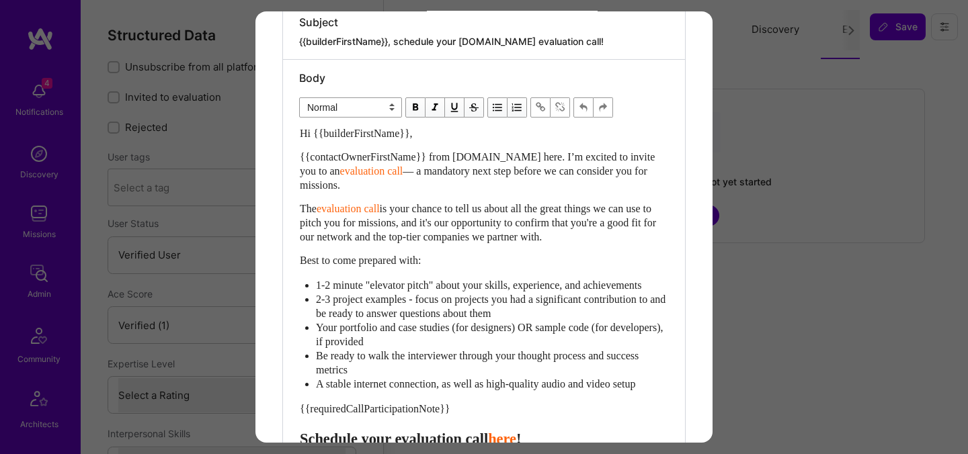
scroll to position [397, 0]
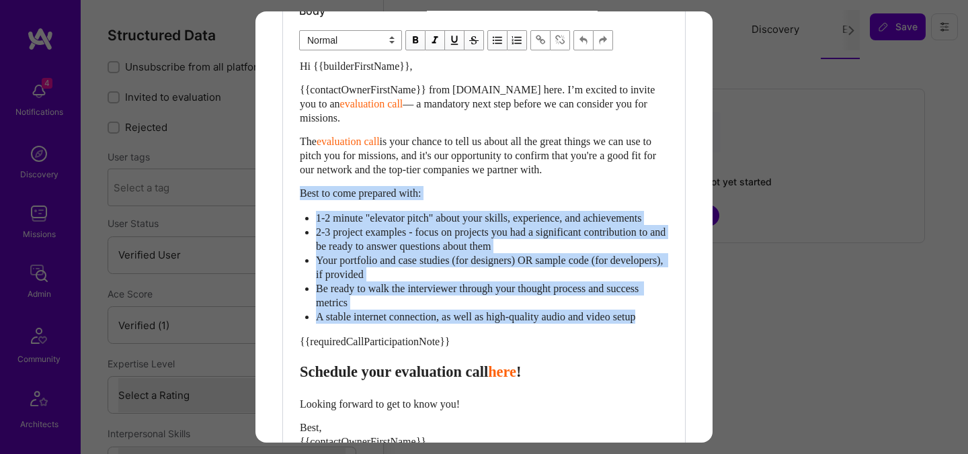
drag, startPoint x: 667, startPoint y: 332, endPoint x: 294, endPoint y: 194, distance: 397.7
click at [294, 194] on div "Body Normal Heading Large Heading Medium Heading Small Normal Hi {{builderFirst…" at bounding box center [484, 260] width 402 height 534
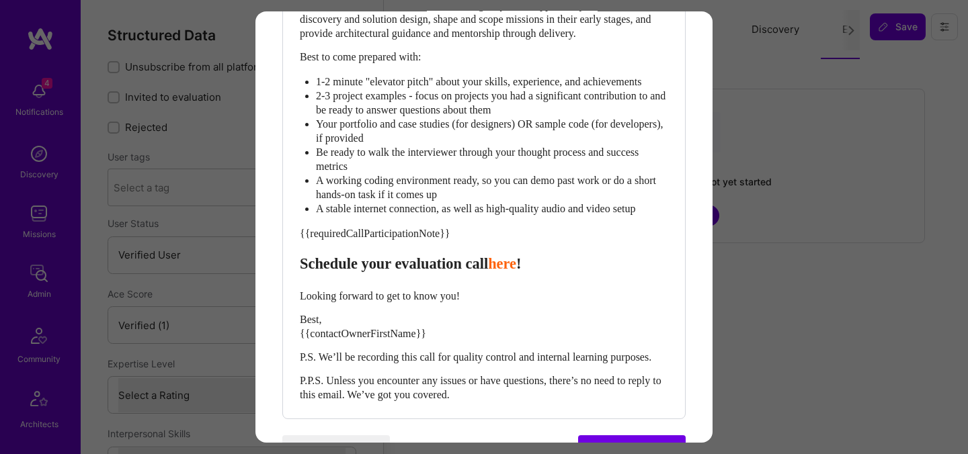
scroll to position [702, 0]
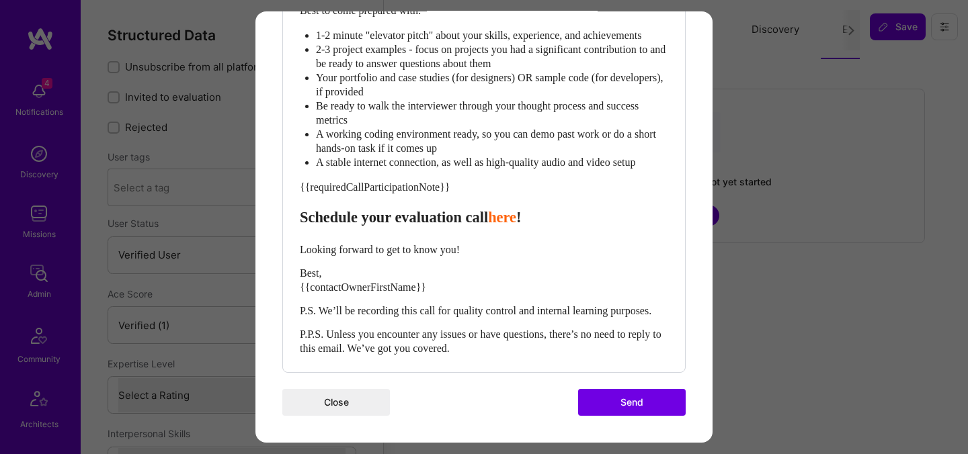
click at [380, 266] on div "Best, {{contactOwnerFirstName}}" at bounding box center [484, 280] width 368 height 28
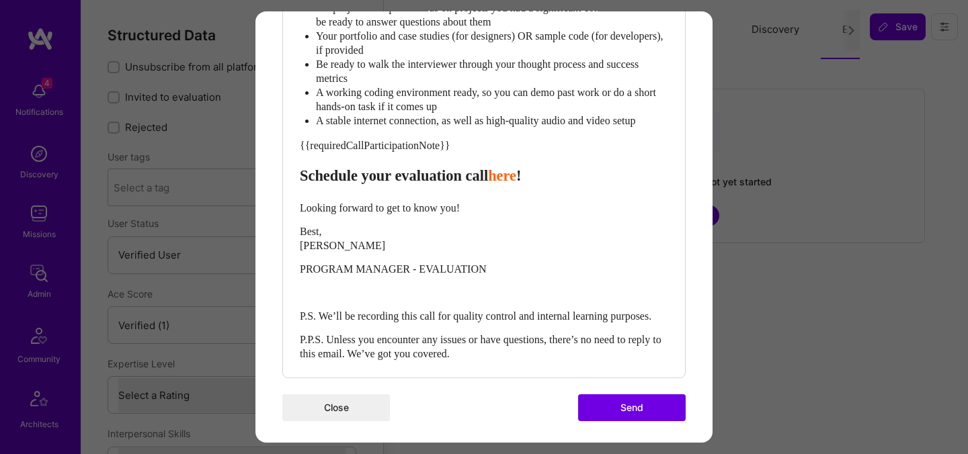
click at [336, 253] on div "Best, ADI SOFER" at bounding box center [484, 239] width 368 height 28
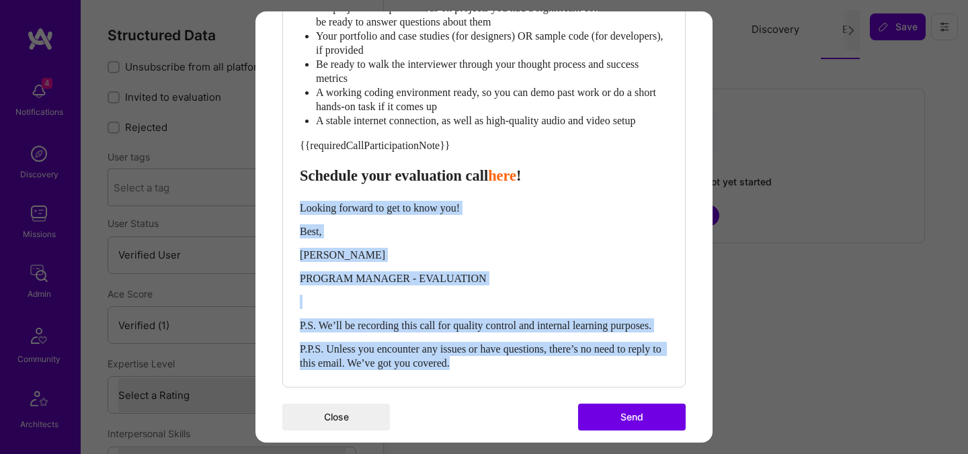
drag, startPoint x: 516, startPoint y: 403, endPoint x: 299, endPoint y: 241, distance: 270.8
click at [300, 241] on div "Hi {{builderFirstName}}, {{contactOwnerFirstName}} from [DOMAIN_NAME] here. I’m…" at bounding box center [484, 63] width 368 height 616
copy div "Looking forward to get to know you! Best, ADI SOFER PROGRAM MANAGER - EVALUATIO…"
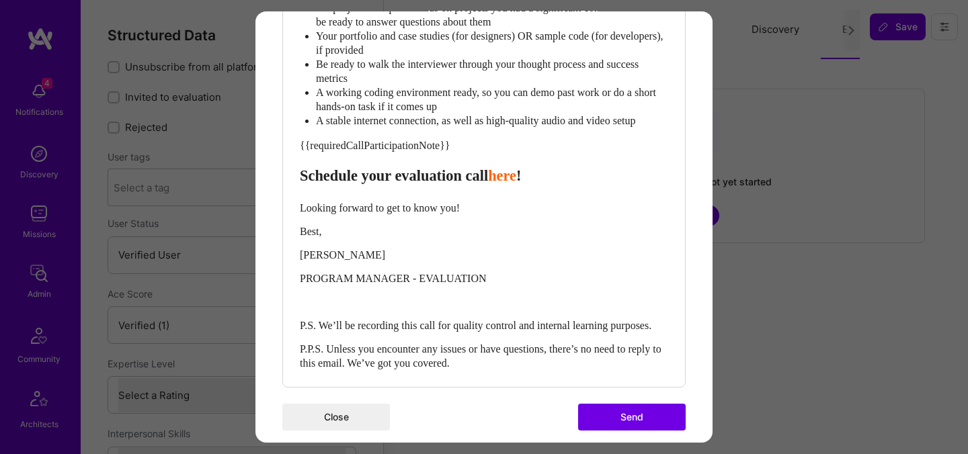
click at [424, 184] on span "Schedule your evaluation call" at bounding box center [394, 175] width 188 height 17
select select "header-three"
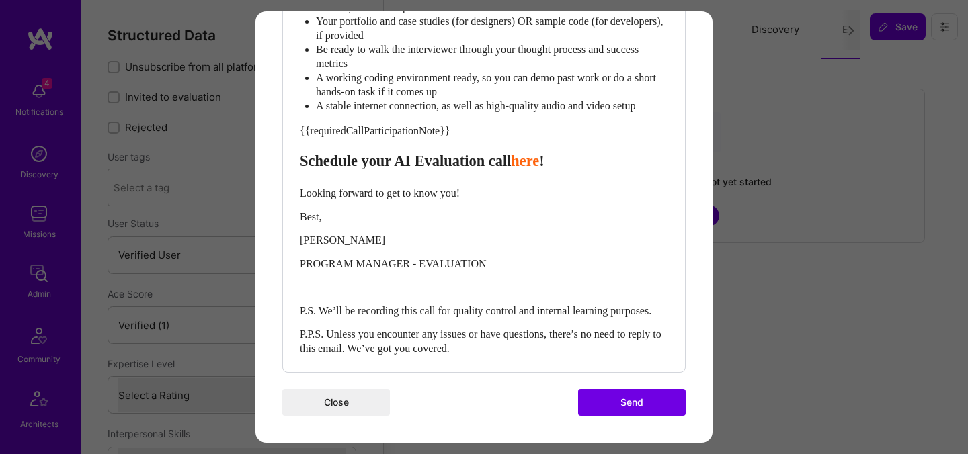
click at [635, 409] on button "Send" at bounding box center [632, 402] width 108 height 27
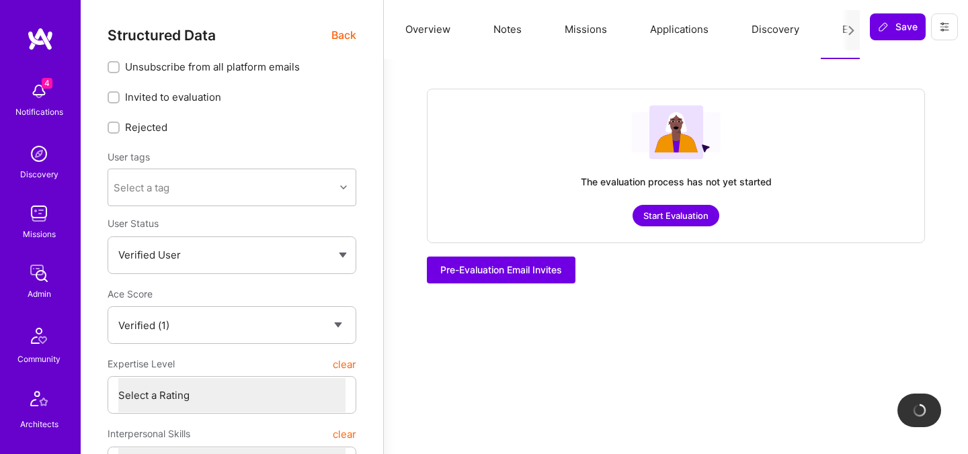
checkbox input "true"
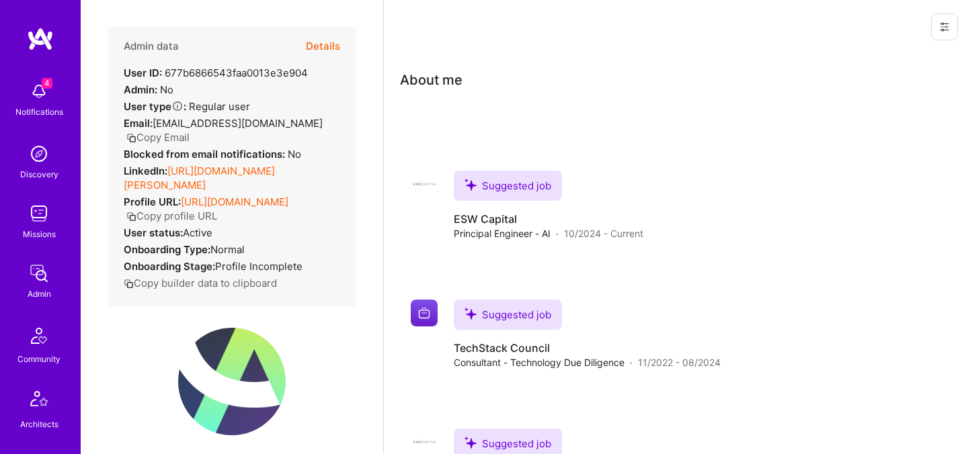
click at [321, 46] on button "Details" at bounding box center [323, 46] width 34 height 39
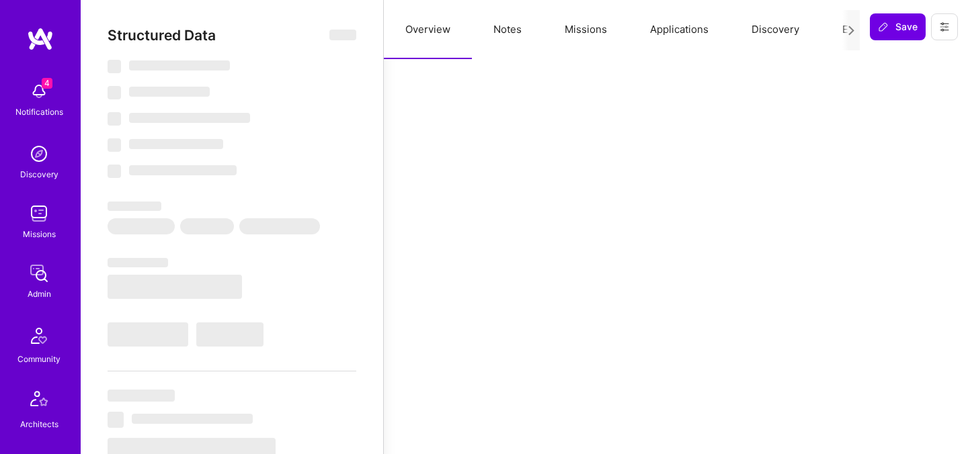
select select "US"
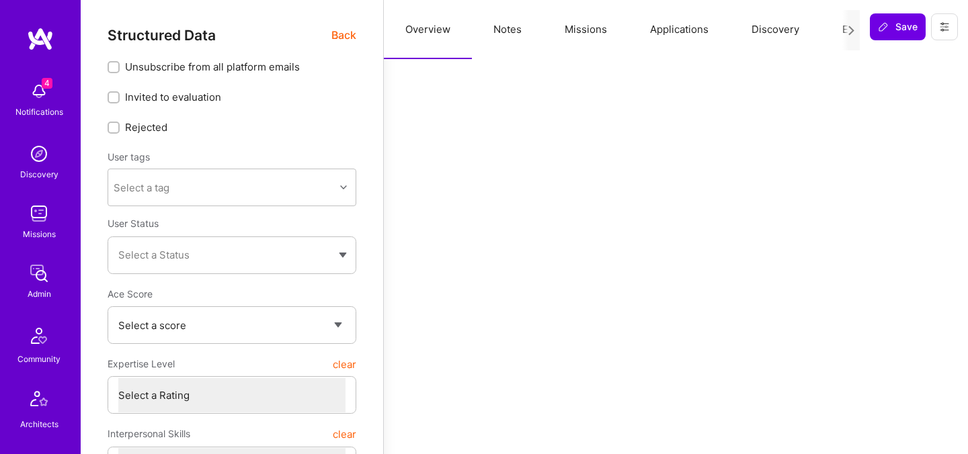
click at [834, 30] on button "Evaluation" at bounding box center [867, 29] width 92 height 59
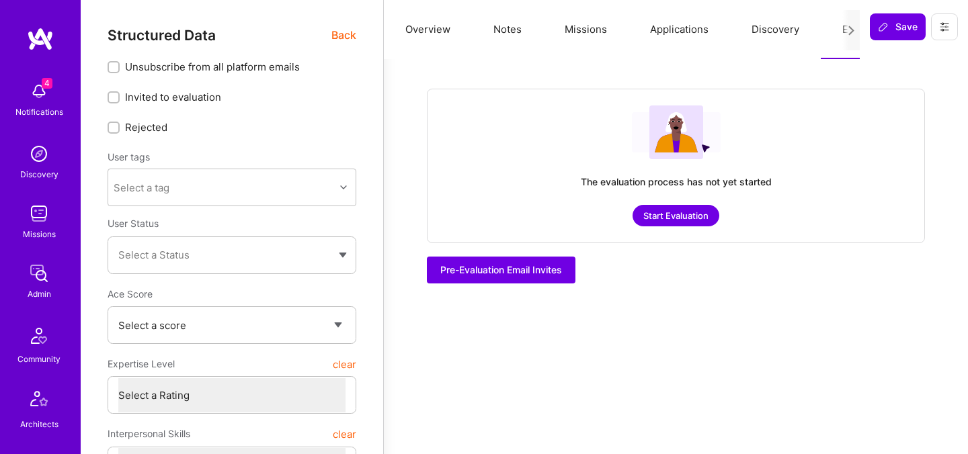
click at [685, 225] on button "Start Evaluation" at bounding box center [676, 216] width 87 height 22
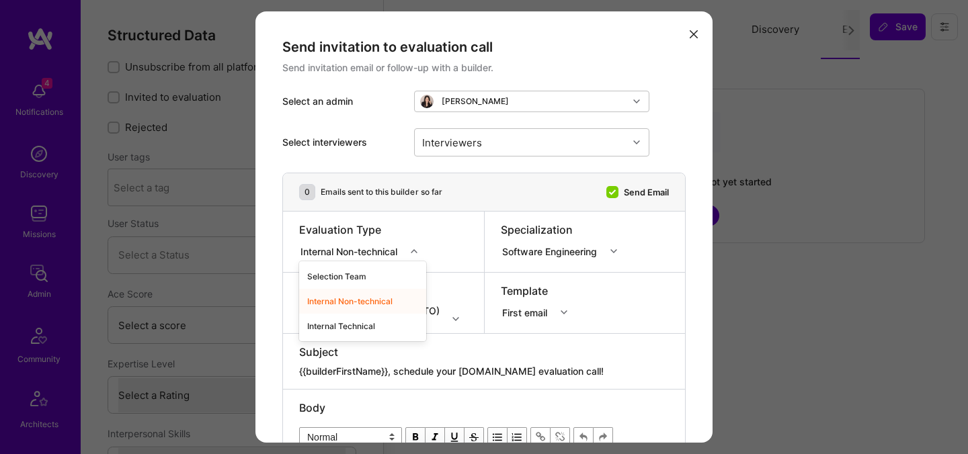
click at [370, 252] on div "Internal Non-technical" at bounding box center [351, 251] width 102 height 14
click at [351, 324] on div "Internal Technical" at bounding box center [362, 326] width 127 height 25
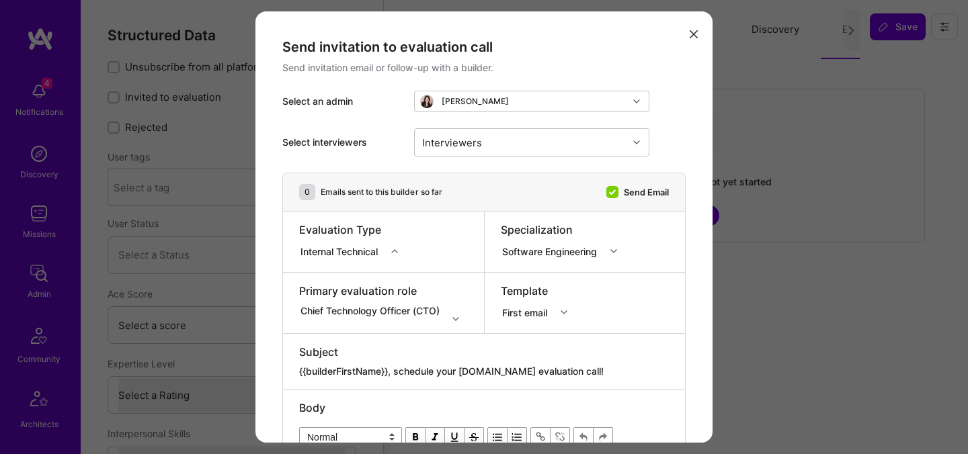
click at [353, 314] on div "Chief Technology Officer (CTO)" at bounding box center [383, 310] width 169 height 13
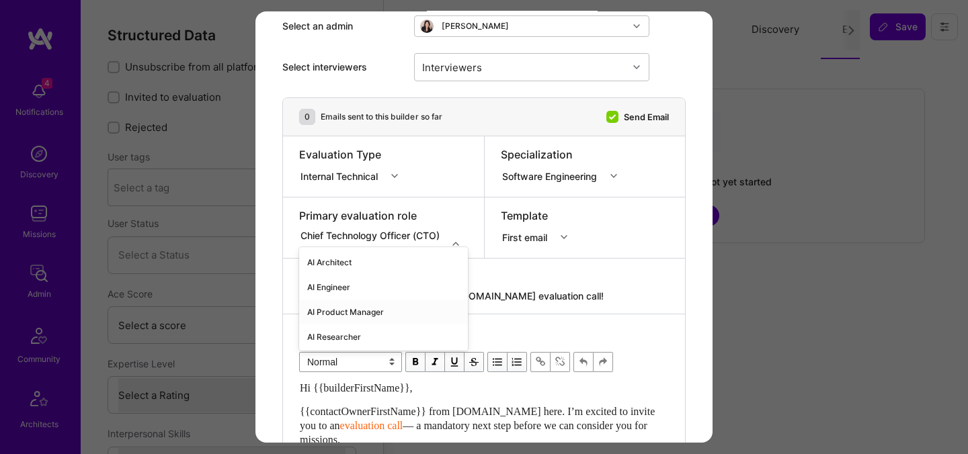
scroll to position [75, 0]
click at [348, 262] on div "AI Architect" at bounding box center [383, 262] width 169 height 25
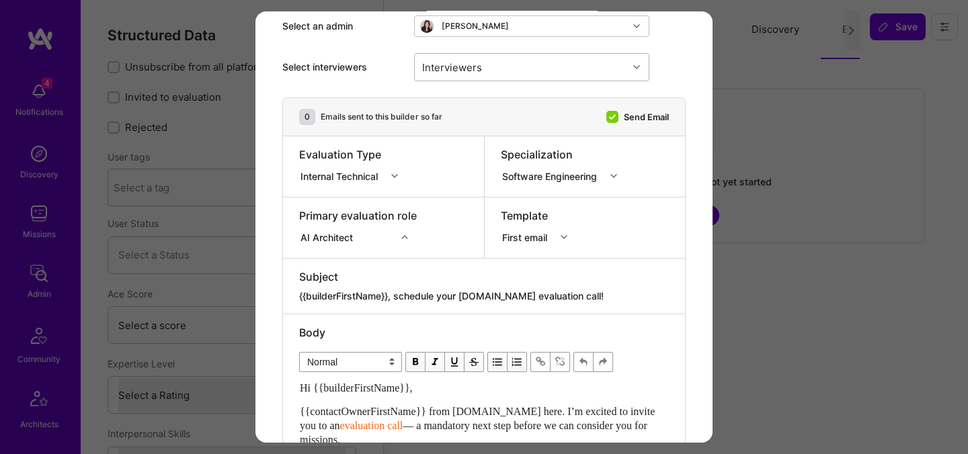
click at [534, 72] on div "Interviewers" at bounding box center [521, 67] width 213 height 27
type input "pedr"
checkbox input "true"
type input "most"
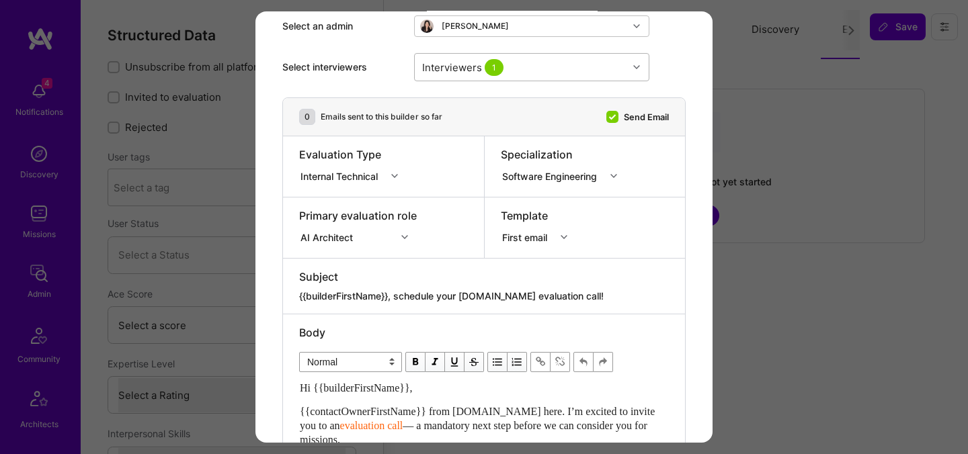
click at [519, 61] on div "Interviewers 1" at bounding box center [521, 67] width 213 height 27
type input "most"
checkbox input "true"
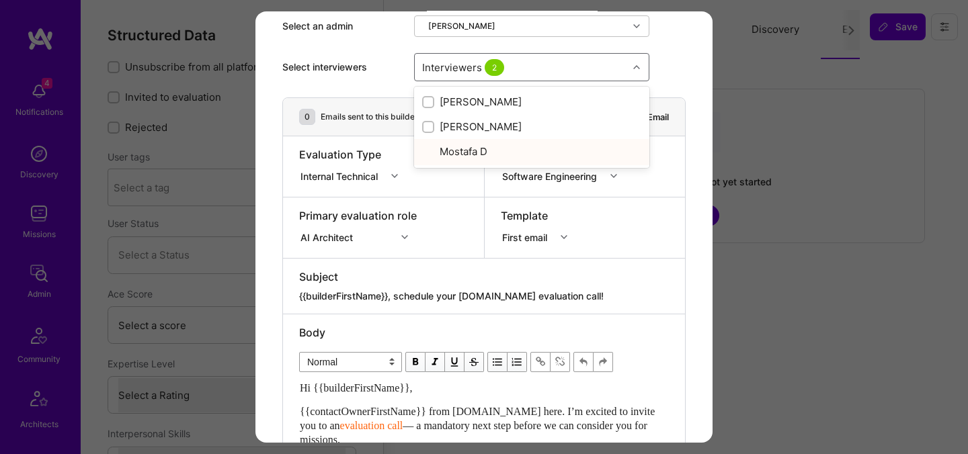
checkbox input "true"
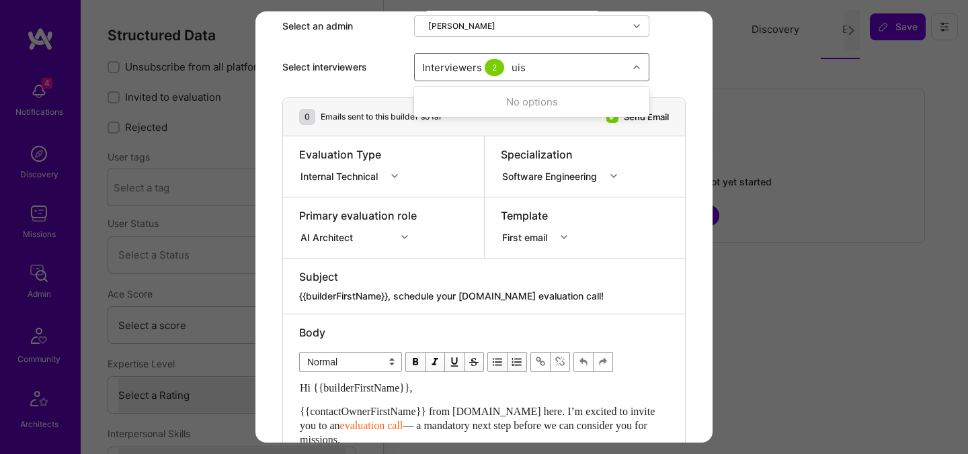
type input "luis"
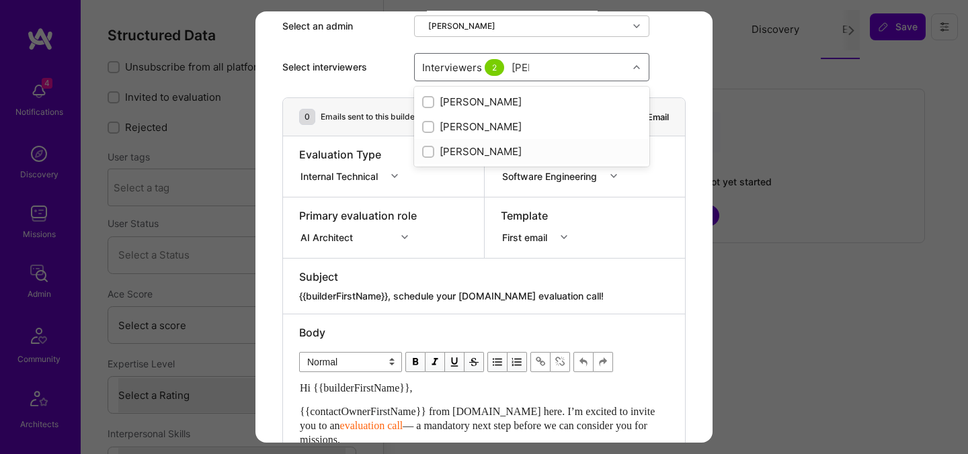
checkbox input "true"
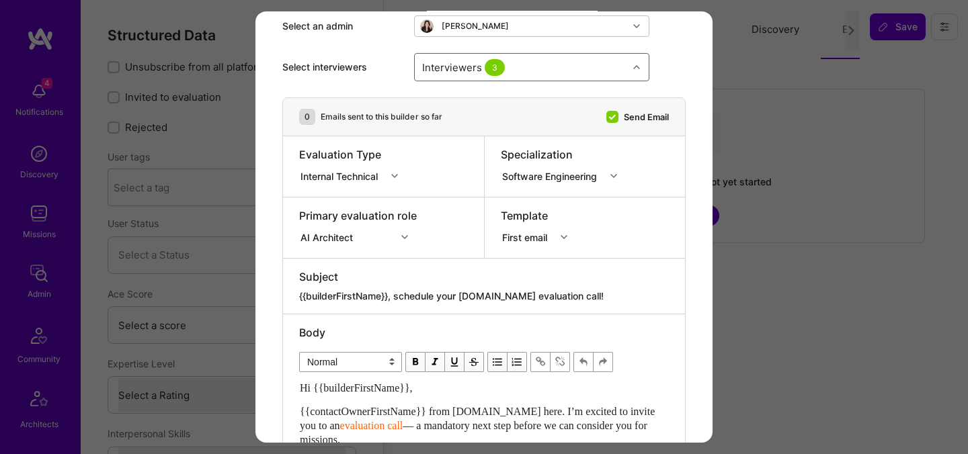
click at [355, 174] on div "Internal Technical" at bounding box center [341, 176] width 83 height 14
click at [364, 227] on div "Internal Non-technical" at bounding box center [353, 226] width 108 height 25
click at [377, 178] on div "Internal Non-technical" at bounding box center [351, 176] width 102 height 14
click at [372, 203] on div "Selection Team" at bounding box center [362, 201] width 127 height 25
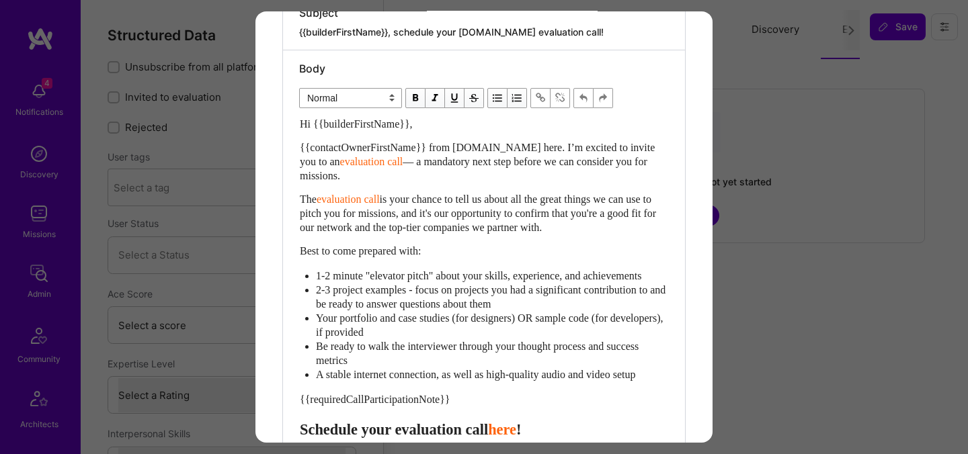
scroll to position [364, 0]
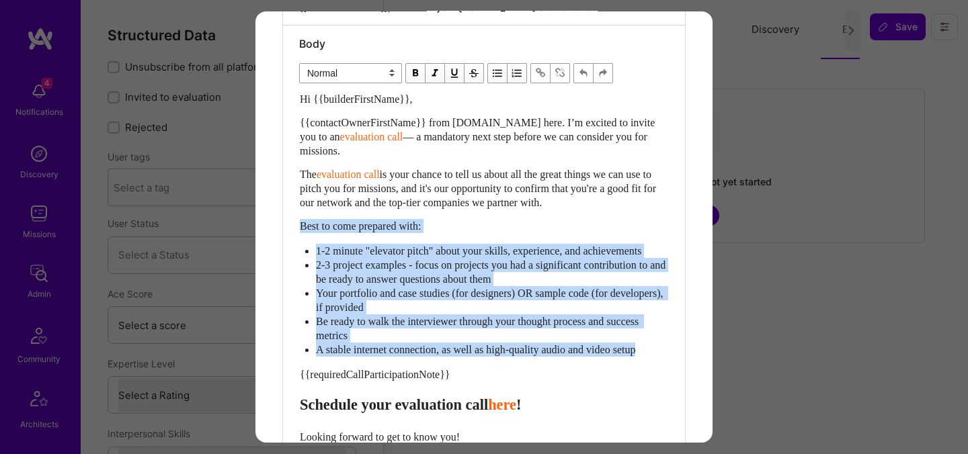
drag, startPoint x: 666, startPoint y: 364, endPoint x: 301, endPoint y: 231, distance: 387.9
click at [301, 231] on div "Hi {{builderFirstName}}, {{contactOwnerFirstName}} from [DOMAIN_NAME] here. I’m…" at bounding box center [484, 317] width 368 height 451
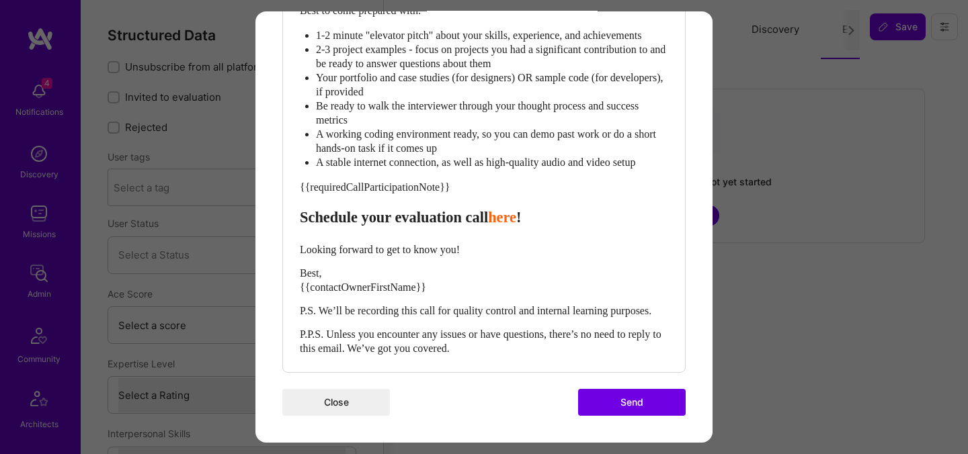
scroll to position [702, 0]
click at [421, 209] on span "Schedule your evaluation call" at bounding box center [394, 217] width 188 height 17
select select "header-three"
click at [370, 268] on span "Best, {{contactOwnerFirstName}}" at bounding box center [363, 281] width 126 height 26
select select "unstyled"
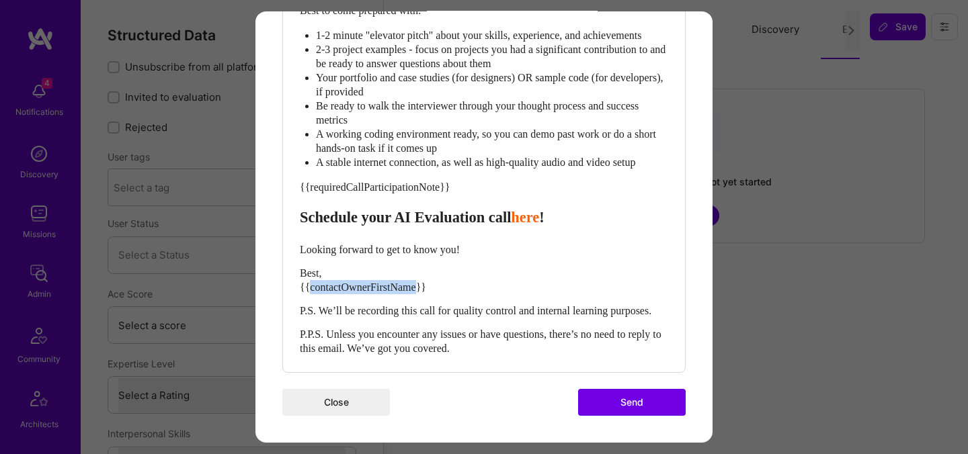
click at [370, 268] on span "Best, {{contactOwnerFirstName}}" at bounding box center [363, 281] width 126 height 26
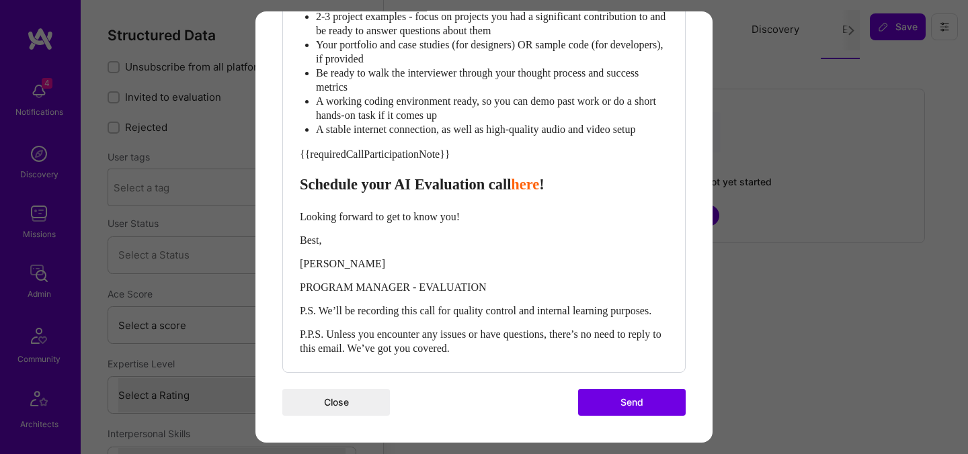
click at [581, 416] on button "Send" at bounding box center [632, 402] width 108 height 27
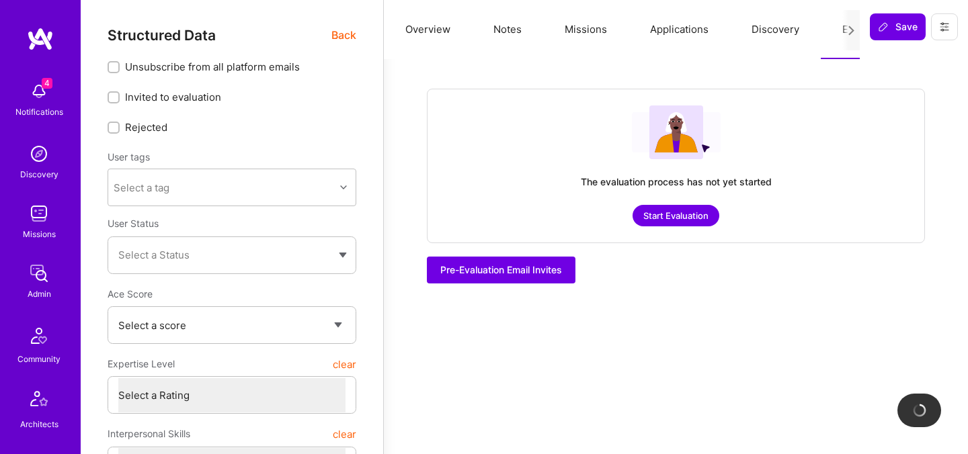
checkbox input "true"
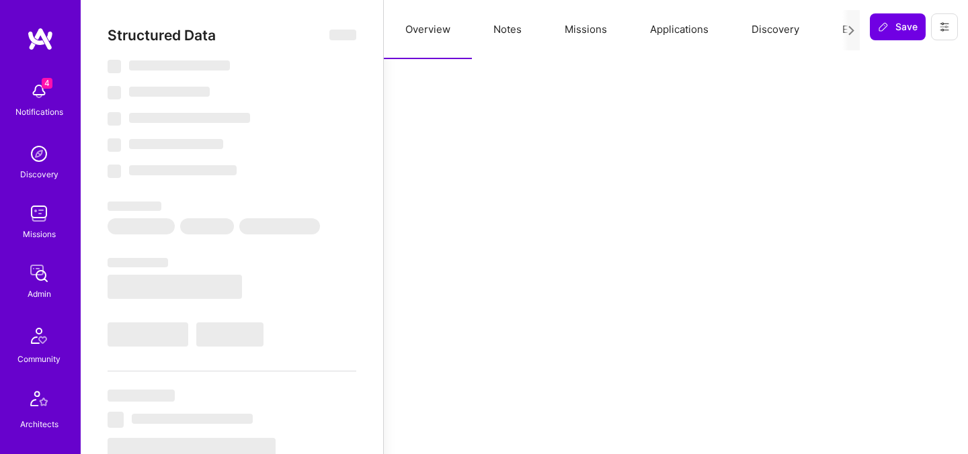
select select "Right Now"
select select "Exceptional"
select select "CA"
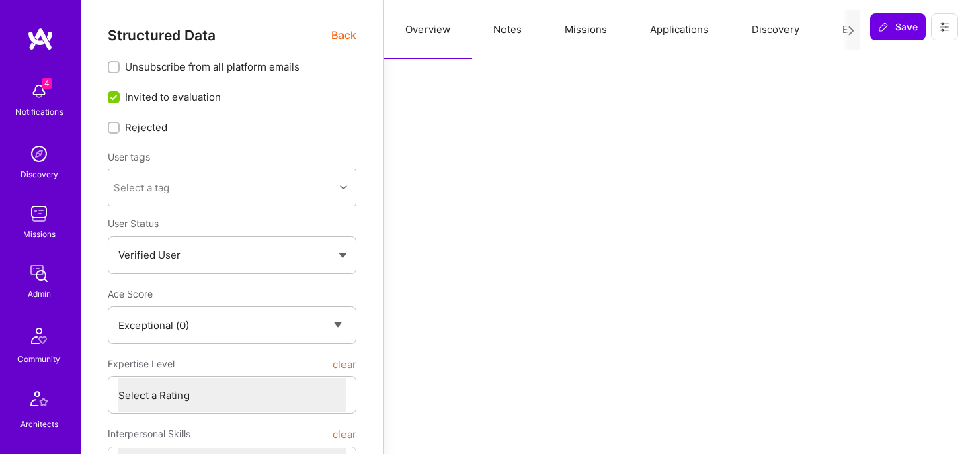
click at [838, 33] on button "Evaluation" at bounding box center [867, 29] width 92 height 59
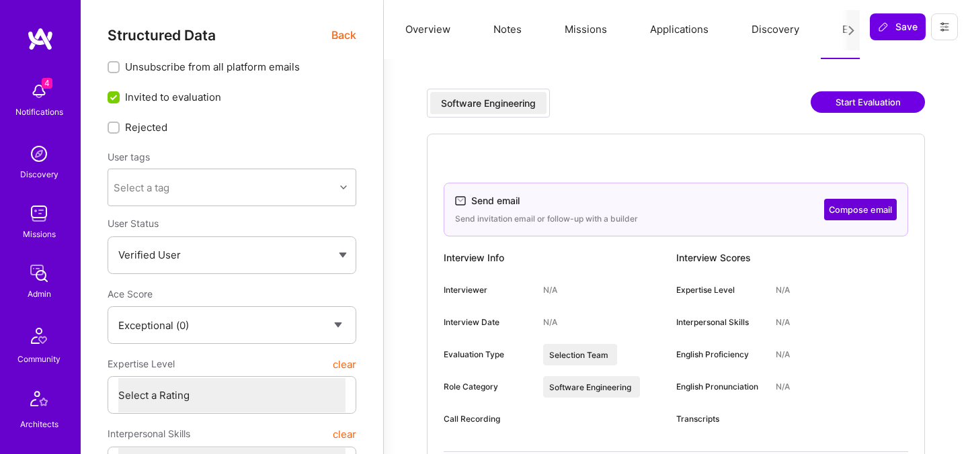
click at [882, 108] on button "Start Evaluation" at bounding box center [868, 102] width 114 height 22
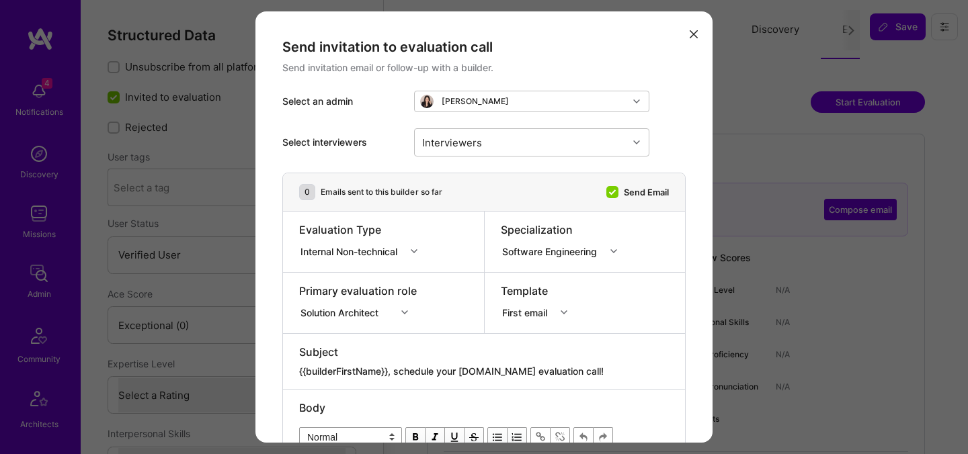
click at [694, 31] on icon "modal" at bounding box center [694, 34] width 8 height 8
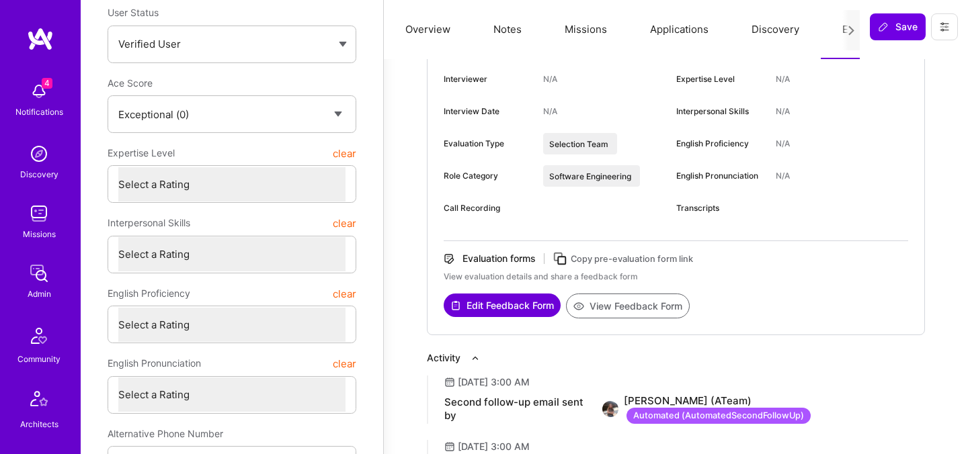
scroll to position [101, 0]
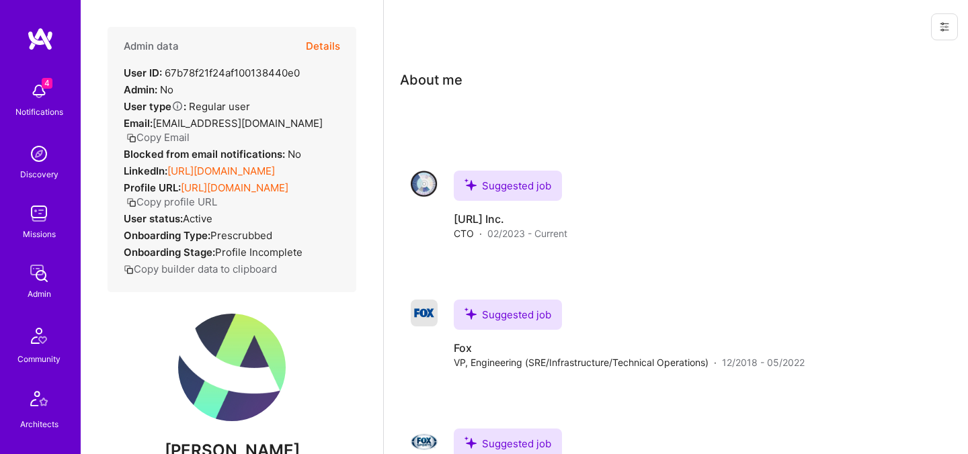
click at [342, 44] on div "Admin data Details User ID: 67b78f21f24af100138440e0 Admin: No User type Regula…" at bounding box center [232, 160] width 249 height 266
click at [331, 46] on button "Details" at bounding box center [323, 46] width 34 height 39
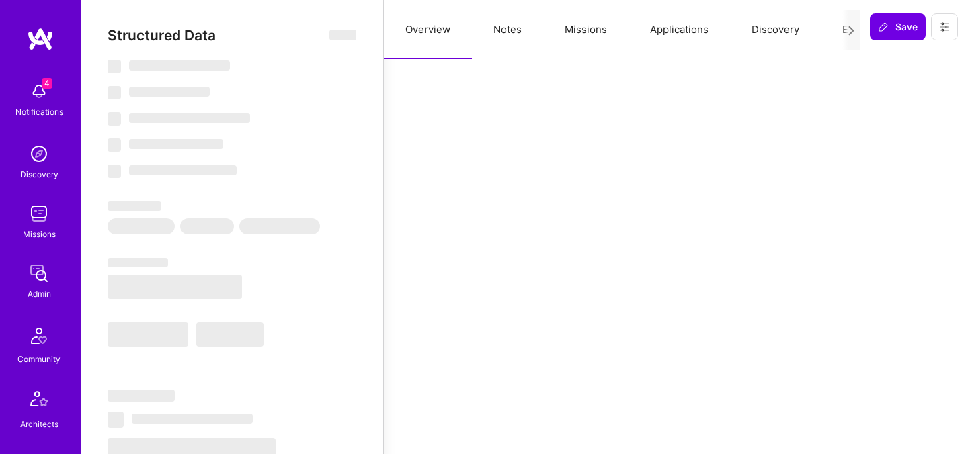
select select "Exceptional"
select select "US"
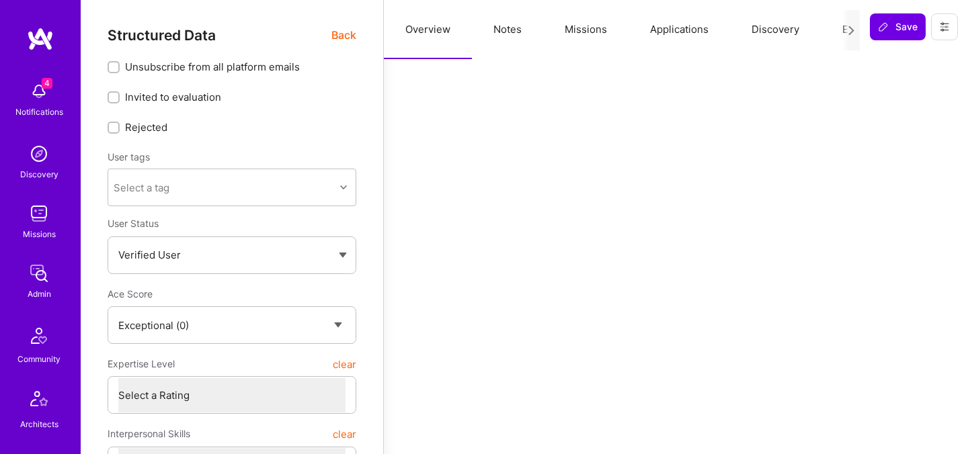
click at [830, 34] on button "Evaluation" at bounding box center [867, 29] width 92 height 59
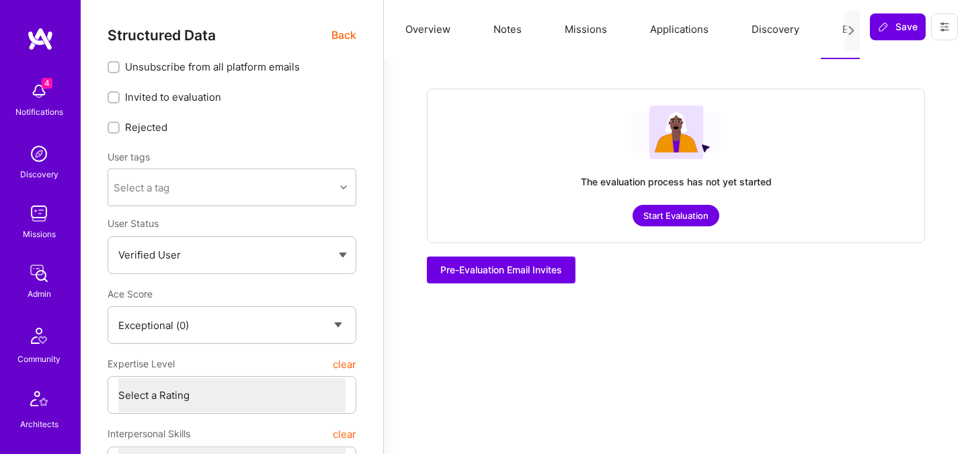
click at [670, 214] on button "Start Evaluation" at bounding box center [676, 216] width 87 height 22
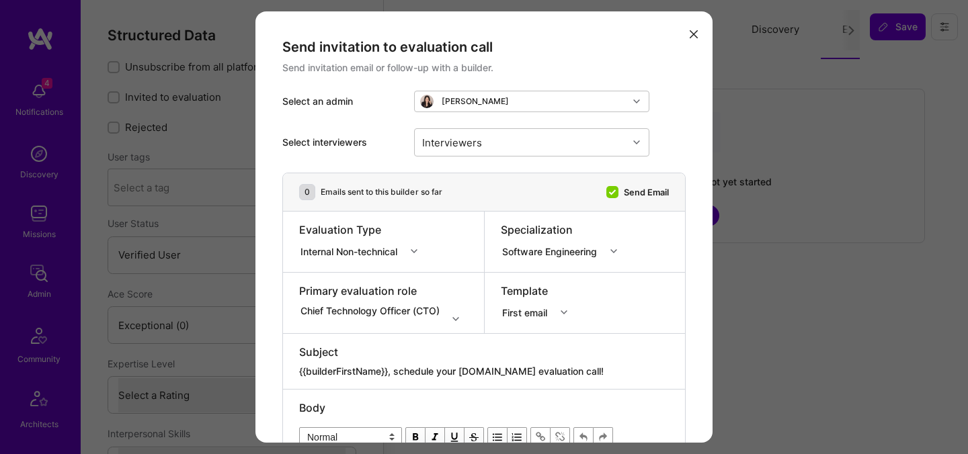
click at [364, 261] on div "Evaluation Type Internal Non-technical" at bounding box center [383, 242] width 201 height 61
click at [364, 255] on div "Internal Non-technical" at bounding box center [351, 251] width 102 height 14
click at [358, 327] on div "Internal Technical" at bounding box center [362, 326] width 127 height 25
click at [364, 313] on div "Chief Technology Officer (CTO)" at bounding box center [383, 310] width 169 height 13
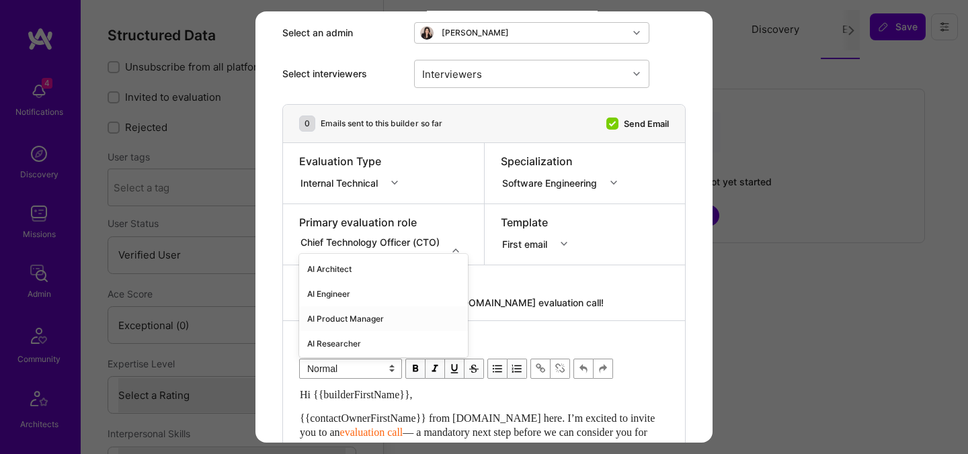
scroll to position [75, 0]
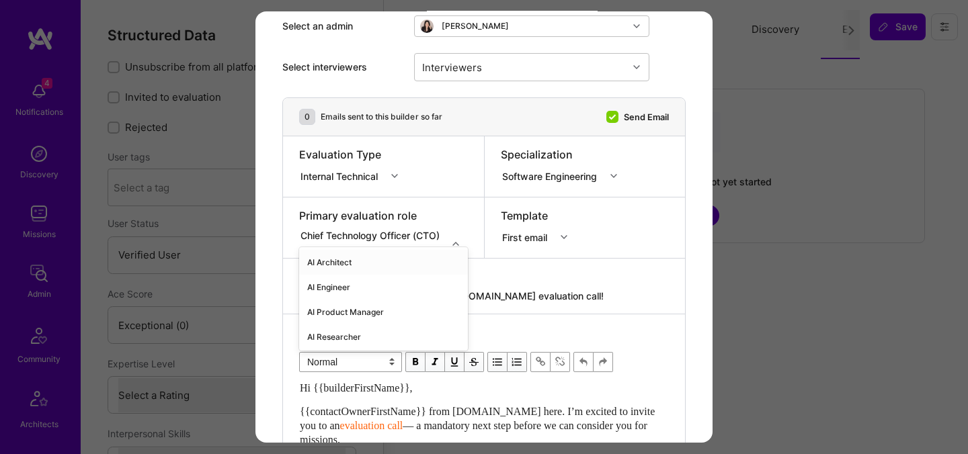
click at [349, 257] on div "AI Architect" at bounding box center [383, 262] width 169 height 25
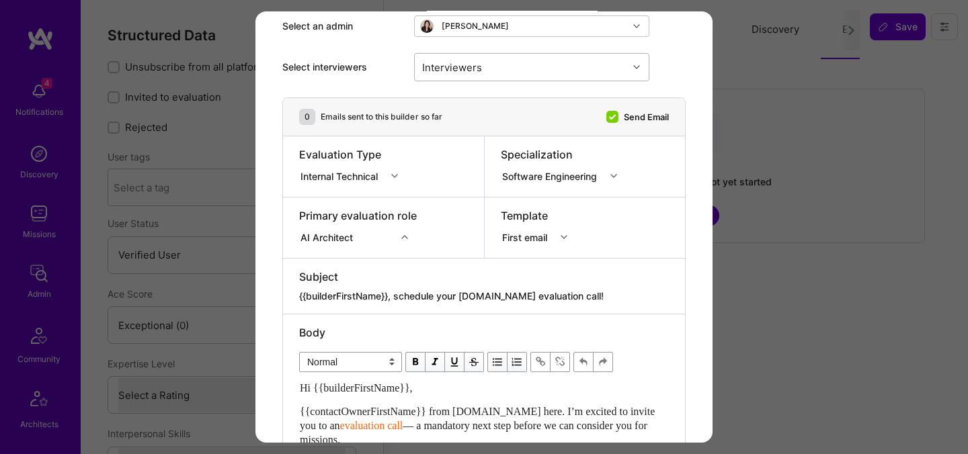
click at [488, 70] on div "Interviewers" at bounding box center [521, 67] width 213 height 27
type input "[PERSON_NAME]"
checkbox input "true"
type input "most"
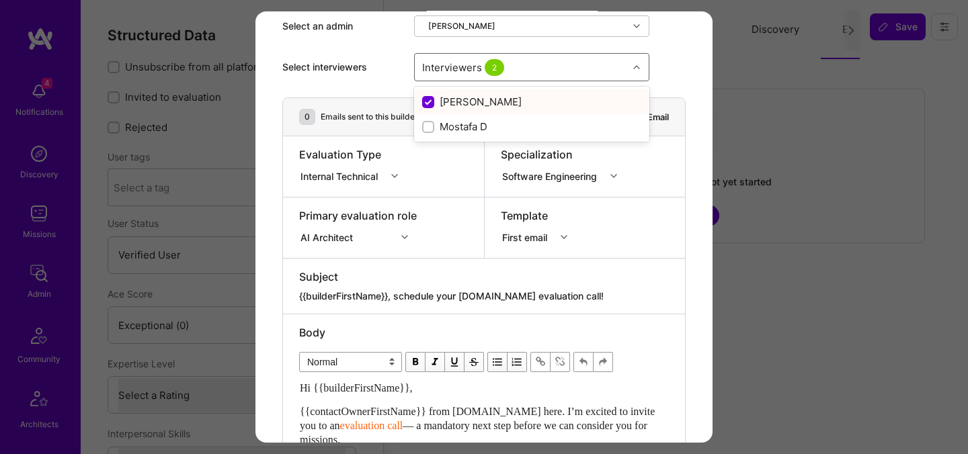
checkbox input "false"
checkbox input "true"
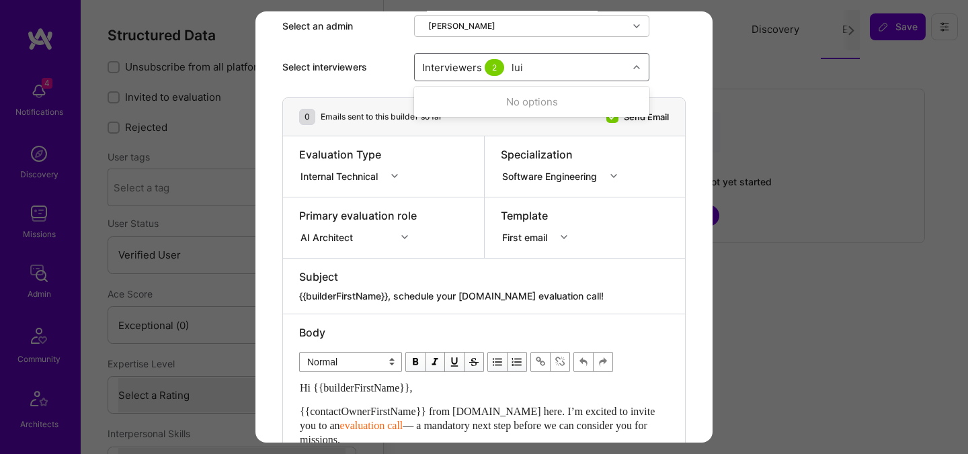
type input "[PERSON_NAME]"
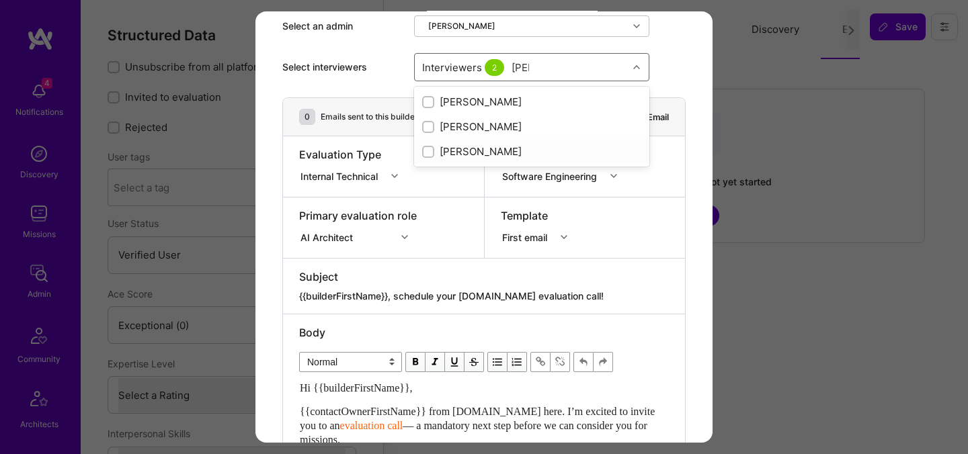
checkbox input "true"
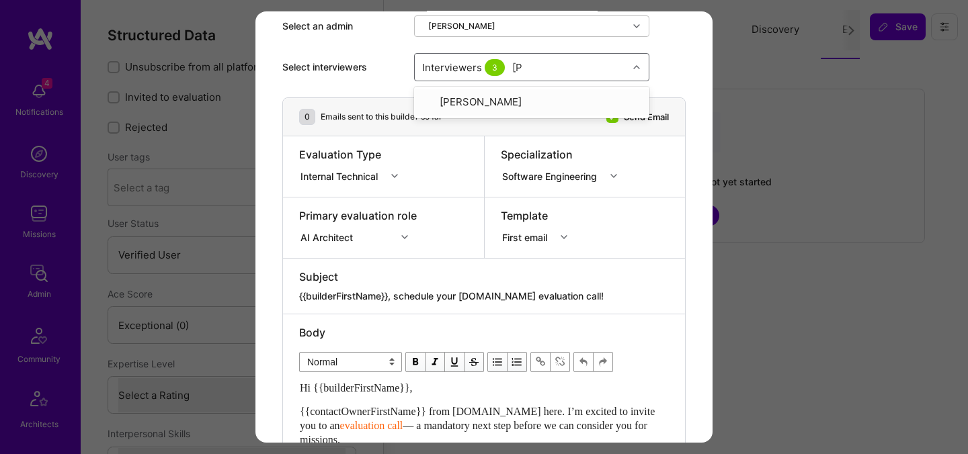
type input "tomi"
checkbox input "true"
click at [442, 134] on div "0 Emails sent to this builder so far Send Email" at bounding box center [484, 117] width 402 height 38
click at [476, 293] on textarea "{{builderFirstName}}, schedule your [DOMAIN_NAME] evaluation call!" at bounding box center [484, 296] width 370 height 13
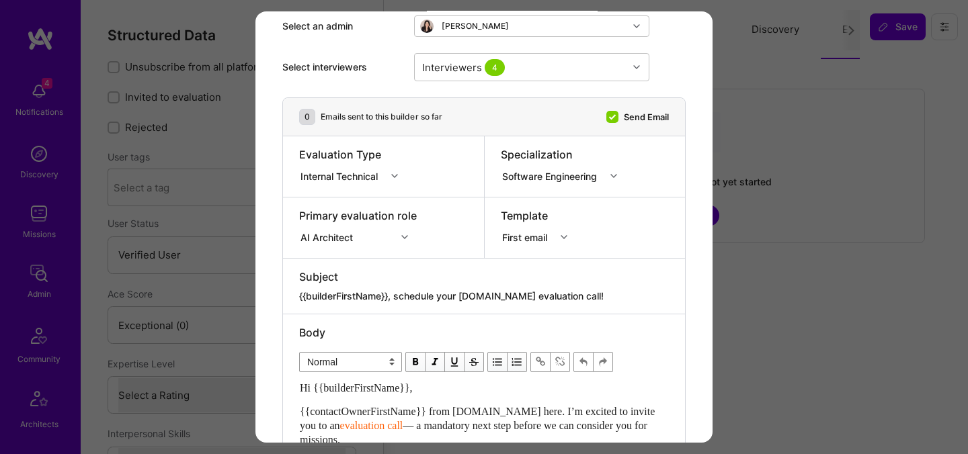
click at [476, 293] on textarea "{{builderFirstName}}, schedule your [DOMAIN_NAME] evaluation call!" at bounding box center [484, 296] width 370 height 13
click at [337, 173] on div "Internal Technical" at bounding box center [341, 176] width 83 height 14
click at [339, 204] on div "Selection Team" at bounding box center [353, 201] width 108 height 25
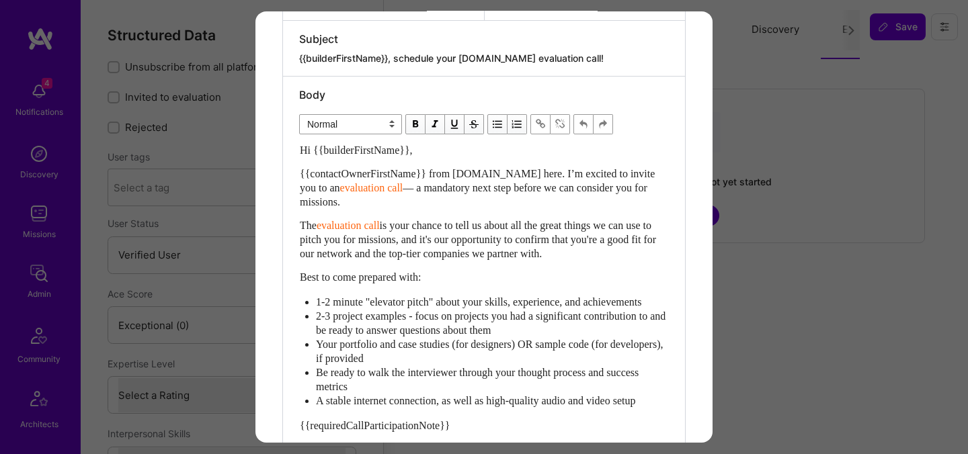
scroll to position [377, 0]
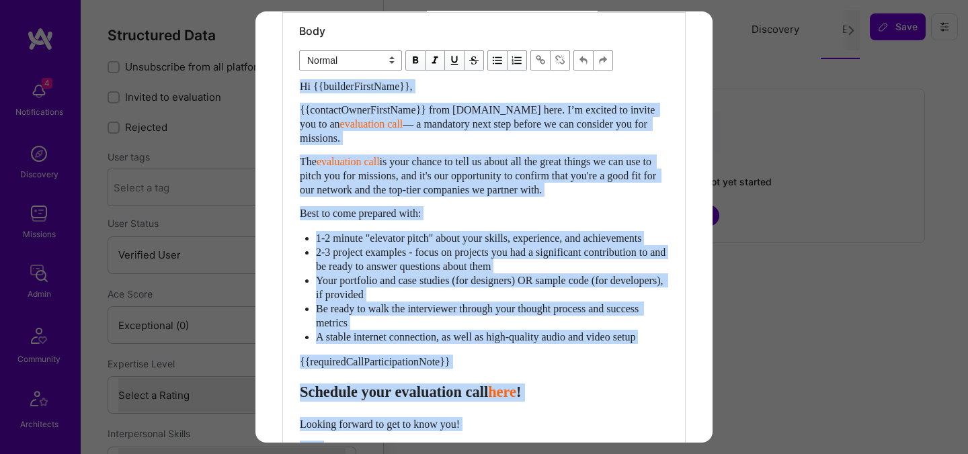
drag, startPoint x: 676, startPoint y: 350, endPoint x: 561, endPoint y: 273, distance: 137.6
click at [561, 273] on div "Body Normal Heading Large Heading Medium Heading Small Normal Hi {{builderFirst…" at bounding box center [484, 280] width 402 height 534
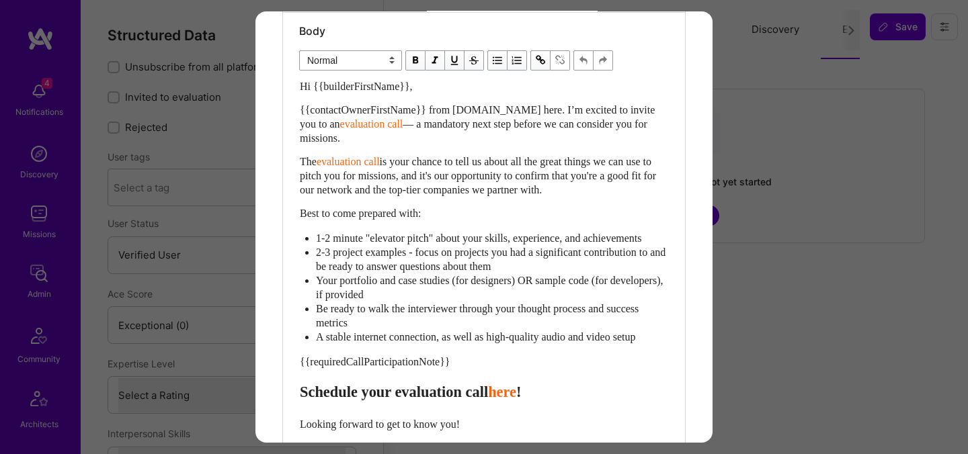
click at [669, 360] on div "Body Normal Heading Large Heading Medium Heading Small Normal Hi {{builderFirst…" at bounding box center [484, 280] width 402 height 534
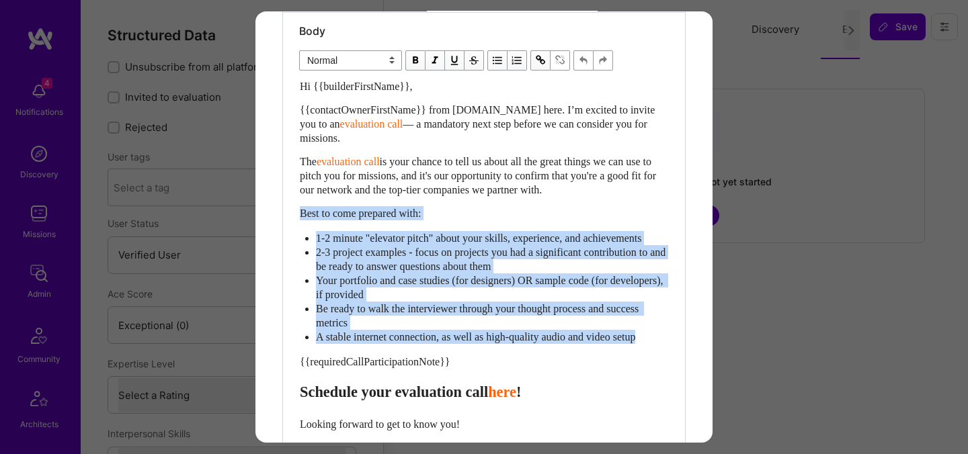
drag, startPoint x: 667, startPoint y: 351, endPoint x: 448, endPoint y: 204, distance: 264.0
click at [448, 204] on div "Hi {{builderFirstName}}, {{contactOwnerFirstName}} from [DOMAIN_NAME] here. I’m…" at bounding box center [484, 304] width 368 height 451
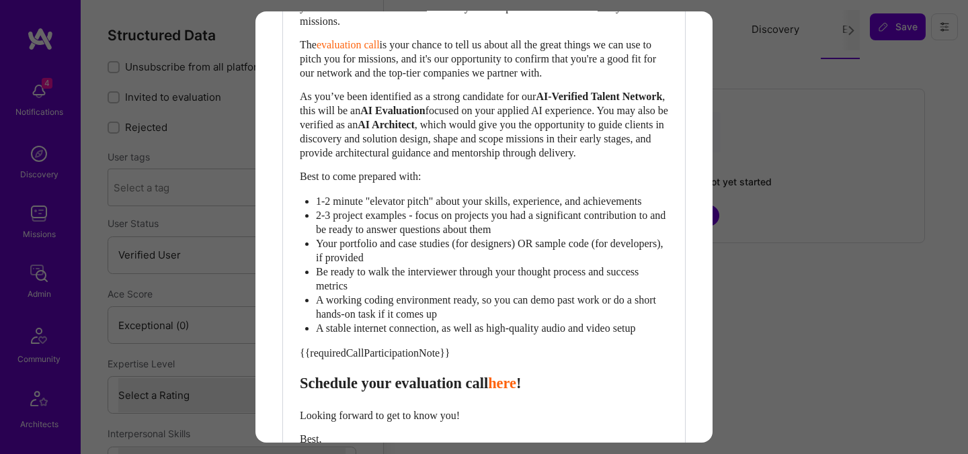
scroll to position [680, 0]
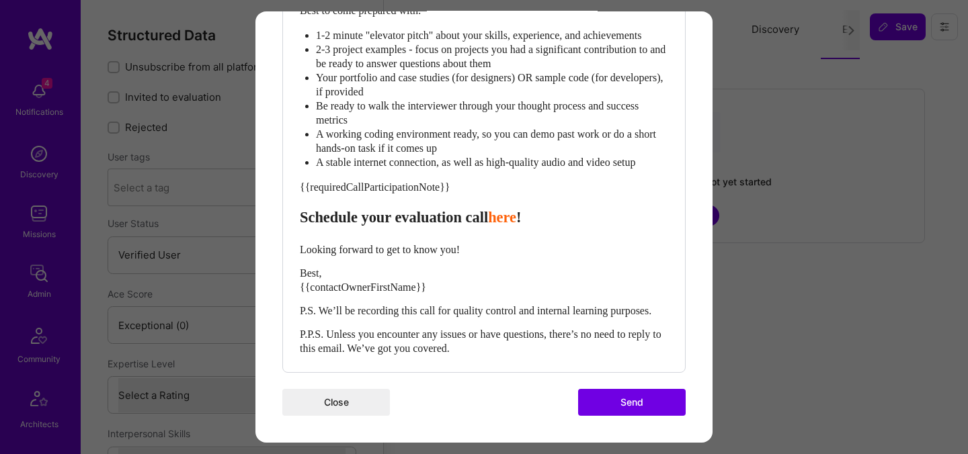
click at [417, 226] on span "Schedule your evaluation call" at bounding box center [394, 217] width 188 height 17
select select "header-three"
click at [640, 416] on button "Send" at bounding box center [632, 402] width 108 height 27
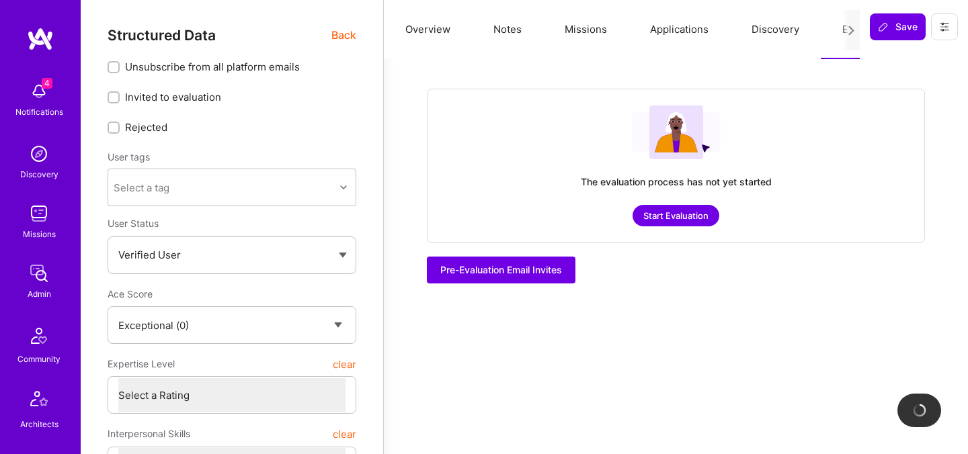
checkbox input "true"
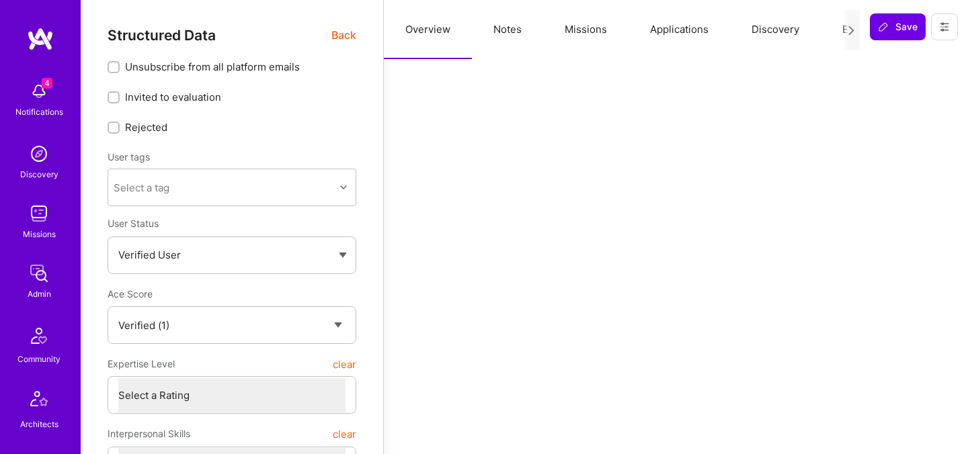
select select "Verified"
select select "US"
click at [838, 30] on button "Evaluation" at bounding box center [867, 29] width 92 height 59
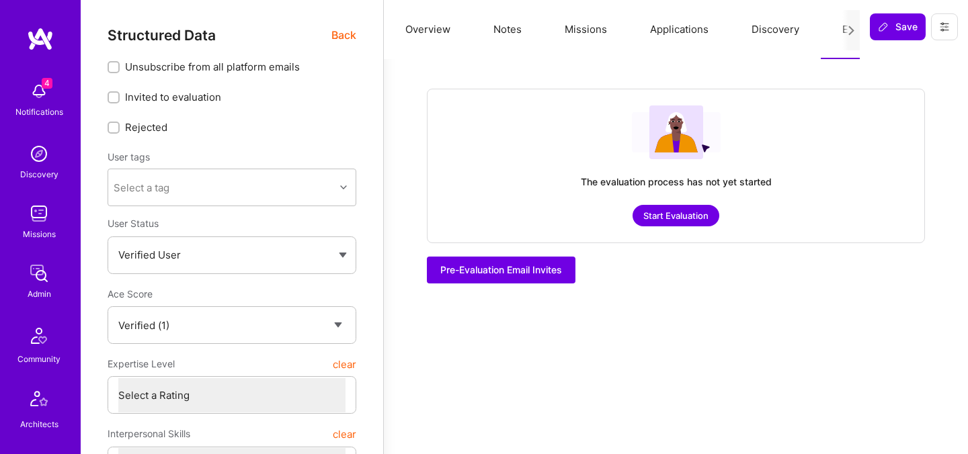
click at [664, 217] on button "Start Evaluation" at bounding box center [676, 216] width 87 height 22
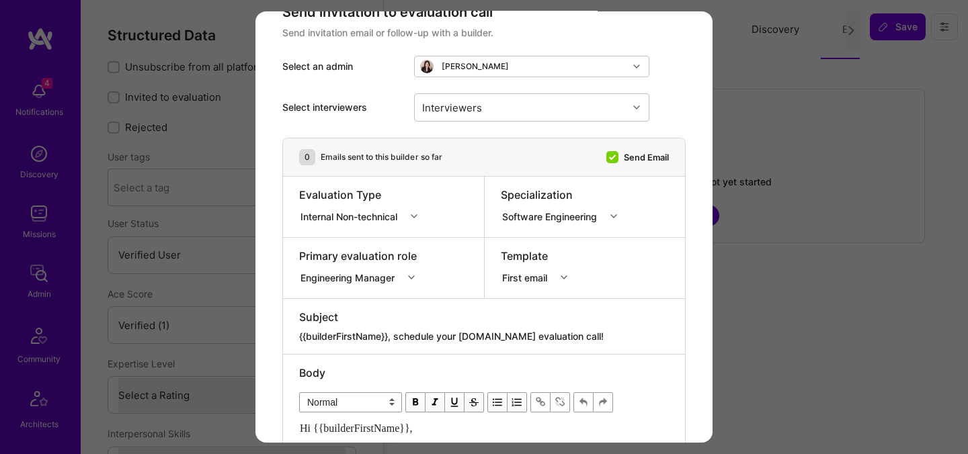
scroll to position [50, 0]
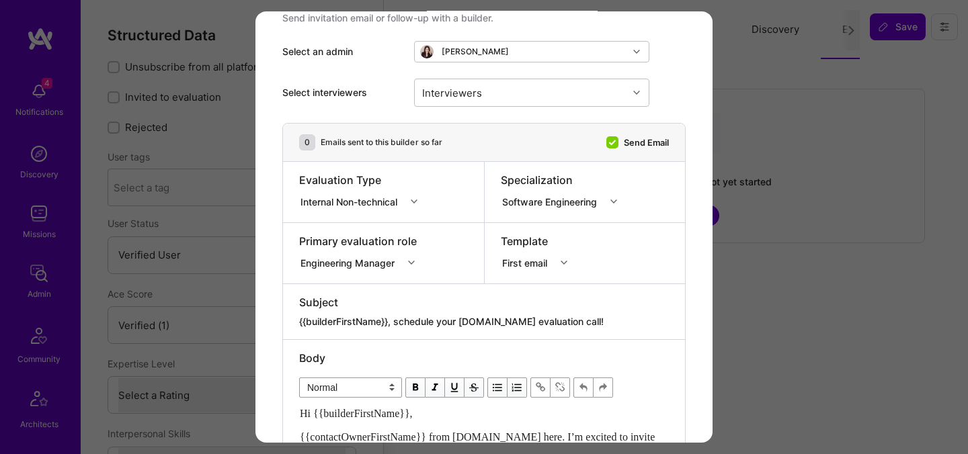
click at [474, 328] on textarea "{{builderFirstName}}, schedule your [DOMAIN_NAME] evaluation call!" at bounding box center [484, 321] width 370 height 13
click at [374, 206] on div "Internal Non-technical" at bounding box center [351, 201] width 102 height 14
click at [354, 274] on div "Internal Technical" at bounding box center [362, 276] width 127 height 25
click at [382, 312] on div "modal" at bounding box center [484, 312] width 370 height 5
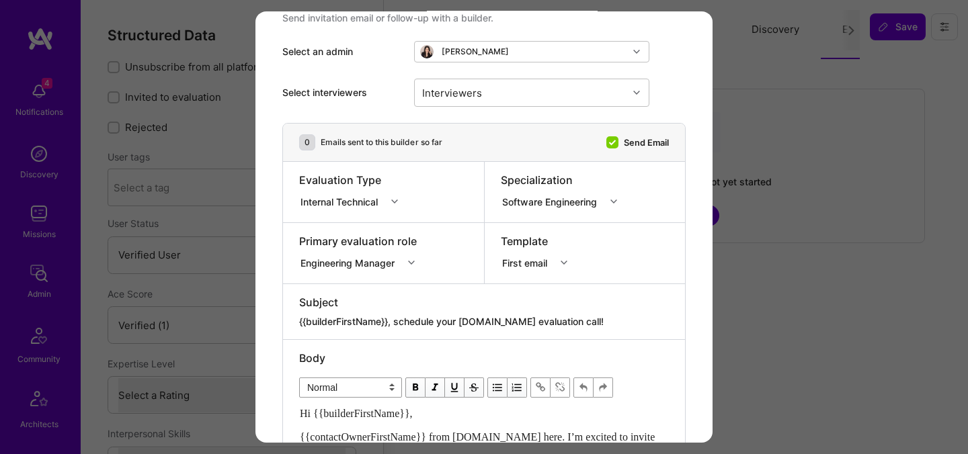
click at [382, 312] on div "modal" at bounding box center [484, 312] width 370 height 5
click at [405, 316] on textarea "{{builderFirstName}}, schedule your [DOMAIN_NAME] evaluation call!" at bounding box center [484, 321] width 370 height 13
click at [387, 266] on div "Engineering Manager" at bounding box center [361, 260] width 124 height 13
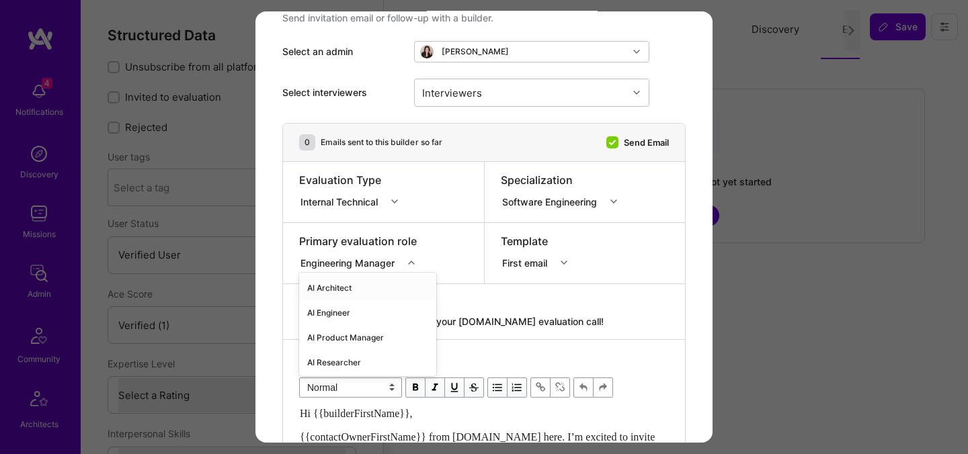
scroll to position [75, 0]
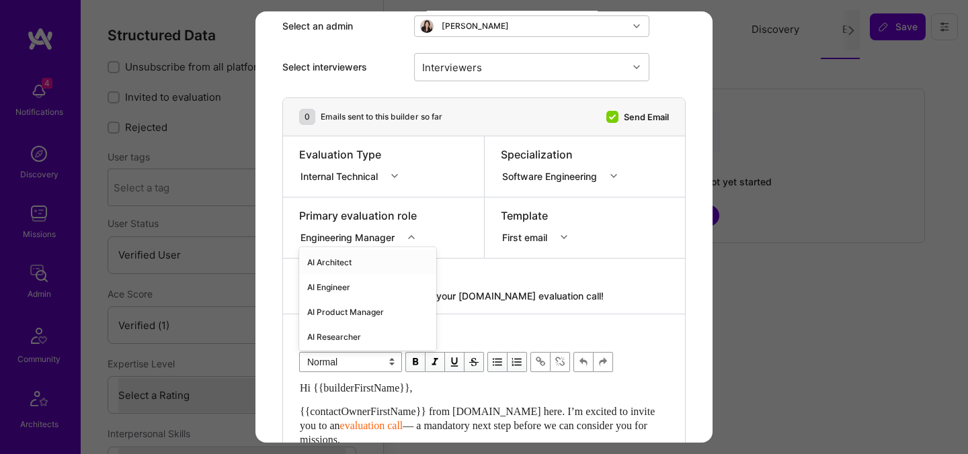
click at [365, 263] on div "AI Architect" at bounding box center [367, 262] width 137 height 25
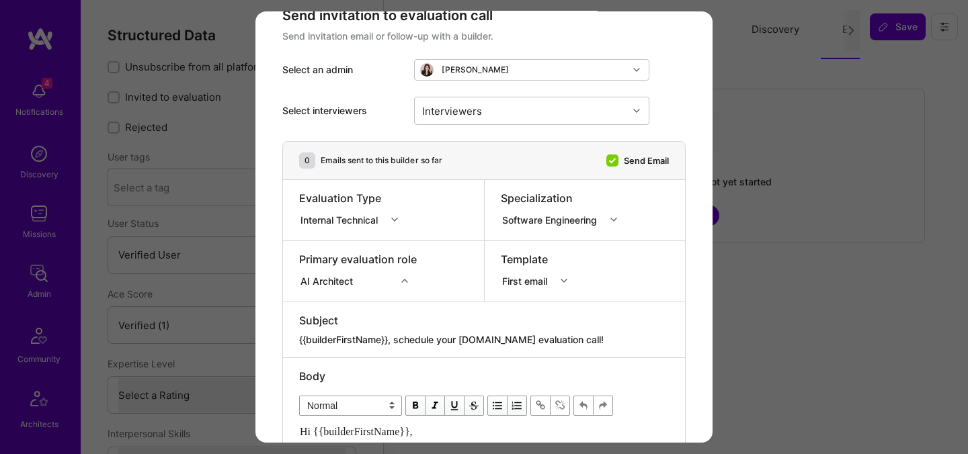
scroll to position [28, 0]
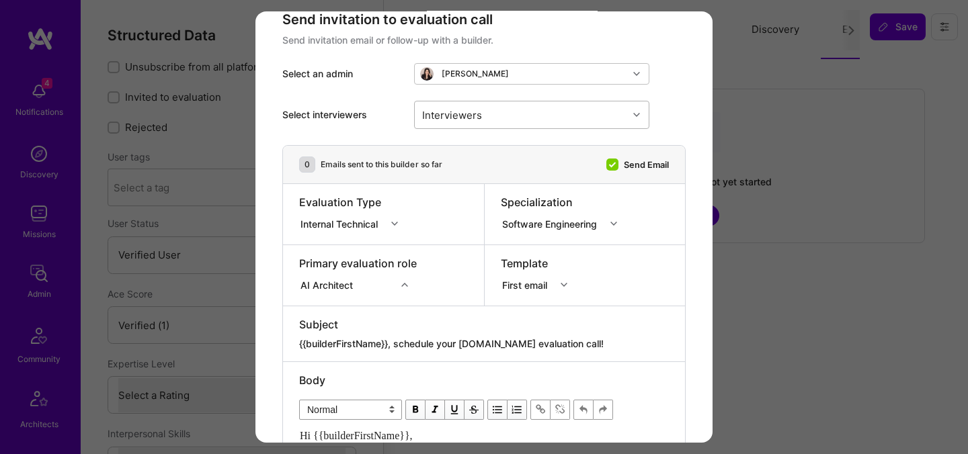
click at [473, 117] on div "Interviewers" at bounding box center [452, 114] width 67 height 19
type input "פ"
click at [493, 120] on input "פקגרם" at bounding box center [502, 115] width 30 height 14
type input "pedro"
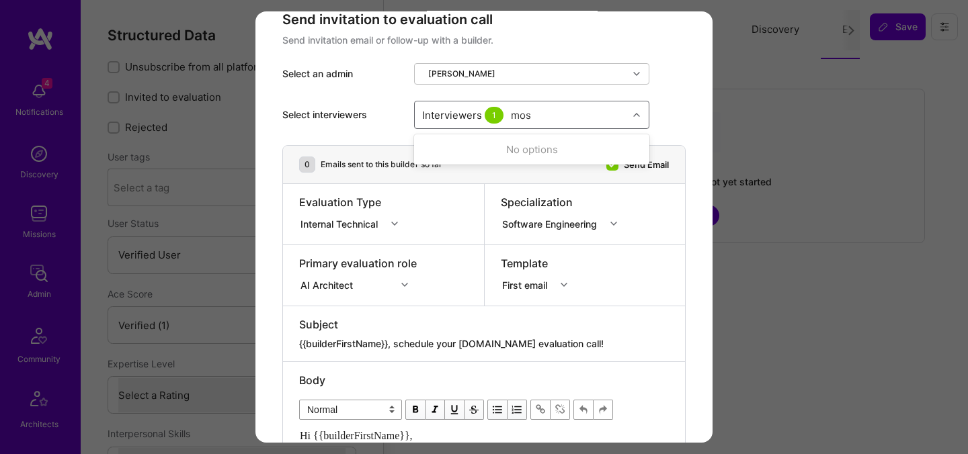
type input "most"
checkbox input "true"
type input "[PERSON_NAME]"
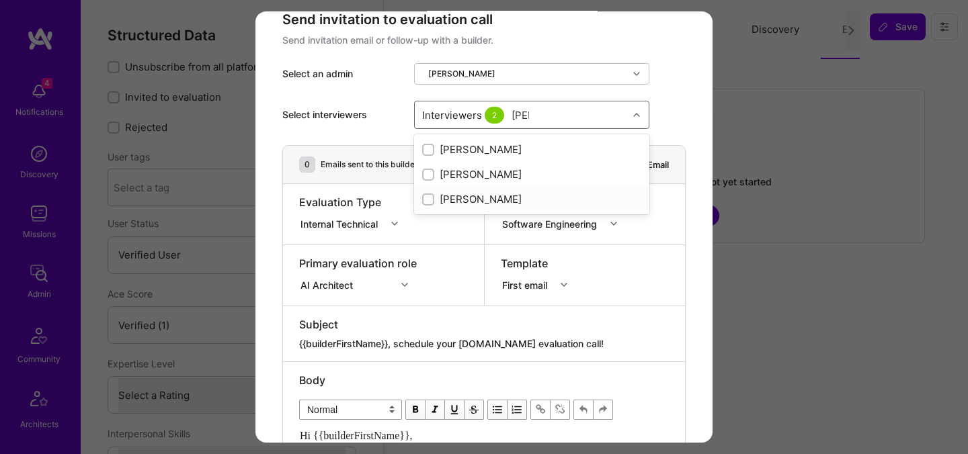
checkbox input "true"
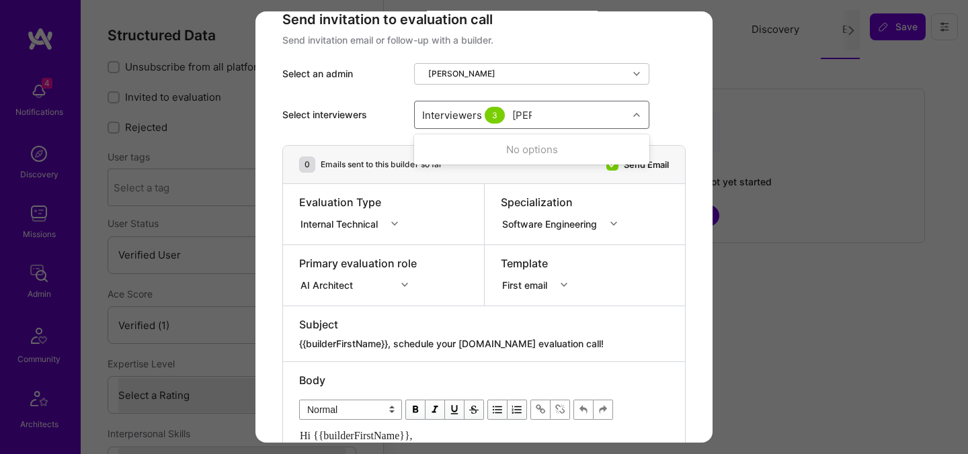
type input "tomi"
checkbox input "true"
click at [325, 220] on div "Internal Technical" at bounding box center [341, 223] width 83 height 14
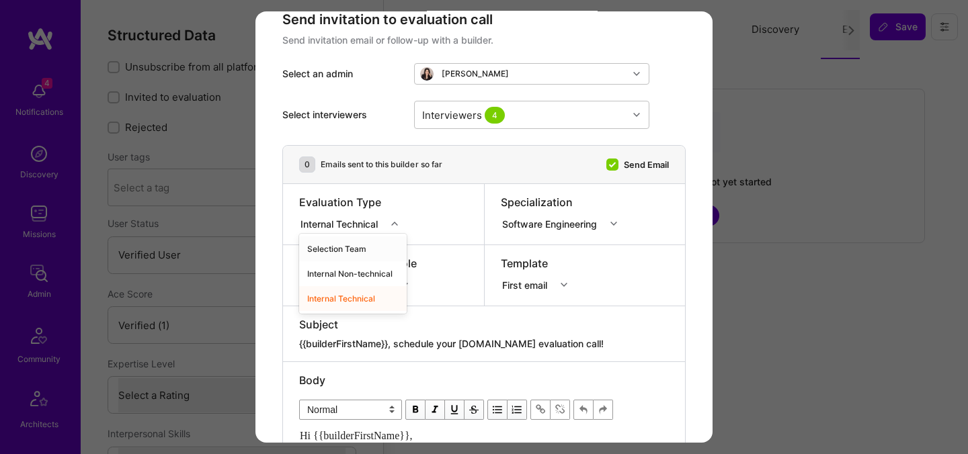
click at [339, 245] on div "Selection Team" at bounding box center [353, 249] width 108 height 25
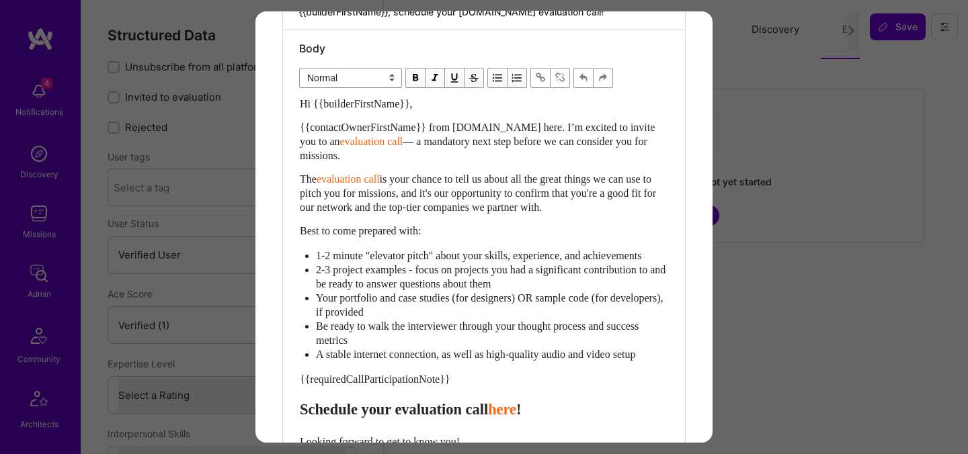
scroll to position [392, 0]
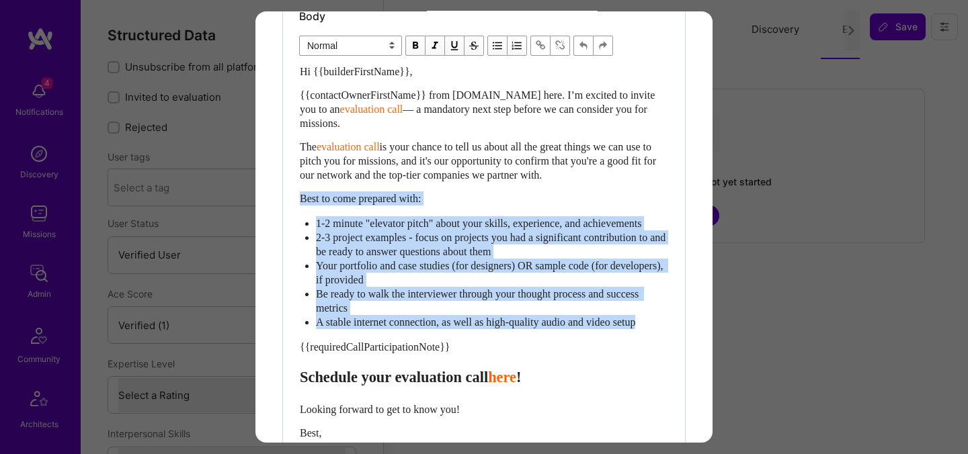
drag, startPoint x: 667, startPoint y: 337, endPoint x: 286, endPoint y: 202, distance: 403.6
click at [286, 202] on div "Body Normal Heading Large Heading Medium Heading Small Normal Hi {{builderFirst…" at bounding box center [484, 265] width 402 height 534
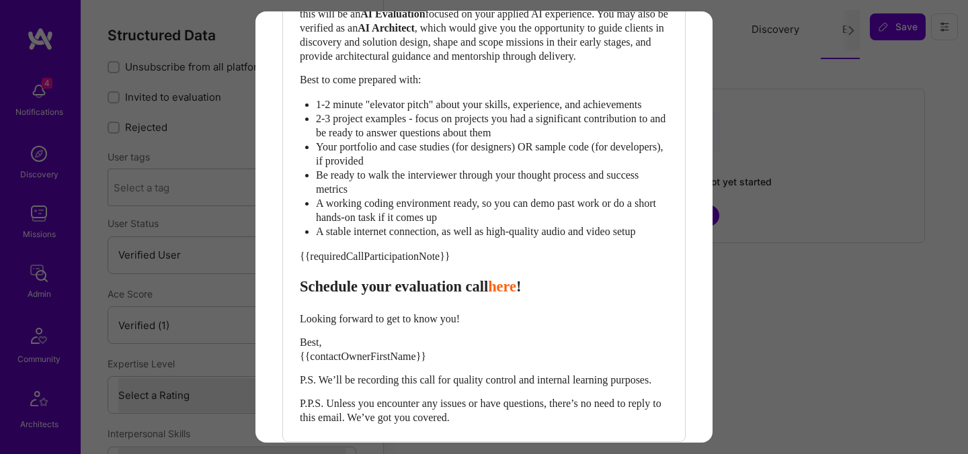
scroll to position [603, 0]
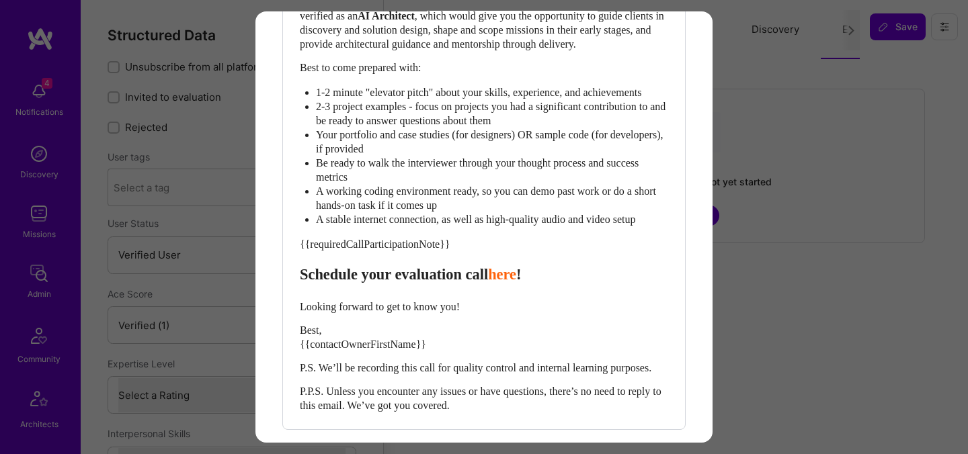
click at [408, 283] on span "Schedule your evaluation call" at bounding box center [394, 274] width 188 height 17
select select "header-three"
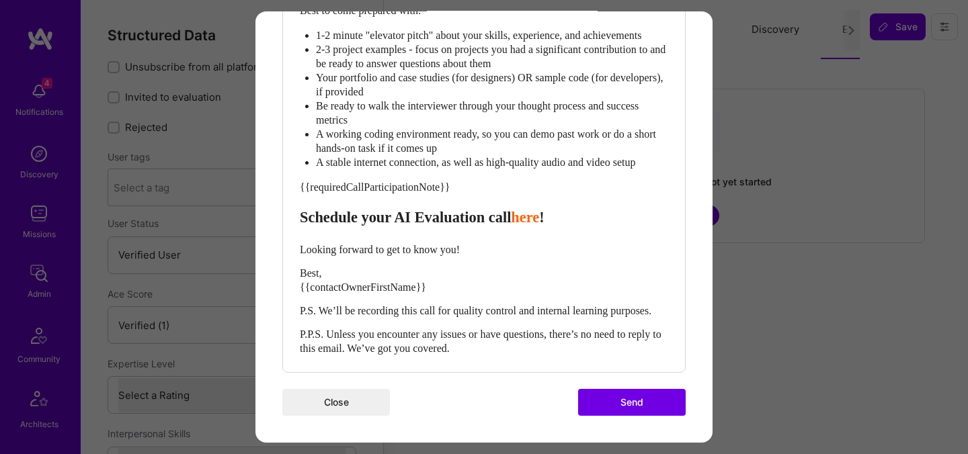
scroll to position [702, 0]
click at [607, 403] on button "Send" at bounding box center [632, 402] width 108 height 27
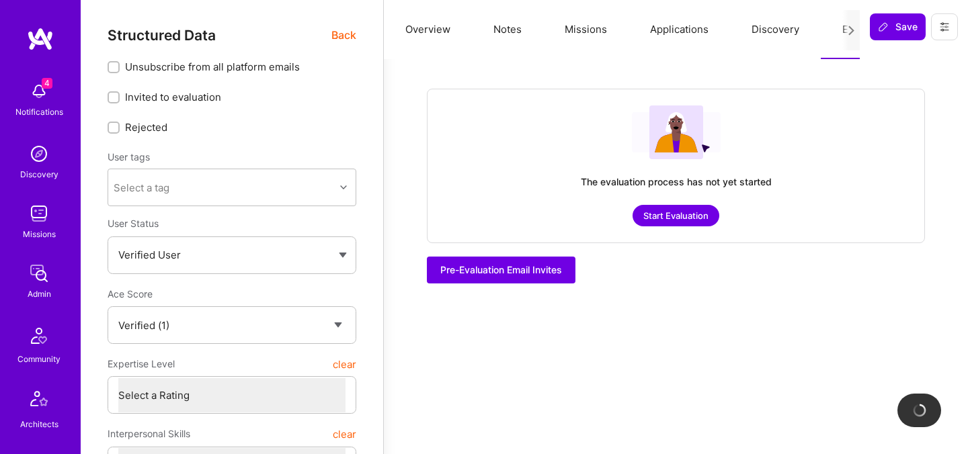
checkbox input "true"
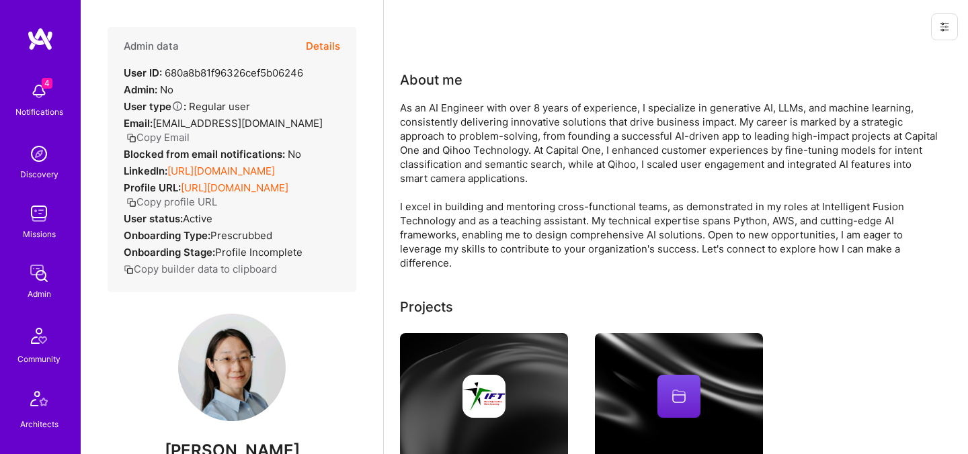
click at [333, 46] on button "Details" at bounding box center [323, 46] width 34 height 39
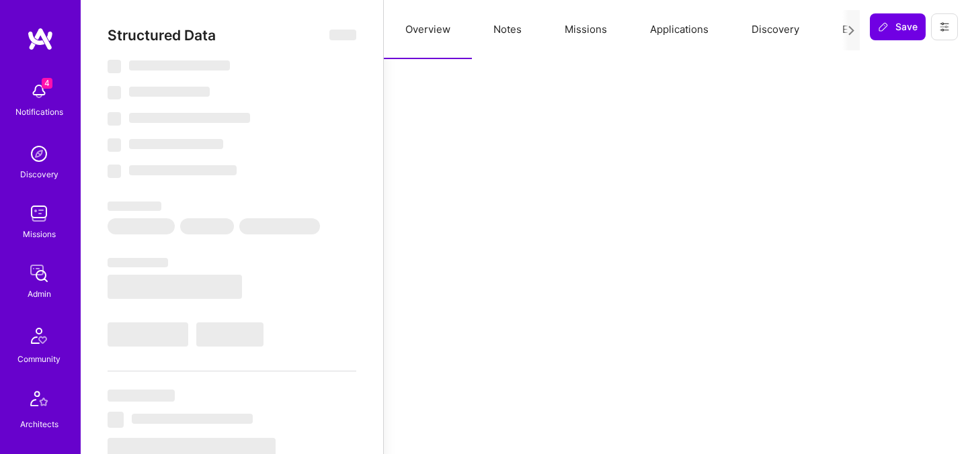
select select "Verified"
select select "US"
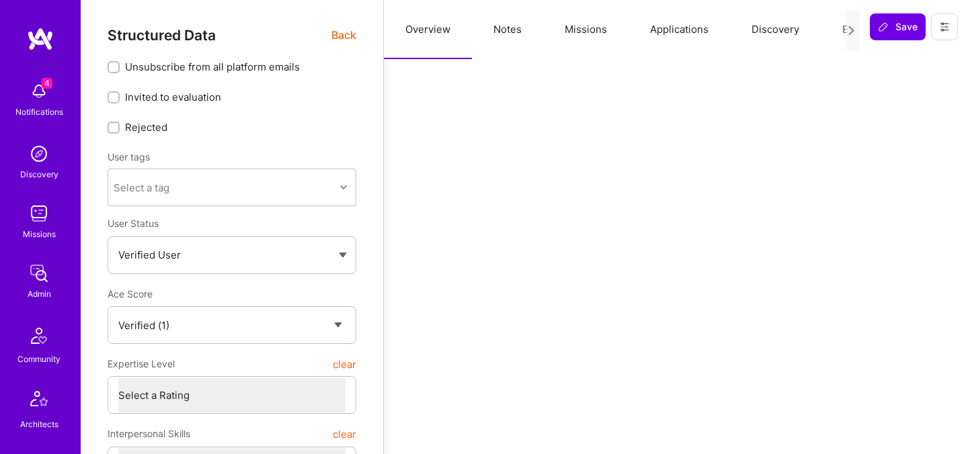
click at [829, 28] on button "Evaluation" at bounding box center [867, 29] width 92 height 59
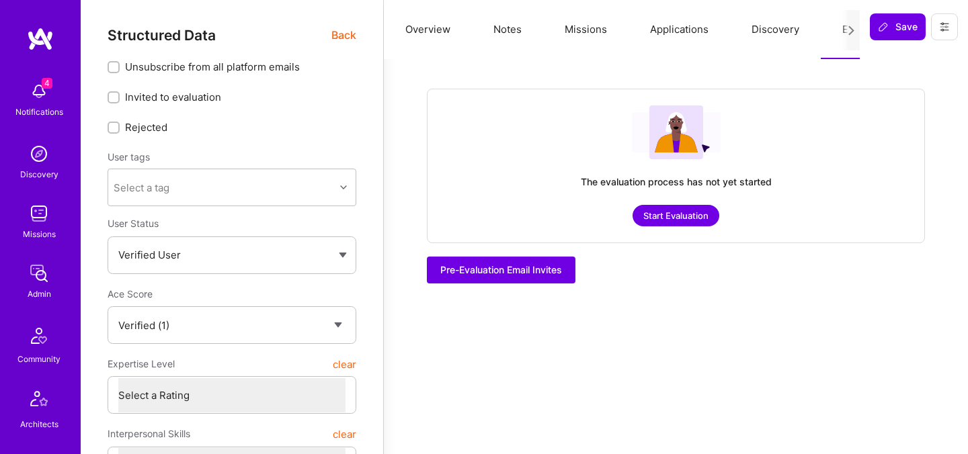
click at [664, 220] on button "Start Evaluation" at bounding box center [676, 216] width 87 height 22
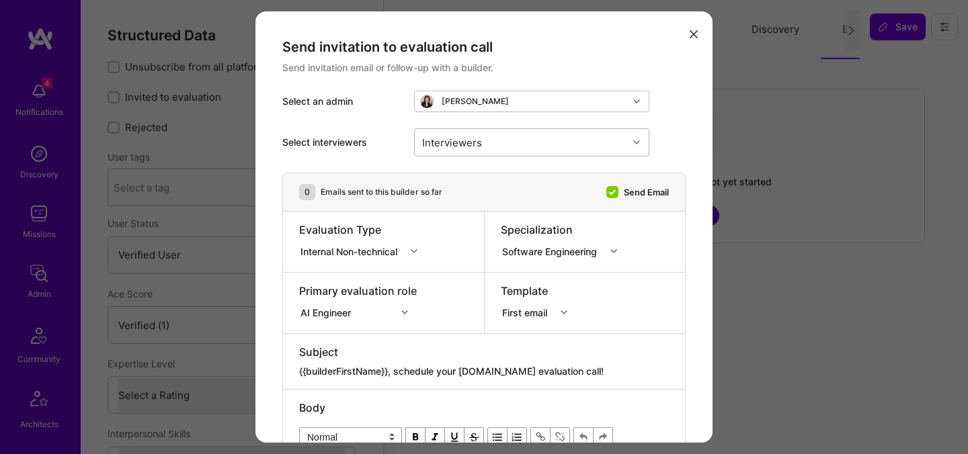
click at [472, 138] on div "Interviewers" at bounding box center [452, 141] width 67 height 19
click at [335, 261] on div "Evaluation Type Internal Non-technical" at bounding box center [362, 242] width 127 height 39
click at [335, 259] on div "Internal Non-technical" at bounding box center [352, 251] width 106 height 17
click at [339, 319] on div "Internal Technical" at bounding box center [362, 326] width 127 height 25
click at [345, 314] on div "AI Engineer" at bounding box center [358, 310] width 118 height 13
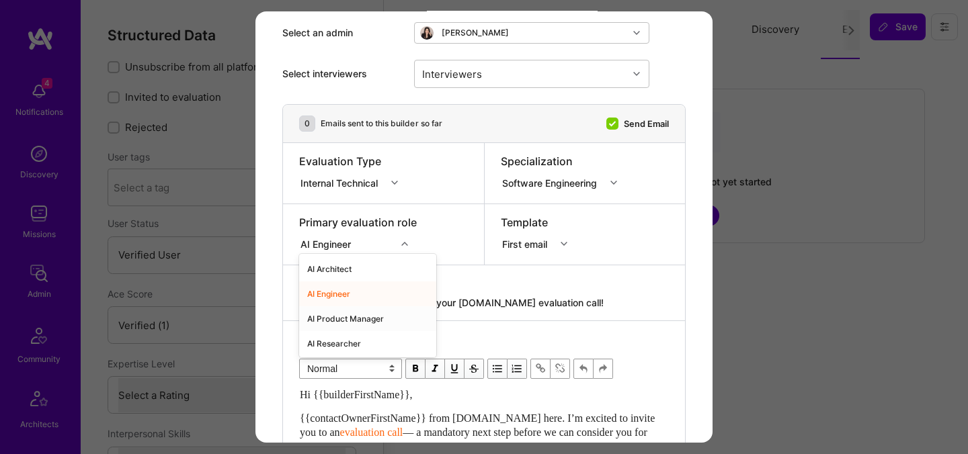
scroll to position [75, 0]
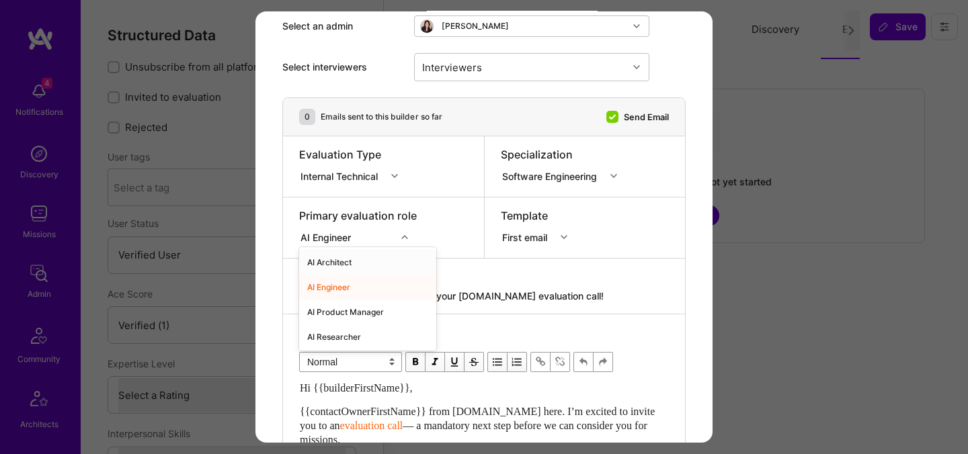
click at [356, 263] on div "AI Architect" at bounding box center [367, 262] width 137 height 25
click at [487, 67] on div "Interviewers" at bounding box center [521, 67] width 213 height 27
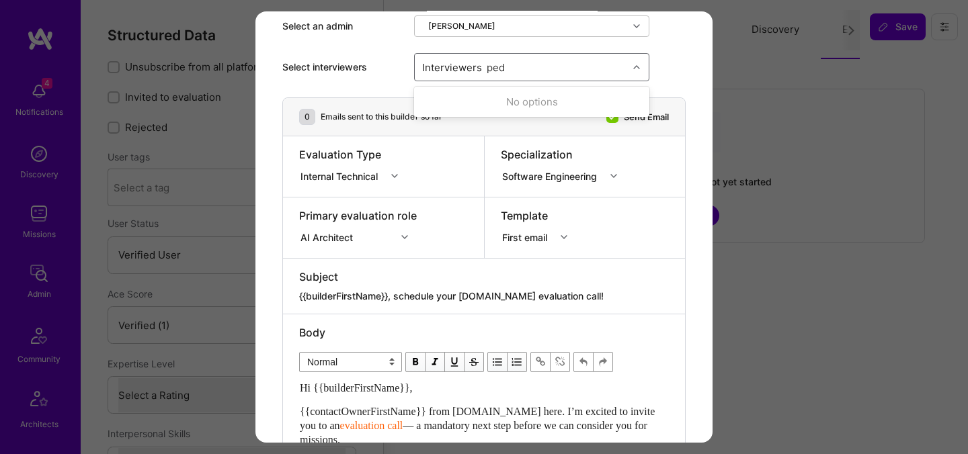
type input "pedr"
checkbox input "true"
type input "most"
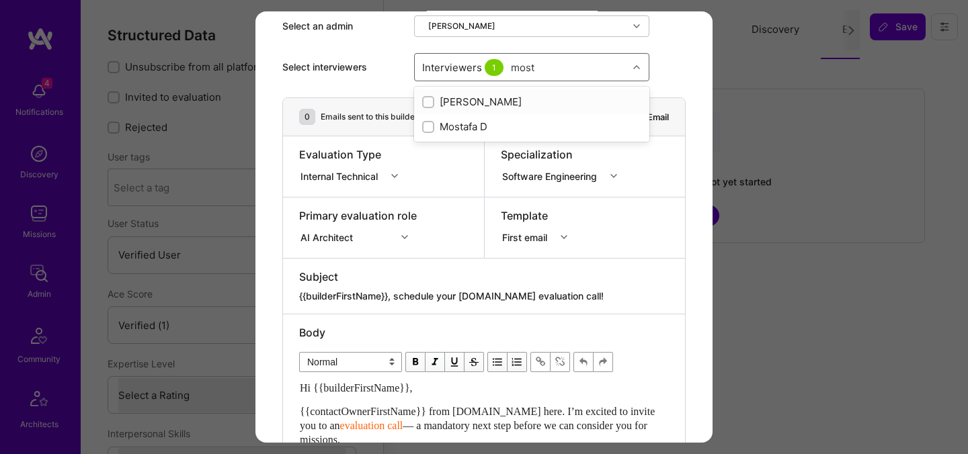
checkbox input "true"
type input "[PERSON_NAME]"
checkbox input "true"
click at [340, 175] on div "Internal Technical" at bounding box center [341, 176] width 83 height 14
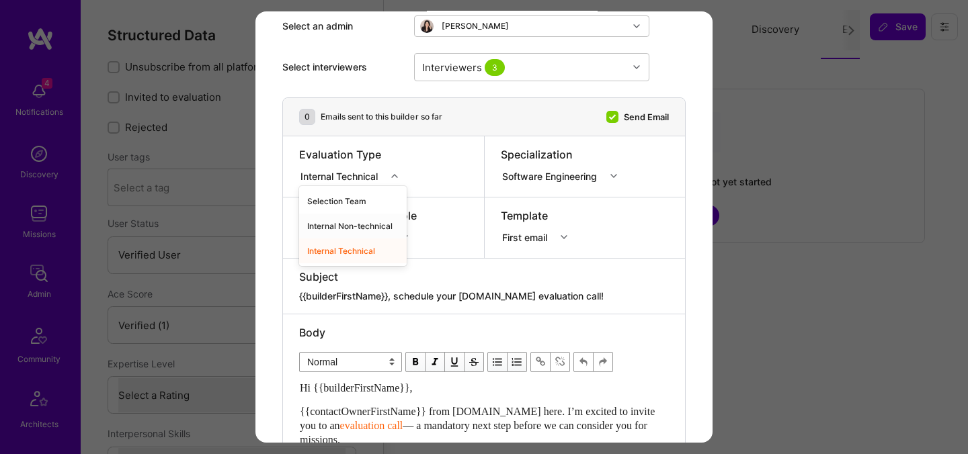
click at [341, 224] on div "Internal Non-technical" at bounding box center [353, 226] width 108 height 25
click at [366, 177] on div "Internal Non-technical" at bounding box center [351, 176] width 102 height 14
click at [366, 206] on div "Selection Team" at bounding box center [362, 201] width 127 height 25
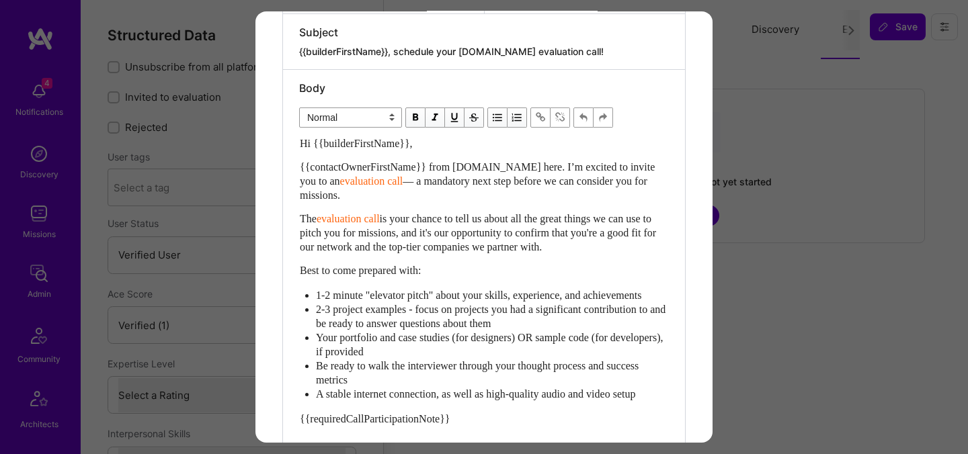
scroll to position [329, 0]
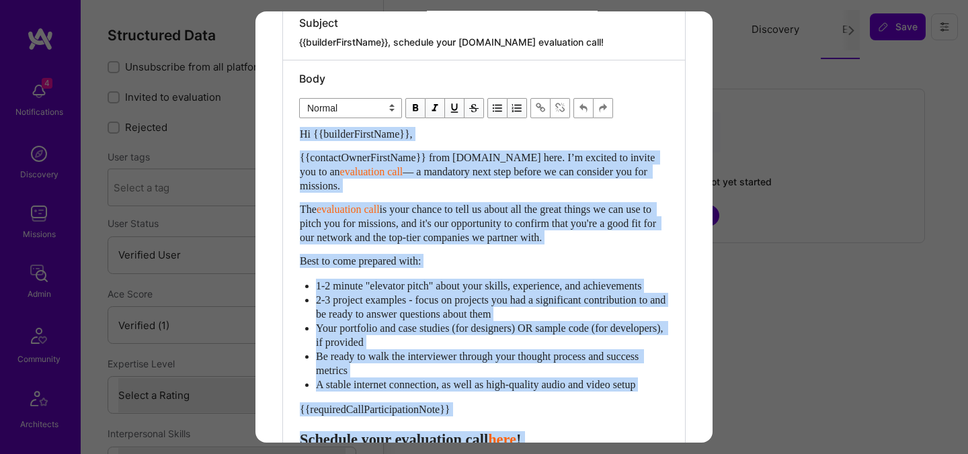
drag, startPoint x: 668, startPoint y: 400, endPoint x: 318, endPoint y: 266, distance: 374.9
click at [318, 266] on div "Hi {{builderFirstName}}, {{contactOwnerFirstName}} from [DOMAIN_NAME] here. I’m…" at bounding box center [484, 352] width 370 height 452
click at [300, 262] on span "Best to come prepared with:" at bounding box center [360, 260] width 121 height 11
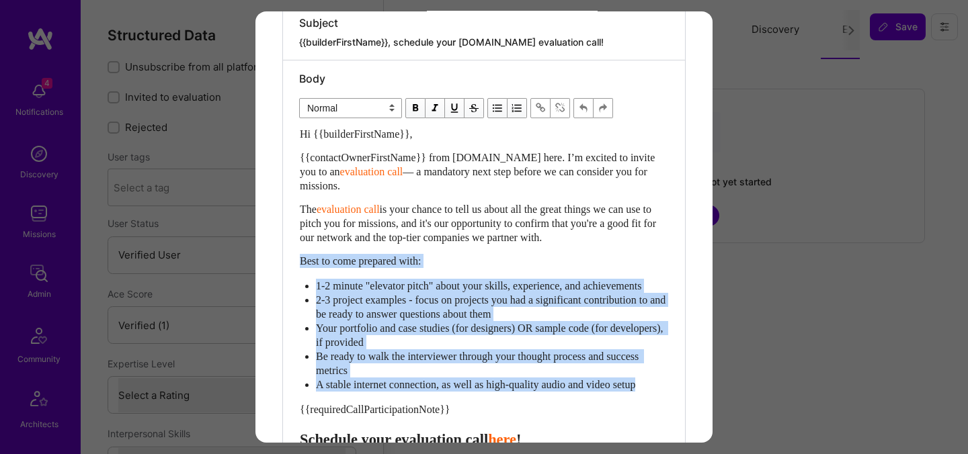
drag, startPoint x: 300, startPoint y: 262, endPoint x: 666, endPoint y: 398, distance: 390.3
click at [666, 398] on div "Hi {{builderFirstName}}, {{contactOwnerFirstName}} from [DOMAIN_NAME] here. I’m…" at bounding box center [484, 352] width 368 height 451
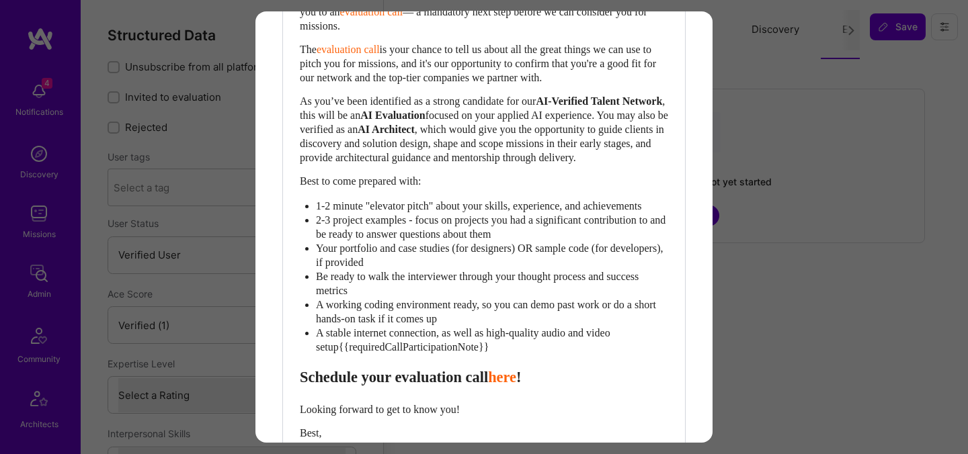
scroll to position [494, 0]
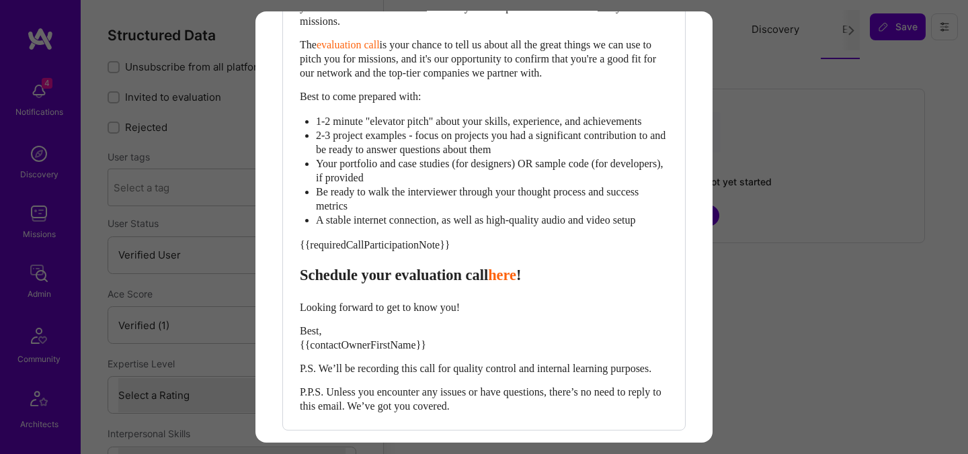
click at [660, 205] on div "Be ready to walk the interviewer through your thought process and success metri…" at bounding box center [492, 199] width 352 height 28
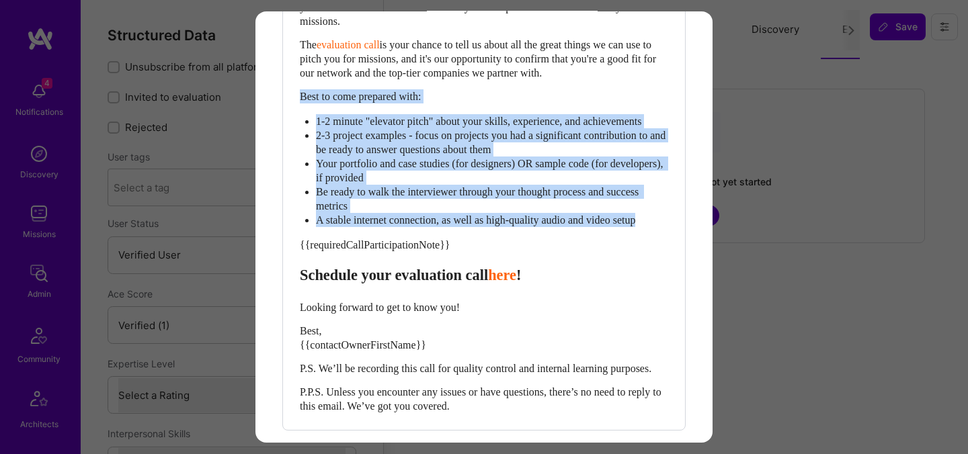
drag, startPoint x: 665, startPoint y: 236, endPoint x: 302, endPoint y: 98, distance: 388.3
click at [302, 98] on div "Hi {{builderFirstName}}, {{contactOwnerFirstName}} from [DOMAIN_NAME] here. I’m…" at bounding box center [484, 187] width 368 height 451
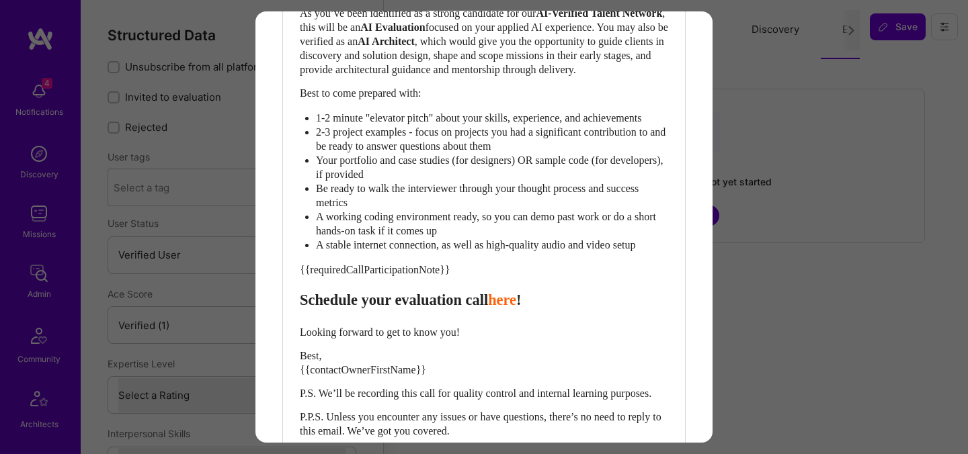
scroll to position [580, 0]
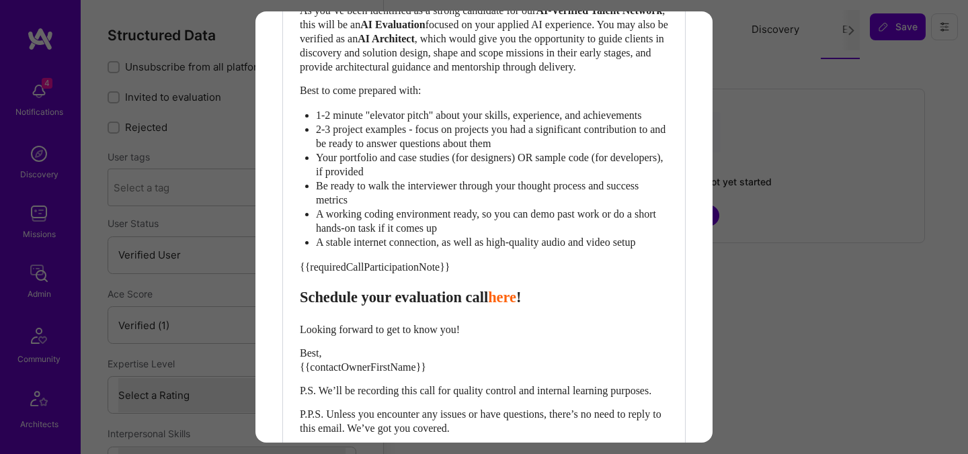
click at [418, 306] on span "Schedule your evaluation call" at bounding box center [394, 297] width 188 height 17
select select "header-three"
click at [370, 373] on span "Best, {{contactOwnerFirstName}}" at bounding box center [363, 361] width 126 height 26
select select "unstyled"
click at [370, 373] on span "Best, {{contactOwnerFirstName}}" at bounding box center [363, 361] width 126 height 26
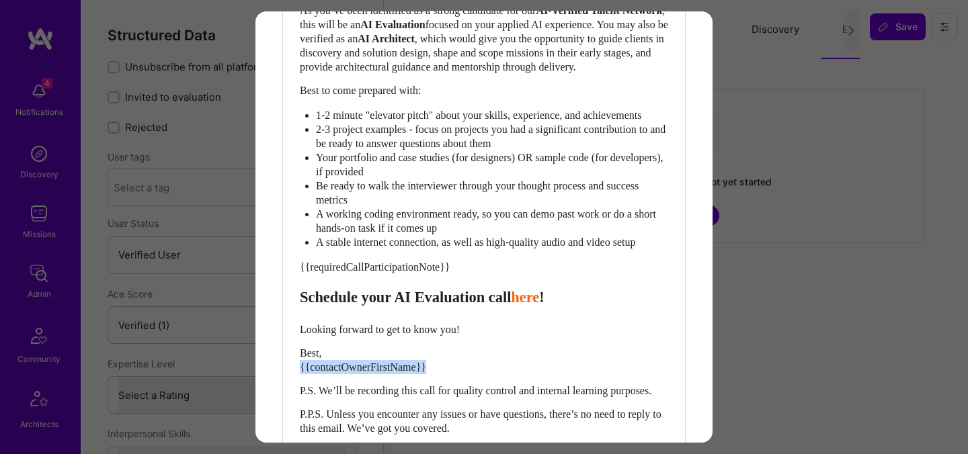
click at [370, 373] on span "Best, {{contactOwnerFirstName}}" at bounding box center [363, 361] width 126 height 26
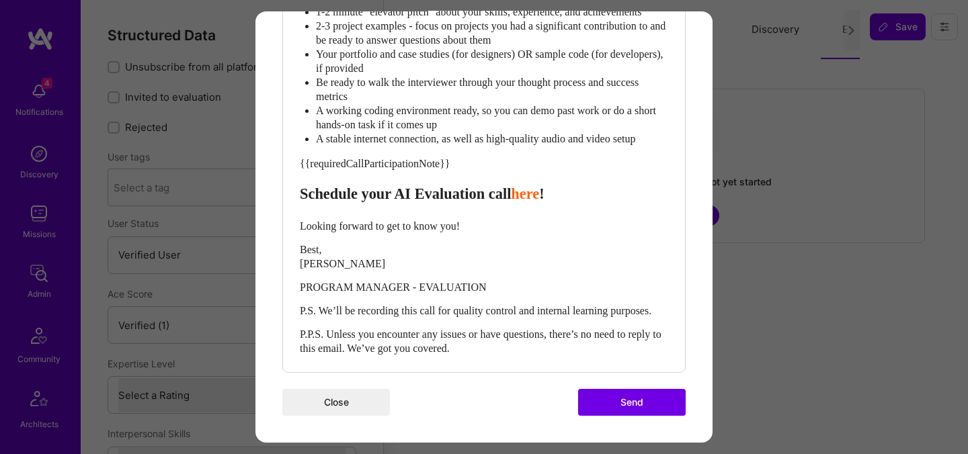
scroll to position [703, 0]
click at [598, 416] on button "Send" at bounding box center [632, 402] width 108 height 27
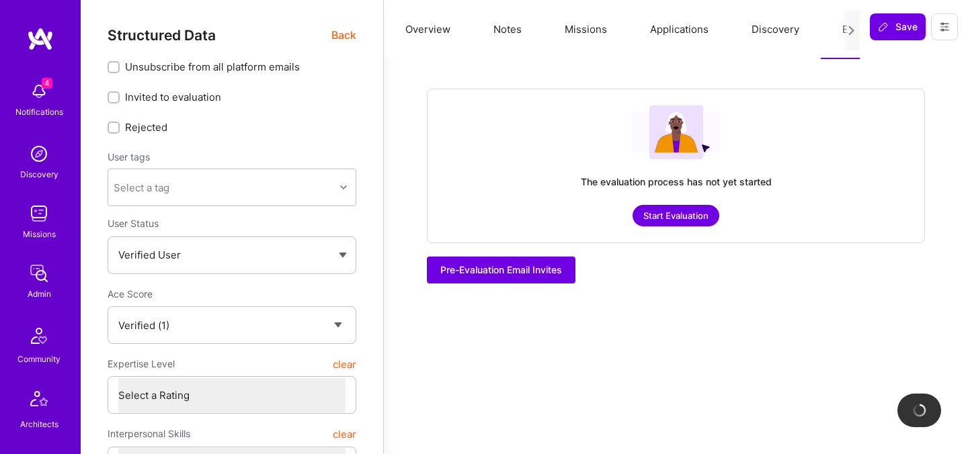
checkbox input "true"
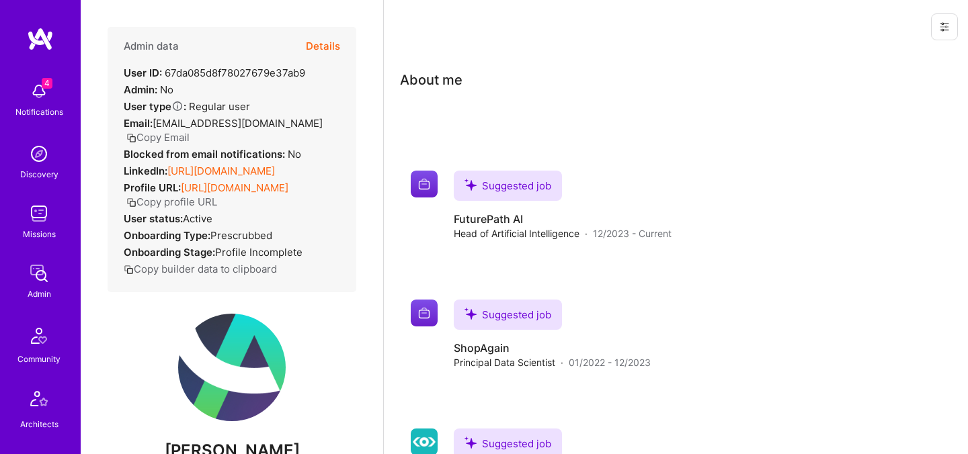
click at [323, 48] on button "Details" at bounding box center [323, 46] width 34 height 39
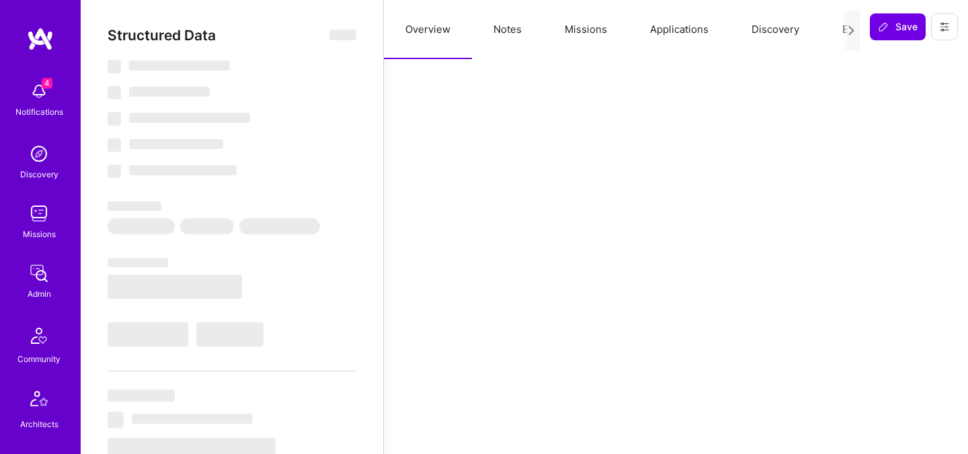
select select "Verified"
select select "US"
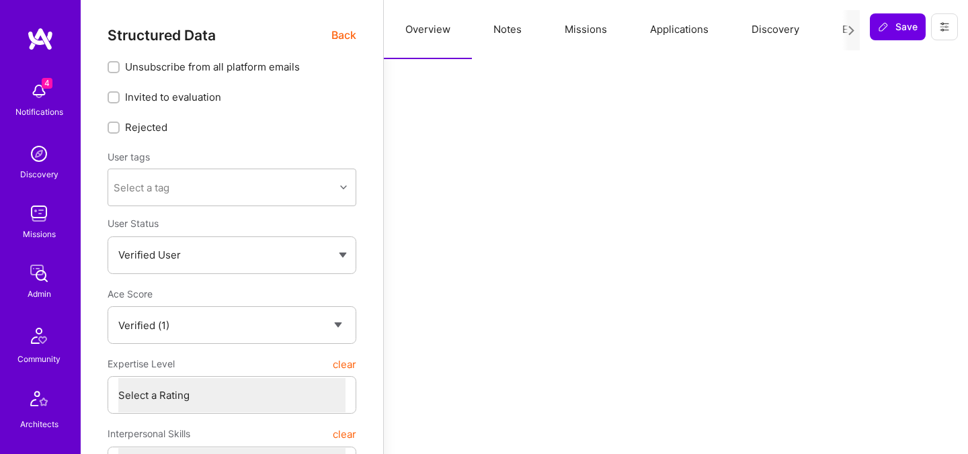
click at [840, 32] on button "Evaluation" at bounding box center [867, 29] width 92 height 59
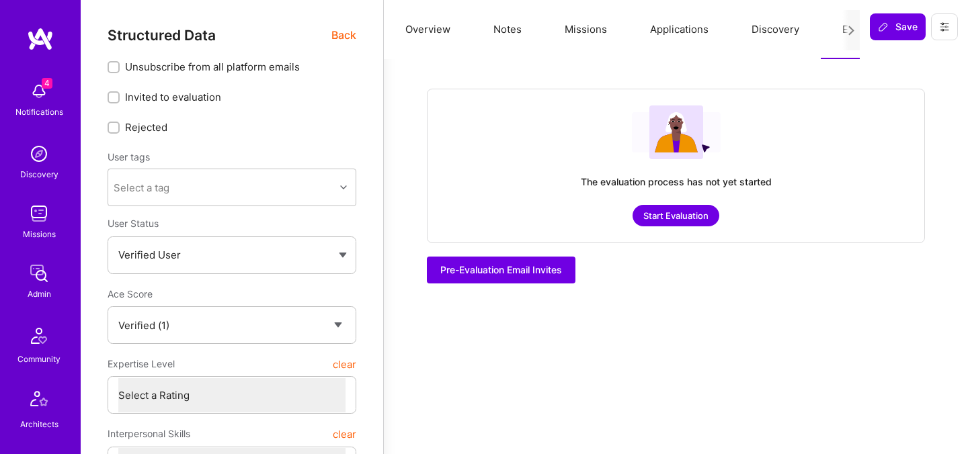
click at [691, 223] on button "Start Evaluation" at bounding box center [676, 216] width 87 height 22
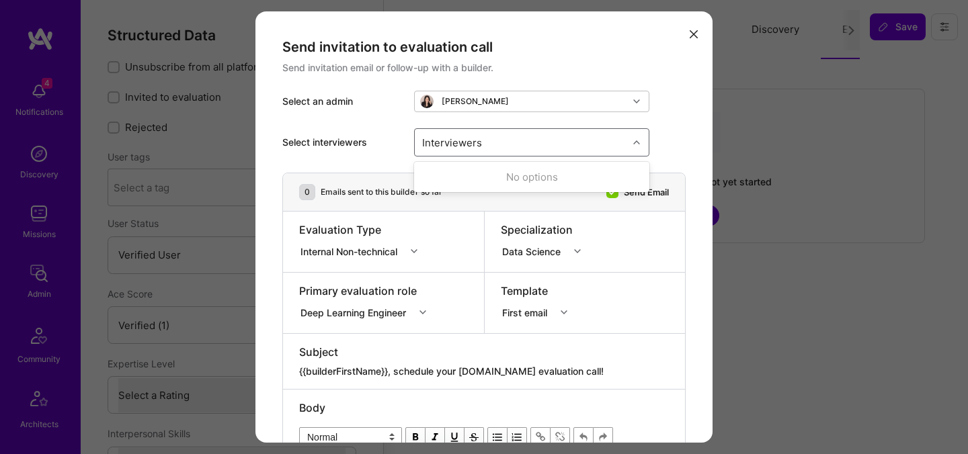
click at [467, 141] on div "Interviewers" at bounding box center [452, 141] width 67 height 19
click at [377, 249] on div "Internal Non-technical" at bounding box center [351, 251] width 102 height 14
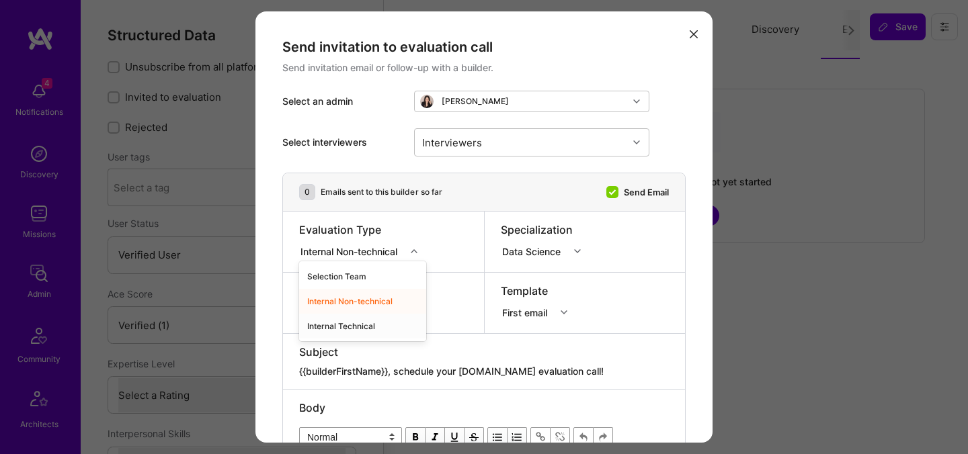
click at [362, 323] on div "Internal Technical" at bounding box center [362, 326] width 127 height 25
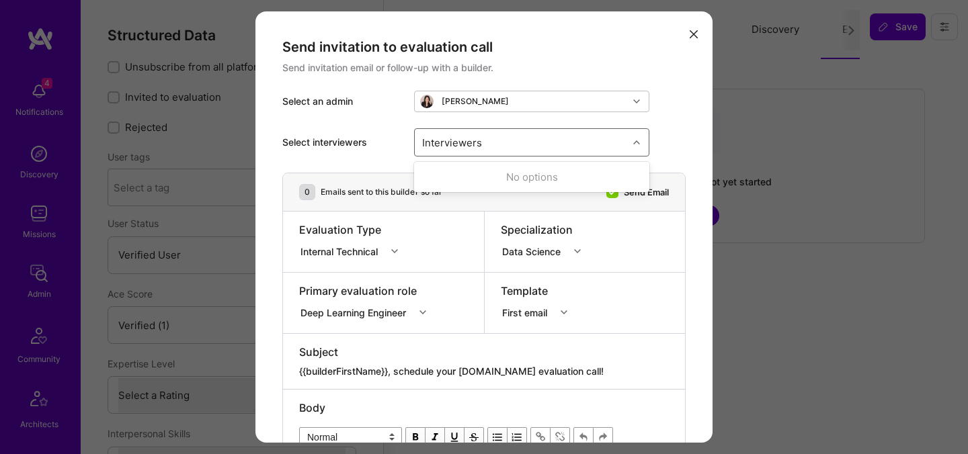
click at [495, 147] on div "Interviewers" at bounding box center [521, 142] width 213 height 27
type input "pedro"
checkbox input "true"
type input "most"
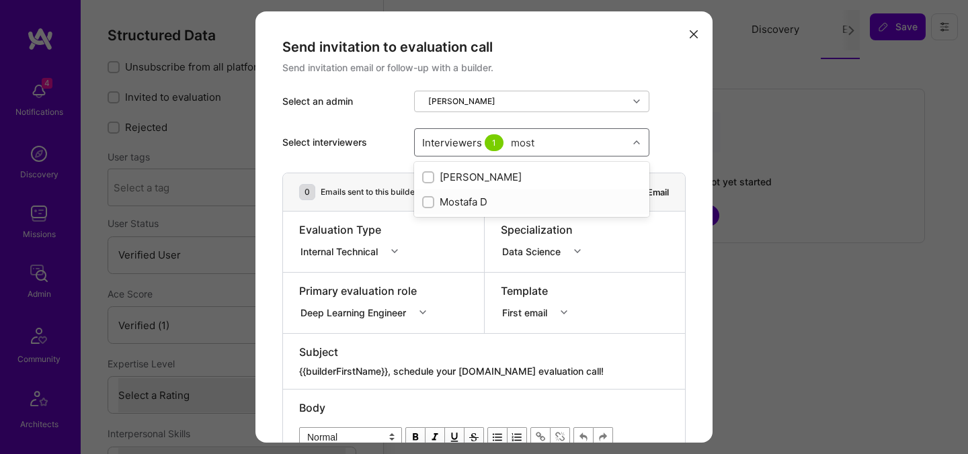
checkbox input "true"
type input "[PERSON_NAME]"
checkbox input "true"
type input "tomi"
checkbox input "true"
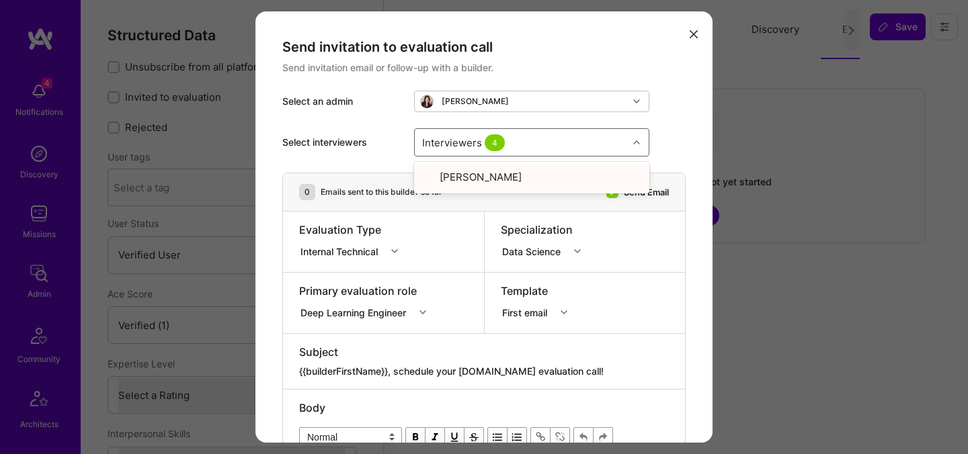
click at [335, 314] on div "Deep Learning Engineer" at bounding box center [367, 310] width 136 height 13
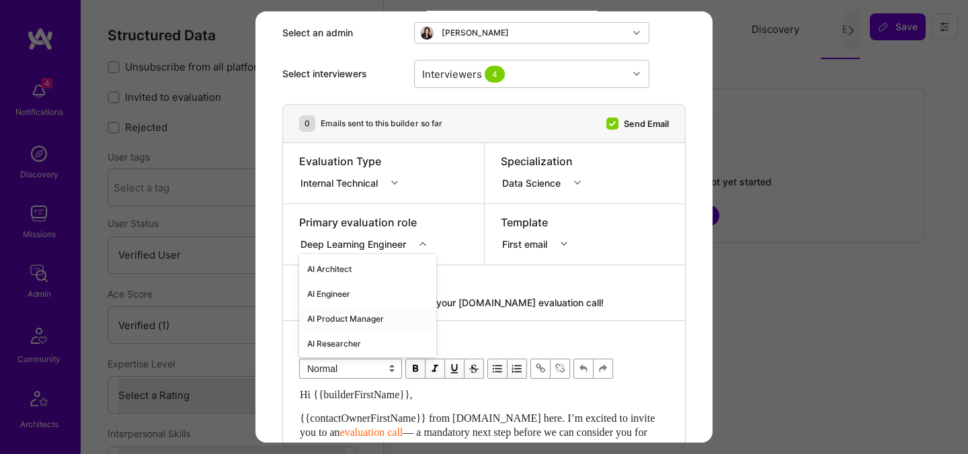
scroll to position [75, 0]
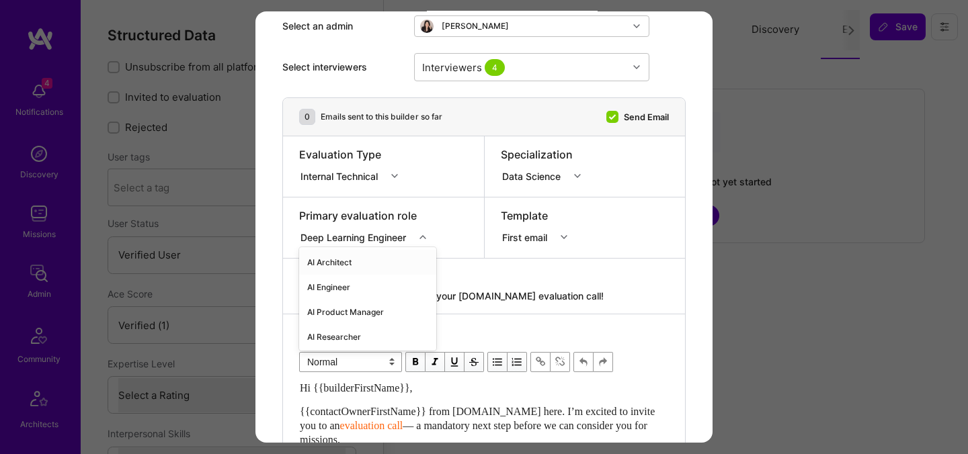
click at [532, 182] on div "Data Science" at bounding box center [534, 176] width 64 height 14
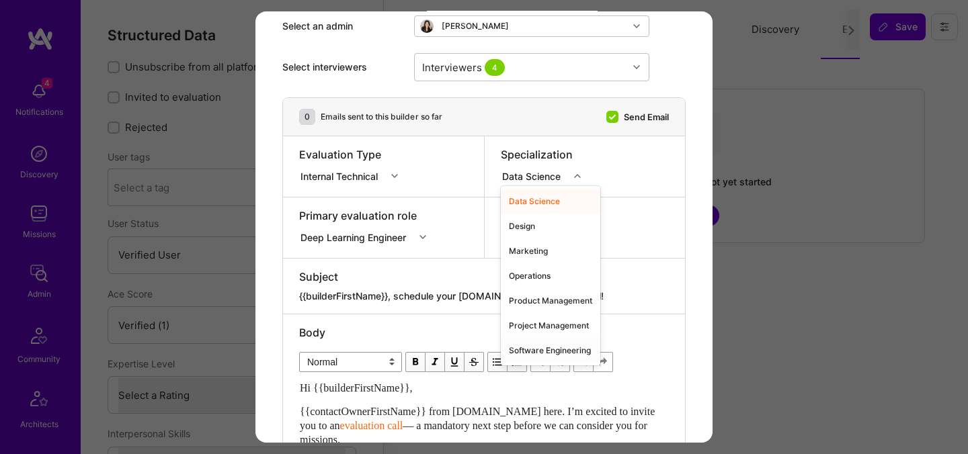
click at [530, 348] on div "Software Engineering" at bounding box center [550, 350] width 99 height 25
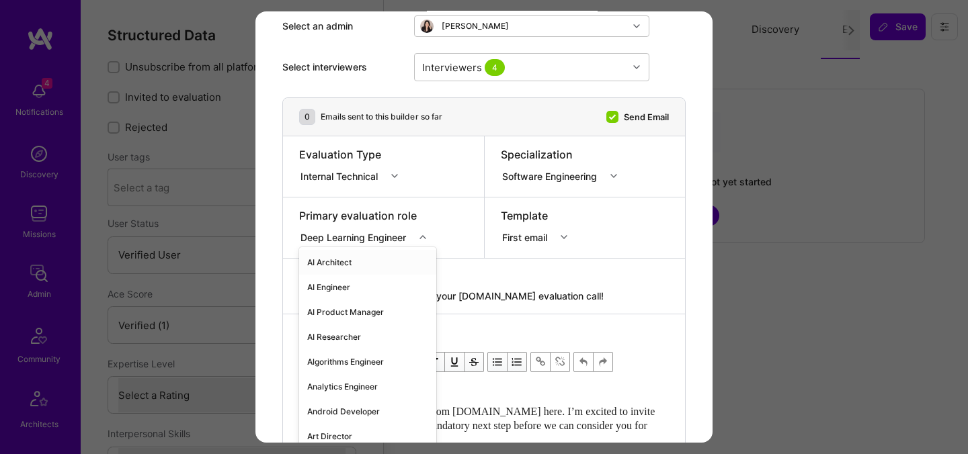
click at [376, 230] on div "Deep Learning Engineer" at bounding box center [355, 237] width 111 height 14
click at [348, 288] on div "AI Engineer" at bounding box center [367, 287] width 137 height 25
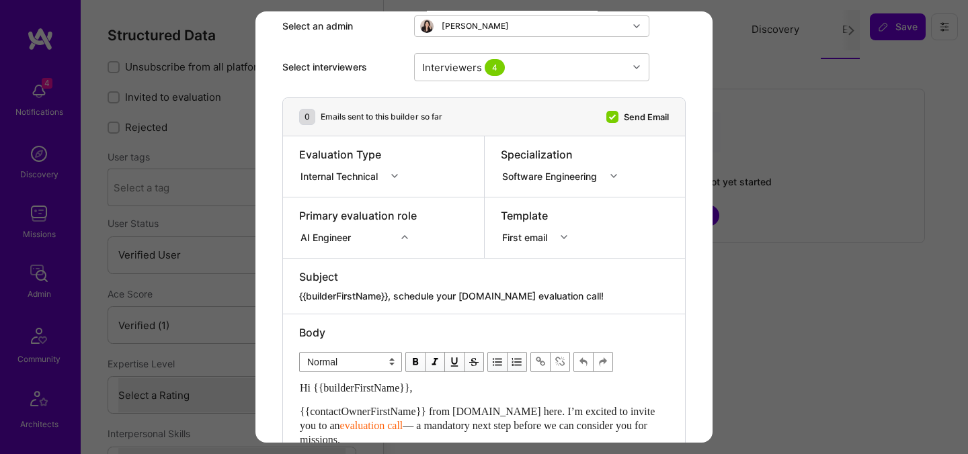
click at [446, 271] on div "Subject" at bounding box center [484, 277] width 370 height 15
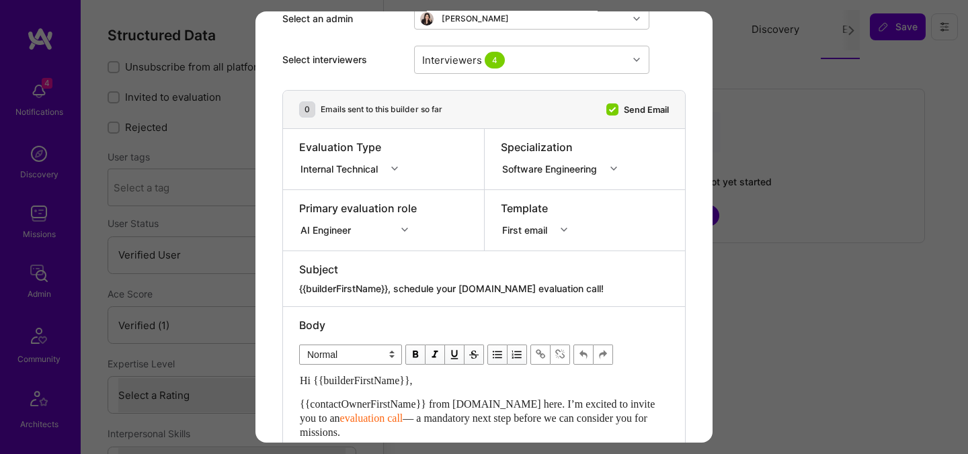
scroll to position [81, 0]
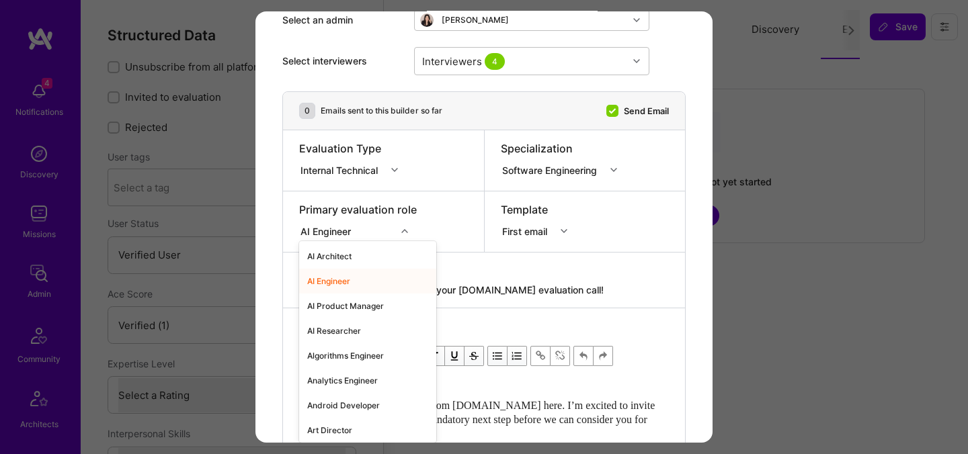
click at [358, 227] on input "modal" at bounding box center [358, 231] width 1 height 14
click at [337, 255] on div "AI Architect" at bounding box center [367, 256] width 137 height 25
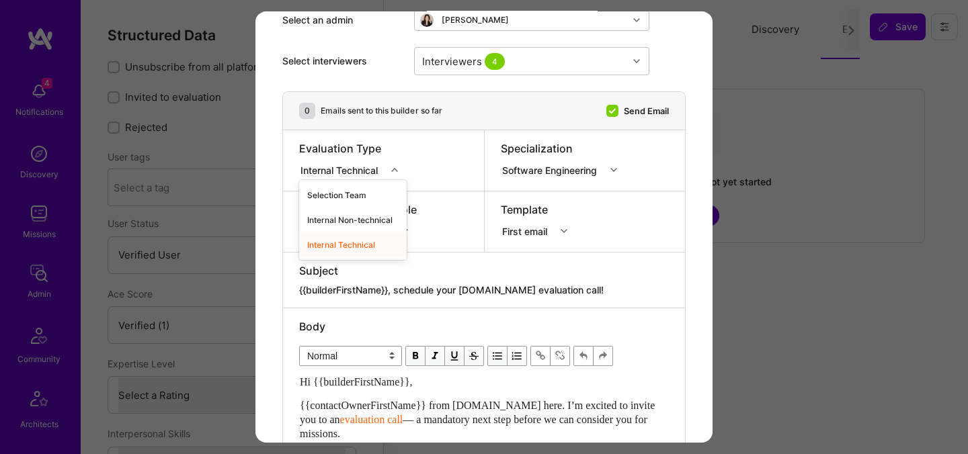
click at [360, 166] on div "Internal Technical" at bounding box center [341, 170] width 83 height 14
click at [360, 198] on div "Selection Team" at bounding box center [353, 195] width 108 height 25
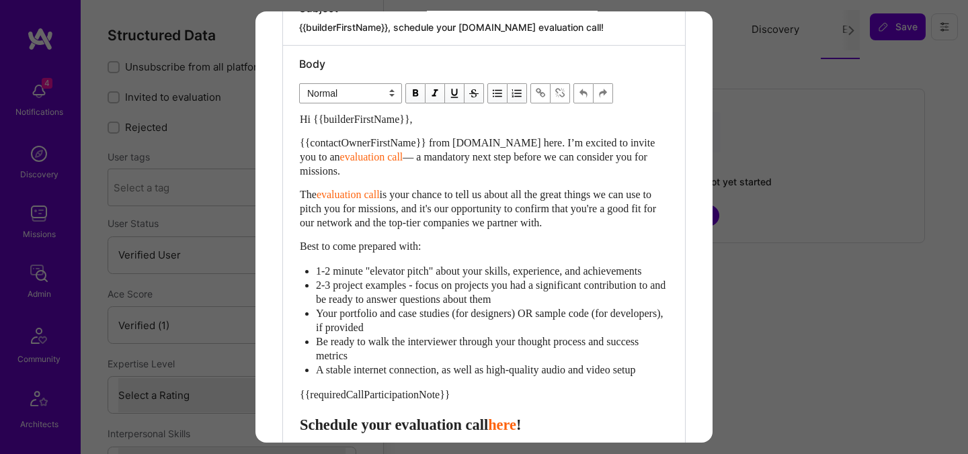
scroll to position [378, 0]
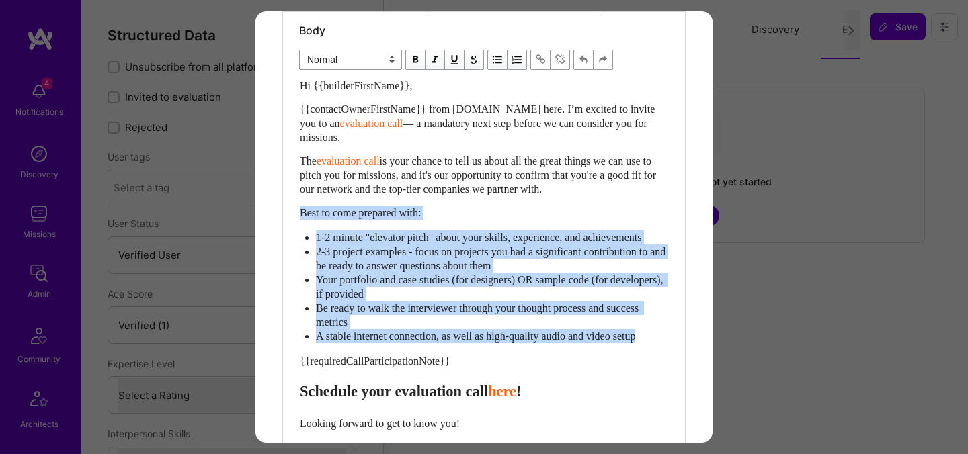
drag, startPoint x: 667, startPoint y: 352, endPoint x: 300, endPoint y: 206, distance: 394.1
click at [300, 206] on div "Hi {{builderFirstName}}, {{contactOwnerFirstName}} from A.Team here. I’m excite…" at bounding box center [484, 304] width 368 height 451
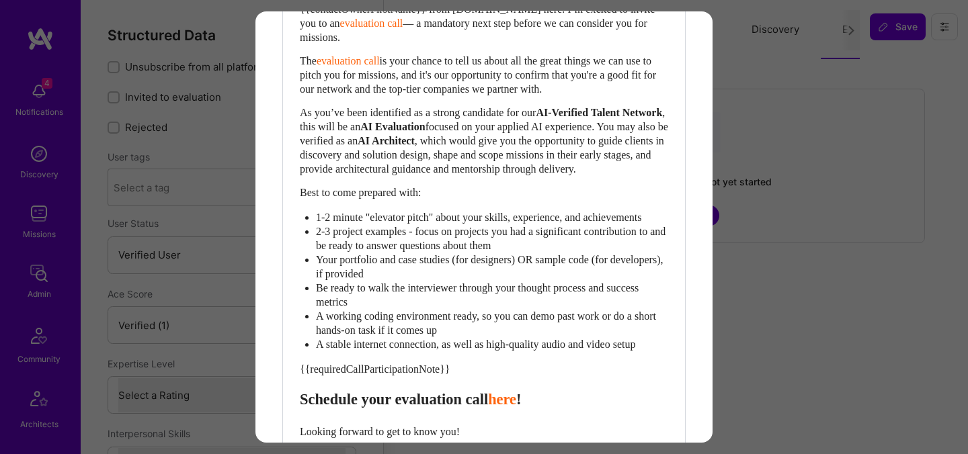
scroll to position [702, 0]
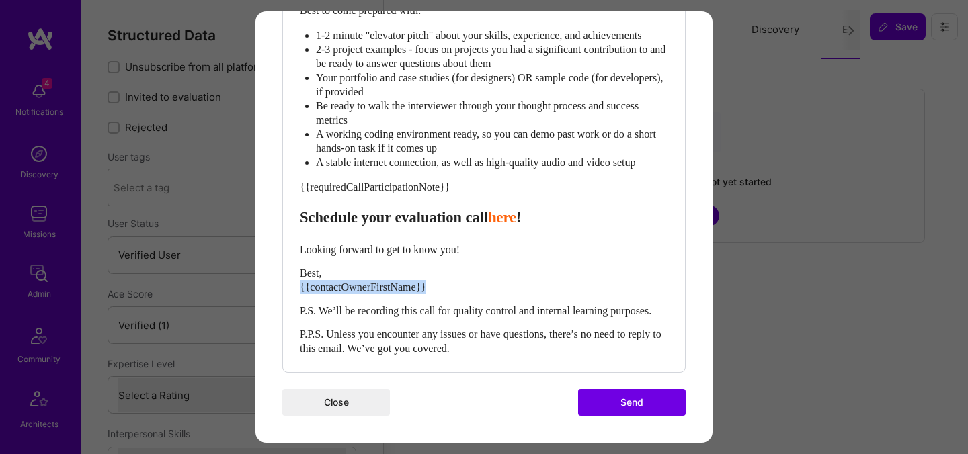
drag, startPoint x: 437, startPoint y: 277, endPoint x: 300, endPoint y: 272, distance: 136.6
click at [300, 272] on div "Best, {{contactOwnerFirstName}}" at bounding box center [484, 280] width 368 height 28
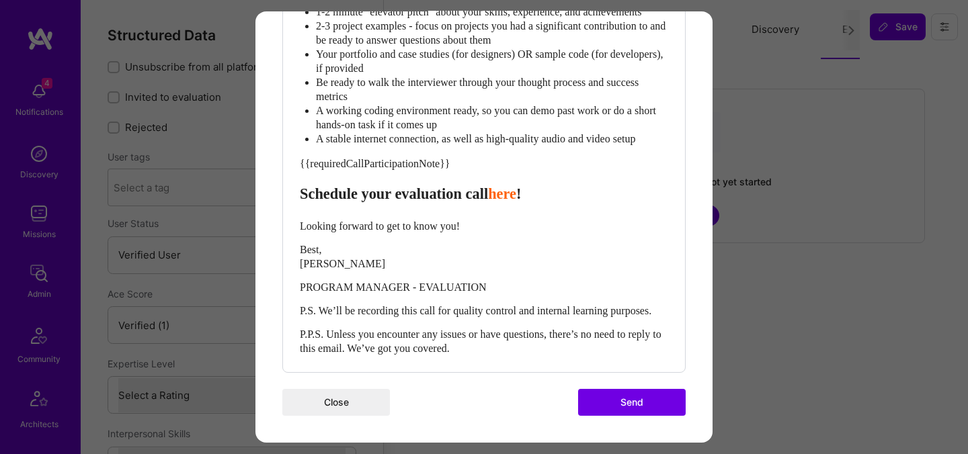
drag, startPoint x: 309, startPoint y: 269, endPoint x: 357, endPoint y: 284, distance: 50.8
click at [309, 269] on span "Best, ADI SOFER" at bounding box center [342, 257] width 85 height 26
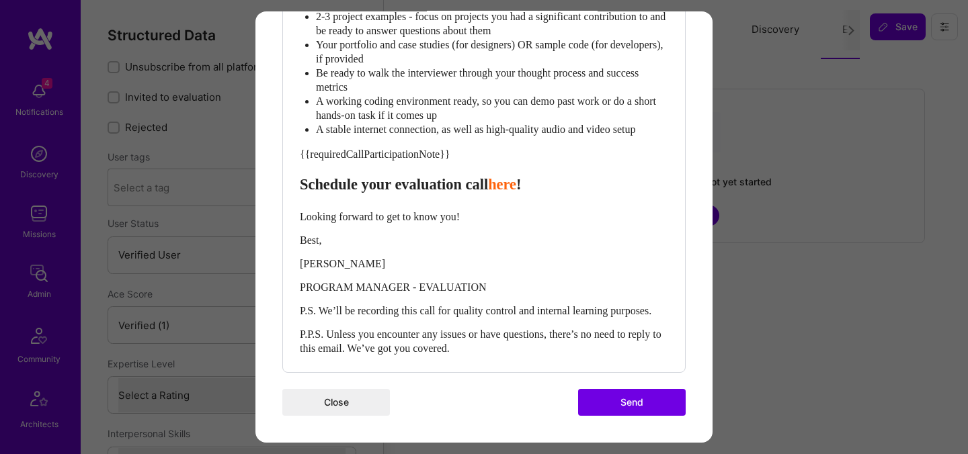
click at [546, 295] on div "Hi {{builderFirstName}}, {{contactOwnerFirstName}} from A.Team here. I’m excite…" at bounding box center [484, 59] width 368 height 592
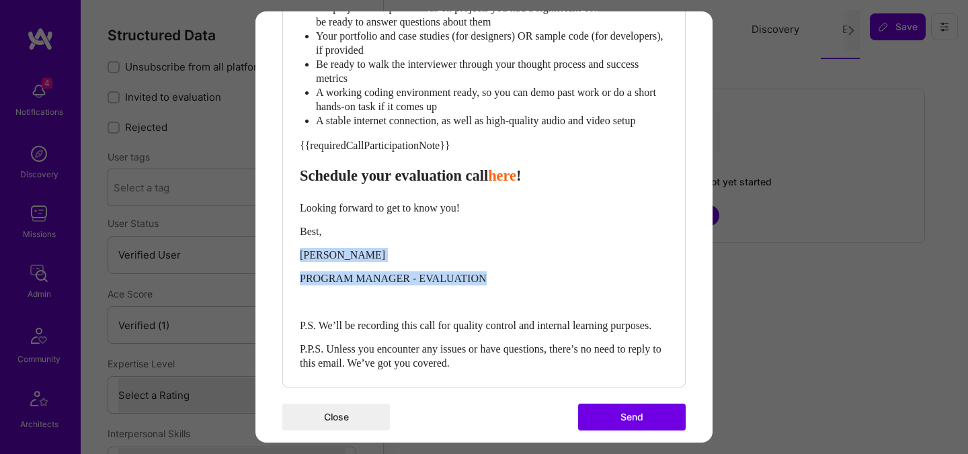
drag, startPoint x: 497, startPoint y: 304, endPoint x: 343, endPoint y: 259, distance: 160.2
click at [343, 259] on div "Hi {{builderFirstName}}, {{contactOwnerFirstName}} from A.Team here. I’m excite…" at bounding box center [484, 63] width 368 height 616
copy div "ADI SOFER PROGRAM MANAGER - EVALUATION"
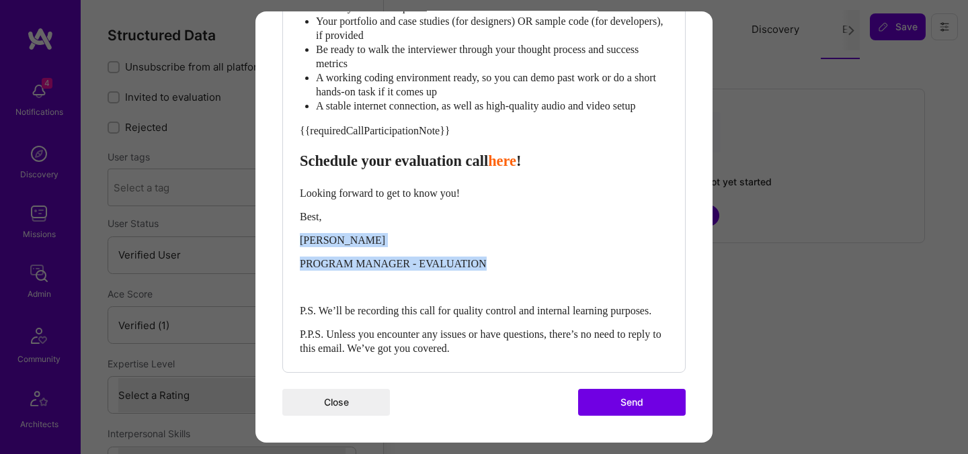
scroll to position [758, 0]
click at [418, 153] on span "Schedule your evaluation call" at bounding box center [394, 161] width 188 height 17
select select "header-three"
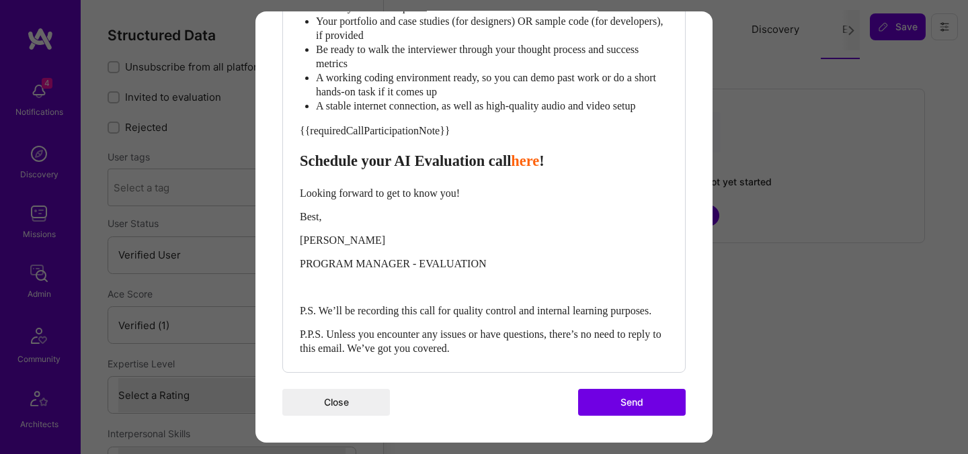
click at [602, 401] on button "Send" at bounding box center [632, 402] width 108 height 27
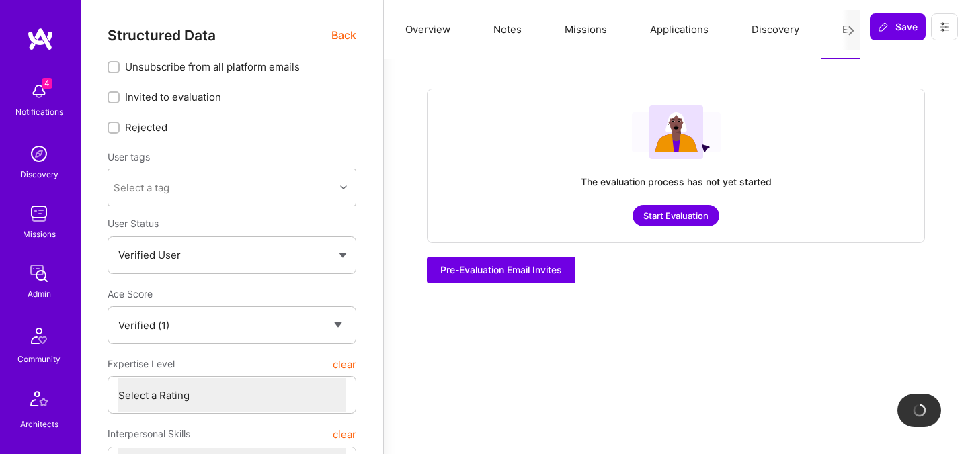
checkbox input "true"
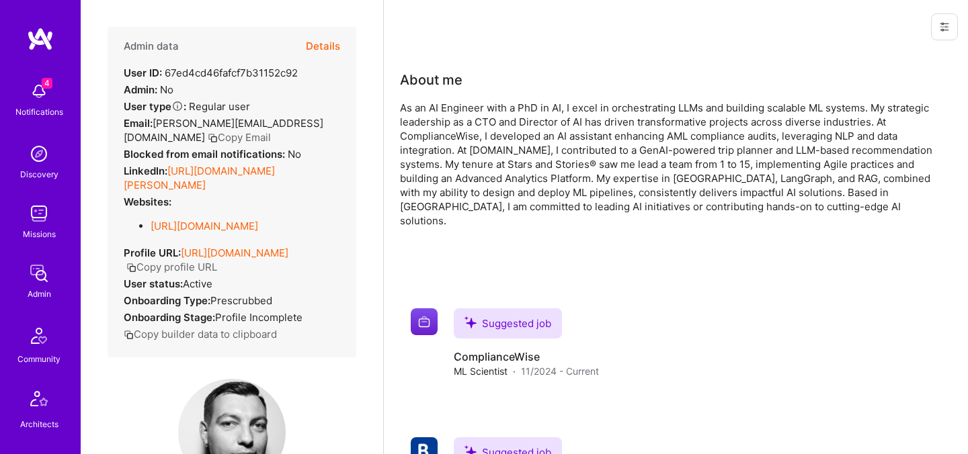
click at [321, 49] on button "Details" at bounding box center [323, 46] width 34 height 39
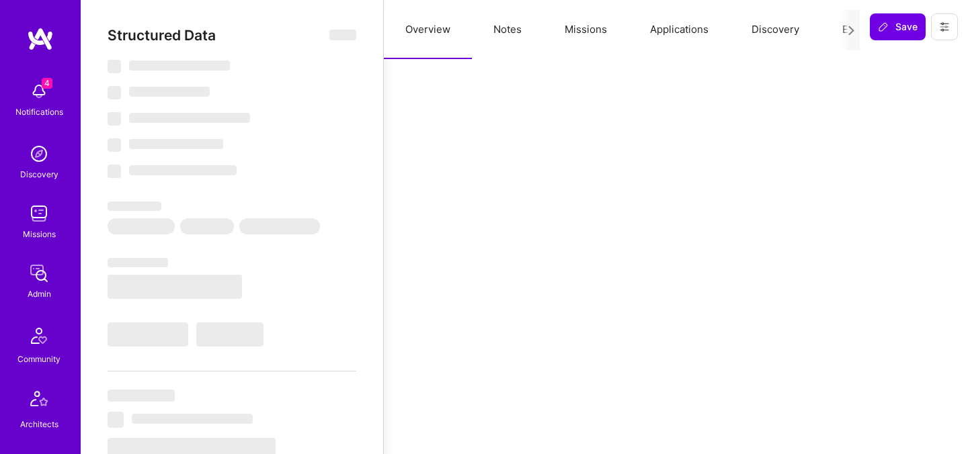
select select "Verified"
select select "NL"
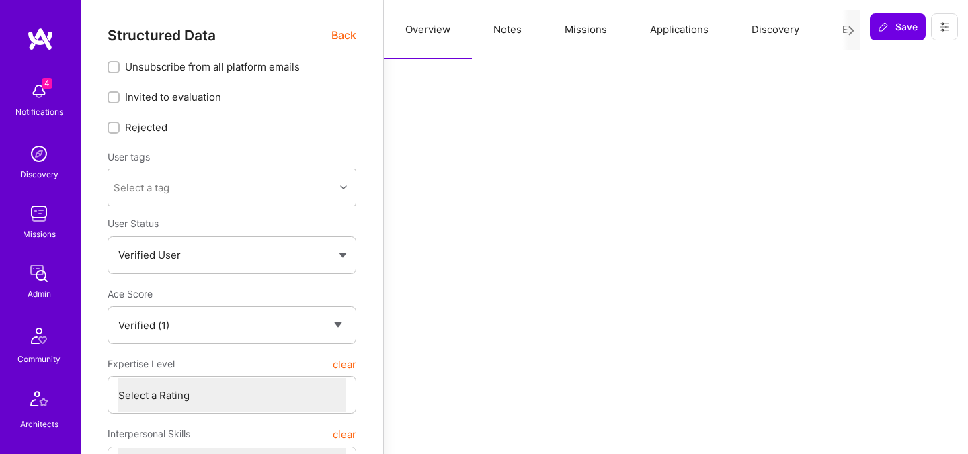
click at [836, 30] on button "Evaluation" at bounding box center [867, 29] width 92 height 59
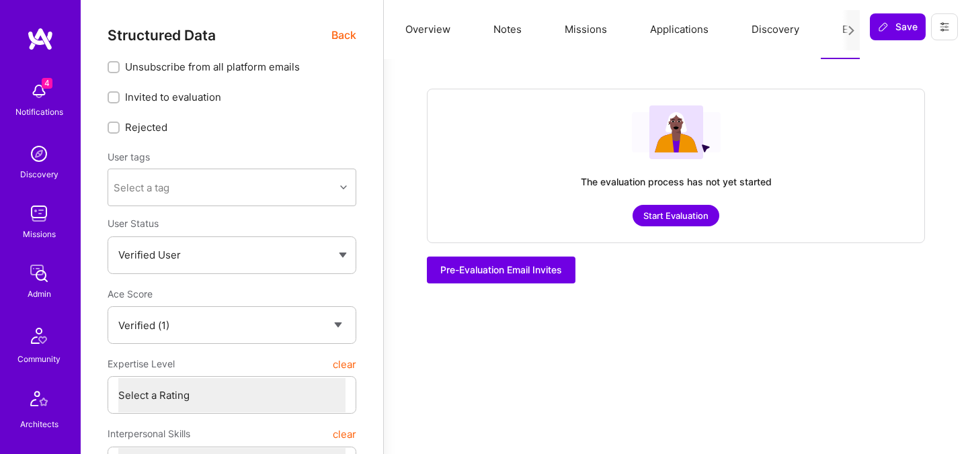
click at [660, 216] on button "Start Evaluation" at bounding box center [676, 216] width 87 height 22
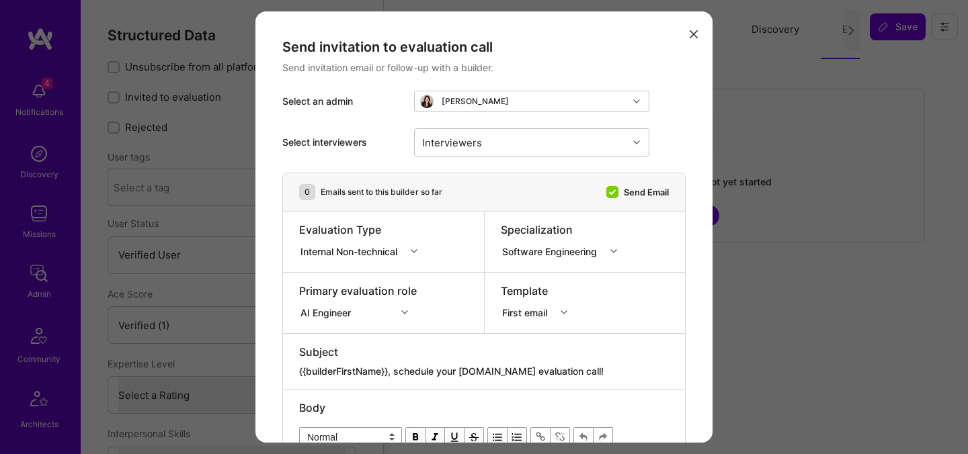
click at [391, 250] on div "Internal Non-technical" at bounding box center [351, 251] width 102 height 14
click at [353, 326] on div "Internal Technical" at bounding box center [362, 326] width 127 height 25
click at [353, 313] on div "AI Engineer" at bounding box center [358, 310] width 118 height 13
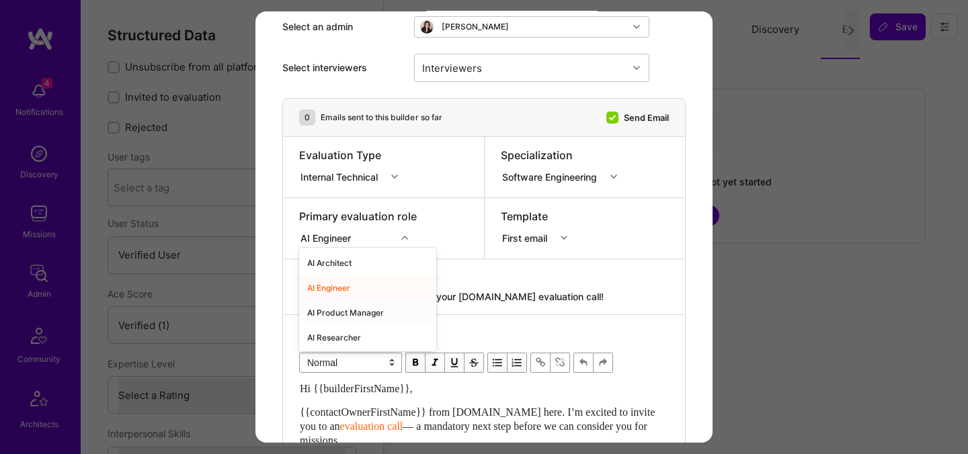
scroll to position [75, 0]
click at [343, 262] on div "AI Architect" at bounding box center [367, 262] width 137 height 25
click at [465, 71] on div "Interviewers" at bounding box center [452, 66] width 67 height 19
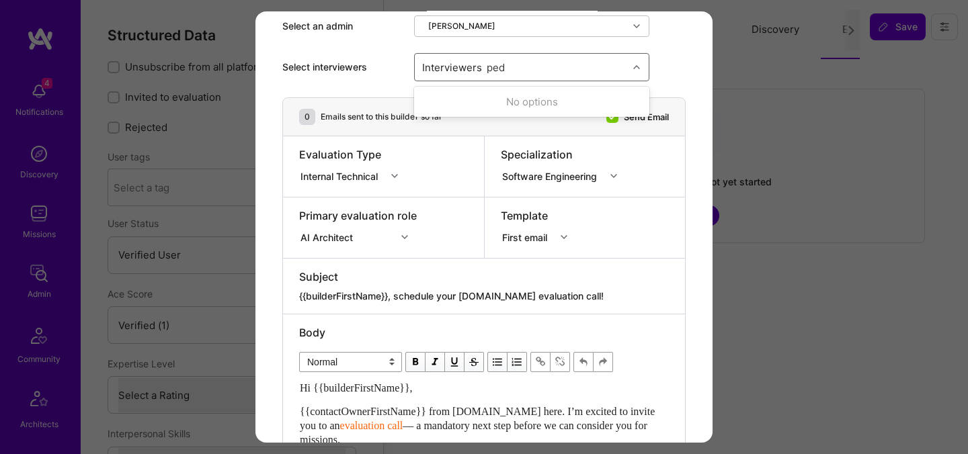
type input "pedr"
checkbox input "true"
type input "most"
checkbox input "true"
type input "[PERSON_NAME]"
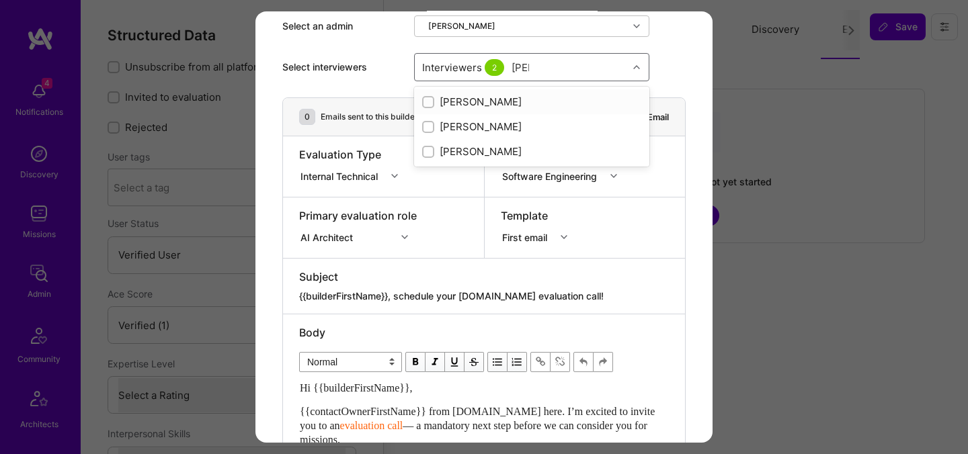
checkbox input "true"
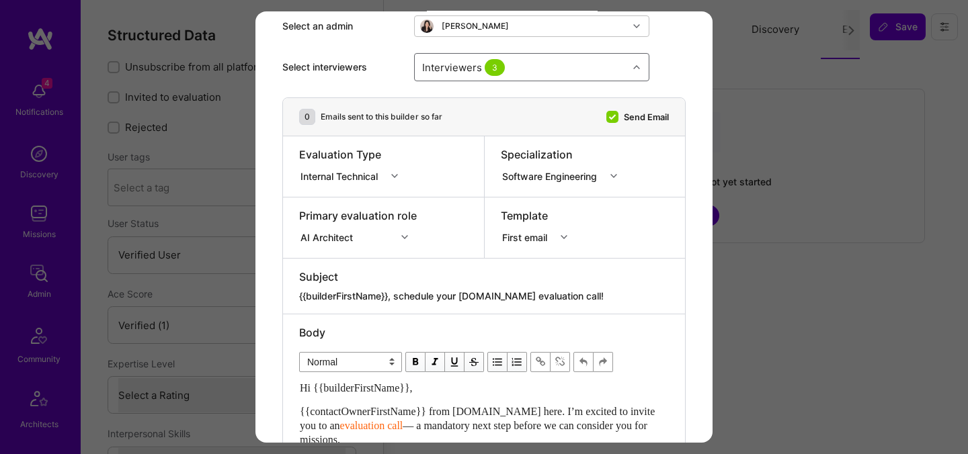
click at [349, 181] on div "Internal Technical" at bounding box center [341, 176] width 83 height 14
click at [349, 201] on div "Selection Team" at bounding box center [353, 201] width 108 height 25
click at [512, 233] on div "First email" at bounding box center [527, 237] width 50 height 14
click at [356, 178] on div "Selection Team" at bounding box center [336, 176] width 73 height 14
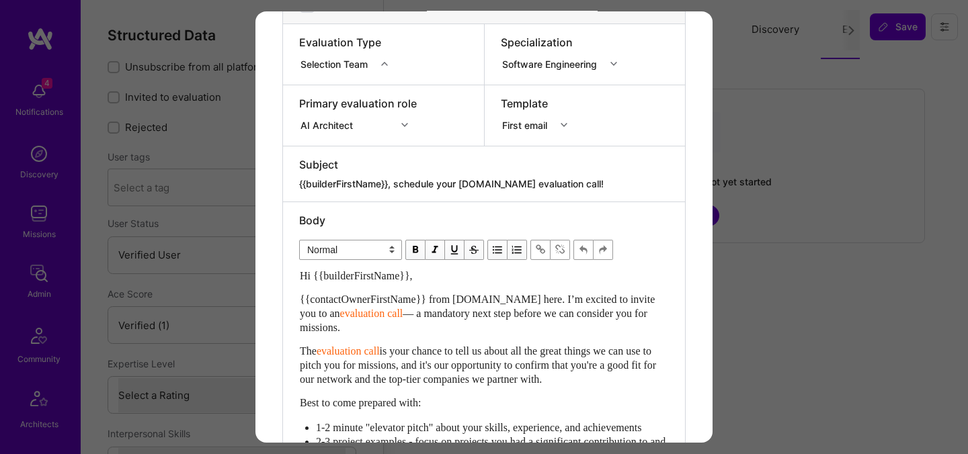
scroll to position [506, 0]
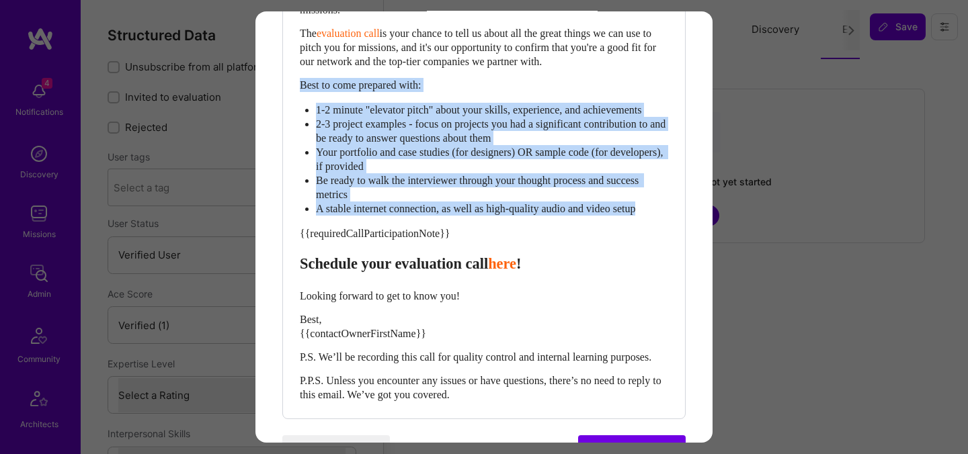
drag, startPoint x: 668, startPoint y: 222, endPoint x: 300, endPoint y: 89, distance: 390.4
click at [300, 89] on div "Hi {{builderFirstName}}, {{contactOwnerFirstName}} from [DOMAIN_NAME] here. I’m…" at bounding box center [484, 176] width 368 height 451
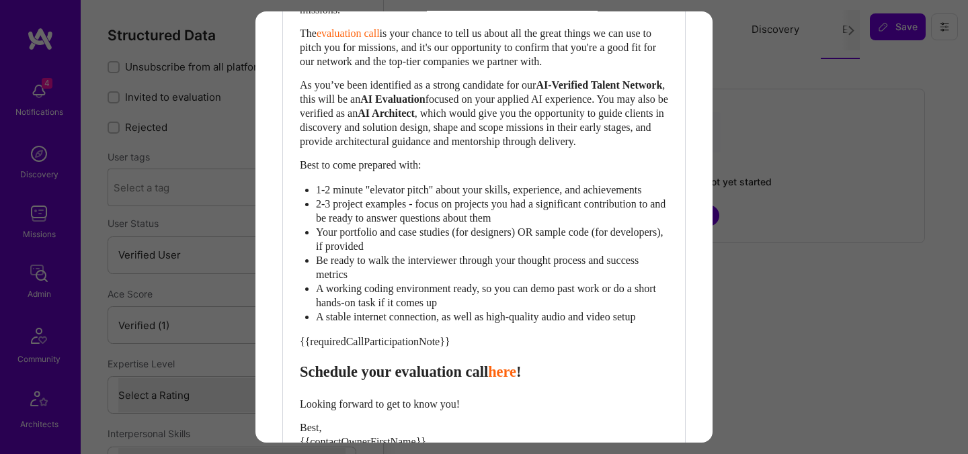
scroll to position [615, 0]
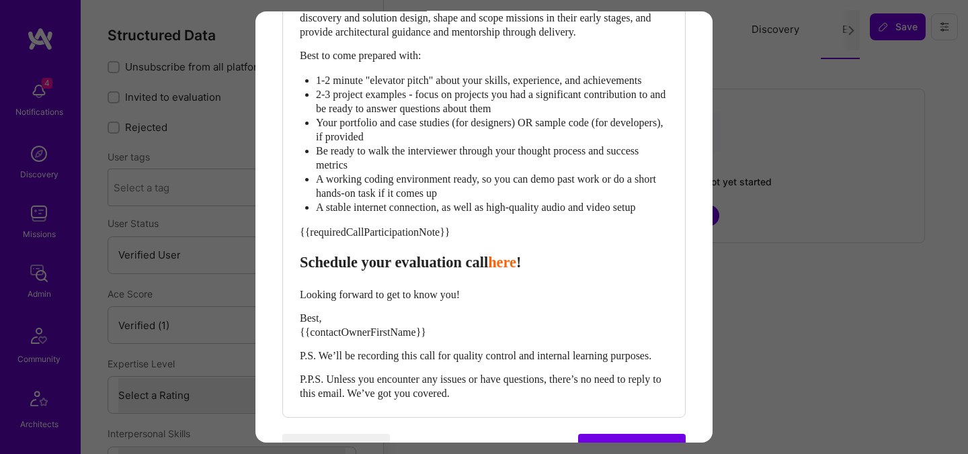
click at [421, 271] on span "Schedule your evaluation call" at bounding box center [394, 262] width 188 height 17
select select "header-three"
drag, startPoint x: 451, startPoint y: 358, endPoint x: 290, endPoint y: 358, distance: 161.3
click at [290, 358] on div "Body Normal Heading Large Heading Medium Heading Small Heading Small Hi {{build…" at bounding box center [484, 96] width 402 height 643
select select "unstyled"
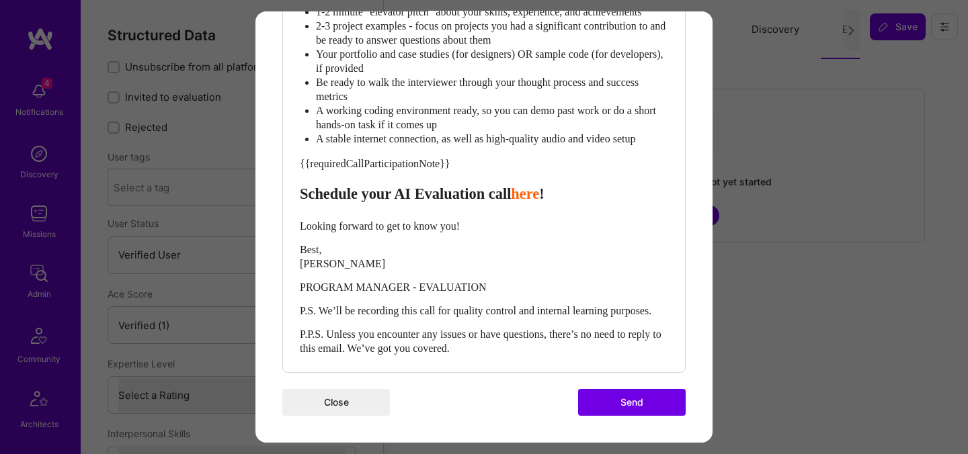
scroll to position [719, 0]
click at [622, 405] on button "Send" at bounding box center [632, 402] width 108 height 27
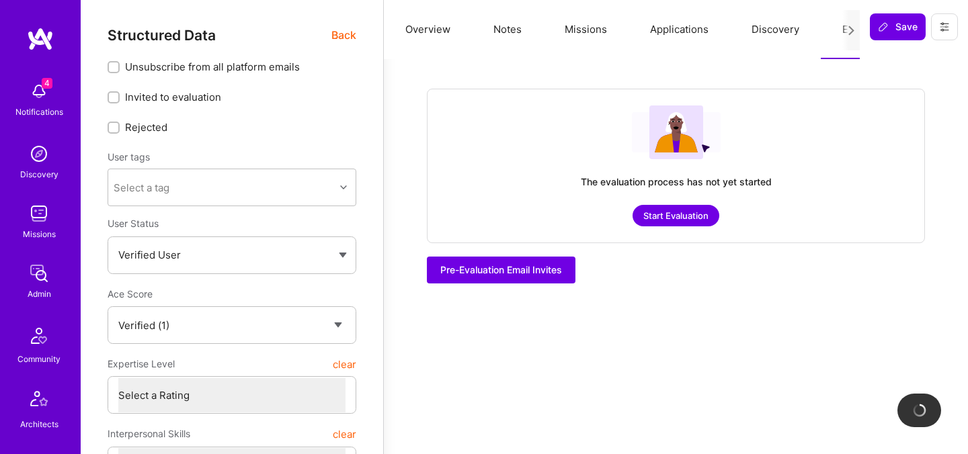
checkbox input "true"
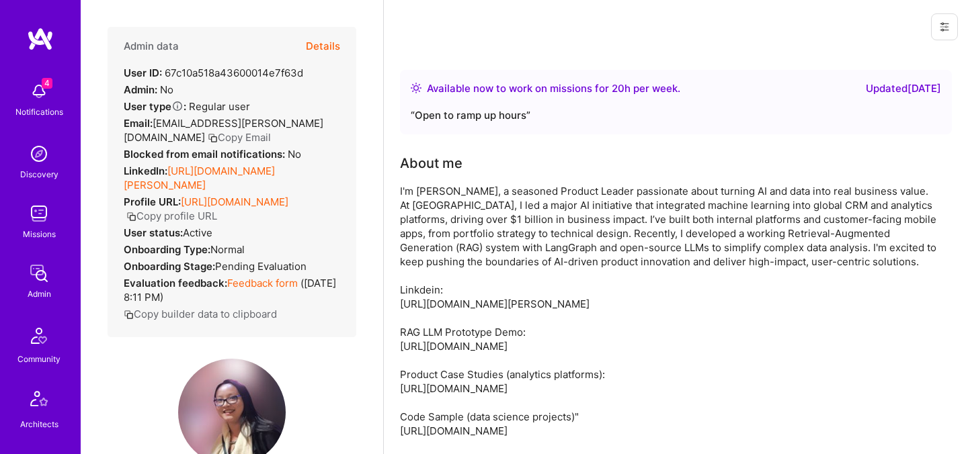
click at [329, 46] on button "Details" at bounding box center [323, 46] width 34 height 39
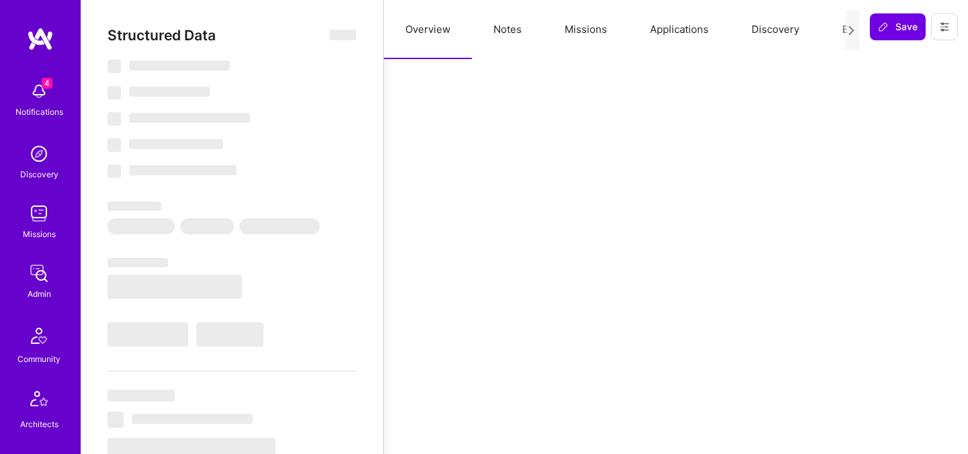
select select "Right Now"
select select "Verified"
select select "US"
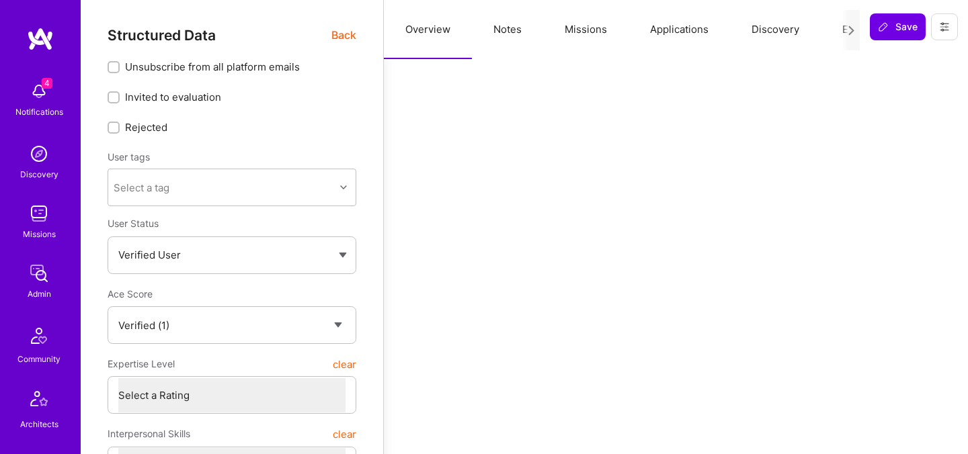
click at [838, 27] on button "Evaluation" at bounding box center [867, 29] width 92 height 59
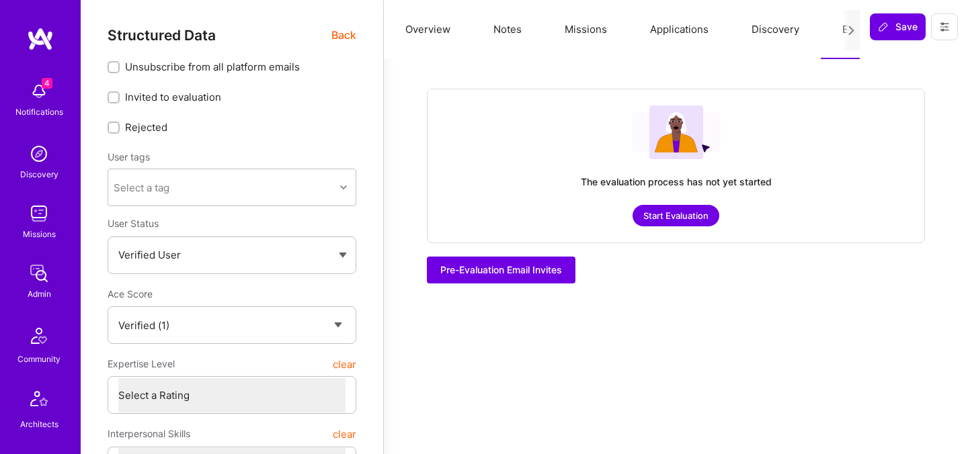
click at [686, 217] on button "Start Evaluation" at bounding box center [676, 216] width 87 height 22
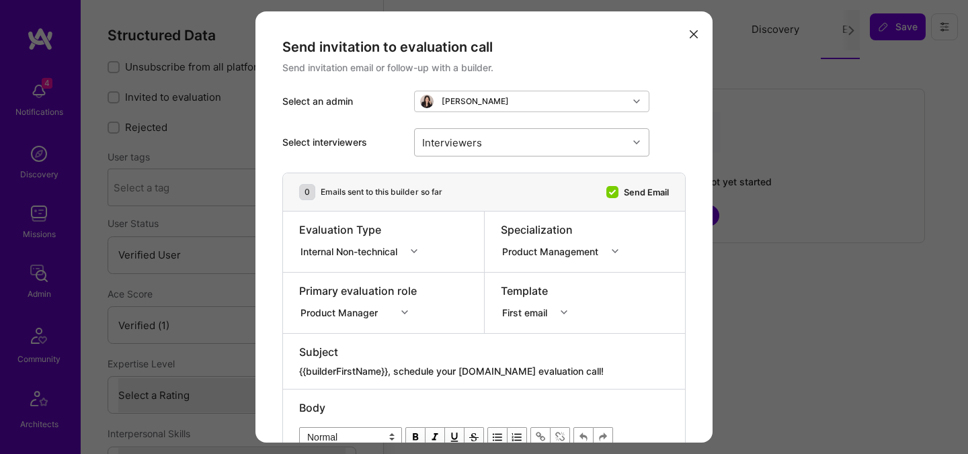
click at [518, 143] on div "Interviewers" at bounding box center [521, 142] width 213 height 27
type input "jav"
checkbox input "true"
type input "wil"
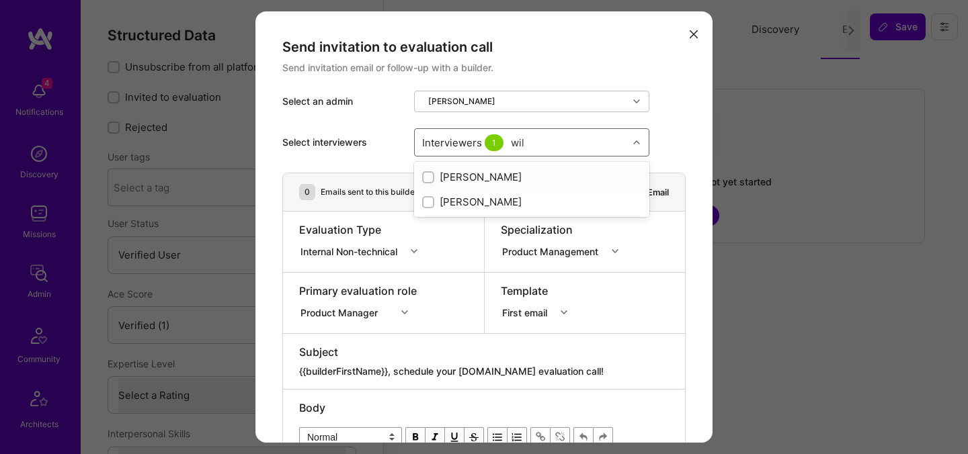
checkbox input "true"
type input "tob"
checkbox input "true"
click at [376, 257] on div "Internal Non-technical" at bounding box center [351, 251] width 102 height 14
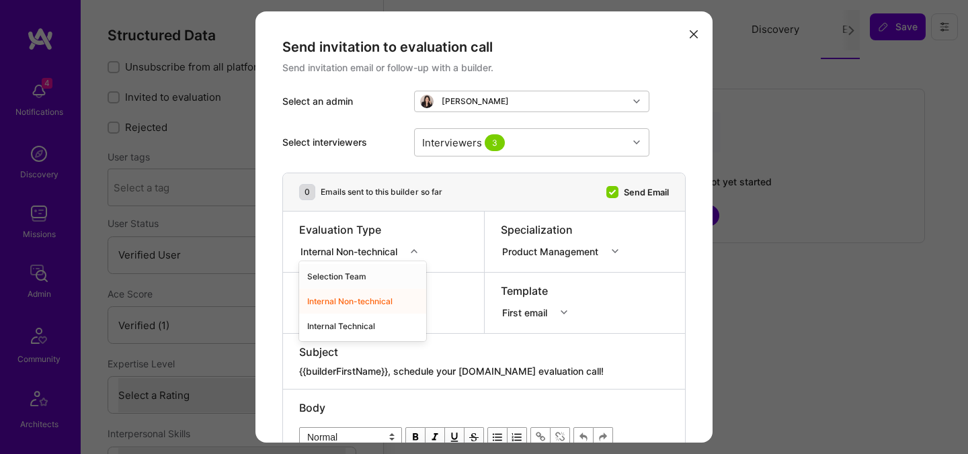
click at [356, 275] on div "Selection Team" at bounding box center [362, 276] width 127 height 25
click at [358, 317] on div "Product Manager" at bounding box center [358, 310] width 118 height 13
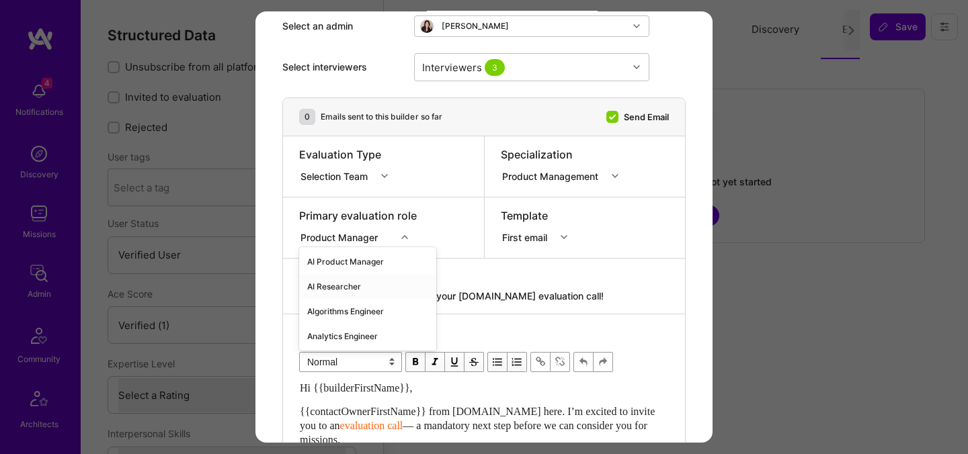
scroll to position [52, 0]
click at [358, 262] on div "AI Product Manager" at bounding box center [367, 259] width 137 height 25
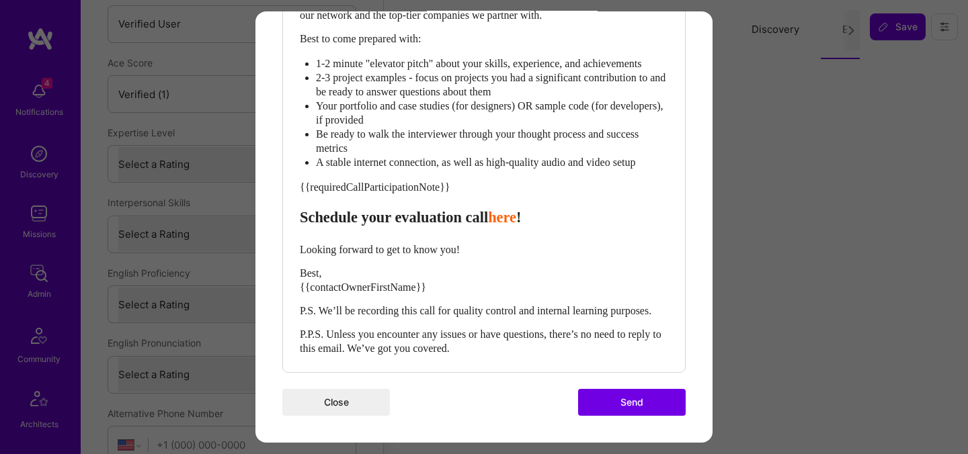
scroll to position [272, 0]
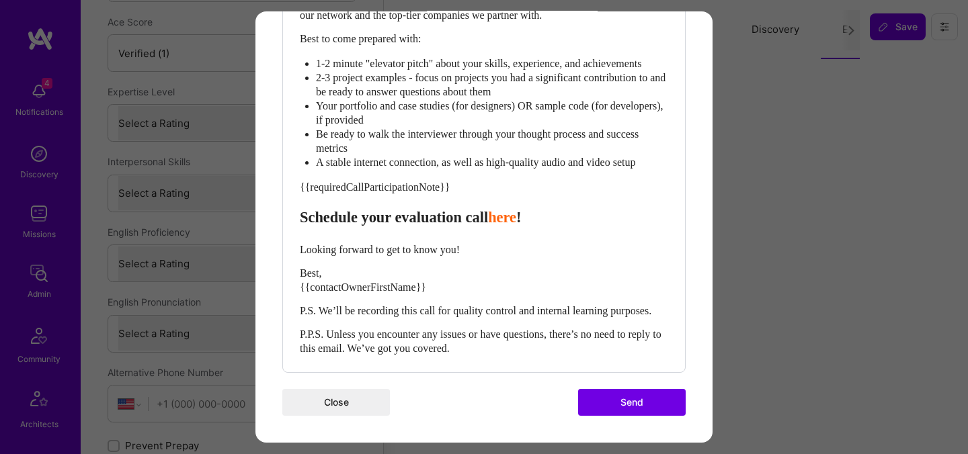
click at [593, 399] on button "Send" at bounding box center [632, 402] width 108 height 27
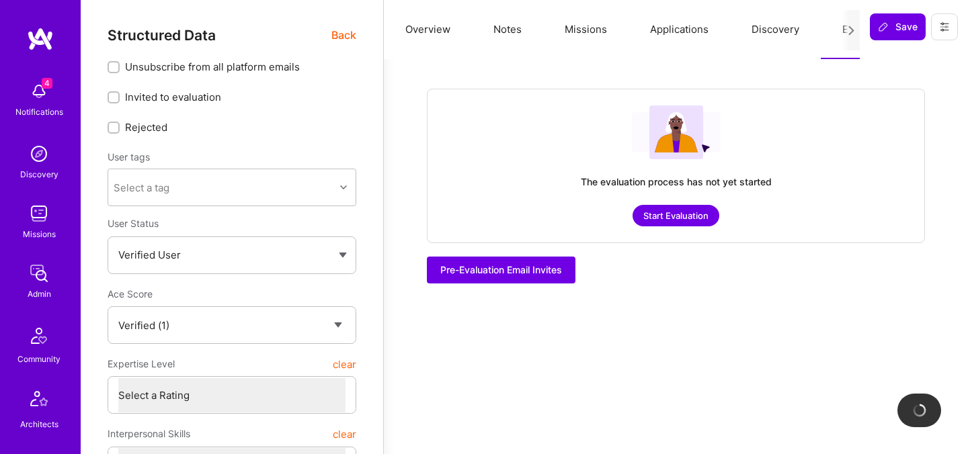
checkbox input "true"
